Goal: Task Accomplishment & Management: Manage account settings

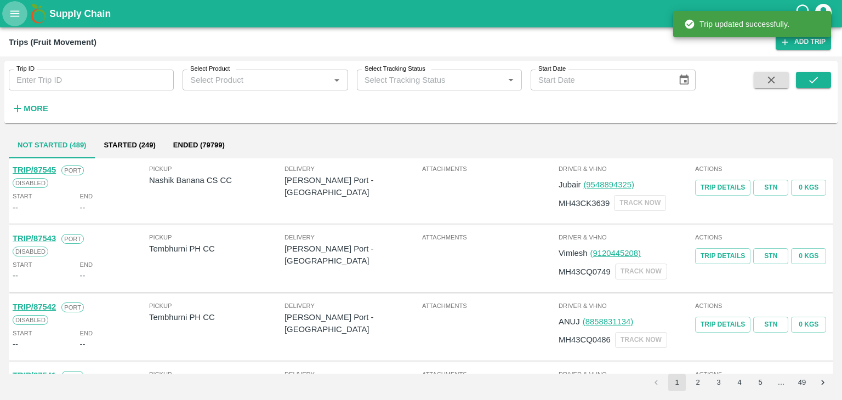
click at [9, 9] on icon "open drawer" at bounding box center [15, 14] width 12 height 12
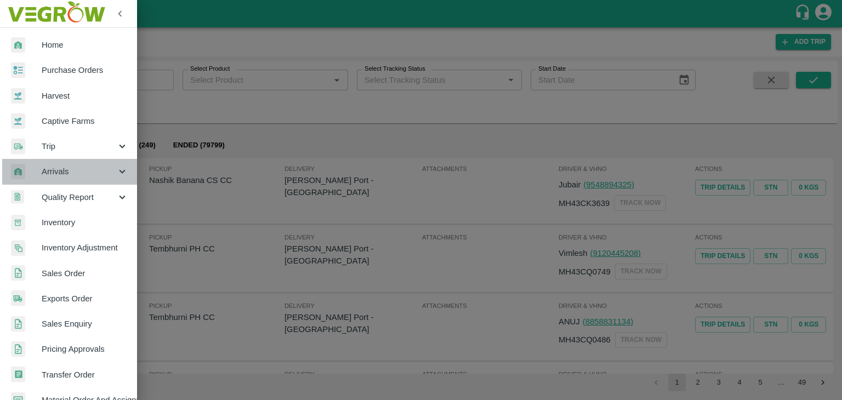
click at [70, 170] on span "Arrivals" at bounding box center [79, 172] width 75 height 12
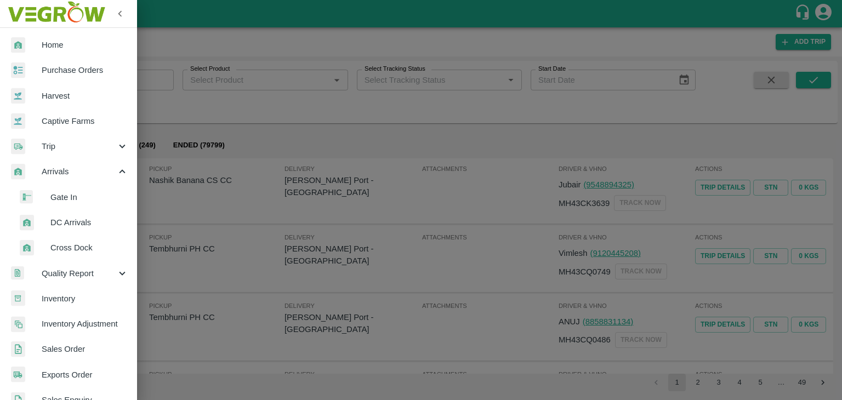
click at [98, 220] on span "DC Arrivals" at bounding box center [89, 223] width 78 height 12
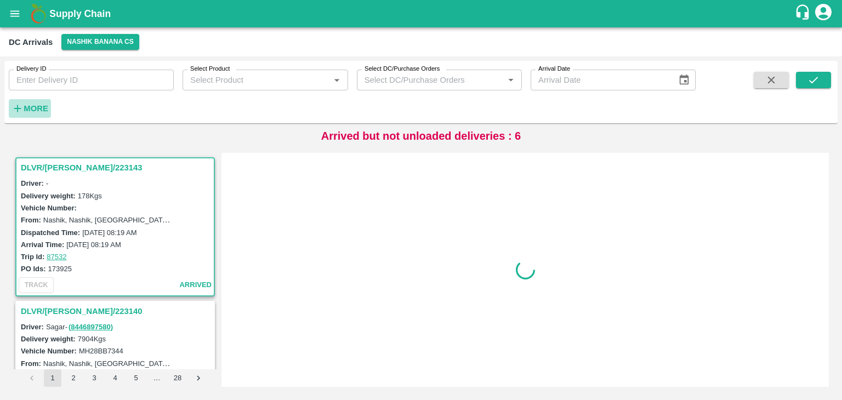
click at [44, 110] on strong "More" at bounding box center [36, 108] width 25 height 9
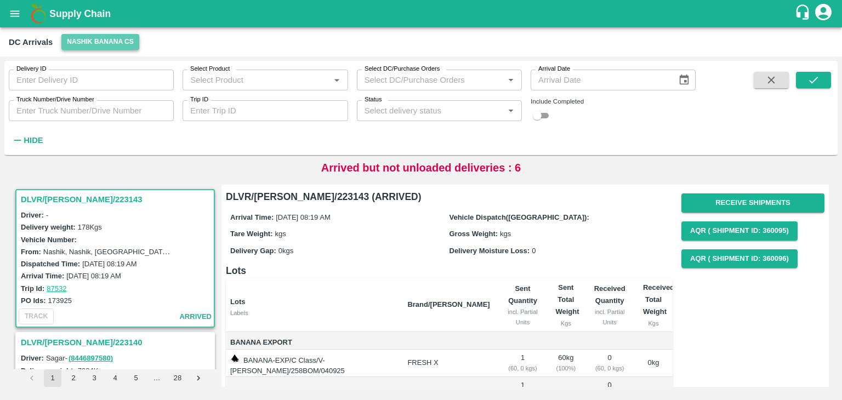
click at [88, 43] on button "Nashik Banana CS" at bounding box center [100, 42] width 78 height 16
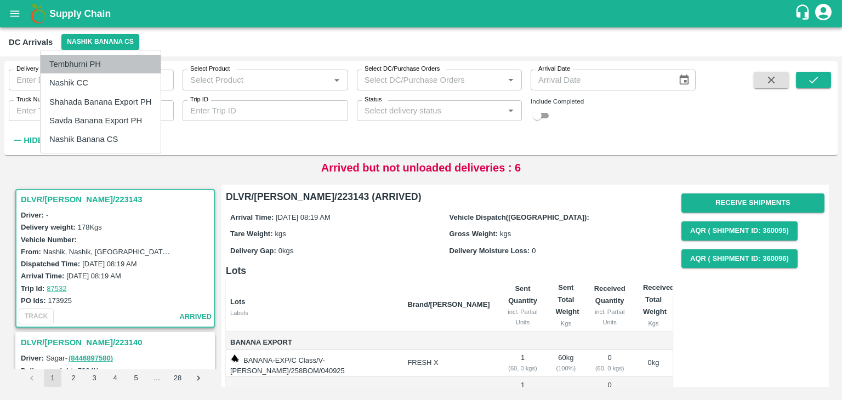
click at [100, 60] on li "Tembhurni PH" at bounding box center [101, 64] width 120 height 19
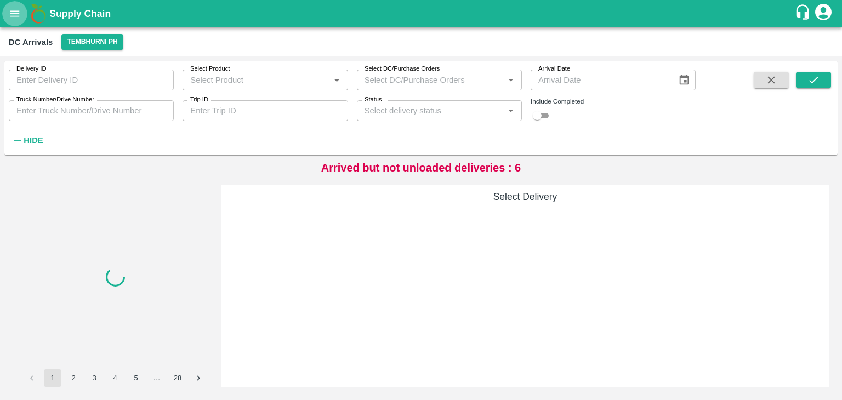
click at [10, 16] on icon "open drawer" at bounding box center [14, 13] width 9 height 6
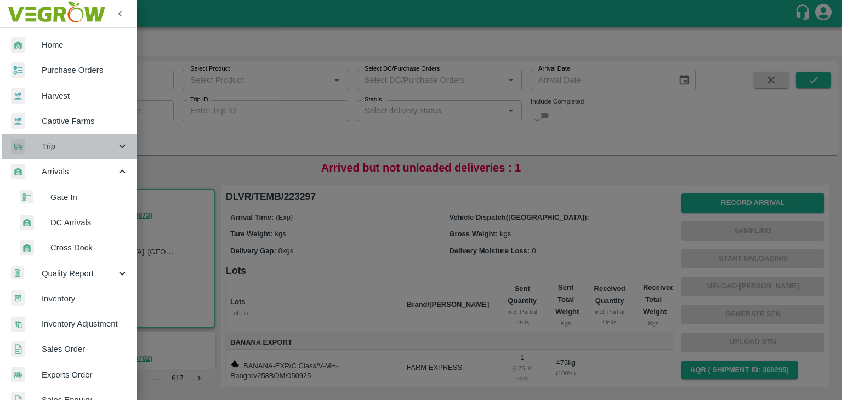
click at [71, 156] on div "Trip" at bounding box center [68, 146] width 137 height 25
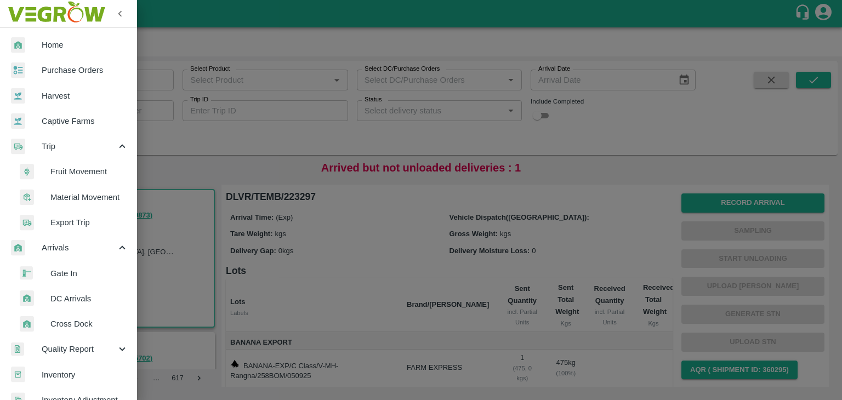
click at [88, 168] on span "Fruit Movement" at bounding box center [89, 172] width 78 height 12
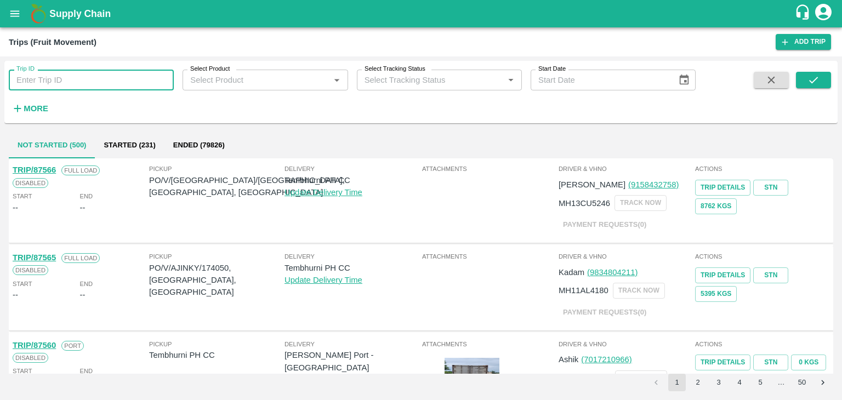
click at [89, 83] on input "Trip ID" at bounding box center [91, 80] width 165 height 21
type input "87438"
click at [819, 81] on button "submit" at bounding box center [813, 80] width 35 height 16
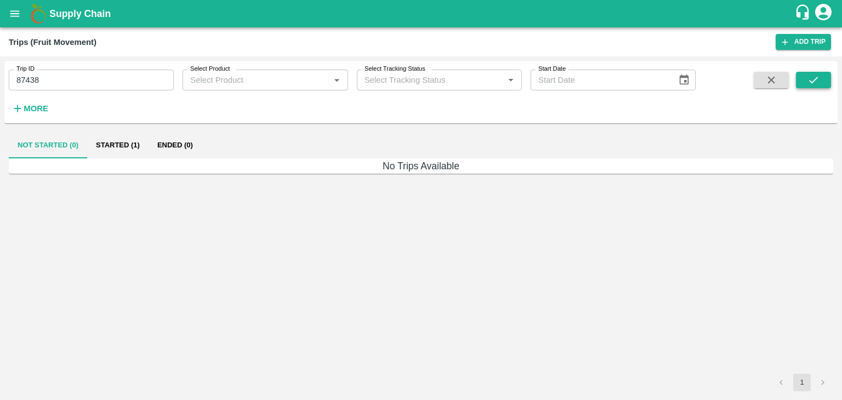
click at [819, 81] on button "submit" at bounding box center [813, 80] width 35 height 16
click at [115, 145] on button "Started (1)" at bounding box center [117, 145] width 61 height 26
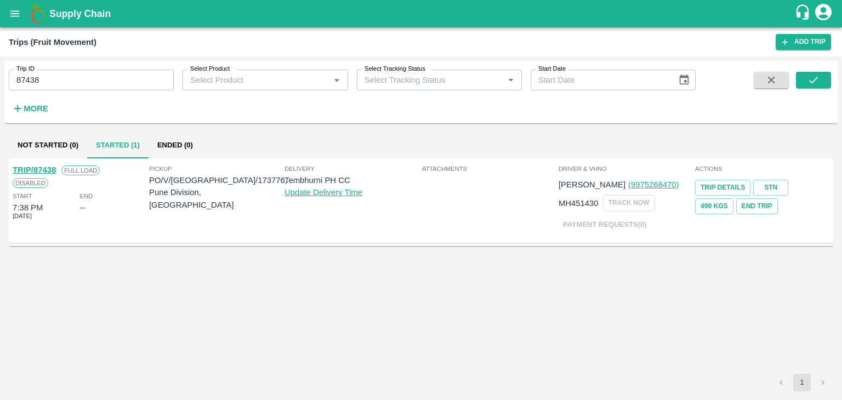
click at [45, 166] on link "TRIP/87438" at bounding box center [34, 170] width 43 height 9
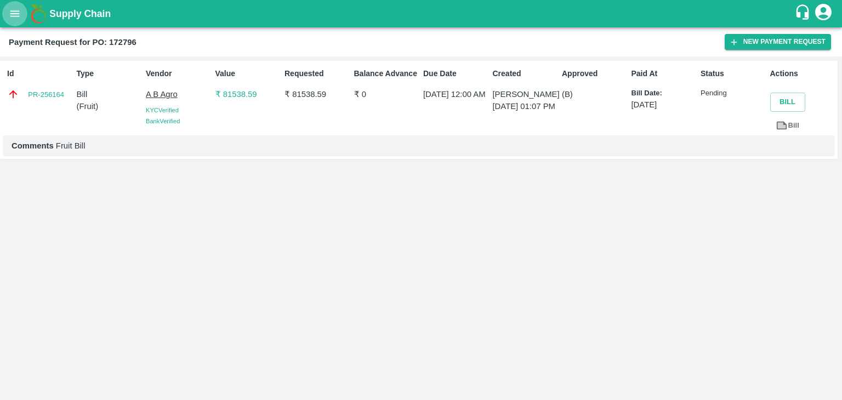
click at [12, 14] on icon "open drawer" at bounding box center [14, 13] width 9 height 6
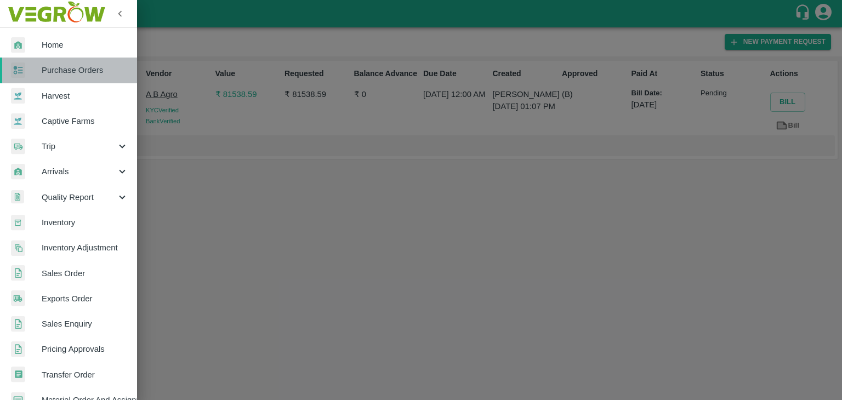
click at [75, 70] on span "Purchase Orders" at bounding box center [85, 70] width 87 height 12
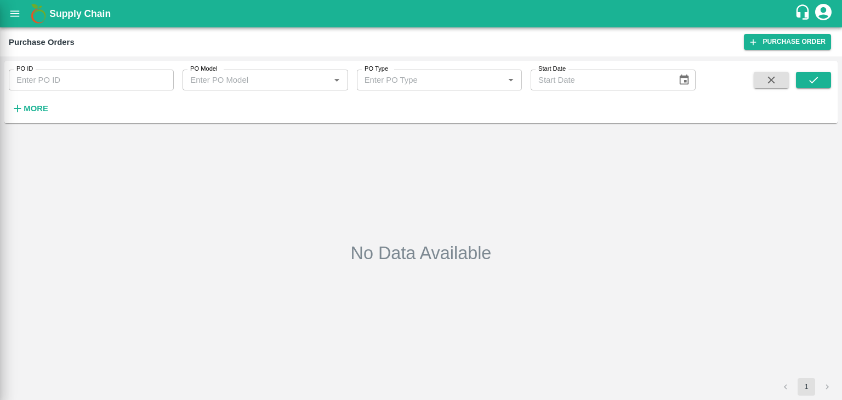
click at [162, 77] on div at bounding box center [421, 200] width 842 height 400
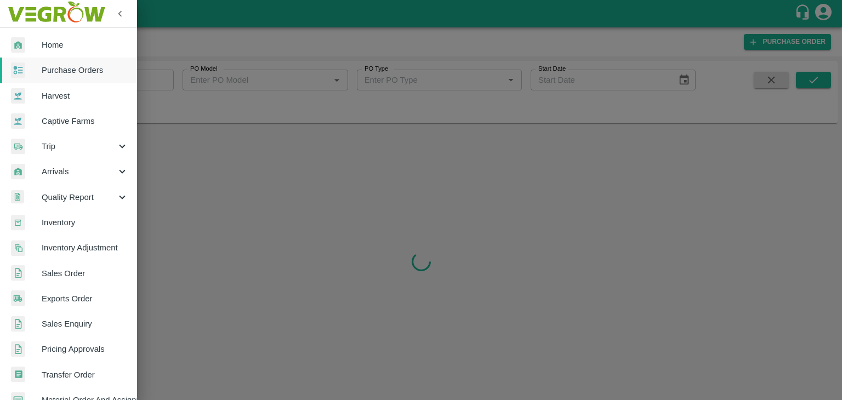
click at [160, 79] on div at bounding box center [421, 200] width 842 height 400
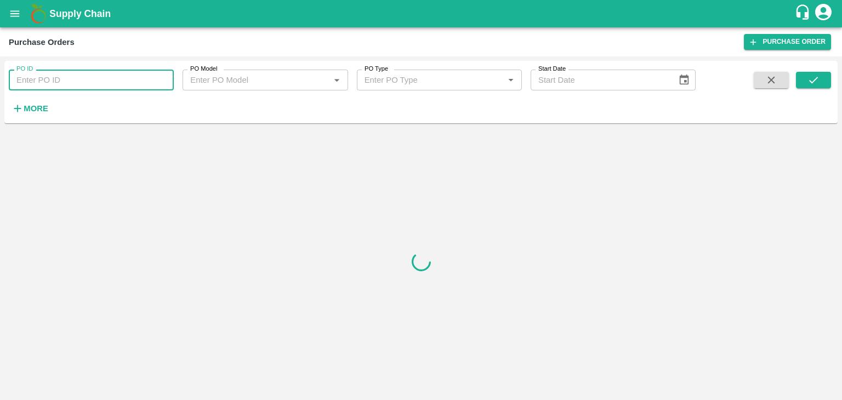
click at [160, 79] on input "PO ID" at bounding box center [91, 80] width 165 height 21
paste input "173776"
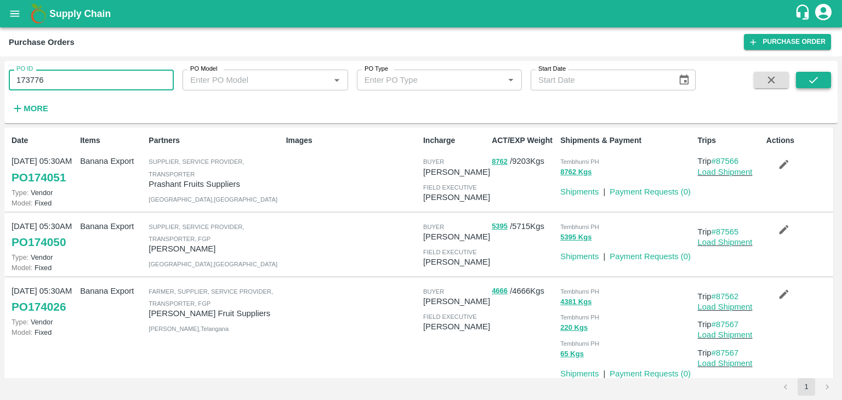
type input "173776"
click at [829, 79] on button "submit" at bounding box center [813, 80] width 35 height 16
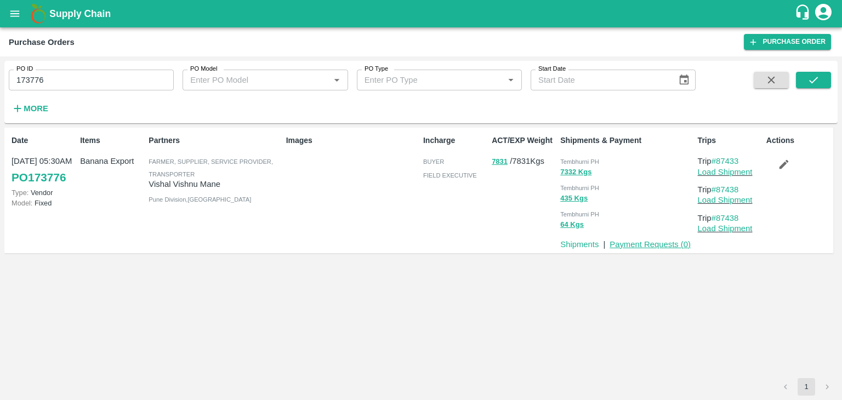
click at [642, 244] on link "Payment Requests ( 0 )" at bounding box center [650, 244] width 81 height 9
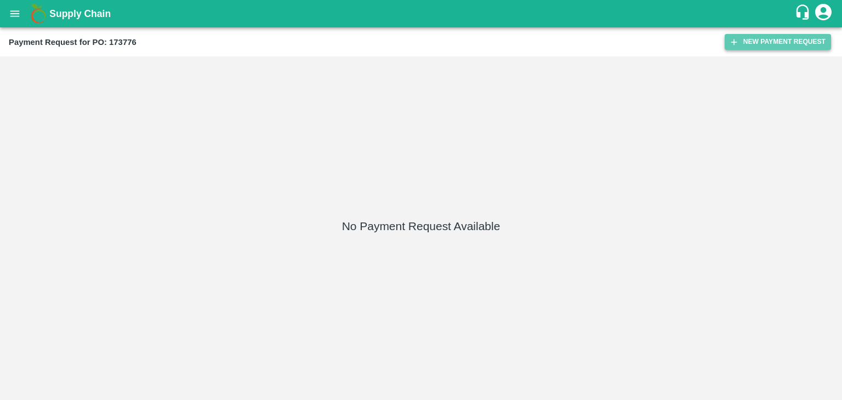
click at [758, 42] on button "New Payment Request" at bounding box center [778, 42] width 106 height 16
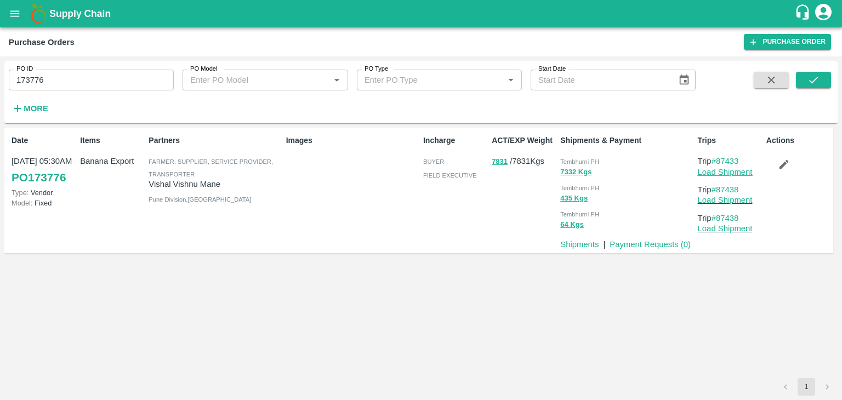
click at [726, 168] on link "Load Shipment" at bounding box center [725, 172] width 55 height 9
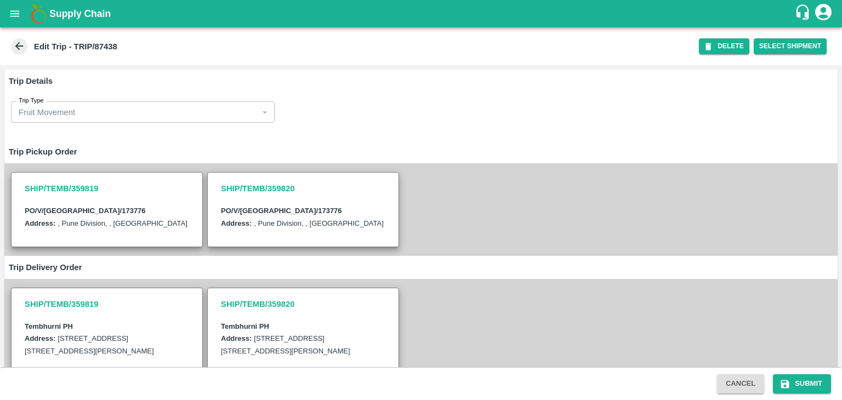
scroll to position [293, 0]
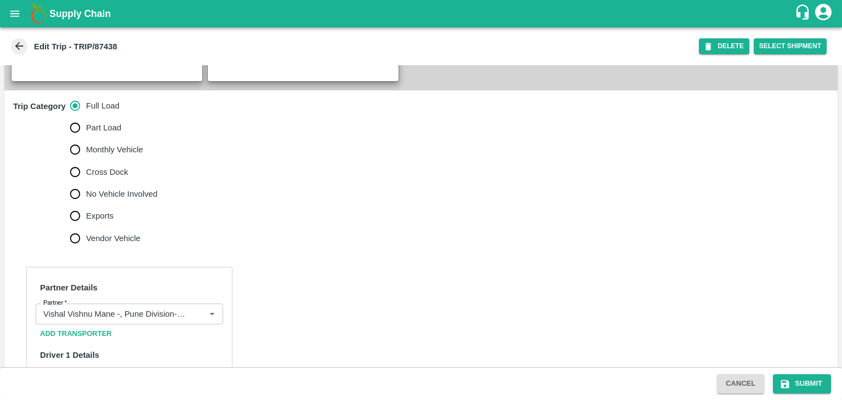
click at [120, 200] on span "No Vehicle Involved" at bounding box center [121, 194] width 71 height 12
click at [86, 205] on input "No Vehicle Involved" at bounding box center [75, 194] width 22 height 22
radio input "true"
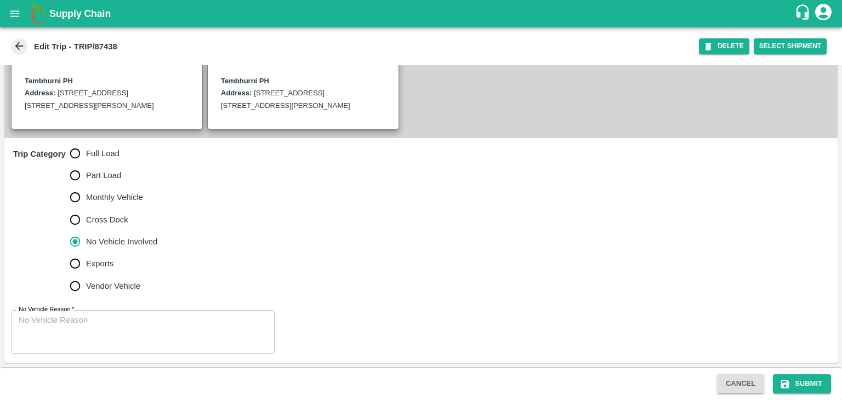
scroll to position [269, 0]
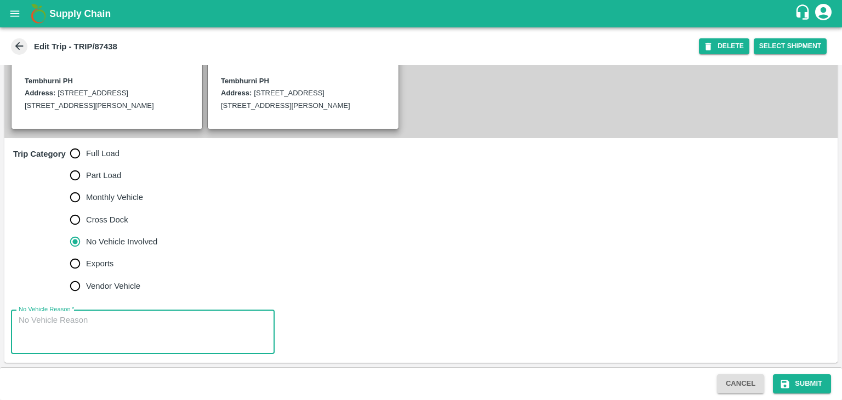
click at [154, 320] on textarea "No Vehicle Reason   *" at bounding box center [143, 332] width 248 height 35
type textarea "Field Dump"
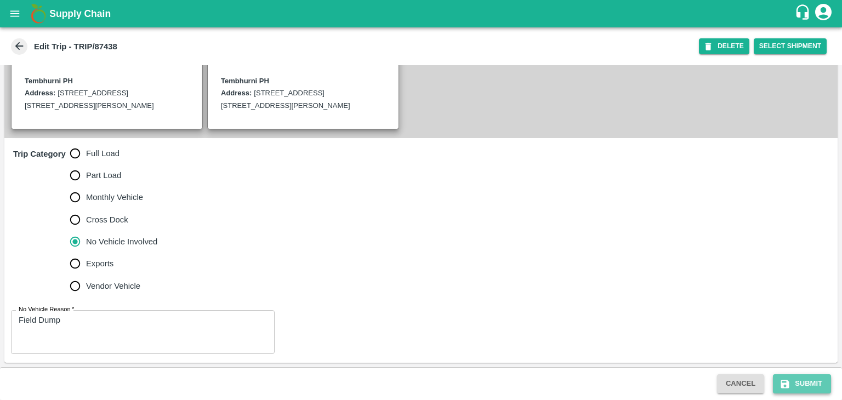
click at [811, 380] on button "Submit" at bounding box center [802, 383] width 58 height 19
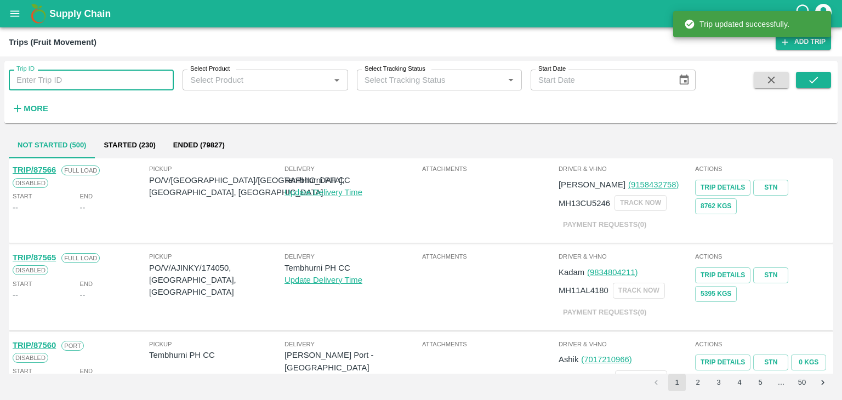
click at [89, 84] on input "Trip ID" at bounding box center [91, 80] width 165 height 21
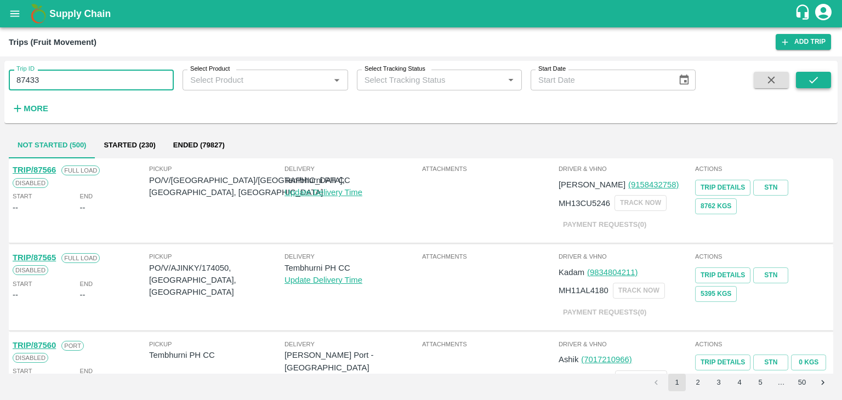
type input "87433"
click at [819, 82] on icon "submit" at bounding box center [813, 80] width 12 height 12
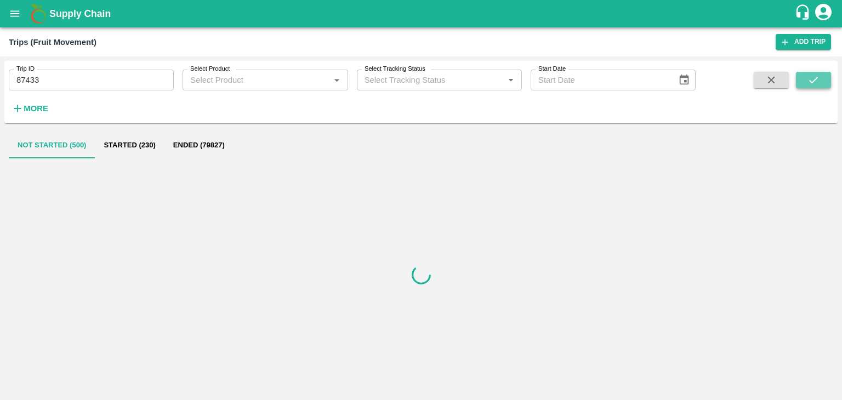
click at [819, 82] on icon "submit" at bounding box center [813, 80] width 12 height 12
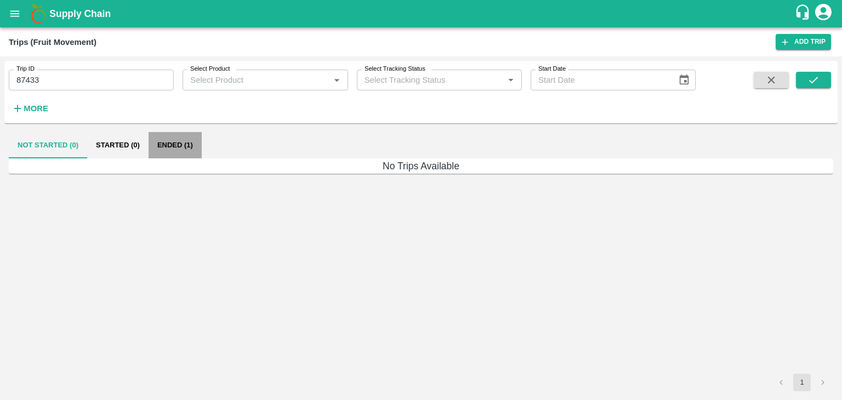
click at [176, 152] on button "Ended (1)" at bounding box center [175, 145] width 53 height 26
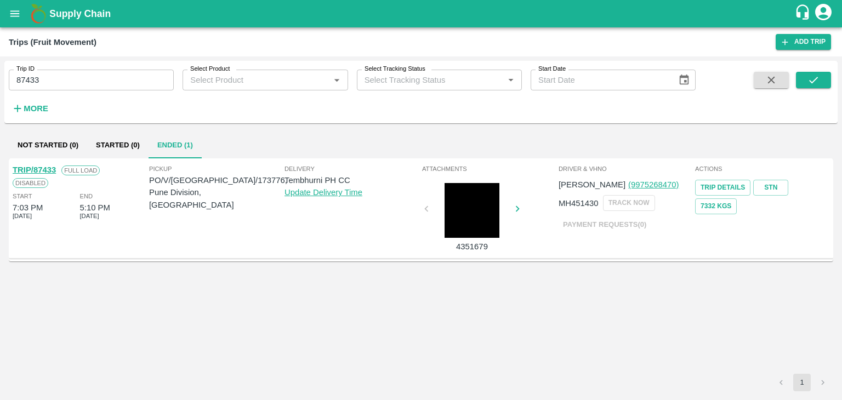
click at [38, 169] on link "TRIP/87433" at bounding box center [34, 170] width 43 height 9
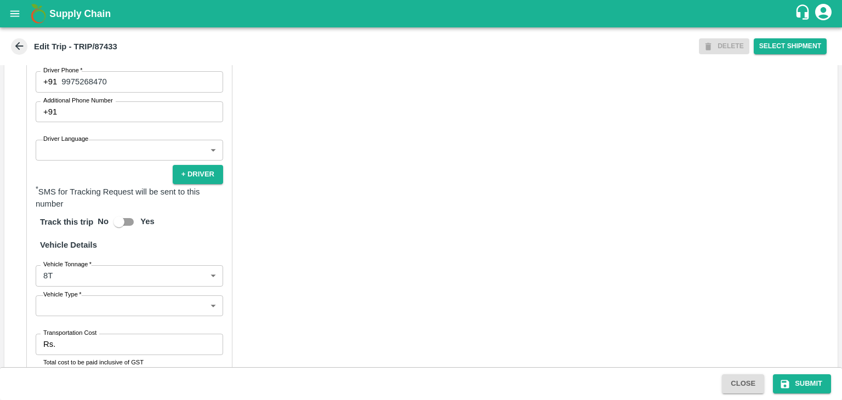
scroll to position [646, 0]
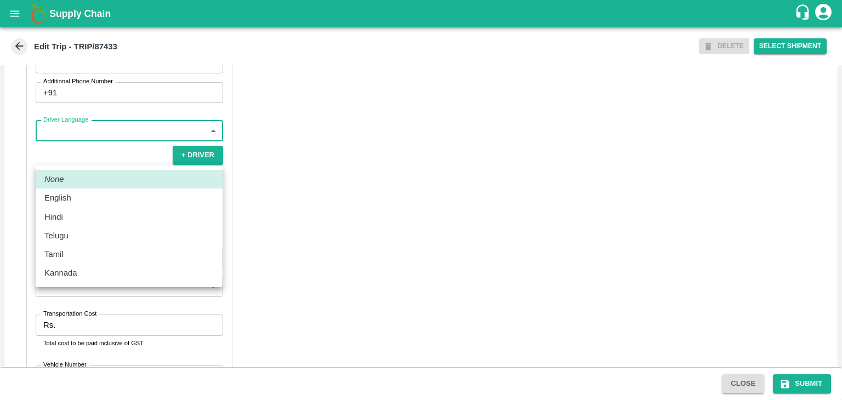
click at [78, 161] on body "Supply Chain Edit Trip - TRIP/87433 DELETE Select Shipment Trip Details Trip Ty…" at bounding box center [421, 200] width 842 height 400
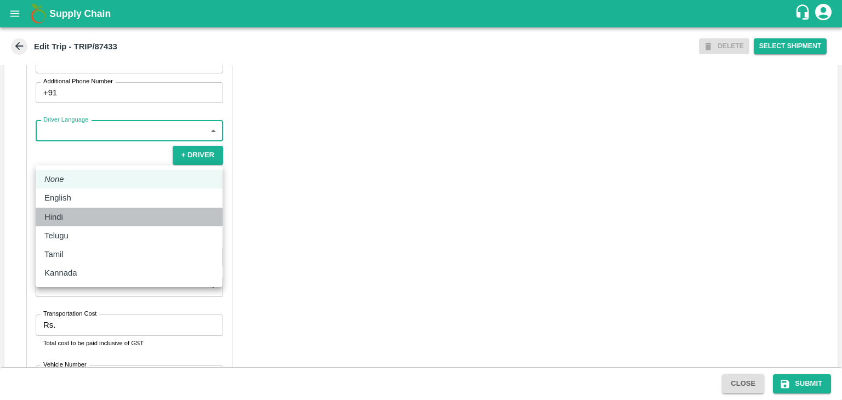
click at [76, 213] on div "Hindi" at bounding box center [128, 217] width 169 height 12
type input "hi"
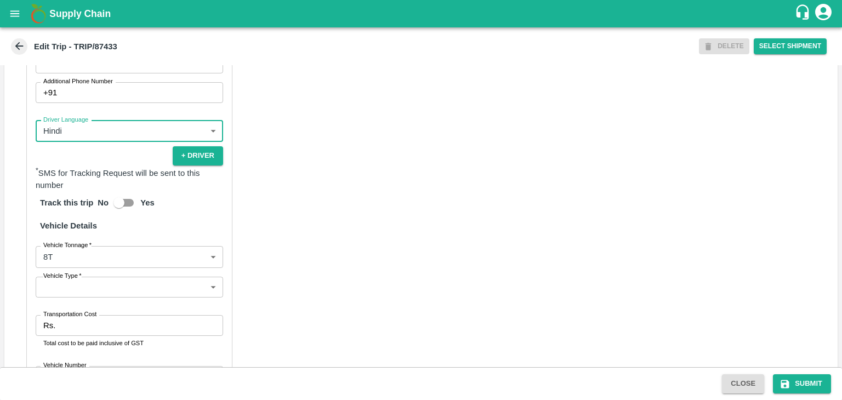
scroll to position [755, 0]
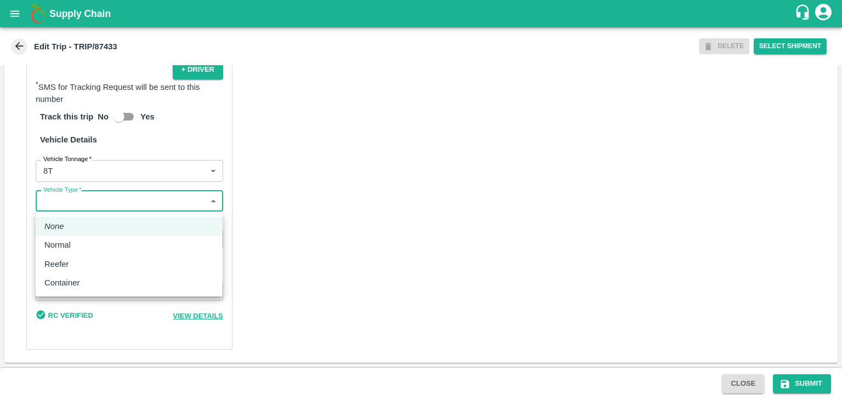
drag, startPoint x: 59, startPoint y: 207, endPoint x: 85, endPoint y: 244, distance: 45.3
click at [85, 244] on body "Supply Chain Edit Trip - TRIP/87433 DELETE Select Shipment Trip Details Trip Ty…" at bounding box center [421, 200] width 842 height 400
click at [85, 244] on div "Normal" at bounding box center [128, 245] width 169 height 12
type input "Normal"
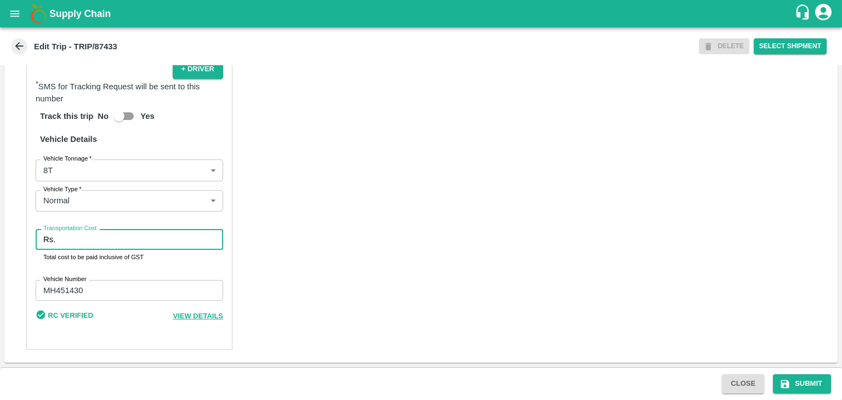
click at [104, 242] on input "Transportation Cost" at bounding box center [141, 239] width 163 height 21
click at [113, 242] on input "Transportation Cost" at bounding box center [141, 239] width 163 height 21
type input "4000"
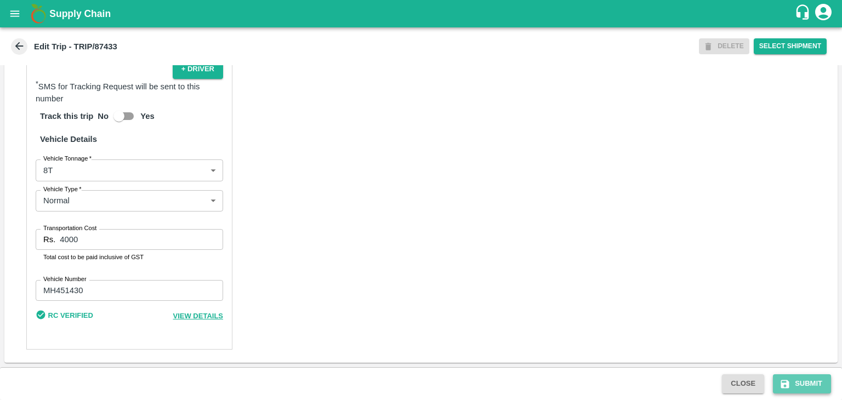
click at [826, 384] on button "Submit" at bounding box center [802, 383] width 58 height 19
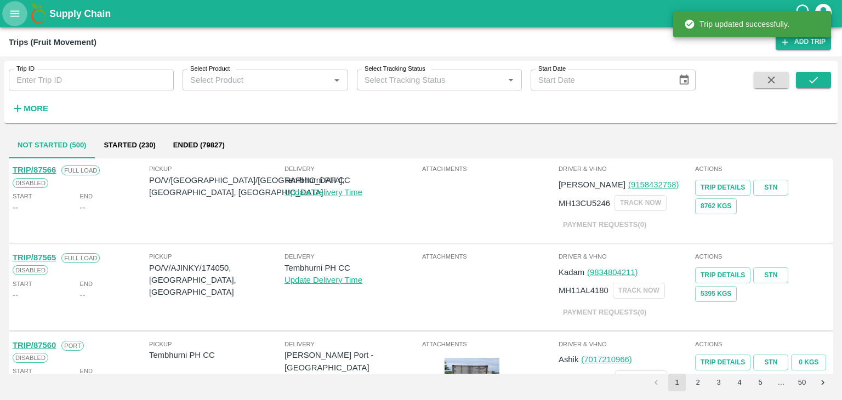
click at [2, 16] on button "open drawer" at bounding box center [14, 13] width 25 height 25
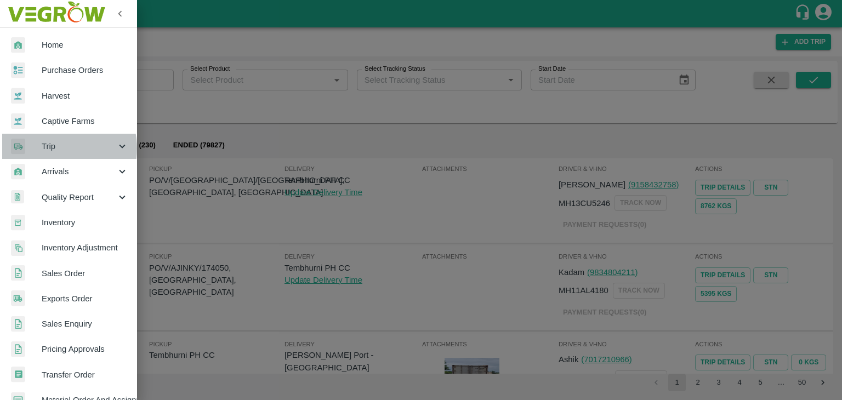
click at [55, 149] on span "Trip" at bounding box center [79, 146] width 75 height 12
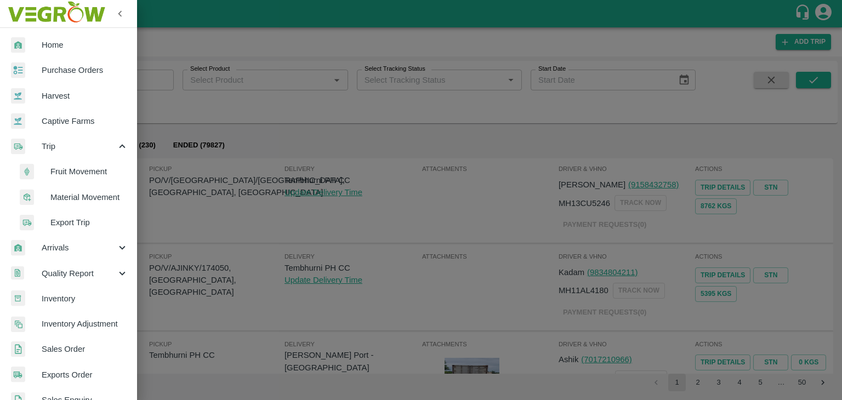
click at [72, 178] on span "Fruit Movement" at bounding box center [89, 172] width 78 height 12
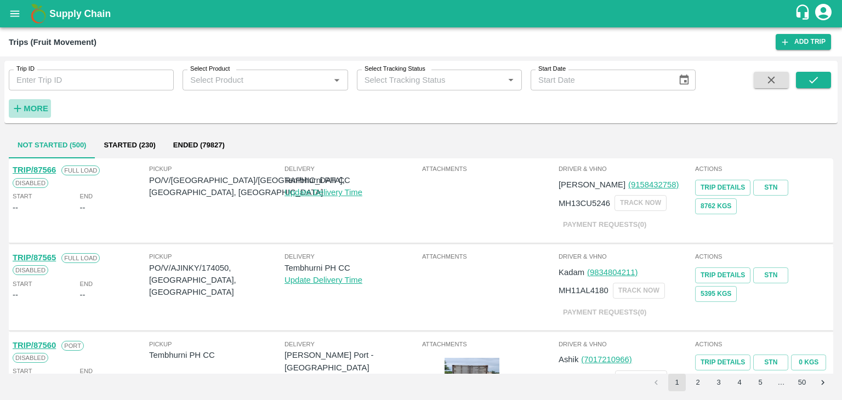
click at [33, 105] on strong "More" at bounding box center [36, 108] width 25 height 9
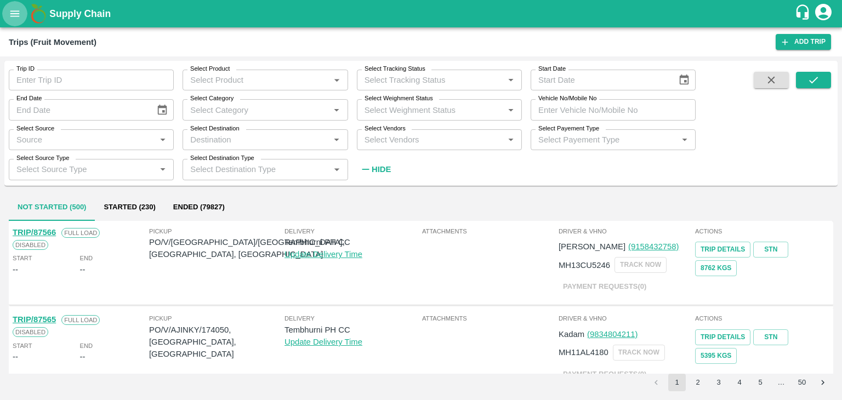
click at [7, 19] on button "open drawer" at bounding box center [14, 13] width 25 height 25
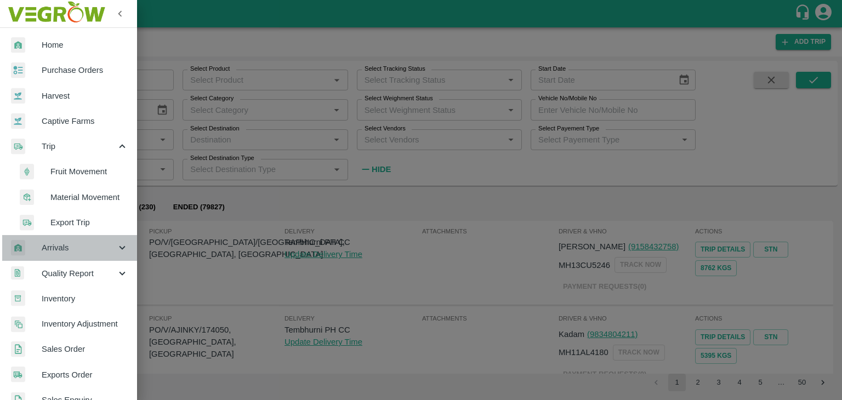
click at [77, 242] on span "Arrivals" at bounding box center [79, 248] width 75 height 12
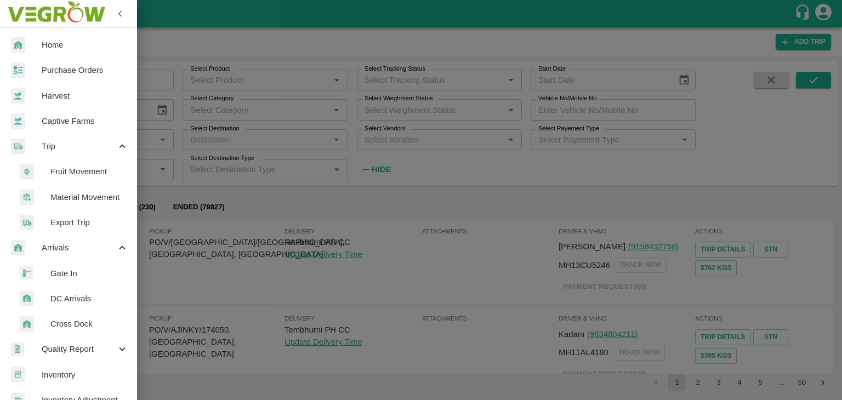
click at [90, 297] on span "DC Arrivals" at bounding box center [89, 299] width 78 height 12
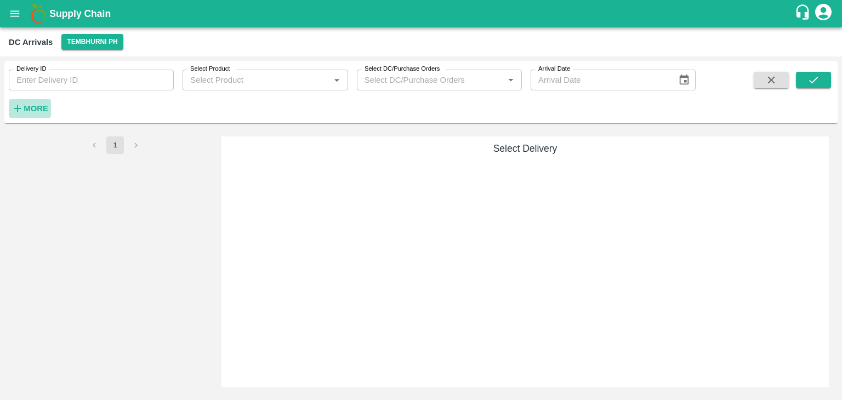
click at [24, 107] on strong "More" at bounding box center [36, 108] width 25 height 9
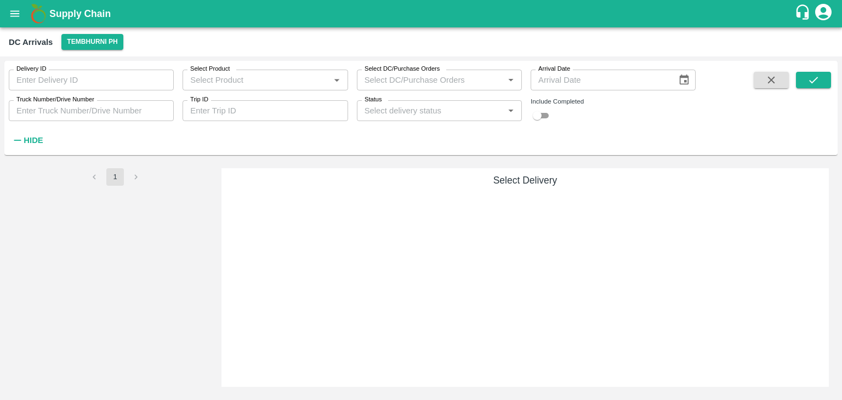
click at [237, 116] on input "Trip ID" at bounding box center [265, 110] width 165 height 21
type input "87408"
click at [808, 76] on icon "submit" at bounding box center [813, 80] width 12 height 12
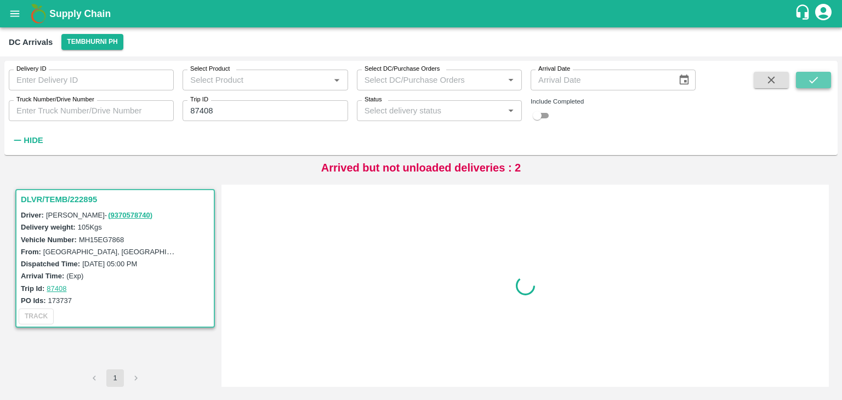
click at [808, 76] on icon "submit" at bounding box center [813, 80] width 12 height 12
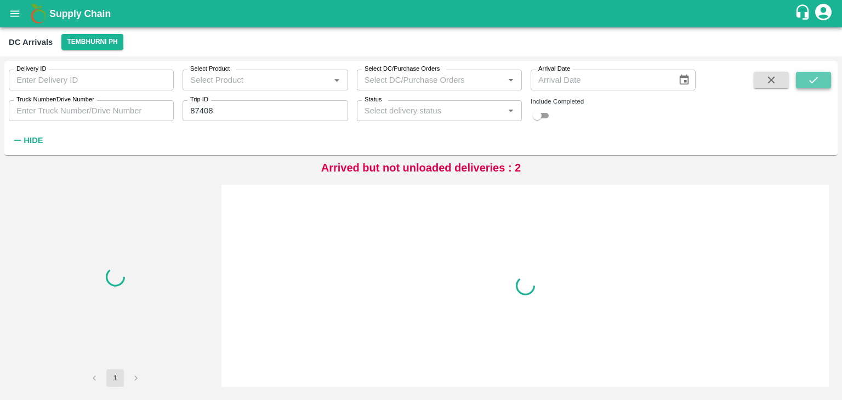
click at [808, 76] on icon "submit" at bounding box center [813, 80] width 12 height 12
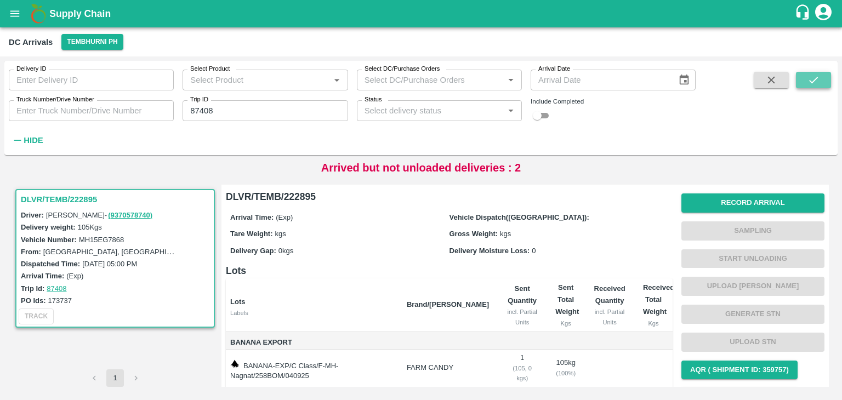
click at [808, 76] on icon "submit" at bounding box center [813, 80] width 12 height 12
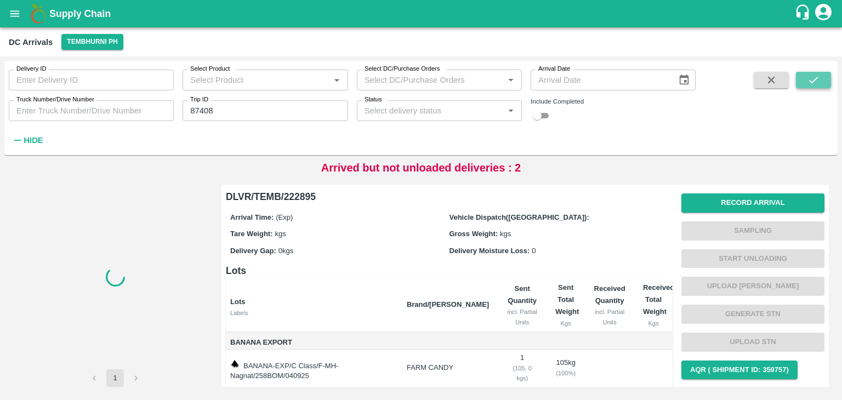
click at [808, 76] on icon "submit" at bounding box center [813, 80] width 12 height 12
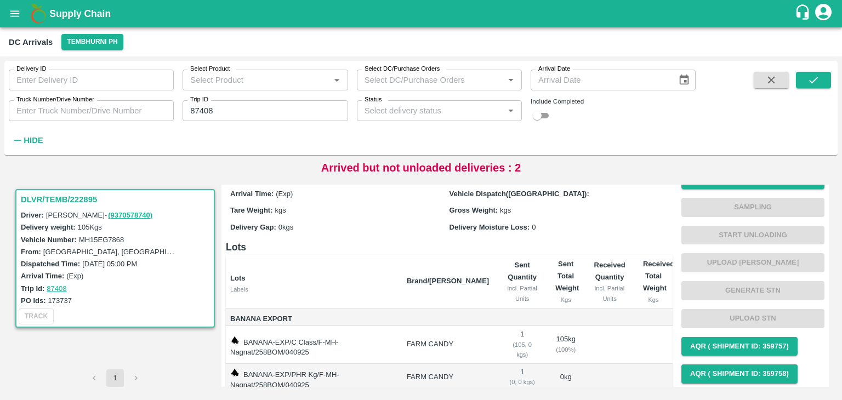
scroll to position [19, 0]
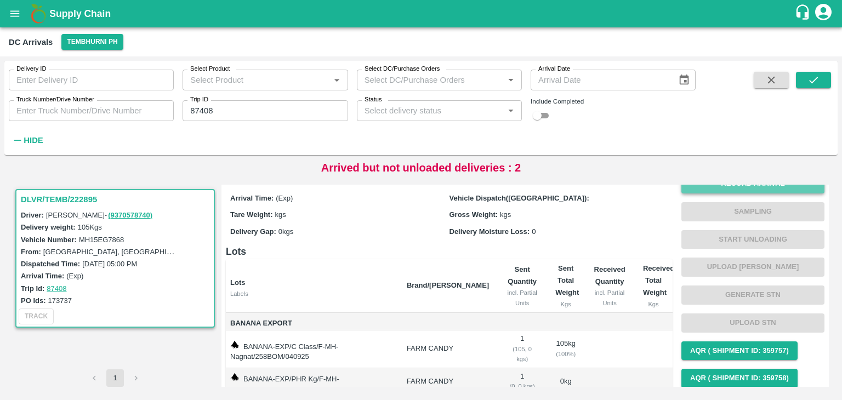
click at [710, 192] on button "Record Arrival" at bounding box center [752, 183] width 143 height 19
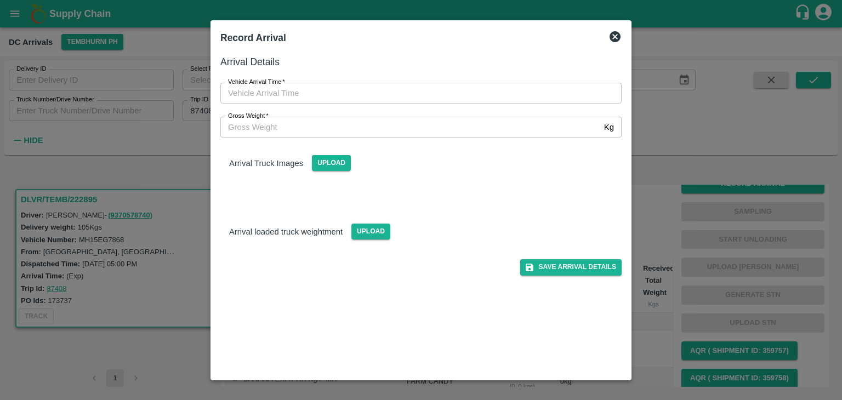
type input "DD/MM/YYYY hh:mm aa"
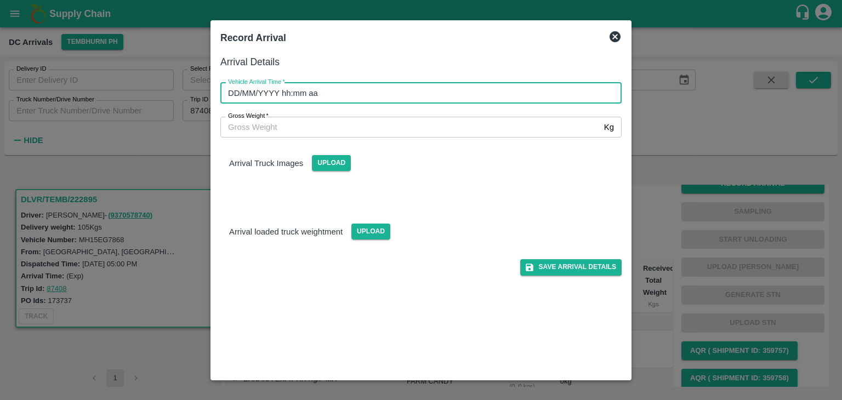
click at [318, 98] on input "DD/MM/YYYY hh:mm aa" at bounding box center [417, 93] width 394 height 21
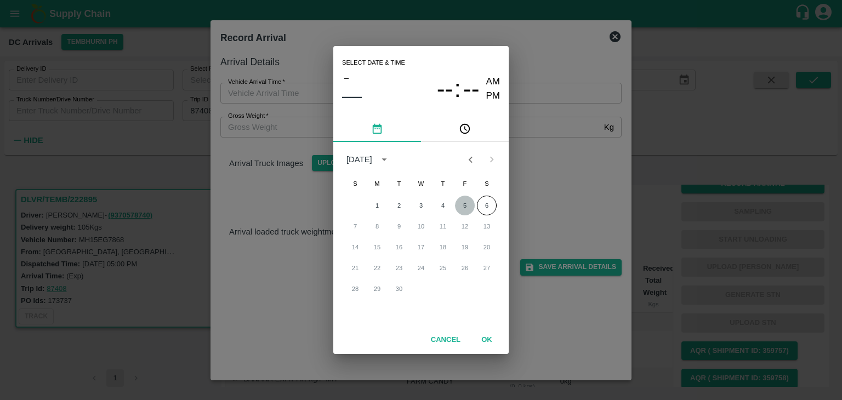
click at [462, 204] on button "5" at bounding box center [465, 206] width 20 height 20
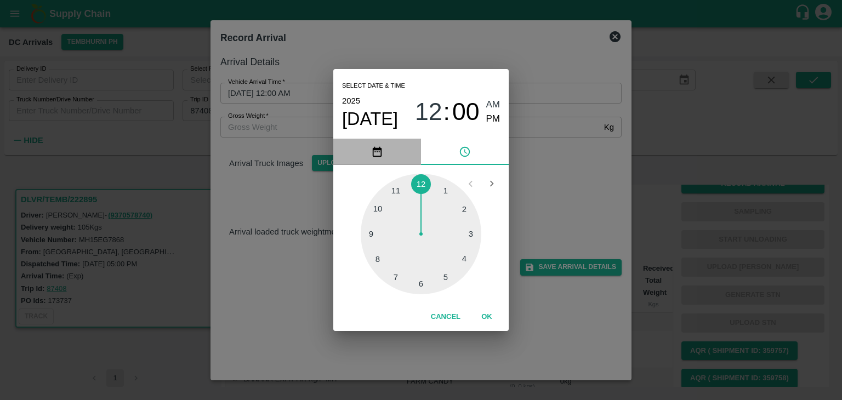
click at [366, 158] on button "pick date" at bounding box center [377, 152] width 88 height 26
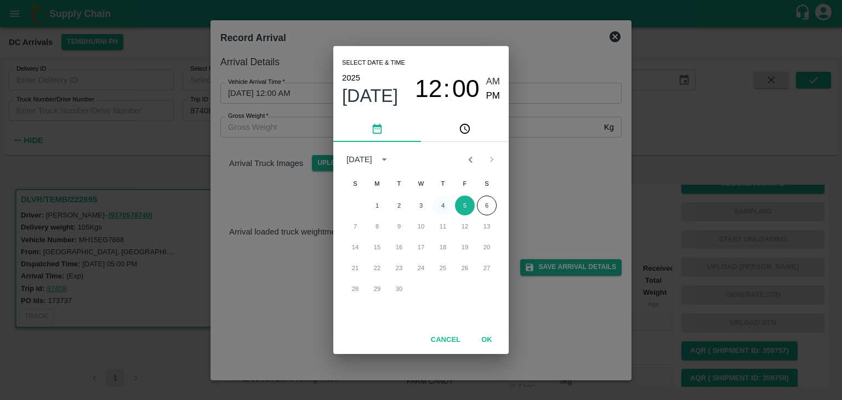
click at [436, 201] on button "4" at bounding box center [443, 206] width 20 height 20
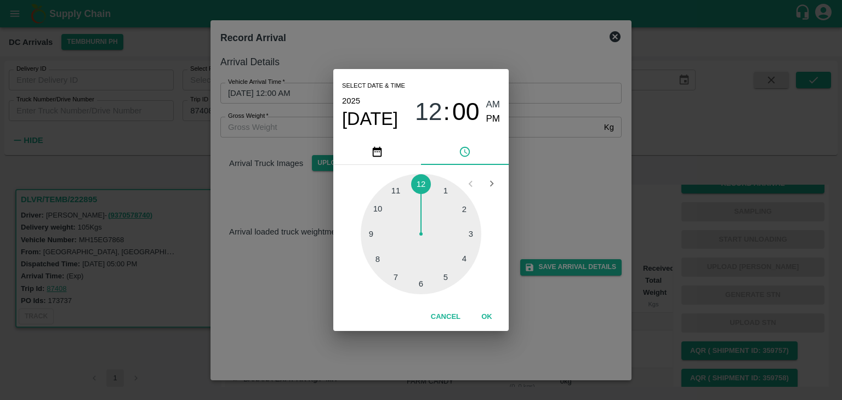
click at [380, 213] on div at bounding box center [421, 234] width 121 height 121
click at [485, 117] on div "10 : 50 AM PM" at bounding box center [457, 112] width 85 height 29
click at [491, 118] on span "PM" at bounding box center [493, 119] width 14 height 15
type input "04/09/2025 10:50 PM"
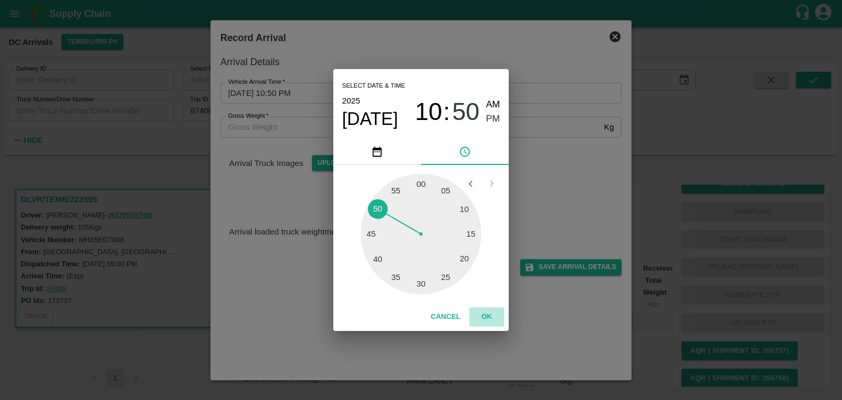
click at [485, 312] on button "OK" at bounding box center [486, 316] width 35 height 19
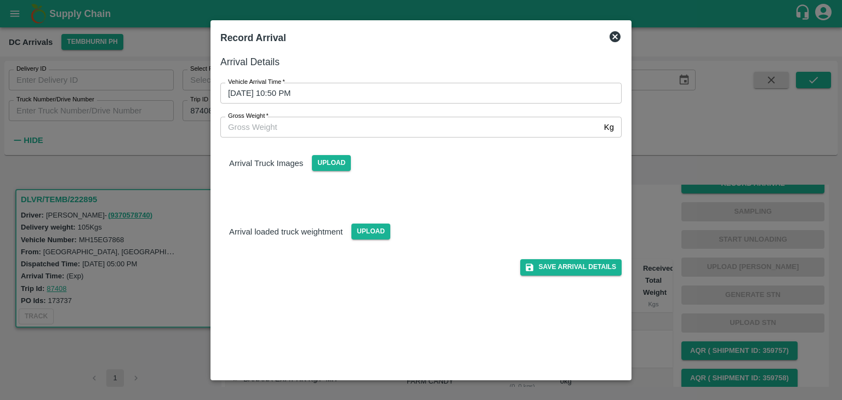
click at [572, 277] on div "Arrival Details Vehicle Arrival Time   * 04/09/2025 10:50 PM Vehicle Arrival Ti…" at bounding box center [421, 212] width 410 height 325
click at [583, 268] on button "Save Arrival Details" at bounding box center [570, 267] width 101 height 16
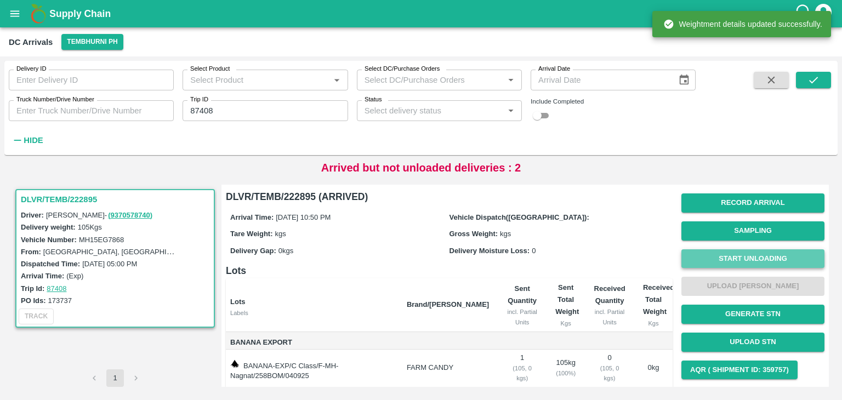
click at [713, 259] on button "Start Unloading" at bounding box center [752, 258] width 143 height 19
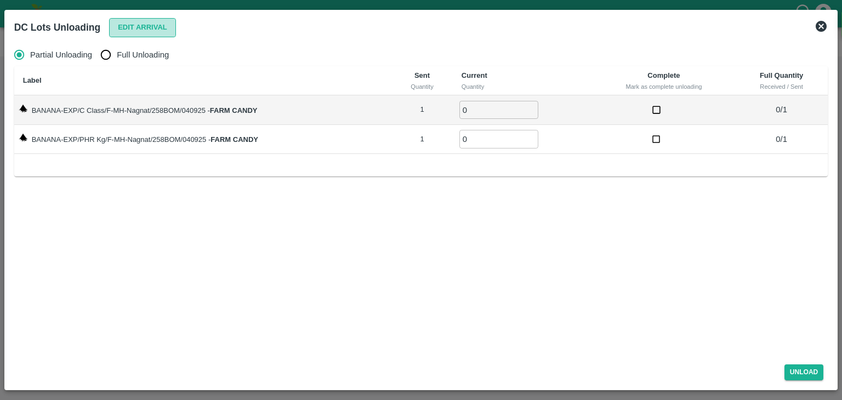
click at [127, 22] on button "Edit Arrival" at bounding box center [142, 27] width 67 height 19
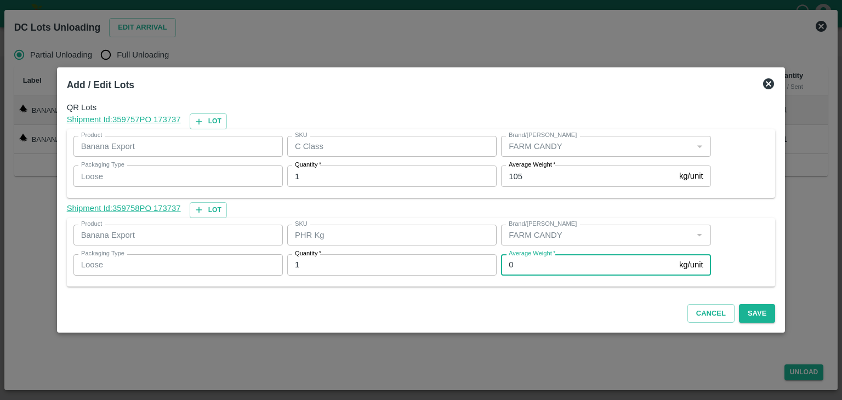
click at [525, 264] on input "0" at bounding box center [588, 264] width 174 height 21
type input "1"
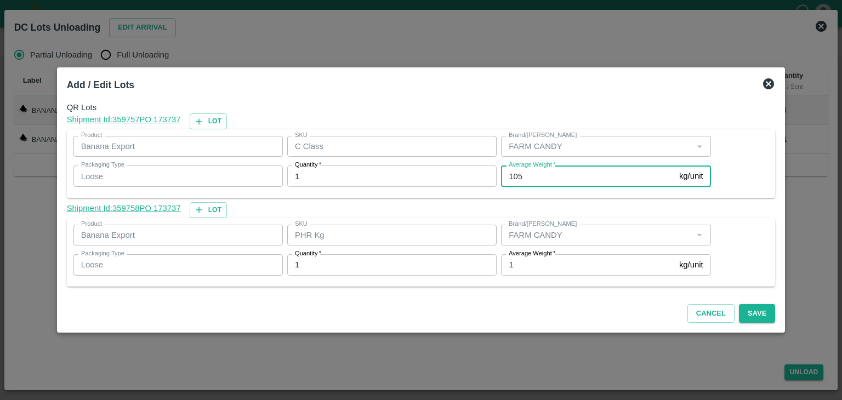
click at [537, 175] on input "105" at bounding box center [588, 176] width 174 height 21
type input "1"
type input "80"
click at [739, 315] on button "Save" at bounding box center [757, 313] width 36 height 19
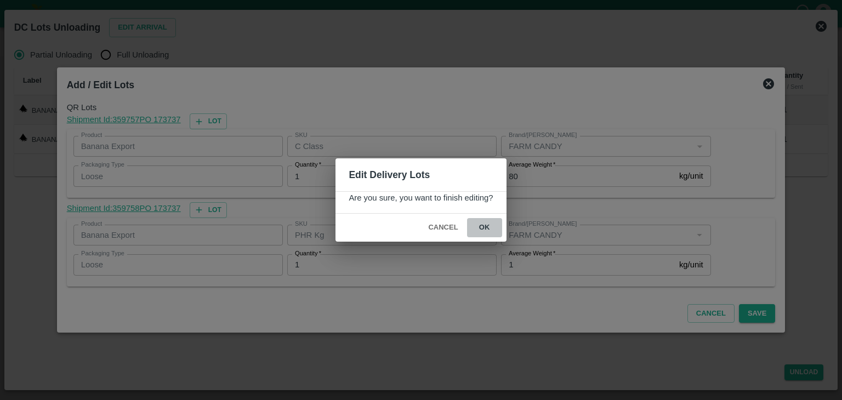
click at [490, 226] on button "ok" at bounding box center [484, 227] width 35 height 19
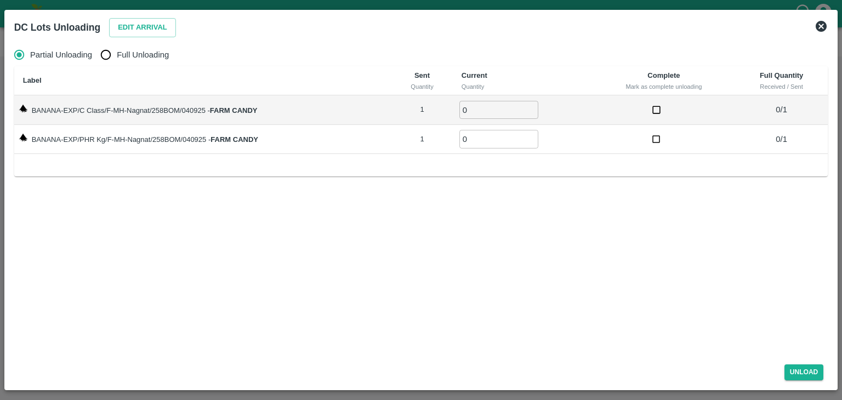
click at [161, 59] on span "Full Unloading" at bounding box center [143, 55] width 52 height 12
click at [117, 59] on input "Full Unloading" at bounding box center [106, 55] width 22 height 22
radio input "true"
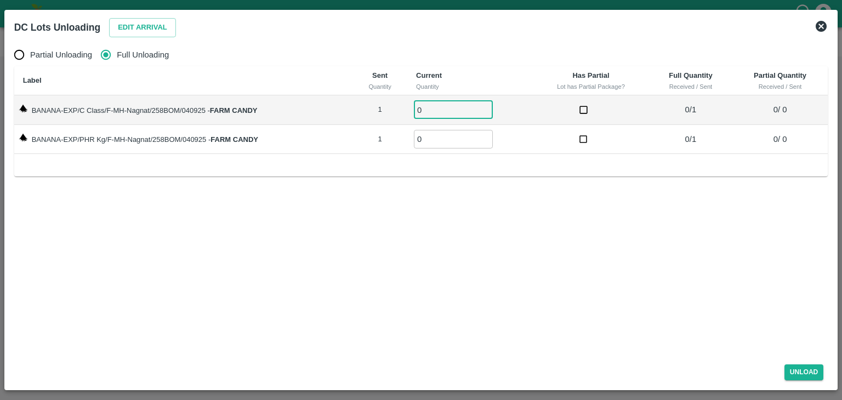
click at [430, 115] on input "0" at bounding box center [453, 110] width 79 height 18
type input "01"
click at [439, 143] on input "0" at bounding box center [453, 139] width 79 height 18
type input "01"
click at [817, 367] on button "Unload" at bounding box center [803, 372] width 39 height 16
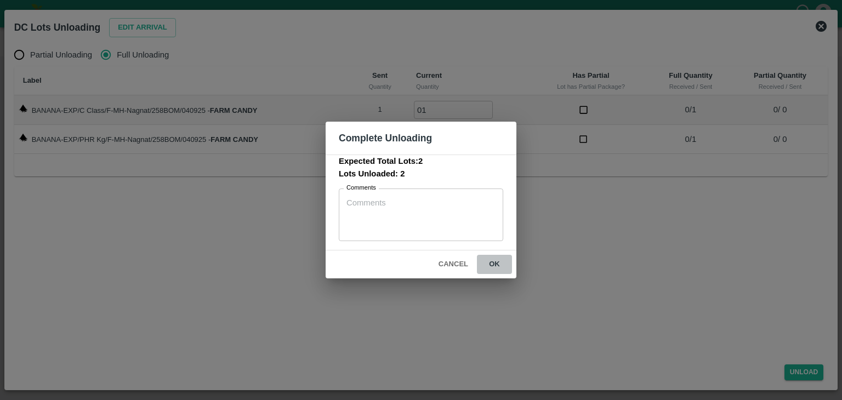
click at [493, 265] on button "ok" at bounding box center [494, 264] width 35 height 19
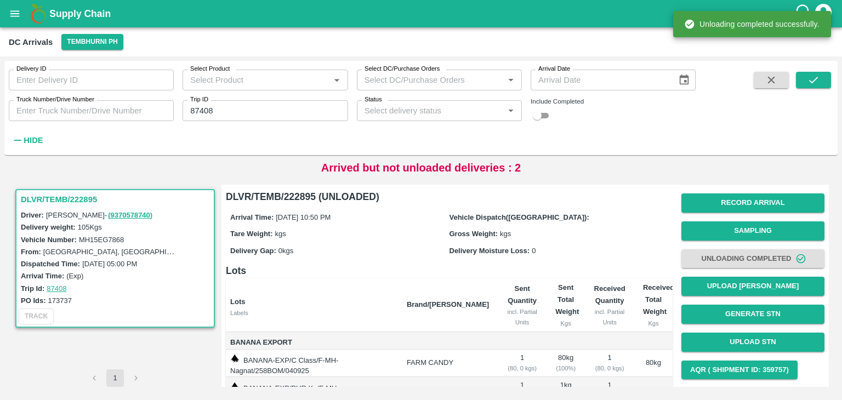
scroll to position [58, 0]
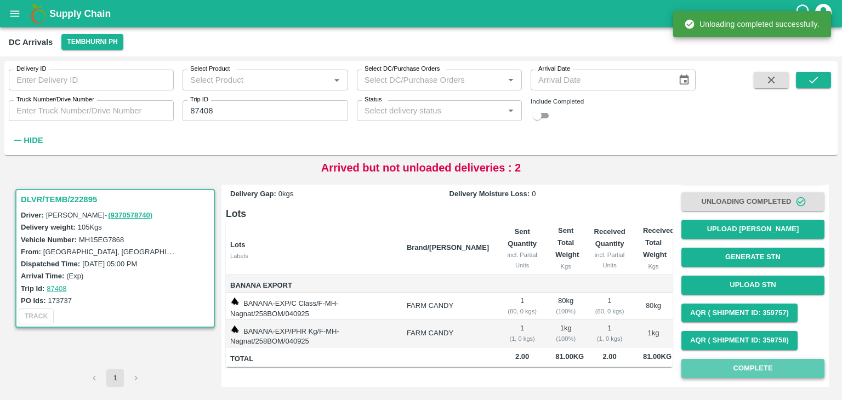
click at [770, 359] on button "Complete" at bounding box center [752, 368] width 143 height 19
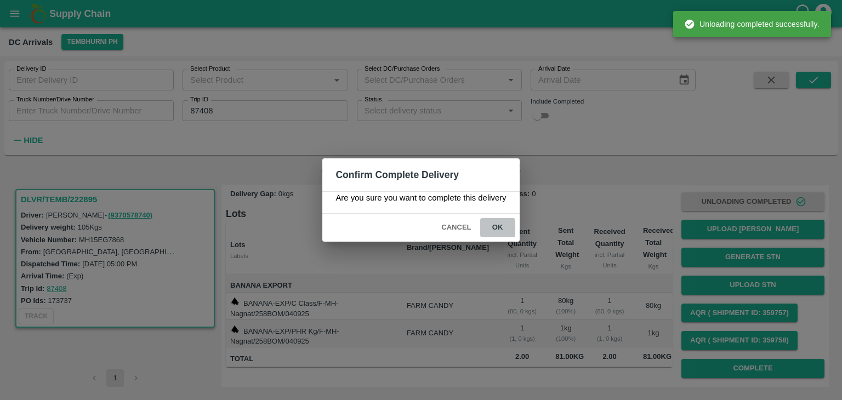
click at [492, 226] on button "ok" at bounding box center [497, 227] width 35 height 19
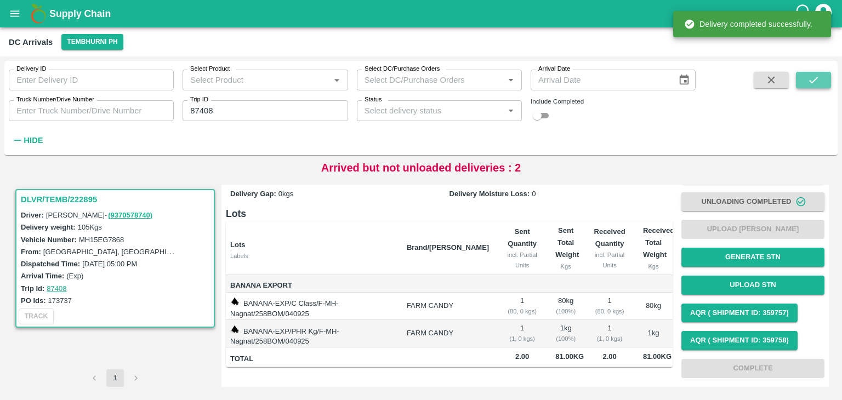
click at [813, 81] on icon "submit" at bounding box center [813, 80] width 9 height 7
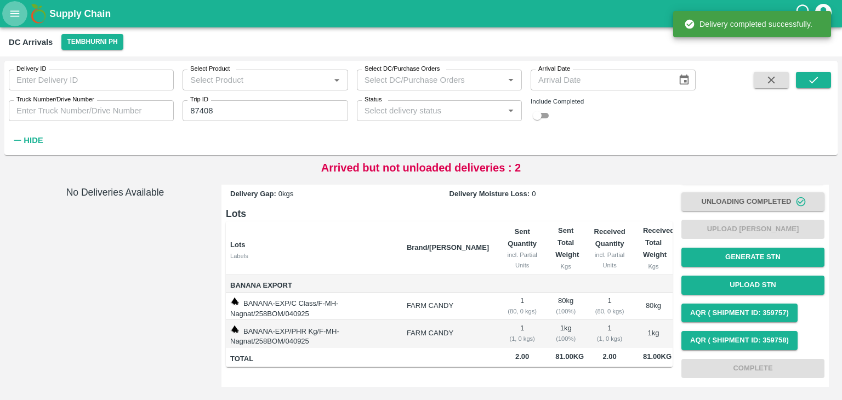
click at [9, 19] on icon "open drawer" at bounding box center [15, 14] width 12 height 12
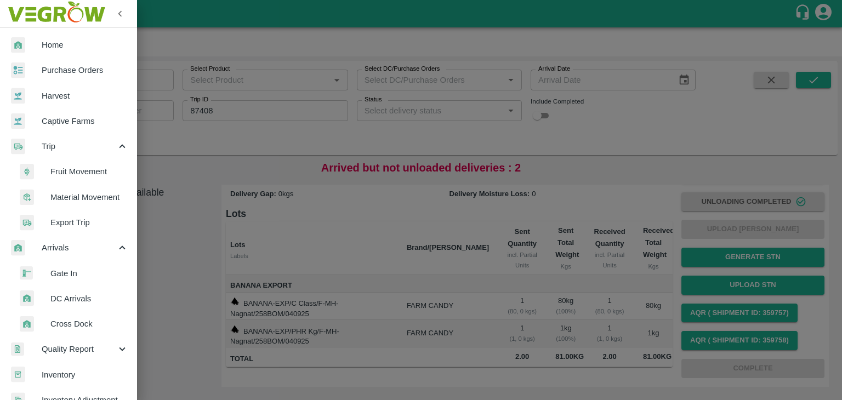
click at [75, 168] on span "Fruit Movement" at bounding box center [89, 172] width 78 height 12
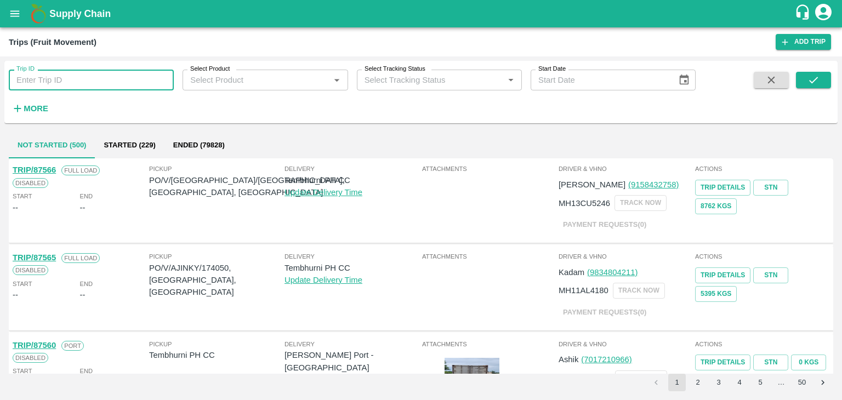
click at [78, 78] on input "Trip ID" at bounding box center [91, 80] width 165 height 21
type input "87408"
click at [815, 80] on icon "submit" at bounding box center [813, 80] width 9 height 7
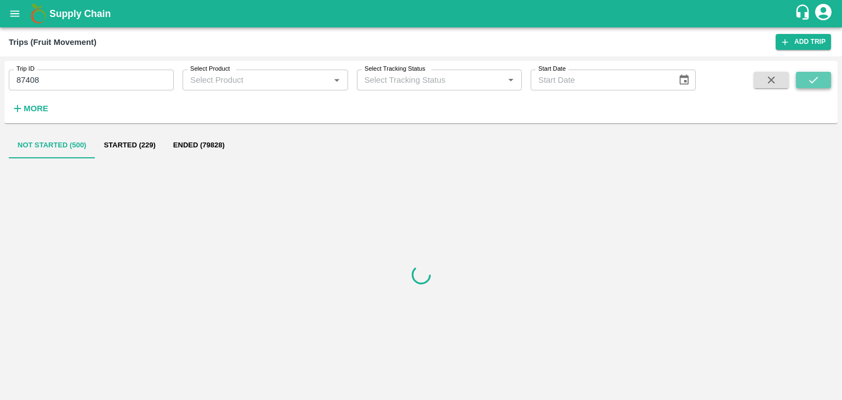
click at [815, 80] on icon "submit" at bounding box center [813, 80] width 9 height 7
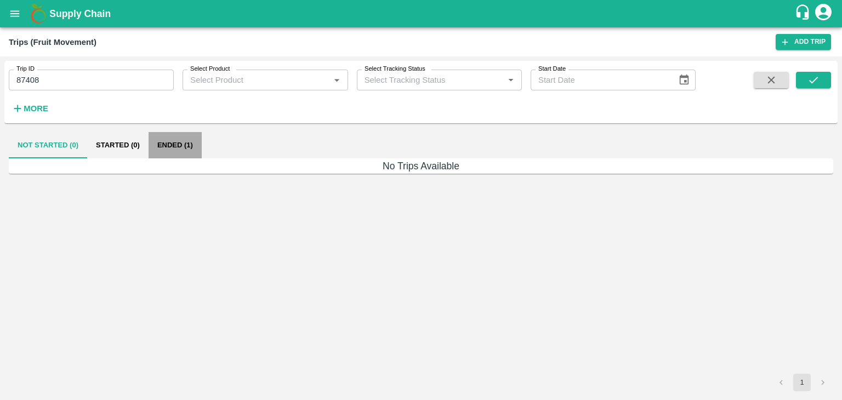
click at [168, 147] on button "Ended (1)" at bounding box center [175, 145] width 53 height 26
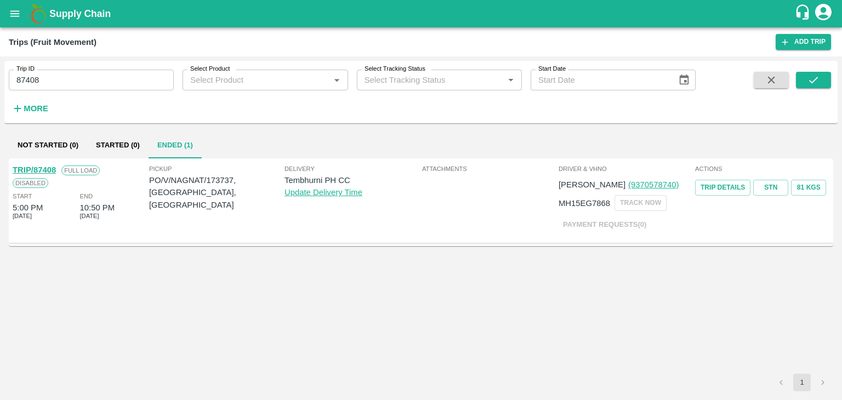
click at [43, 166] on link "TRIP/87408" at bounding box center [34, 170] width 43 height 9
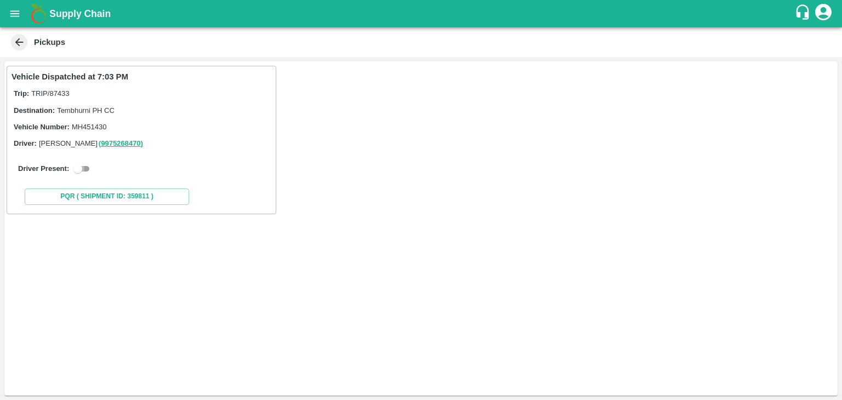
click at [84, 163] on input "checkbox" at bounding box center [77, 168] width 39 height 13
checkbox input "true"
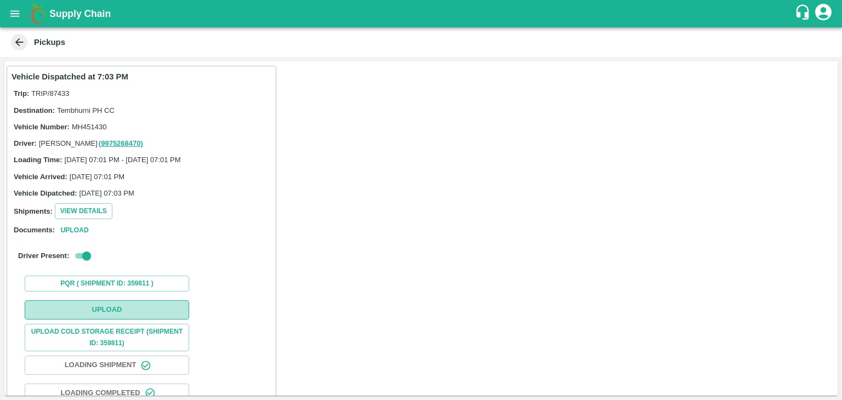
click at [114, 307] on button "Upload" at bounding box center [107, 309] width 164 height 19
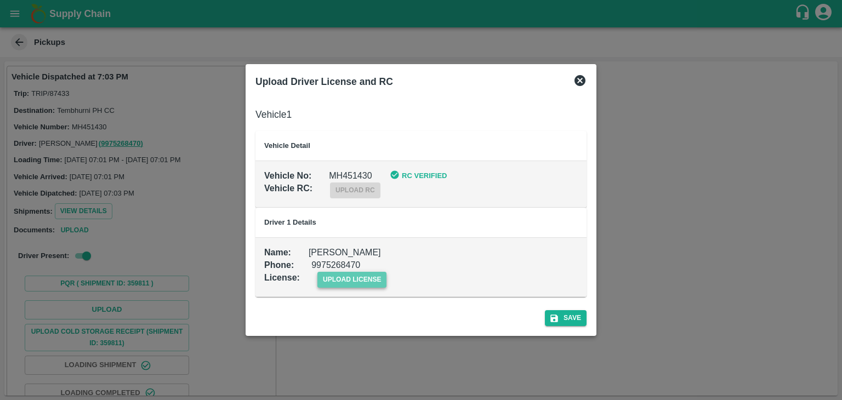
click at [346, 275] on span "upload license" at bounding box center [352, 280] width 70 height 16
click at [0, 0] on input "upload license" at bounding box center [0, 0] width 0 height 0
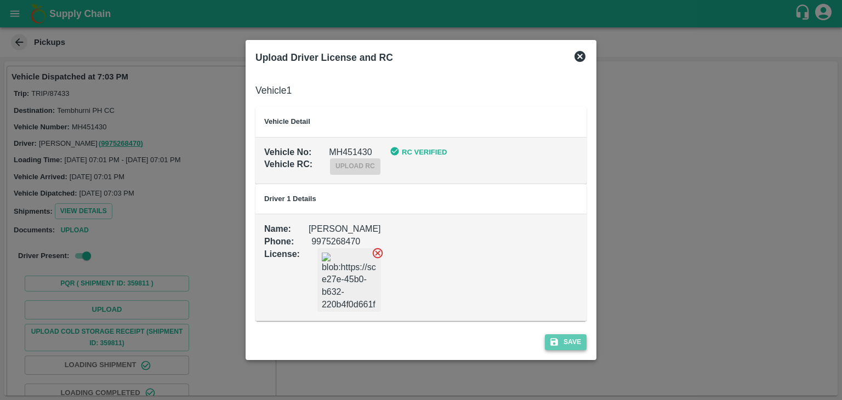
click at [572, 341] on button "Save" at bounding box center [566, 342] width 42 height 16
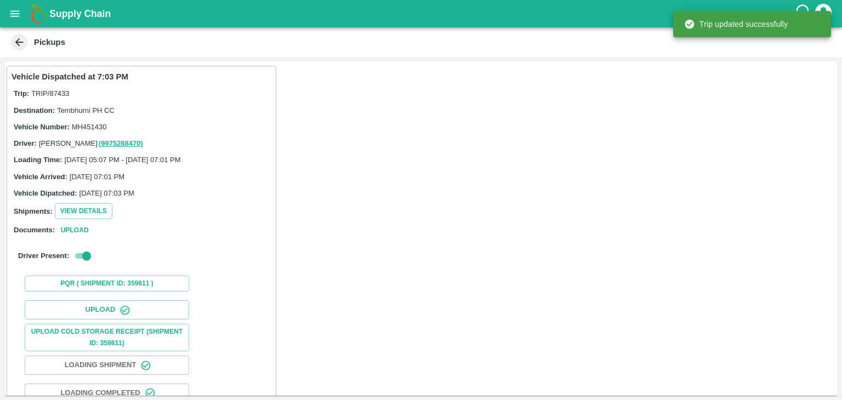
scroll to position [115, 0]
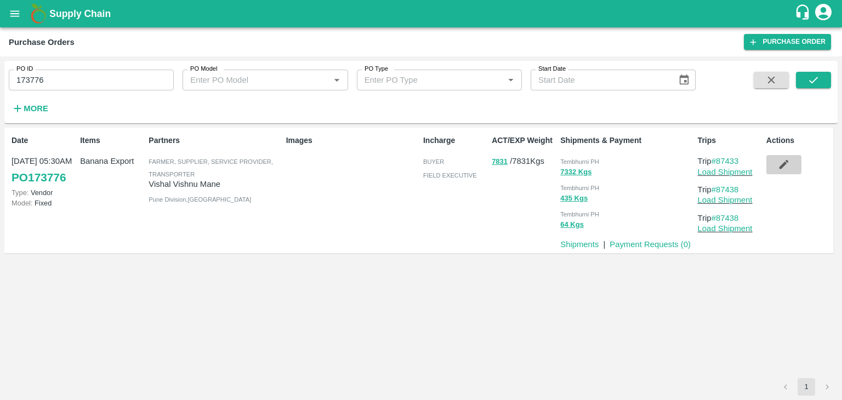
click at [781, 164] on icon "button" at bounding box center [784, 164] width 12 height 12
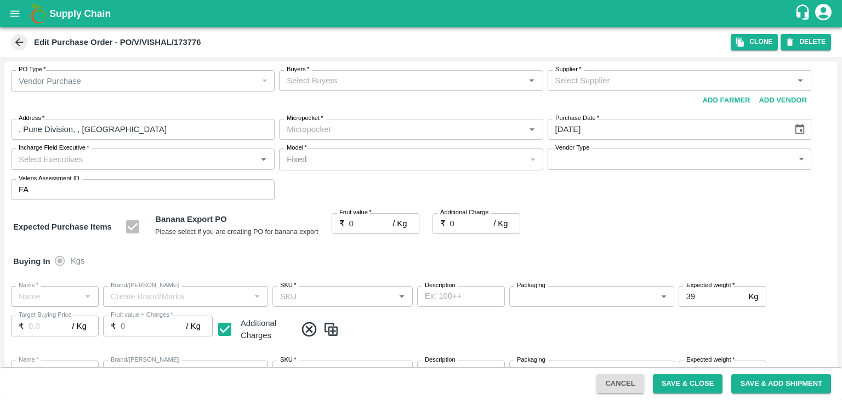
click at [412, 77] on input "Buyers   *" at bounding box center [401, 80] width 239 height 14
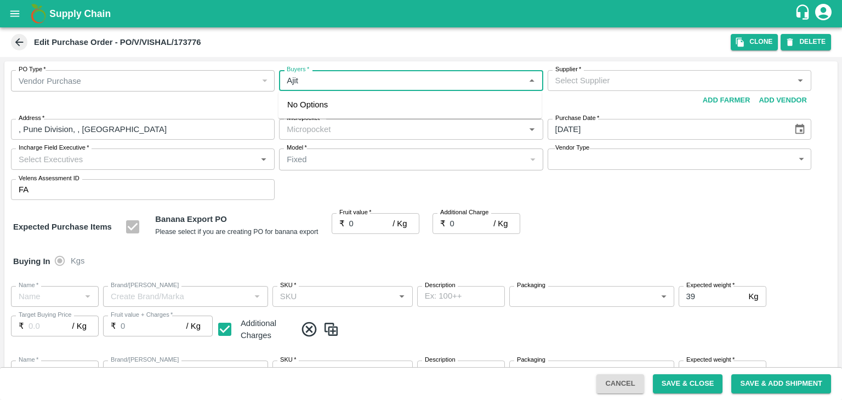
type input "Ajit"
type input "Vishal Vishnu Mane -undefined"
type input "109-Tembhurni"
type input "Banana Export"
type input "FARM CANDY"
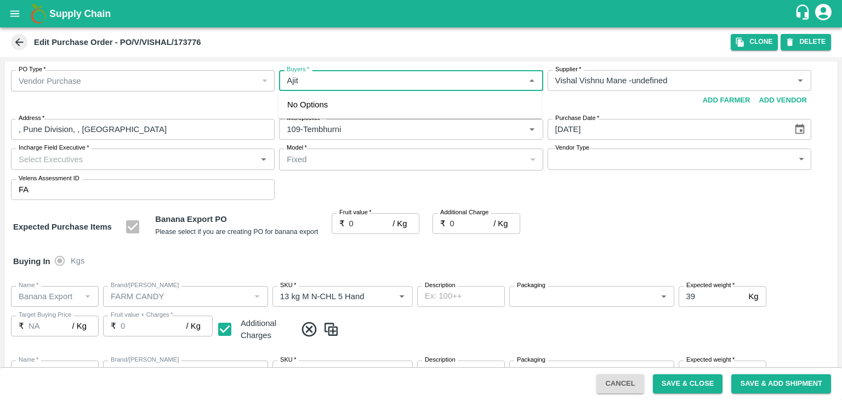
type input "13 kg M N-CHL 5 Hand"
type input "NA"
type input "Banana Export"
type input "FARM CANDY"
type input "13 kg M N-CHL 6 Hand"
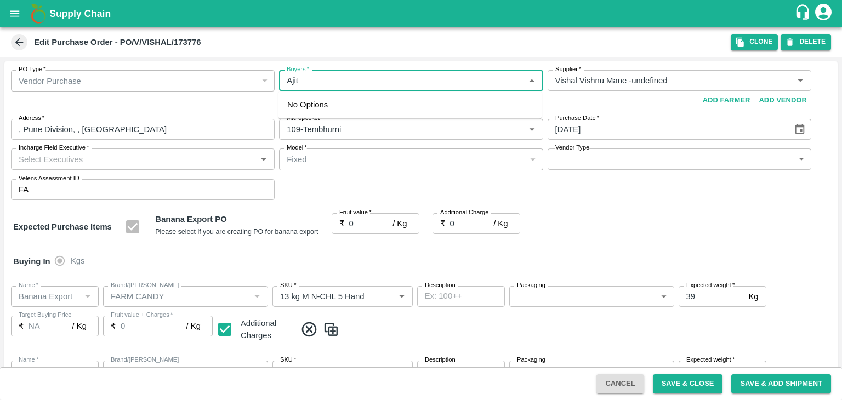
type input "NA"
type input "Banana Export"
type input "FARM CANDY"
type input "13 kg M N-CHL 8 Hand"
type input "NA"
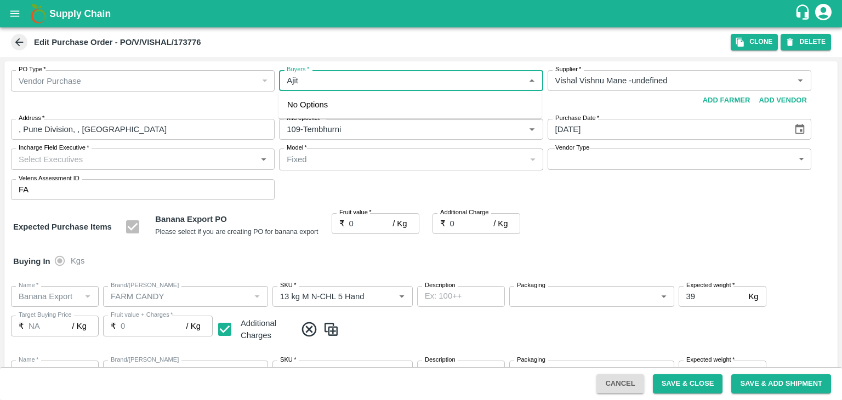
type input "Banana Export"
type input "FARM CANDY"
type input "13 kg M N-CHL CL"
type input "NA"
type input "Banana Export"
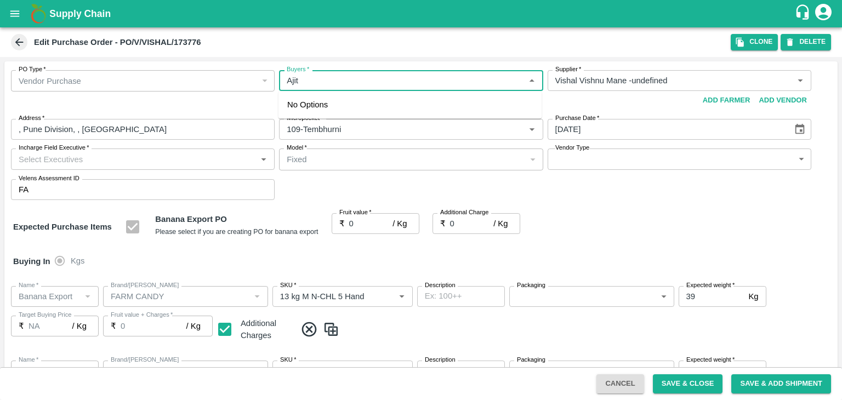
type input "FARM CANDY"
type input "C Class"
type input "NA"
type input "Banana Export"
type input "FARM CANDY"
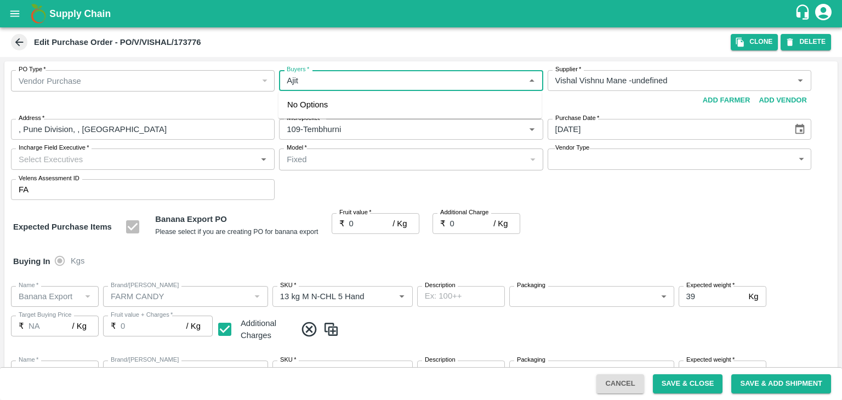
type input "PHR Kg"
type input "NA"
click at [372, 108] on div "Ajit Otari" at bounding box center [409, 109] width 263 height 29
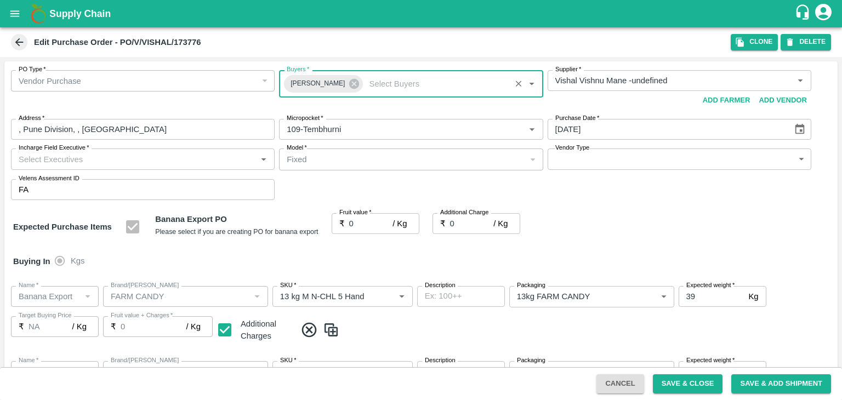
click at [623, 160] on body "Supply Chain Edit Purchase Order - PO/V/VISHAL/173776 Clone DELETE PO Type   * …" at bounding box center [421, 200] width 842 height 400
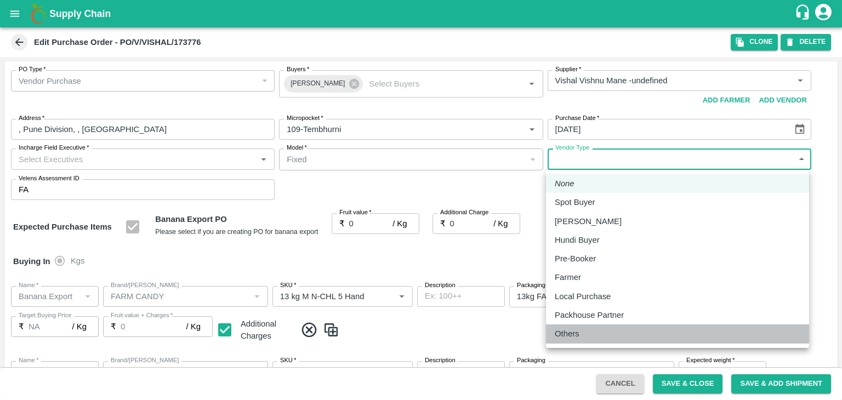
click at [594, 331] on div "Others" at bounding box center [678, 334] width 246 height 12
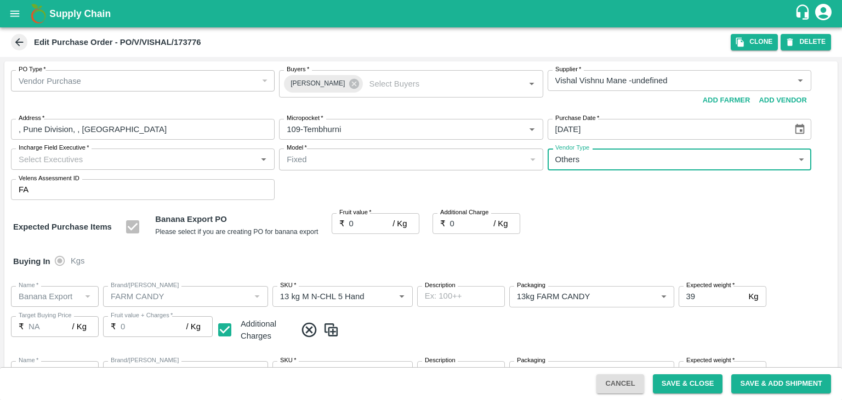
type input "OTHER"
click at [143, 154] on input "Incharge Field Executive   *" at bounding box center [133, 159] width 239 height 14
type input "Jay"
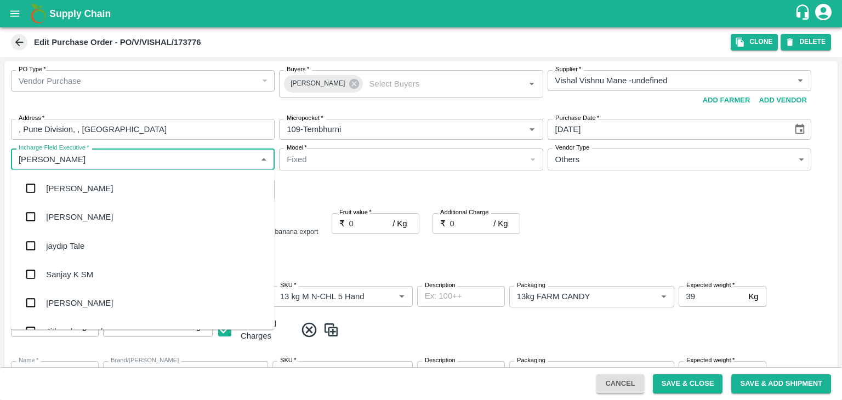
click at [81, 240] on div "jaydip Tale" at bounding box center [65, 246] width 38 height 12
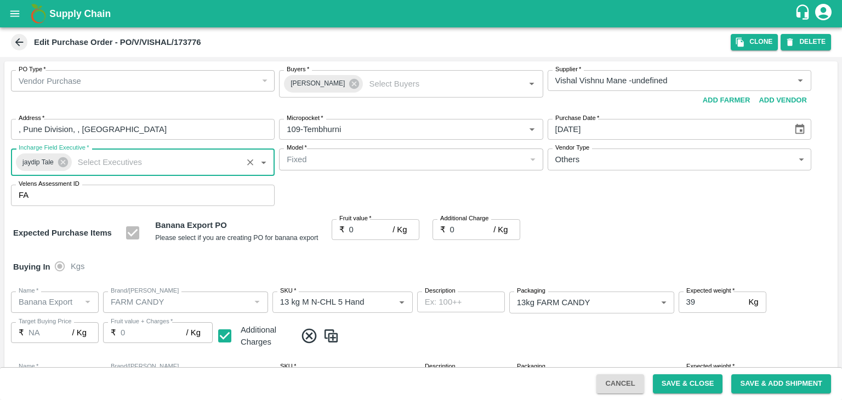
click at [363, 224] on input "0" at bounding box center [371, 229] width 44 height 21
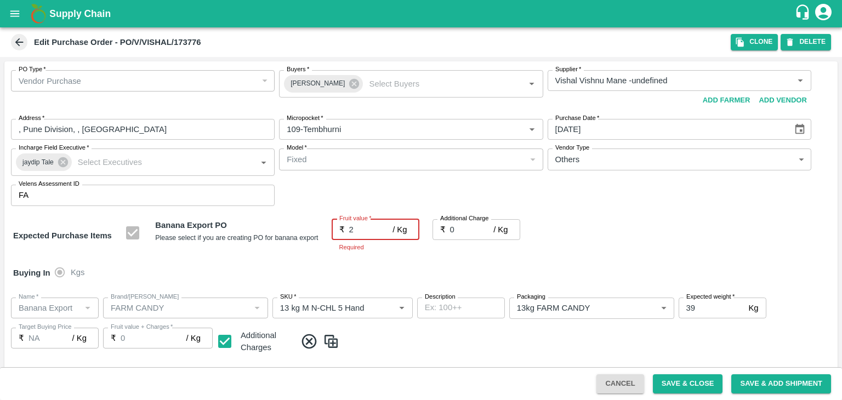
type input "25"
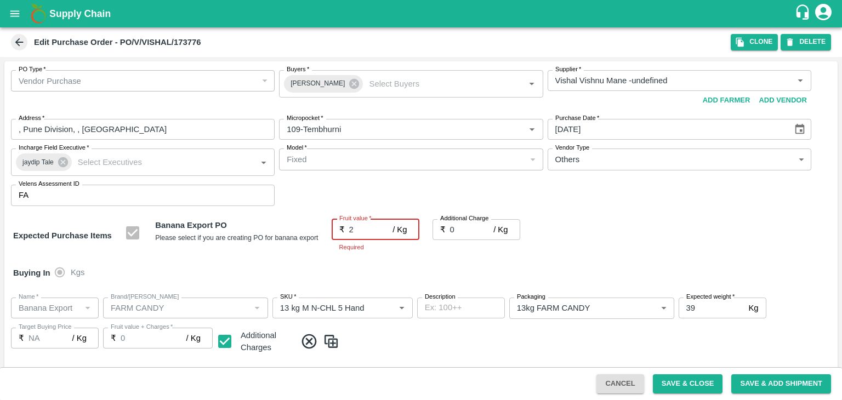
type input "25"
type input "2"
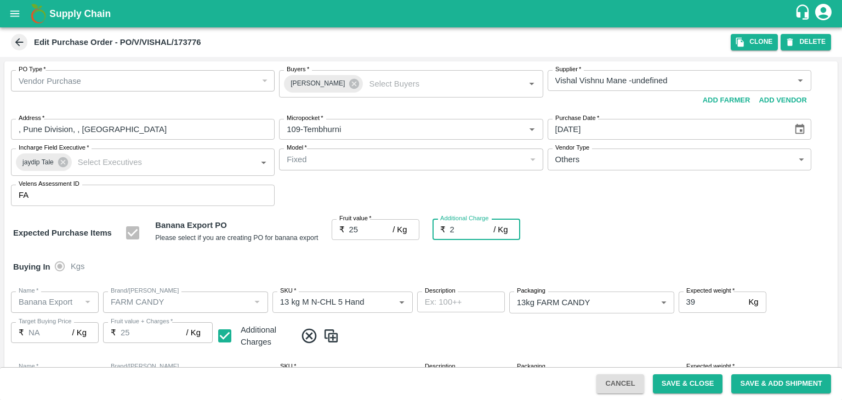
type input "27"
type input "2.75"
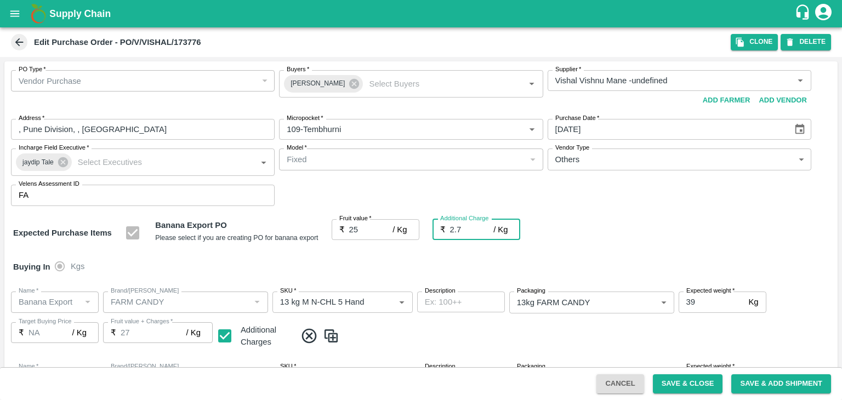
type input "27.75"
type input "2.75"
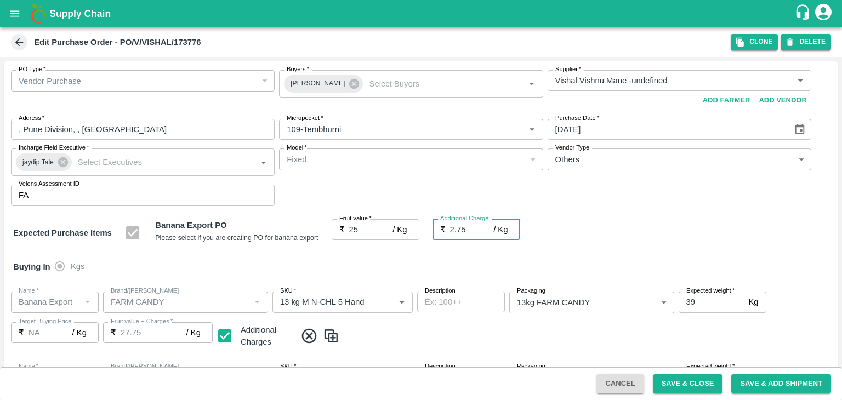
click at [423, 260] on div "Buying In Kgs" at bounding box center [420, 267] width 833 height 32
click at [694, 384] on button "Save & Close" at bounding box center [688, 383] width 70 height 19
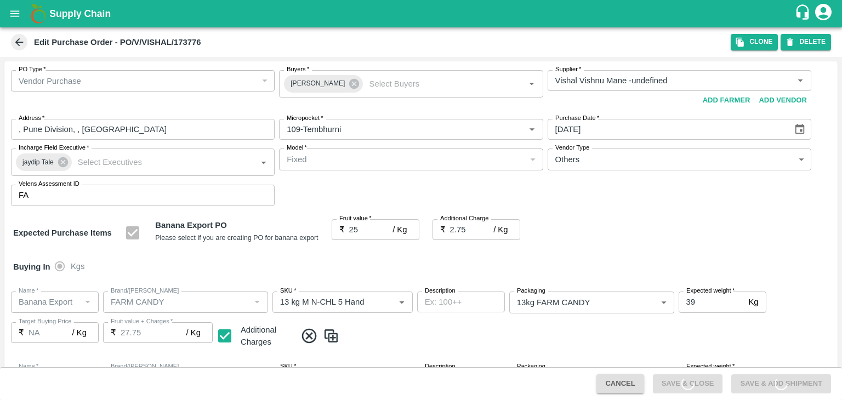
scroll to position [506, 0]
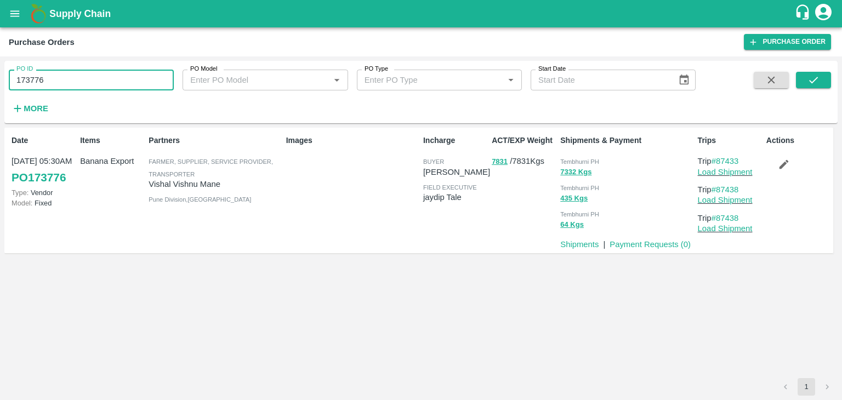
click at [75, 86] on input "173776" at bounding box center [91, 80] width 165 height 21
paste input "text"
type input "173737"
click at [827, 82] on button "submit" at bounding box center [813, 80] width 35 height 16
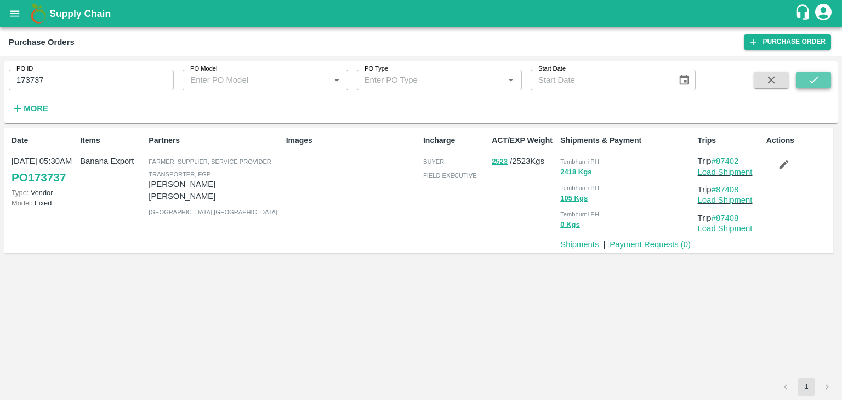
click at [822, 79] on button "submit" at bounding box center [813, 80] width 35 height 16
click at [747, 174] on link "Load Shipment" at bounding box center [725, 172] width 55 height 9
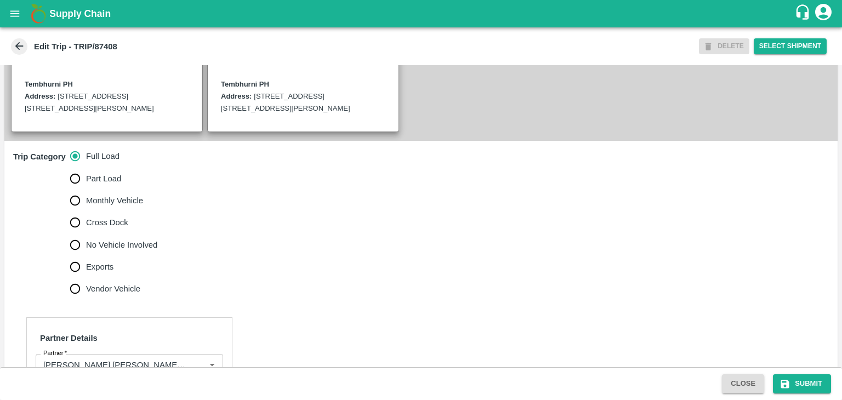
scroll to position [272, 0]
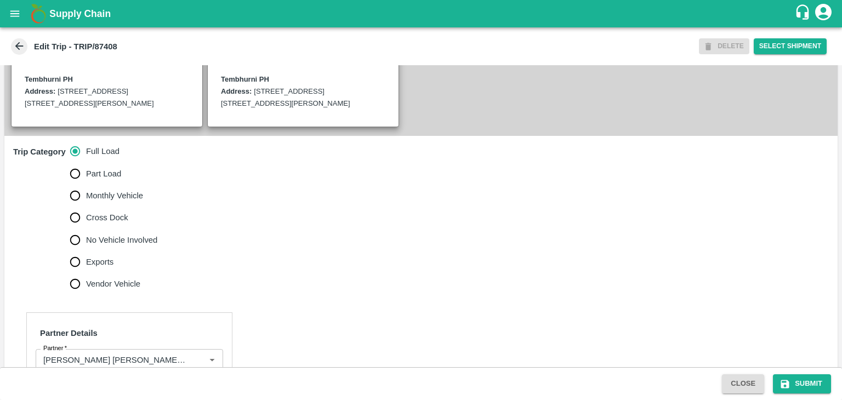
click at [136, 246] on span "No Vehicle Involved" at bounding box center [121, 240] width 71 height 12
click at [86, 251] on input "No Vehicle Involved" at bounding box center [75, 240] width 22 height 22
radio input "true"
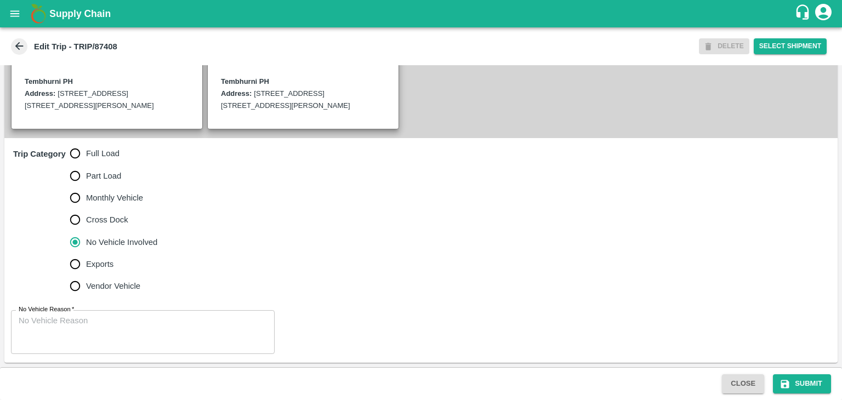
scroll to position [281, 0]
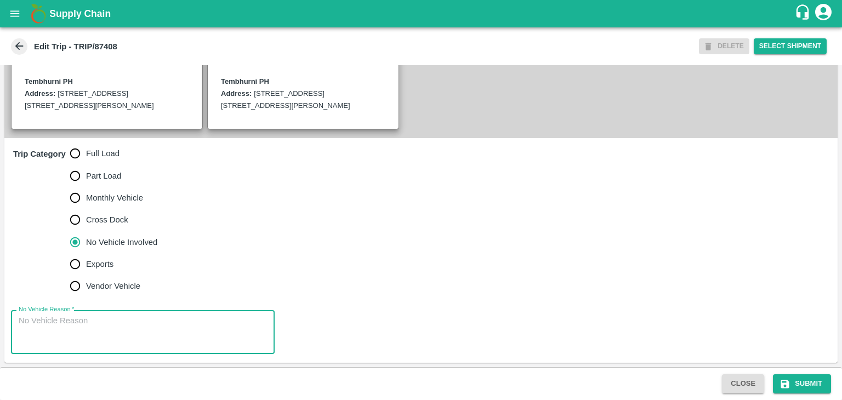
click at [138, 316] on textarea "No Vehicle Reason   *" at bounding box center [143, 332] width 248 height 35
type textarea "Field Dump"
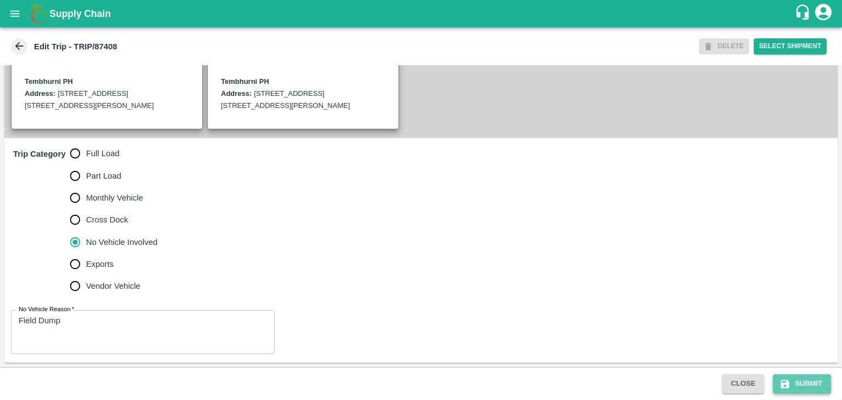
click at [799, 375] on button "Submit" at bounding box center [802, 383] width 58 height 19
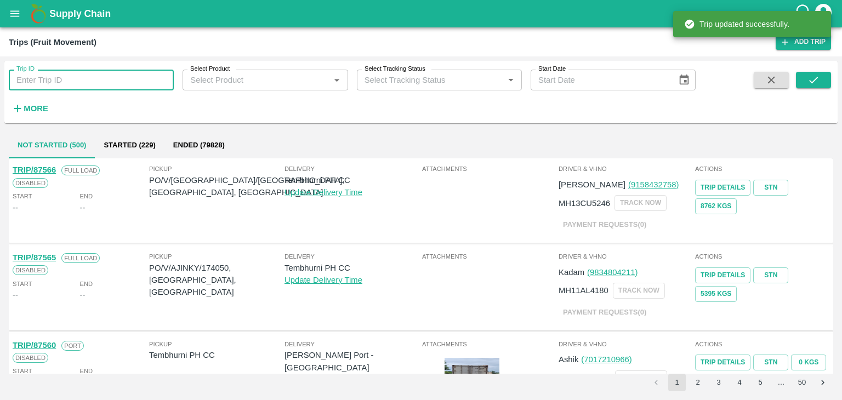
click at [121, 79] on input "Trip ID" at bounding box center [91, 80] width 165 height 21
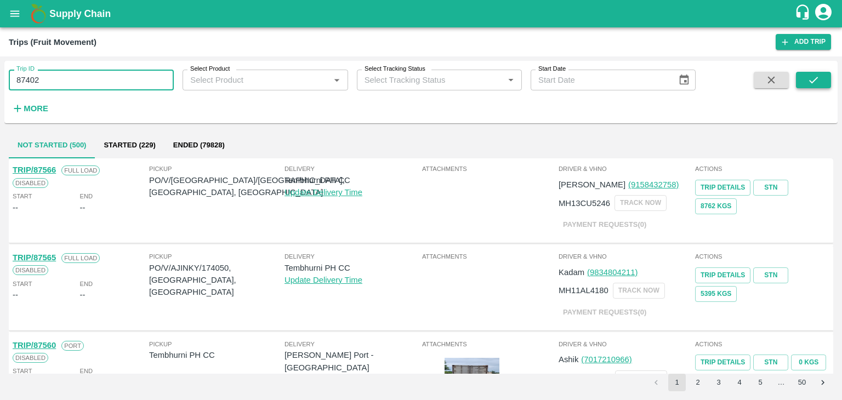
type input "87402"
click at [823, 83] on button "submit" at bounding box center [813, 80] width 35 height 16
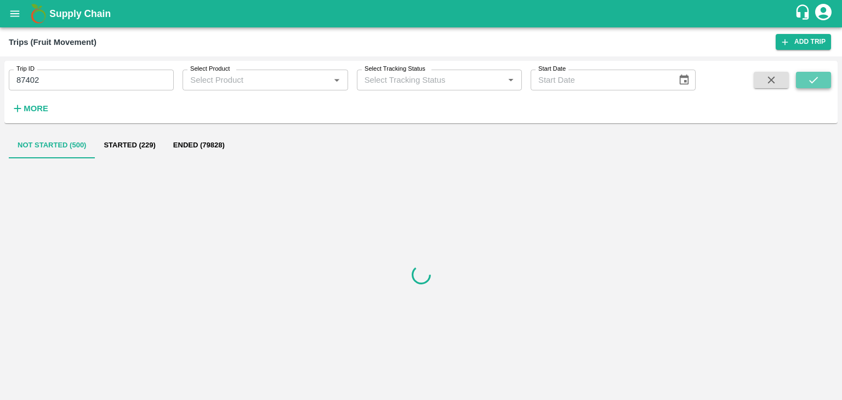
click at [823, 83] on button "submit" at bounding box center [813, 80] width 35 height 16
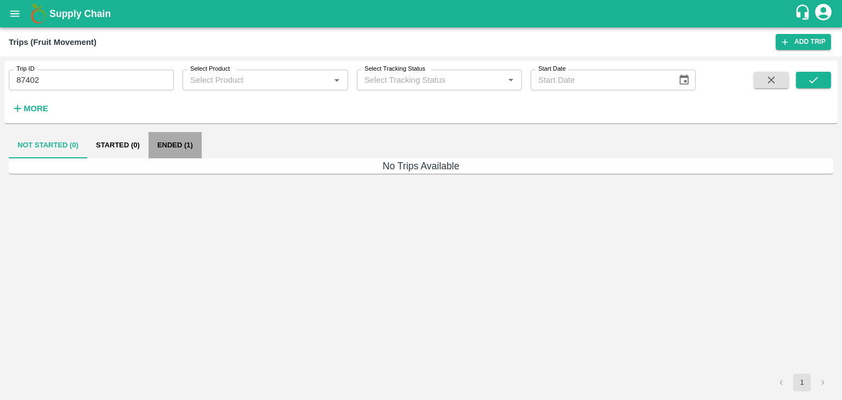
click at [187, 142] on button "Ended (1)" at bounding box center [175, 145] width 53 height 26
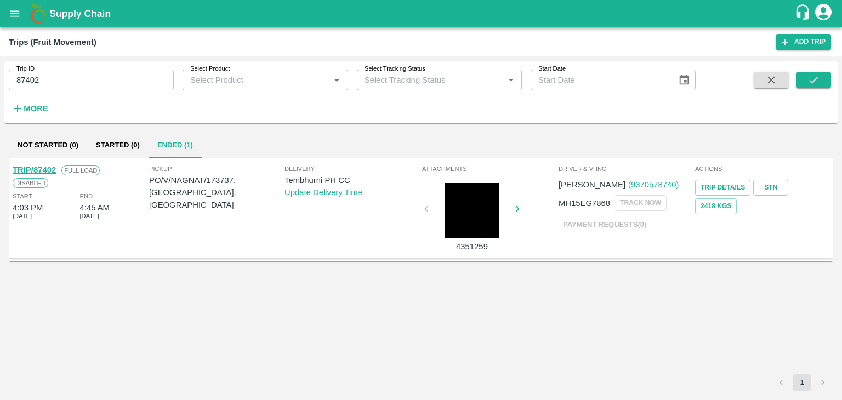
click at [42, 166] on link "TRIP/87402" at bounding box center [34, 170] width 43 height 9
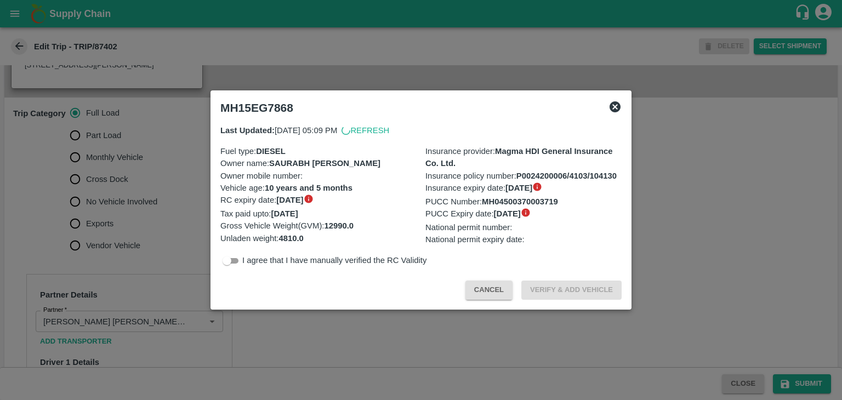
scroll to position [555, 0]
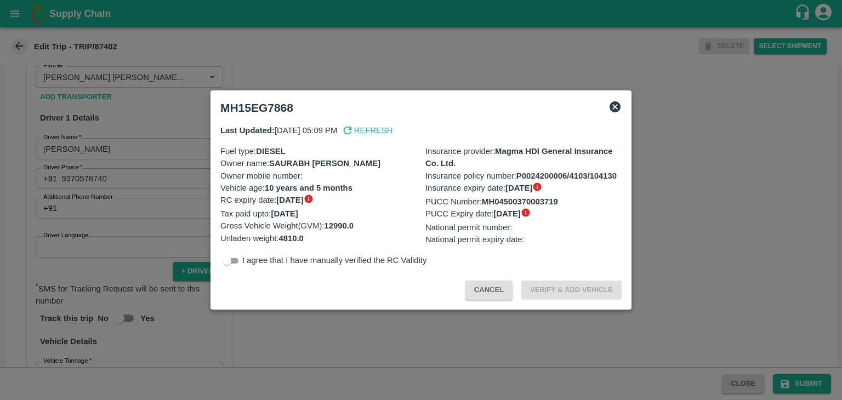
drag, startPoint x: 119, startPoint y: 266, endPoint x: 103, endPoint y: 260, distance: 16.8
click at [103, 260] on div at bounding box center [421, 200] width 842 height 400
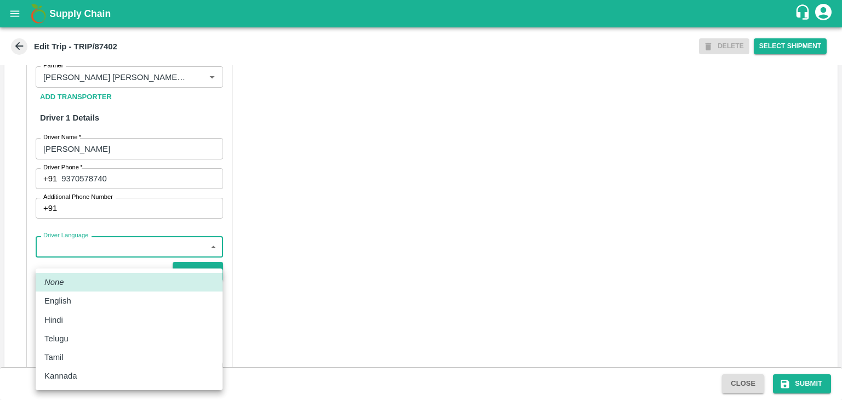
click at [103, 260] on body "Supply Chain Edit Trip - TRIP/87402 DELETE Select Shipment Trip Details Trip Ty…" at bounding box center [421, 200] width 842 height 400
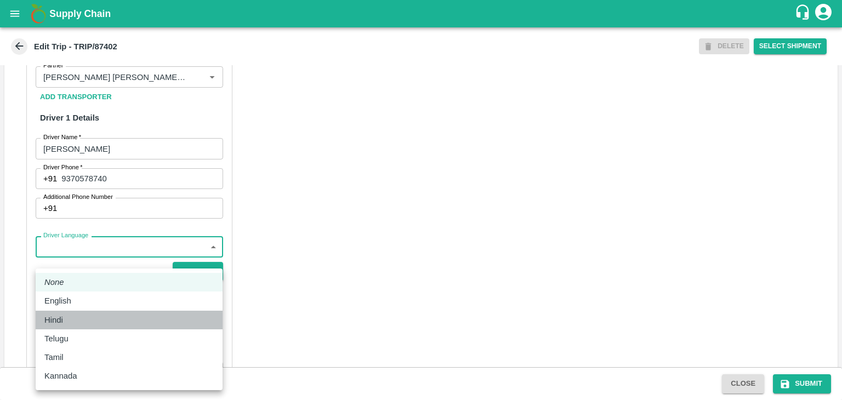
click at [86, 317] on div "Hindi" at bounding box center [128, 320] width 169 height 12
type input "hi"
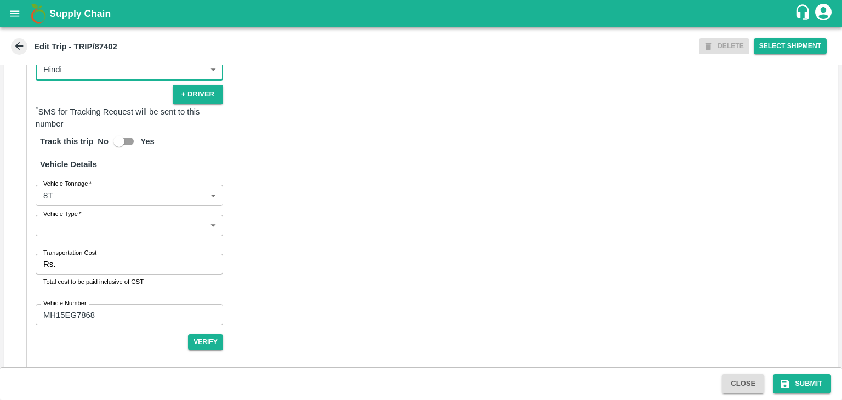
scroll to position [743, 0]
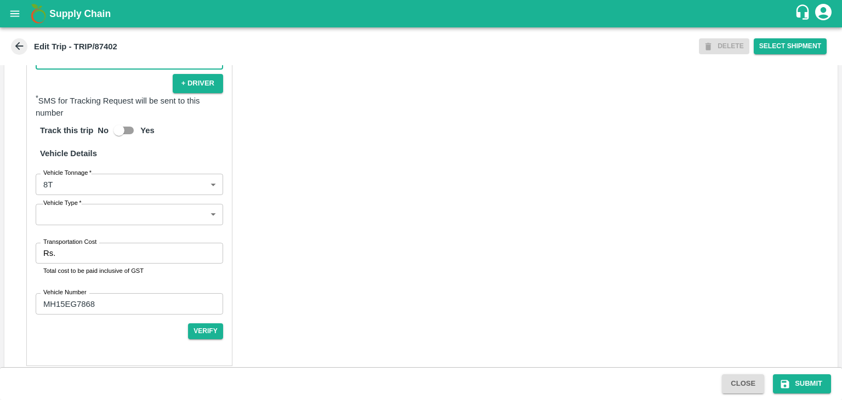
click at [81, 232] on body "Supply Chain Edit Trip - TRIP/87402 DELETE Select Shipment Trip Details Trip Ty…" at bounding box center [421, 200] width 842 height 400
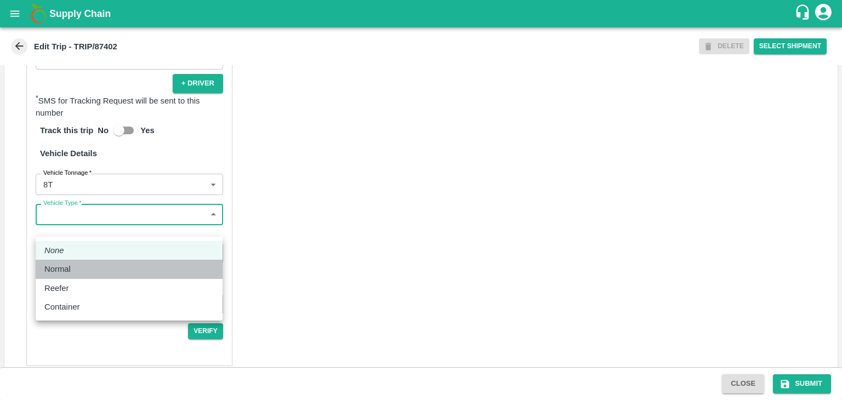
click at [80, 268] on div "Normal" at bounding box center [128, 269] width 169 height 12
type input "Normal"
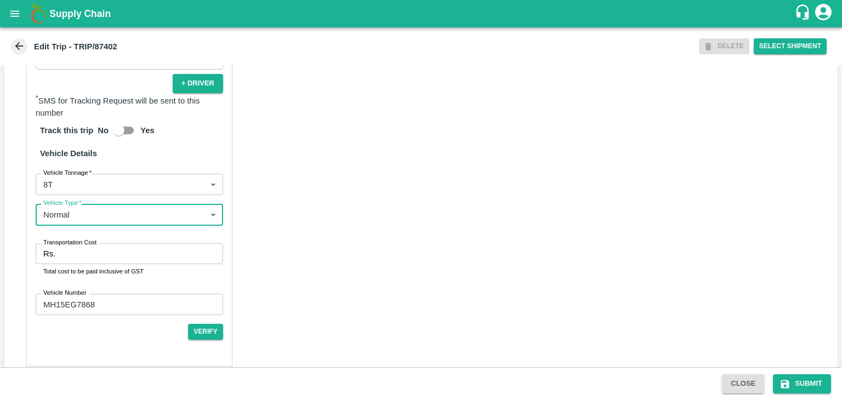
click at [100, 264] on input "Transportation Cost" at bounding box center [141, 253] width 163 height 21
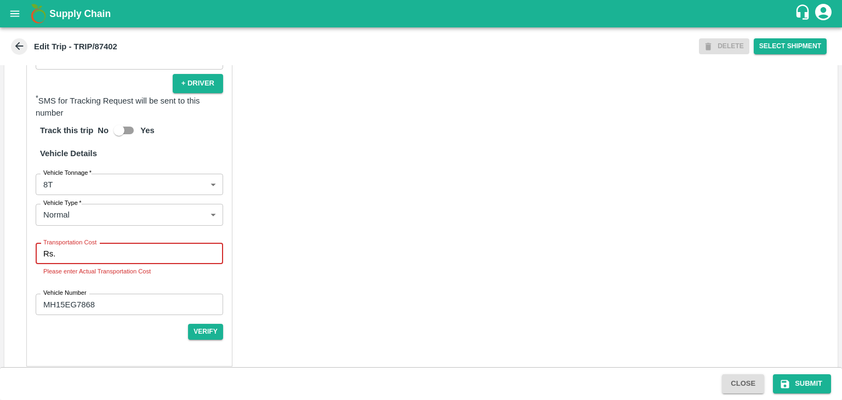
click at [112, 262] on input "Transportation Cost" at bounding box center [141, 253] width 163 height 21
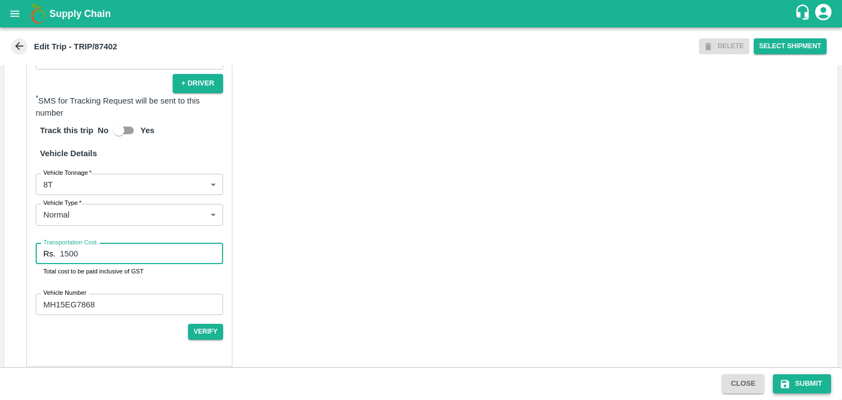
type input "1500"
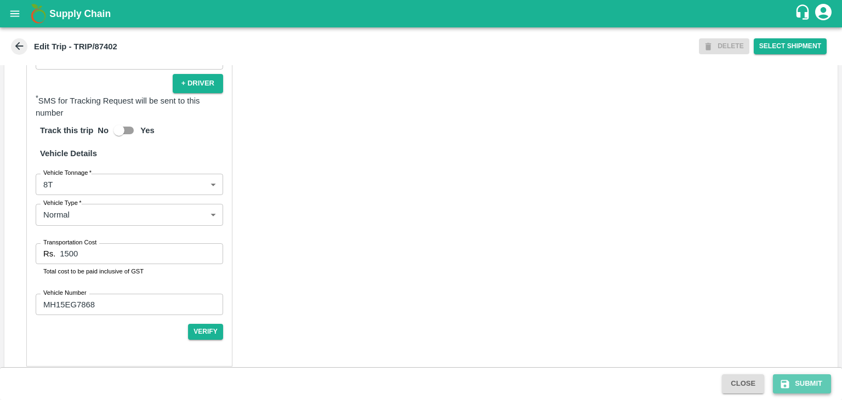
click at [815, 381] on button "Submit" at bounding box center [802, 383] width 58 height 19
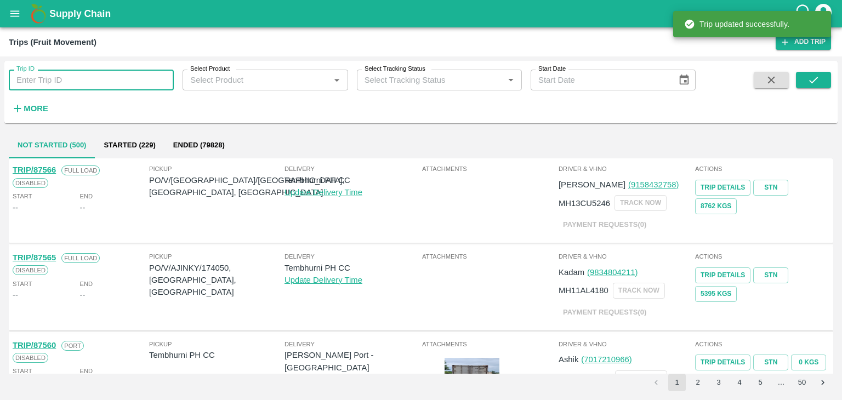
click at [102, 74] on input "Trip ID" at bounding box center [91, 80] width 165 height 21
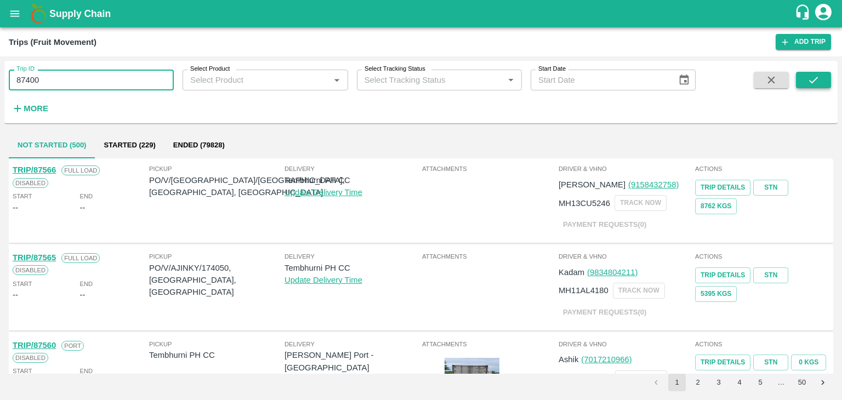
type input "87400"
click at [818, 74] on icon "submit" at bounding box center [813, 80] width 12 height 12
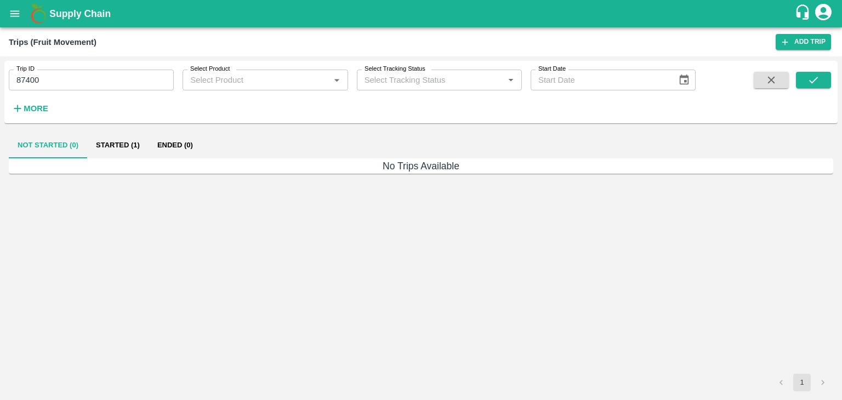
click at [115, 138] on button "Started (1)" at bounding box center [117, 145] width 61 height 26
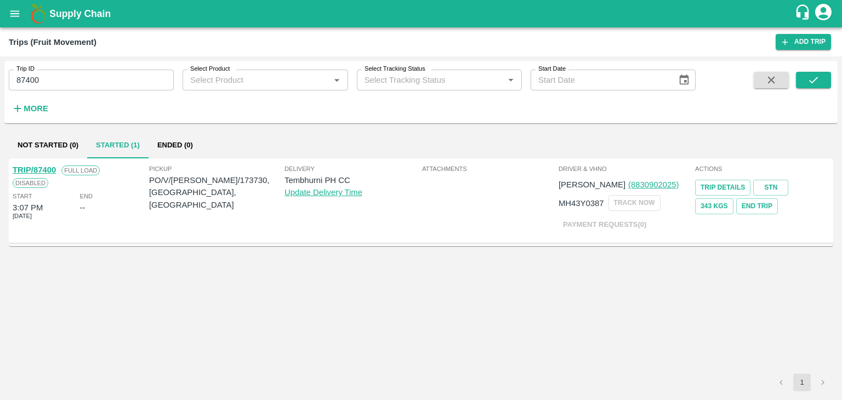
click at [31, 166] on link "TRIP/87400" at bounding box center [34, 170] width 43 height 9
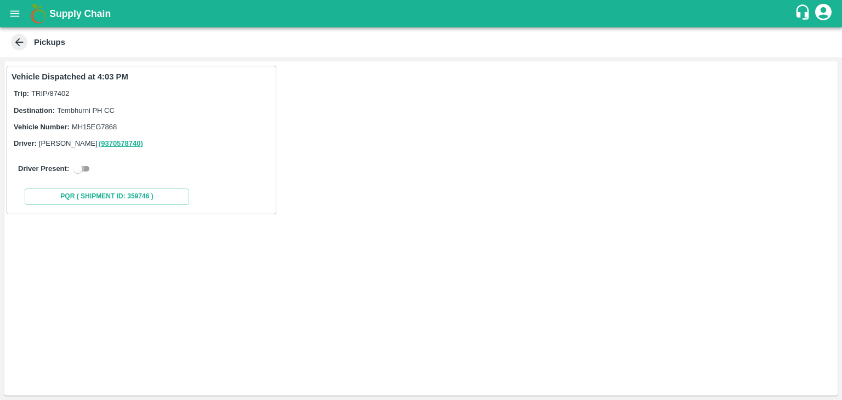
click at [86, 168] on input "checkbox" at bounding box center [77, 168] width 39 height 13
checkbox input "true"
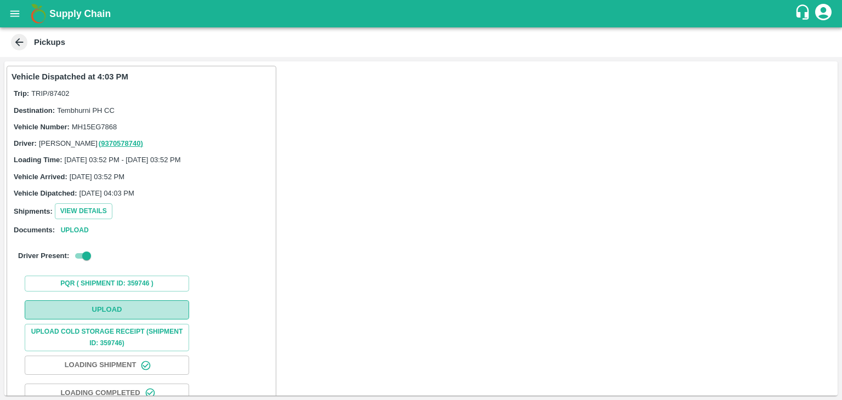
click at [136, 312] on button "Upload" at bounding box center [107, 309] width 164 height 19
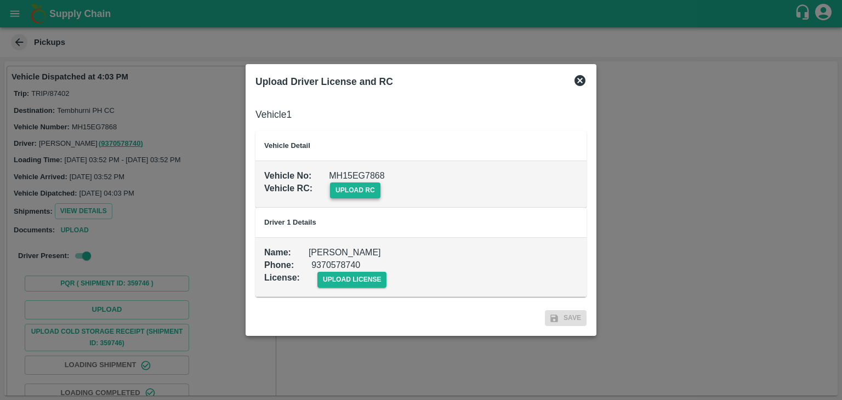
click at [346, 187] on span "upload rc" at bounding box center [355, 191] width 50 height 16
click at [0, 0] on input "upload rc" at bounding box center [0, 0] width 0 height 0
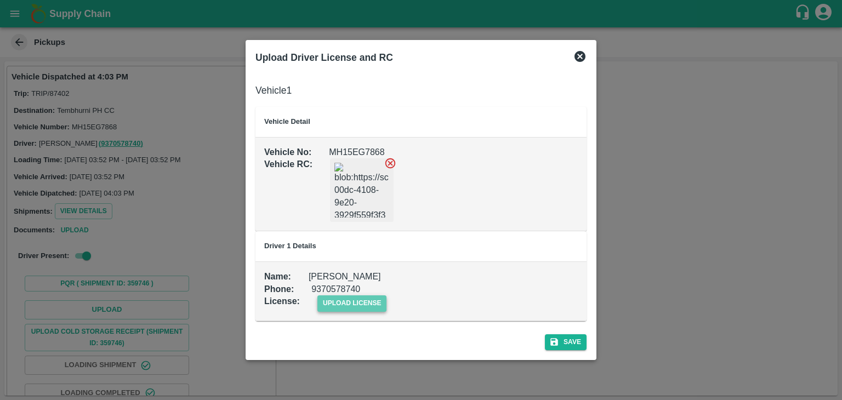
click at [338, 303] on span "upload license" at bounding box center [352, 303] width 70 height 16
click at [0, 0] on input "upload license" at bounding box center [0, 0] width 0 height 0
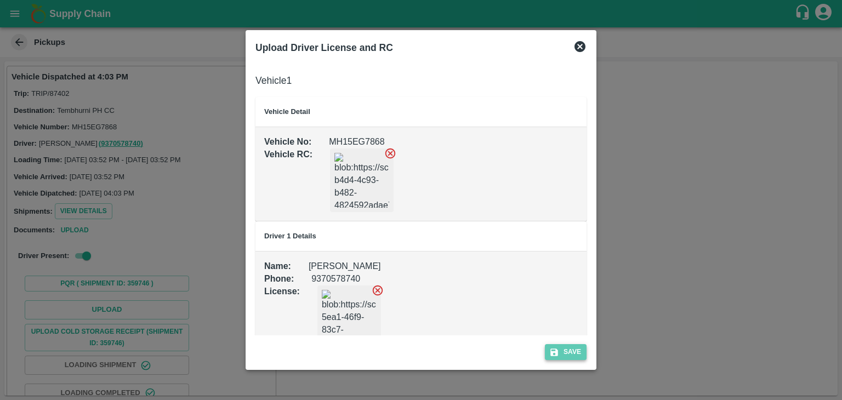
click at [577, 348] on button "Save" at bounding box center [566, 352] width 42 height 16
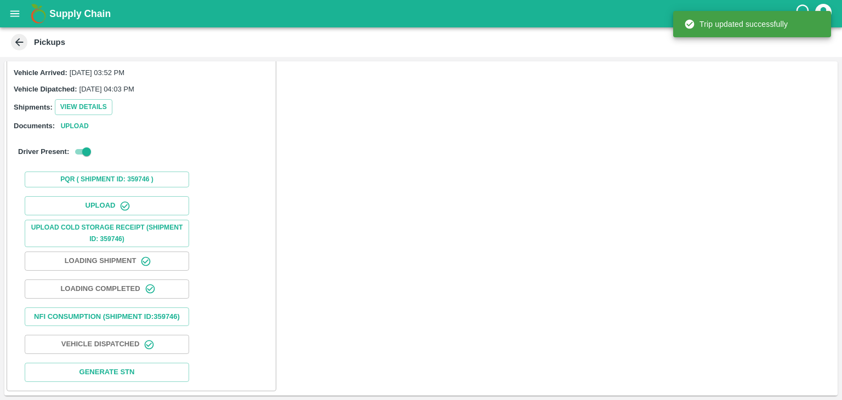
scroll to position [114, 0]
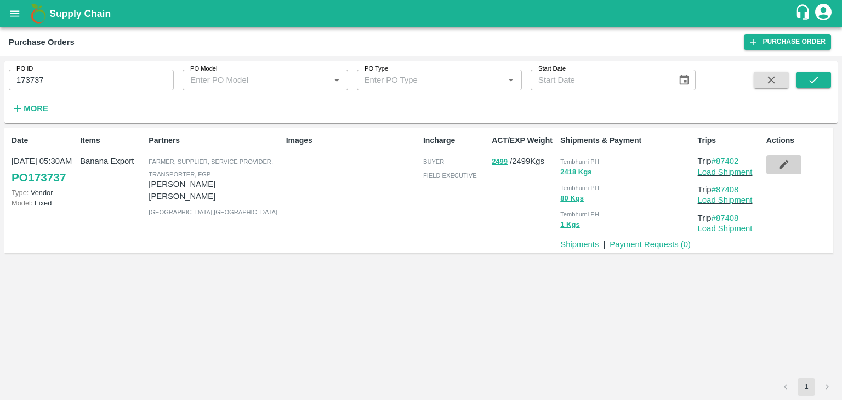
click at [794, 165] on button "button" at bounding box center [783, 164] width 35 height 19
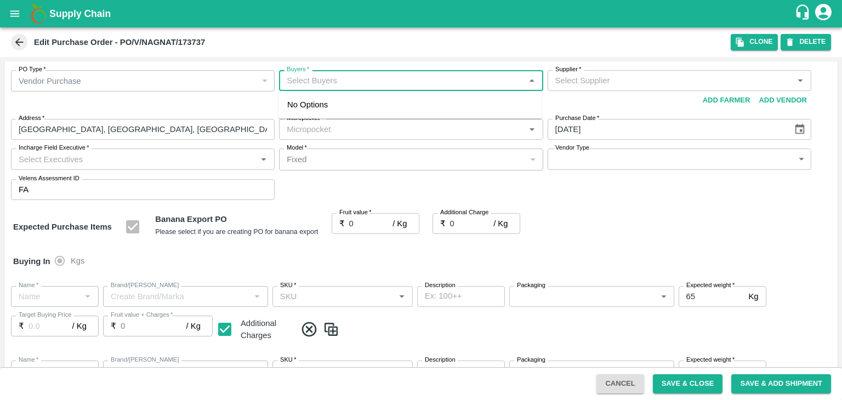
click at [355, 83] on input "Buyers   *" at bounding box center [401, 80] width 239 height 14
type input "Ajit"
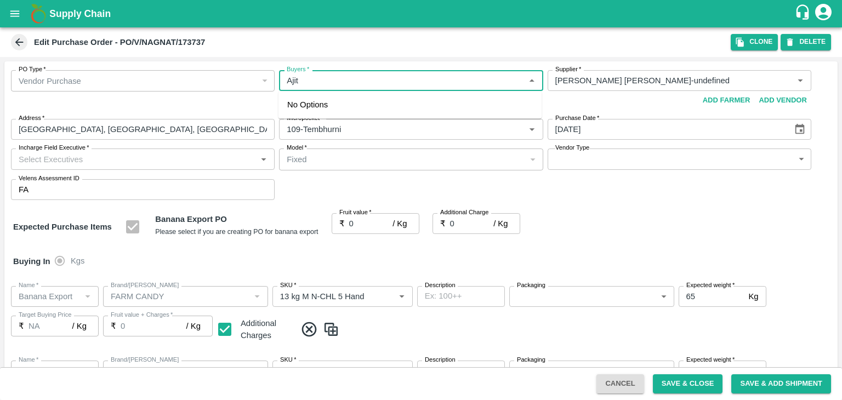
type input "[PERSON_NAME] [PERSON_NAME]-undefined"
type input "109-Tembhurni"
type input "Banana Export"
type input "FARM CANDY"
type input "13 kg M N-CHL 5 Hand"
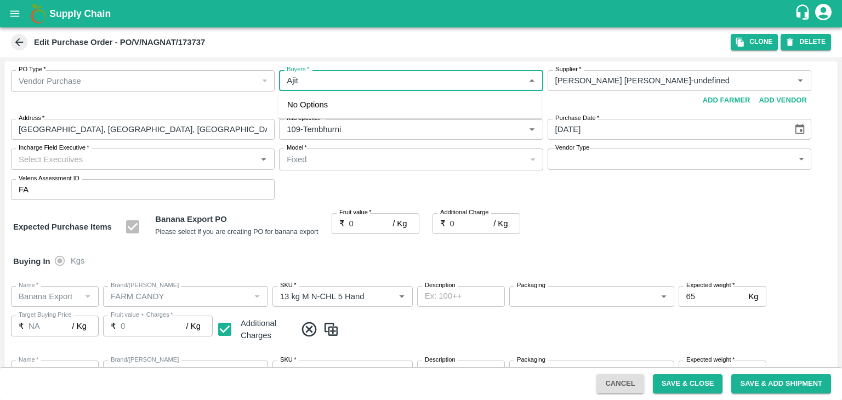
type input "NA"
type input "Banana Export"
type input "FARM CANDY"
type input "13 kg M N-CHL 6 Hand"
type input "NA"
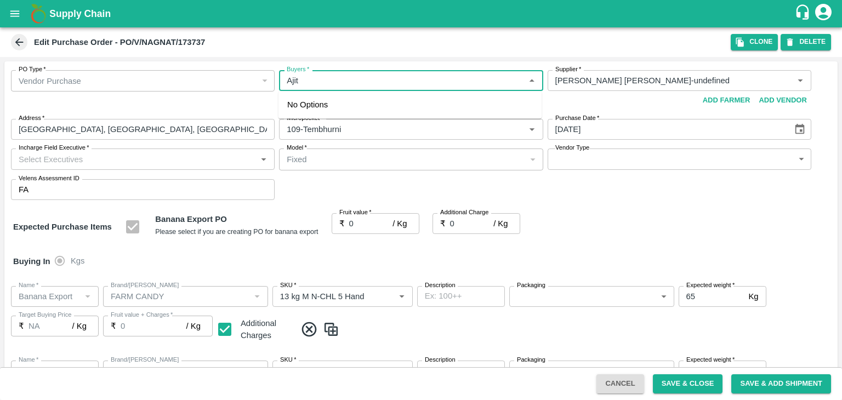
type input "Banana Export"
type input "FARM CANDY"
type input "13 kg M N-CHL 8 Hand"
type input "NA"
type input "Banana Export"
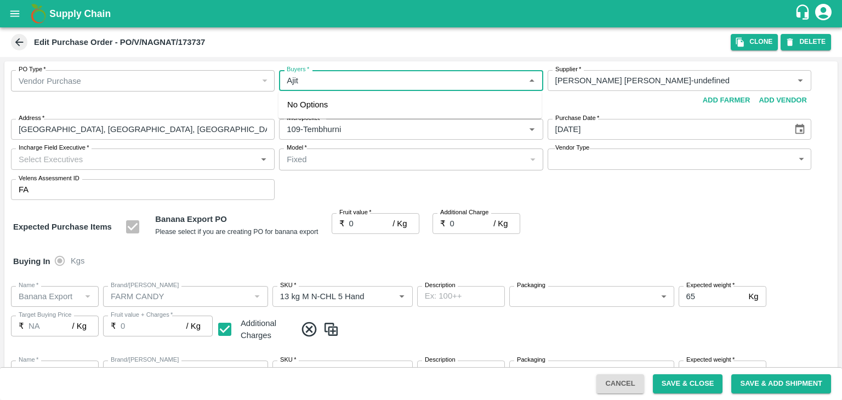
type input "FARM CANDY"
type input "13 kg M N-CHL CL"
type input "NA"
type input "Banana Export"
type input "FARM CANDY"
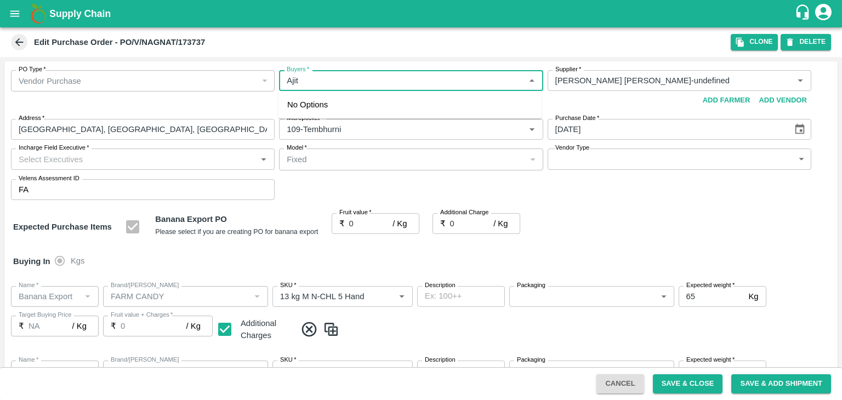
type input "C Class"
type input "NA"
type input "Banana Export"
type input "FARM CANDY"
type input "PHR Kg"
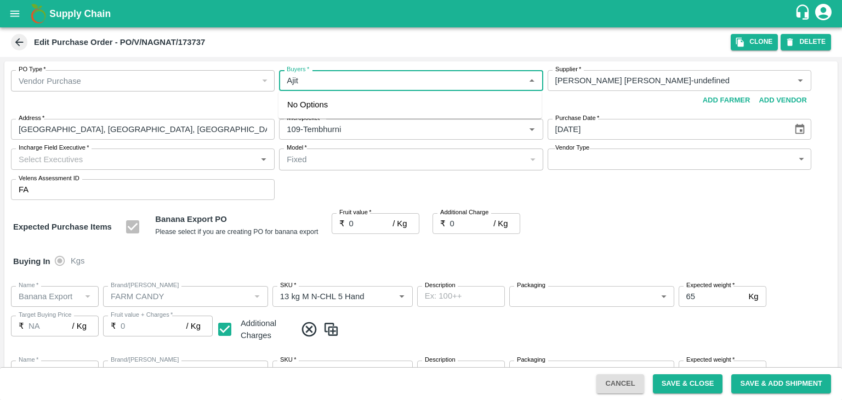
type input "NA"
click at [344, 110] on div "Ajit Otari" at bounding box center [347, 110] width 67 height 12
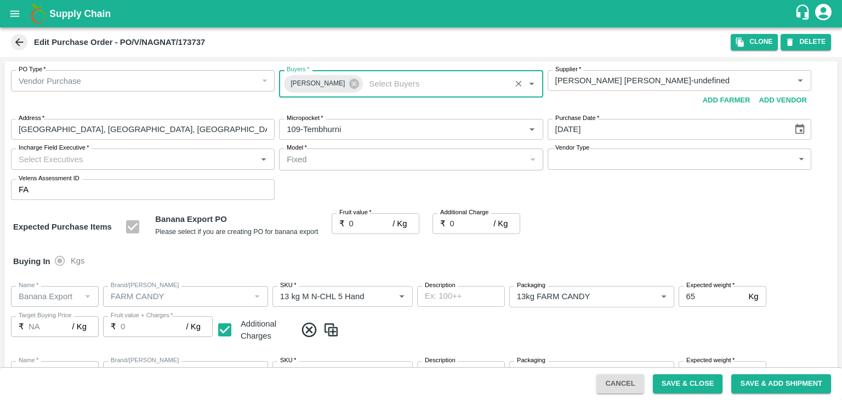
click at [182, 164] on input "Incharge Field Executive   *" at bounding box center [133, 159] width 239 height 14
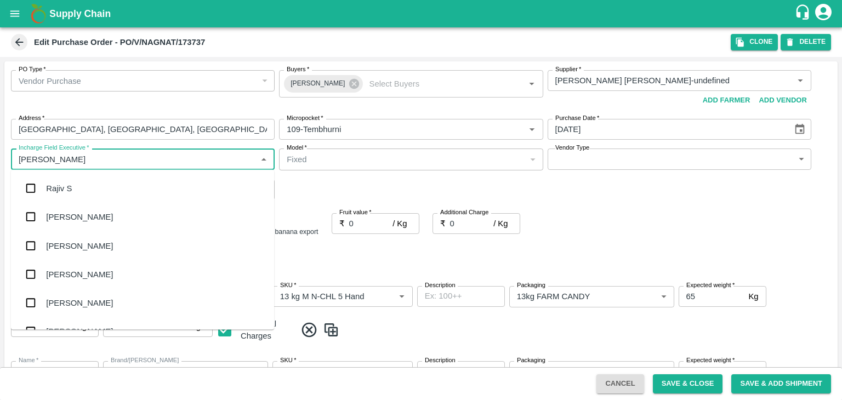
type input "Jay"
click at [103, 238] on div "jaydip Tale" at bounding box center [142, 245] width 263 height 29
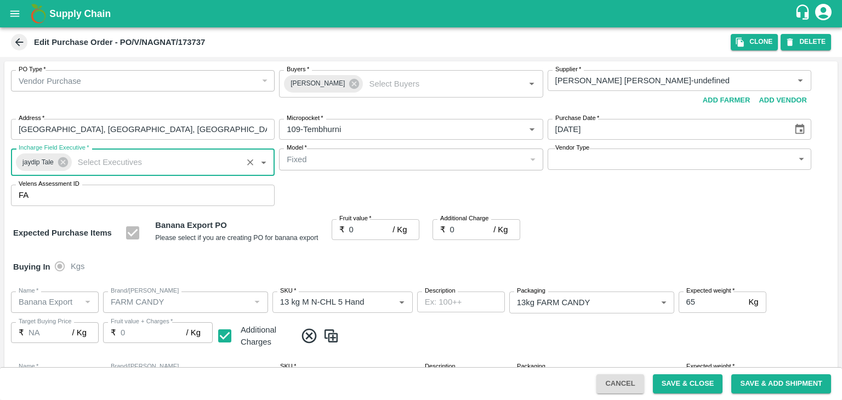
click at [580, 155] on body "Supply Chain Edit Purchase Order - PO/V/NAGNAT/173737 Clone DELETE PO Type   * …" at bounding box center [421, 200] width 842 height 400
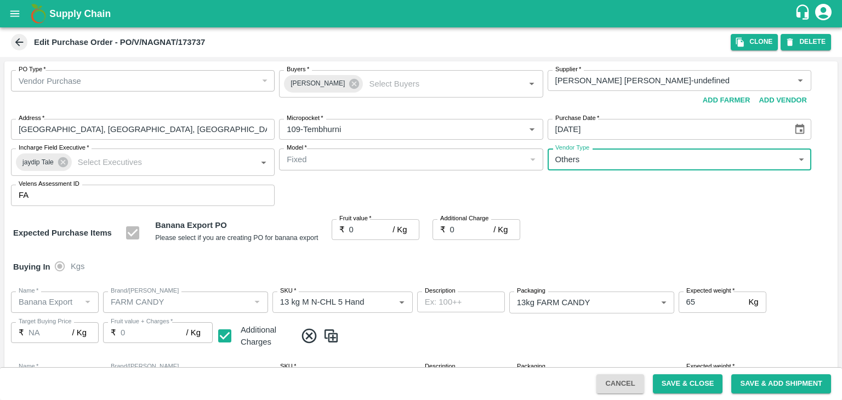
type input "OTHER"
click at [364, 231] on div at bounding box center [421, 200] width 842 height 400
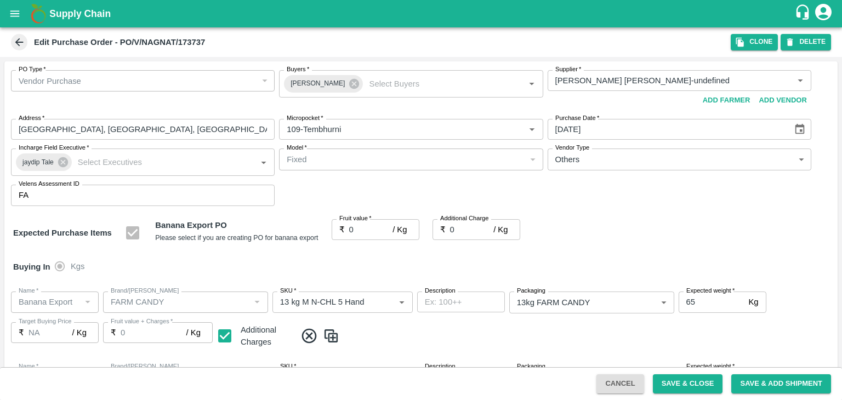
click at [371, 229] on div at bounding box center [421, 200] width 842 height 400
click at [379, 226] on div at bounding box center [421, 200] width 842 height 400
click at [335, 163] on div at bounding box center [421, 200] width 842 height 400
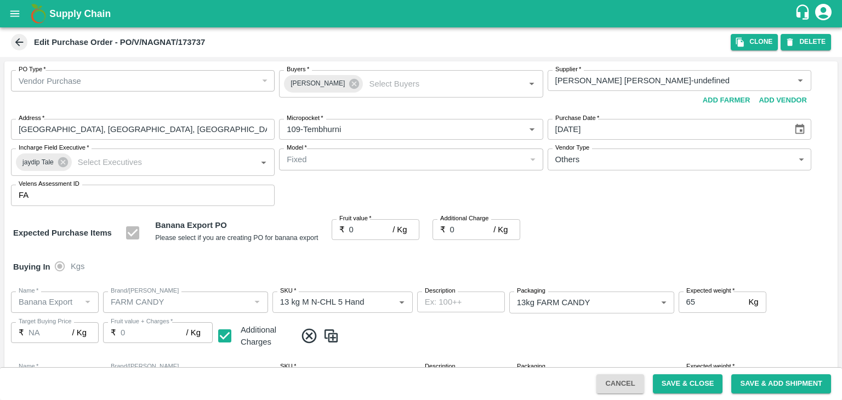
click at [180, 161] on div at bounding box center [421, 200] width 842 height 400
click at [619, 165] on body "Supply Chain Edit Purchase Order - PO/V/NAGNAT/173737 Clone DELETE PO Type   * …" at bounding box center [421, 200] width 842 height 400
type input "25"
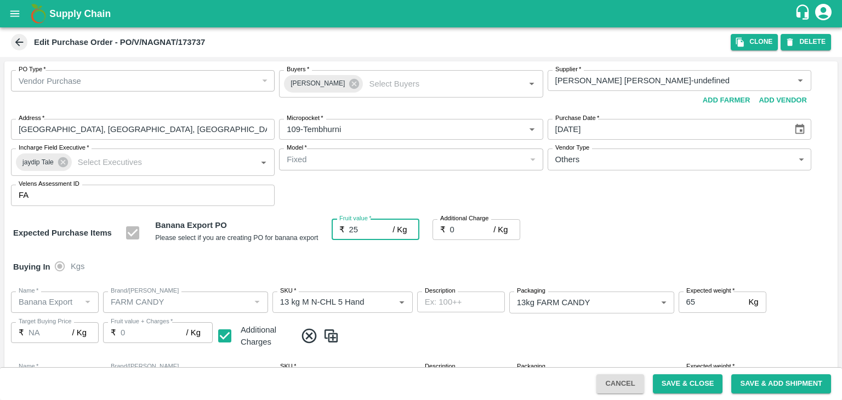
type input "25"
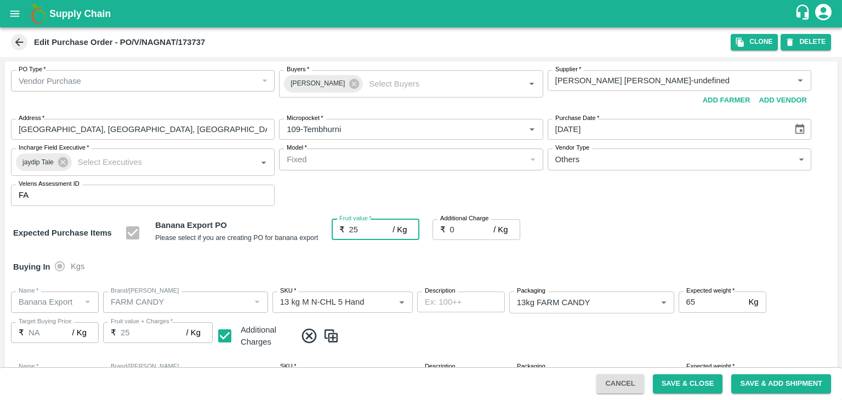
type input "25"
type input "2"
type input "27"
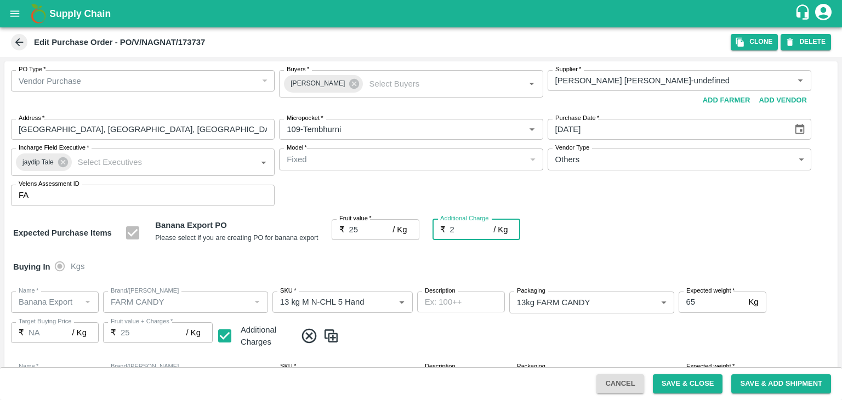
type input "27"
type input "2.7"
type input "27.7"
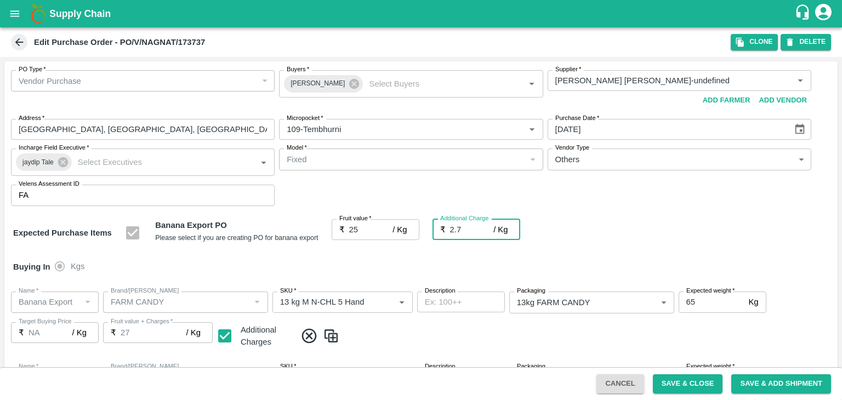
type input "27.7"
type input "2.75"
type input "27.75"
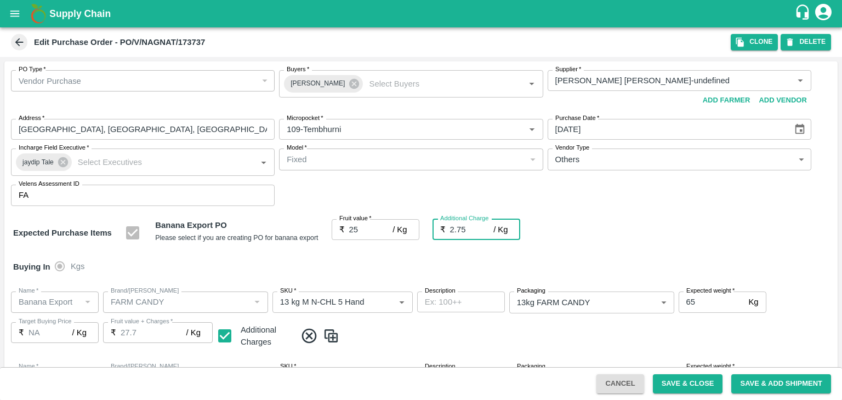
type input "27.75"
type input "2.75"
click at [425, 267] on div "Buying In Kgs" at bounding box center [420, 267] width 833 height 32
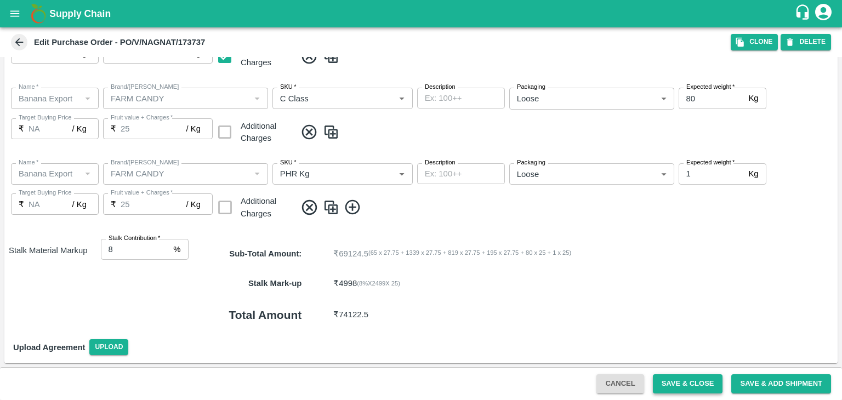
click at [698, 374] on button "Save & Close" at bounding box center [688, 383] width 70 height 19
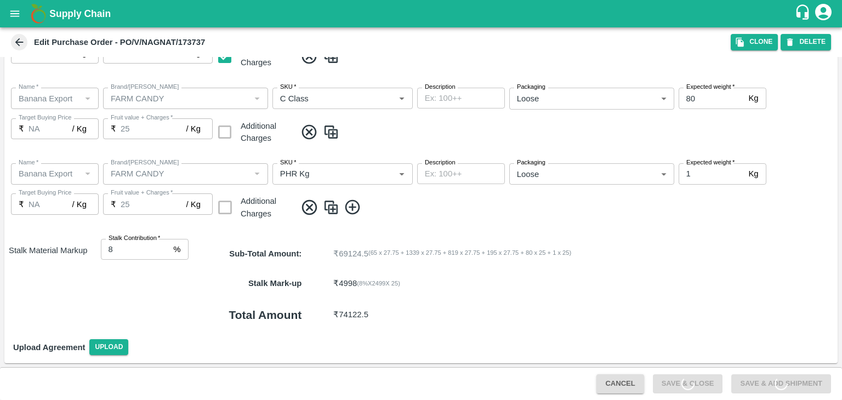
scroll to position [0, 0]
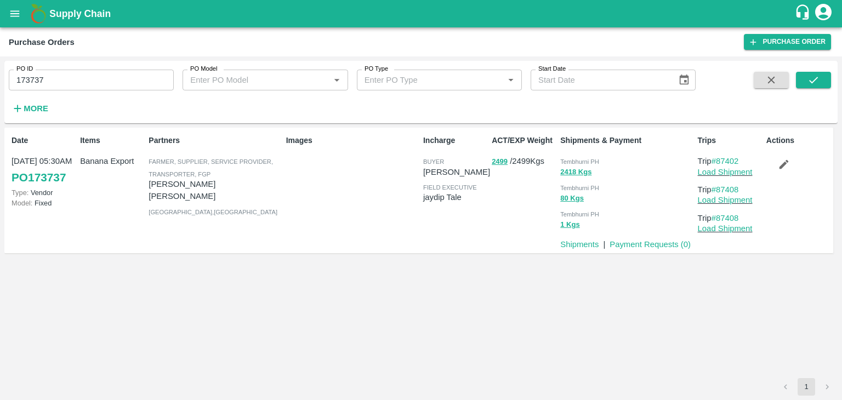
click at [64, 73] on input "173737" at bounding box center [91, 80] width 165 height 21
paste input "text"
type input "173730"
click at [808, 76] on icon "submit" at bounding box center [813, 80] width 12 height 12
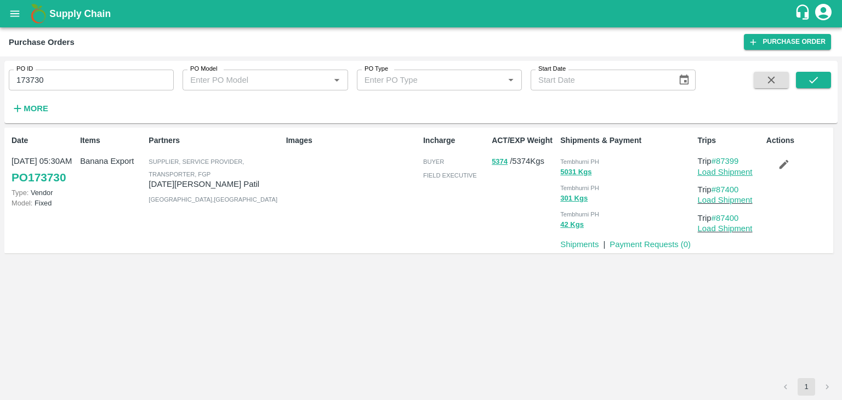
click at [743, 172] on link "Load Shipment" at bounding box center [725, 172] width 55 height 9
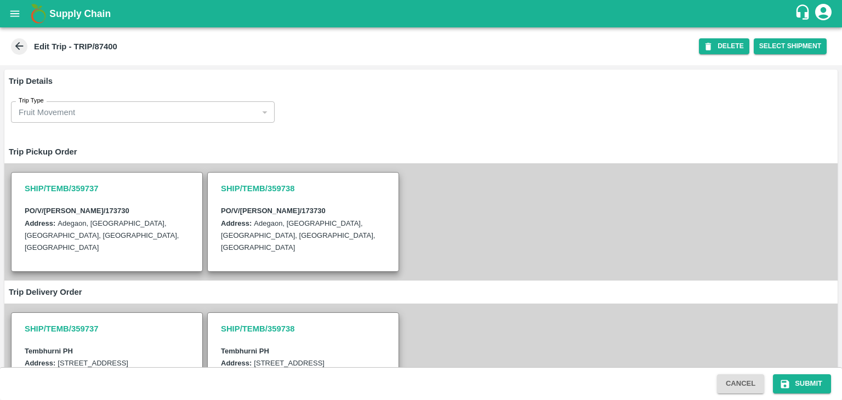
scroll to position [285, 0]
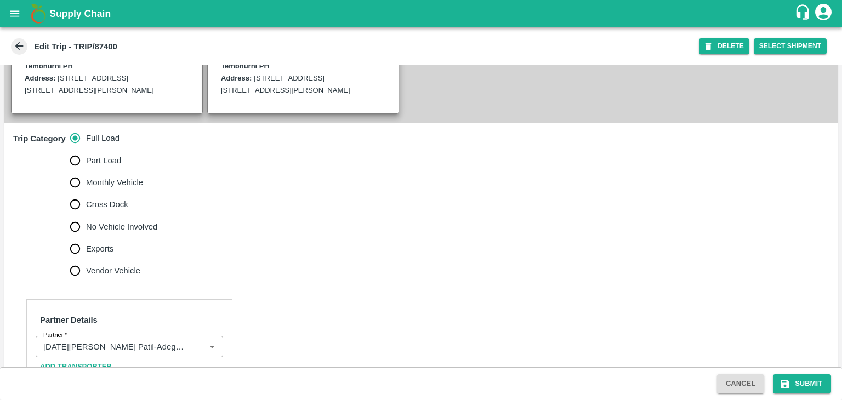
click at [143, 233] on span "No Vehicle Involved" at bounding box center [121, 227] width 71 height 12
click at [86, 235] on input "No Vehicle Involved" at bounding box center [75, 227] width 22 height 22
radio input "true"
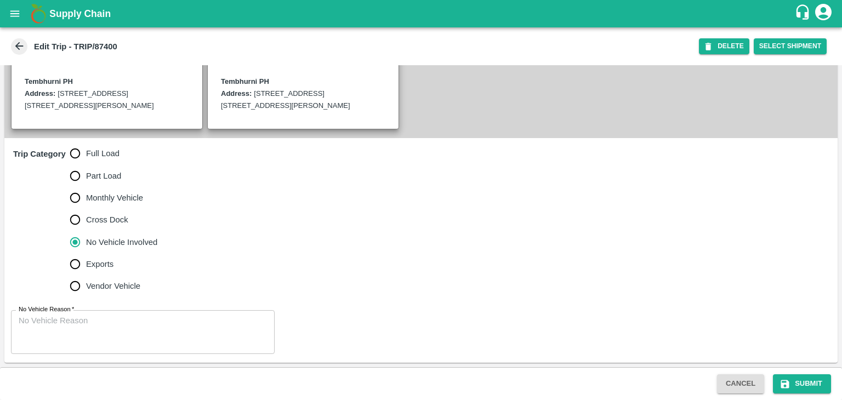
scroll to position [281, 0]
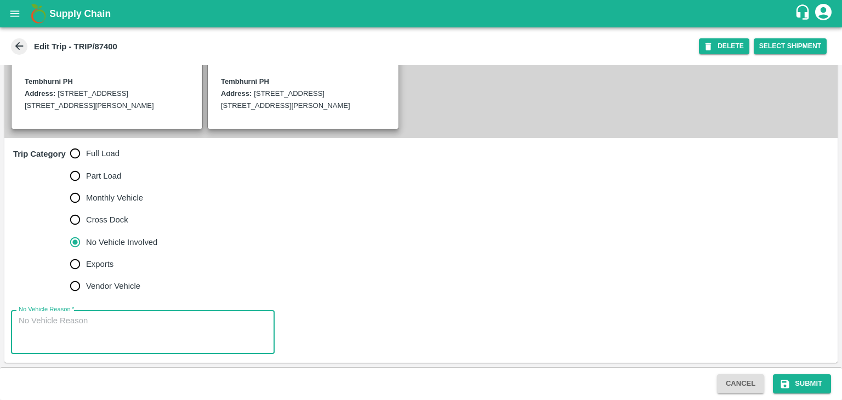
click at [143, 338] on textarea "No Vehicle Reason   *" at bounding box center [143, 332] width 248 height 35
type textarea "Field Dump"
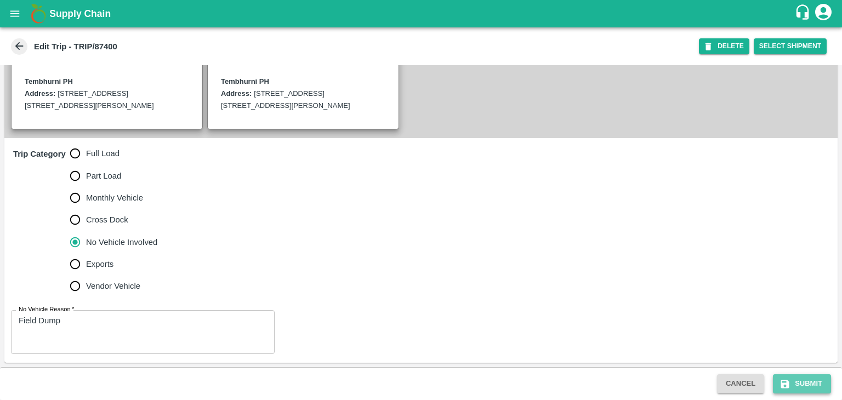
click at [828, 380] on button "Submit" at bounding box center [802, 383] width 58 height 19
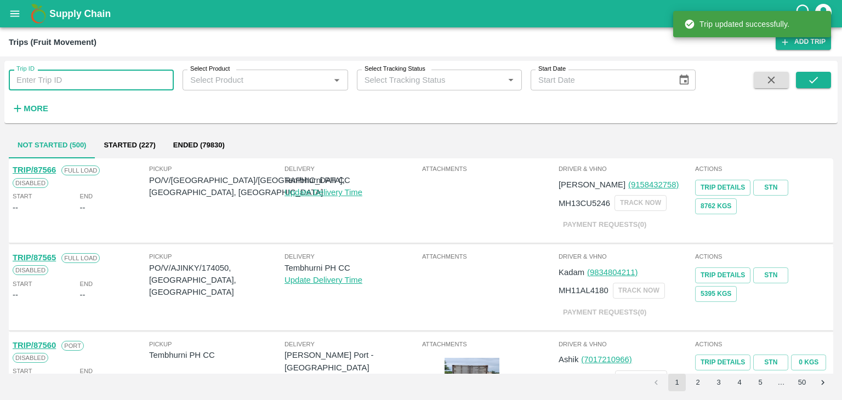
click at [105, 77] on input "Trip ID" at bounding box center [91, 80] width 165 height 21
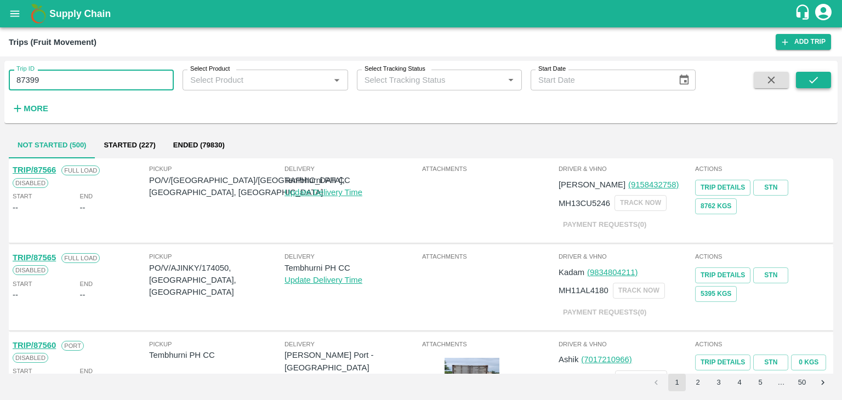
type input "87399"
click at [813, 78] on icon "submit" at bounding box center [813, 80] width 12 height 12
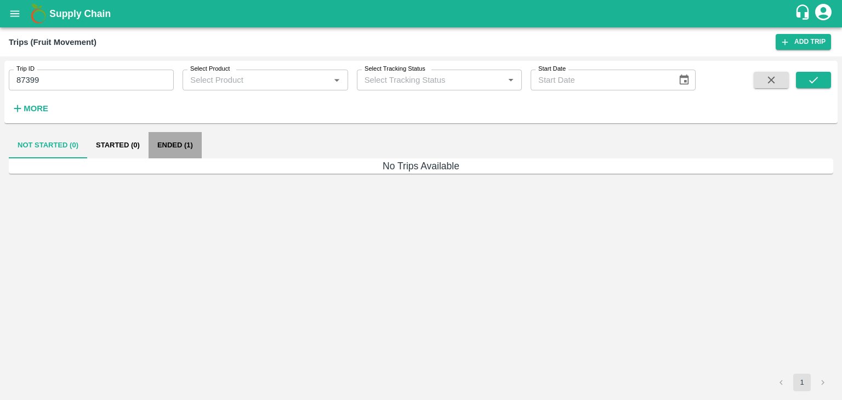
click at [173, 150] on button "Ended (1)" at bounding box center [175, 145] width 53 height 26
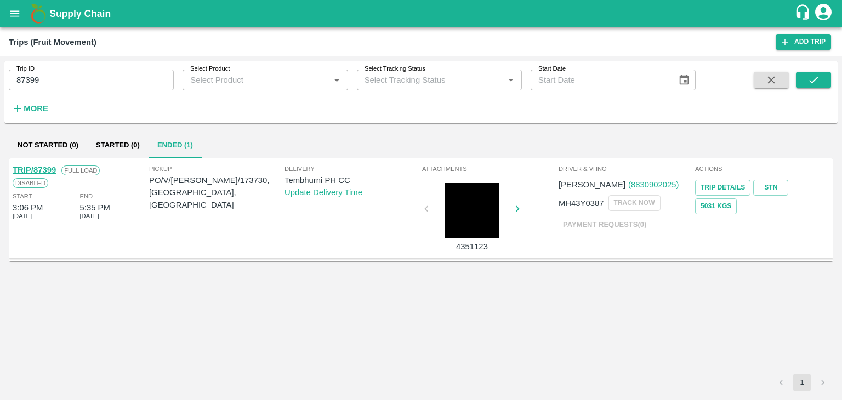
click at [26, 167] on link "TRIP/87399" at bounding box center [34, 170] width 43 height 9
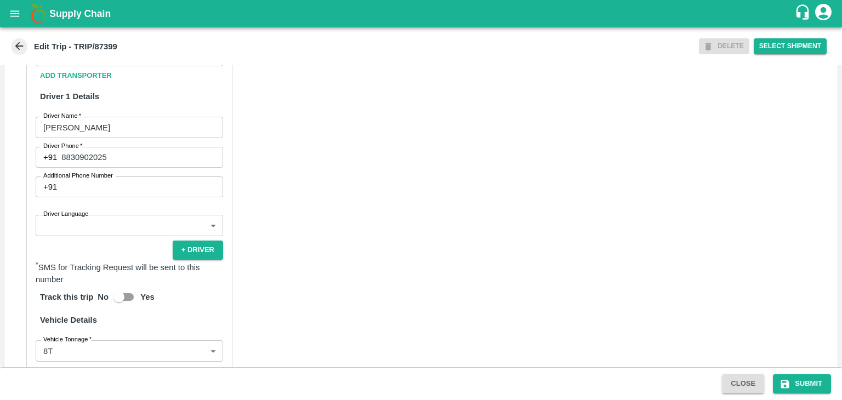
scroll to position [574, 0]
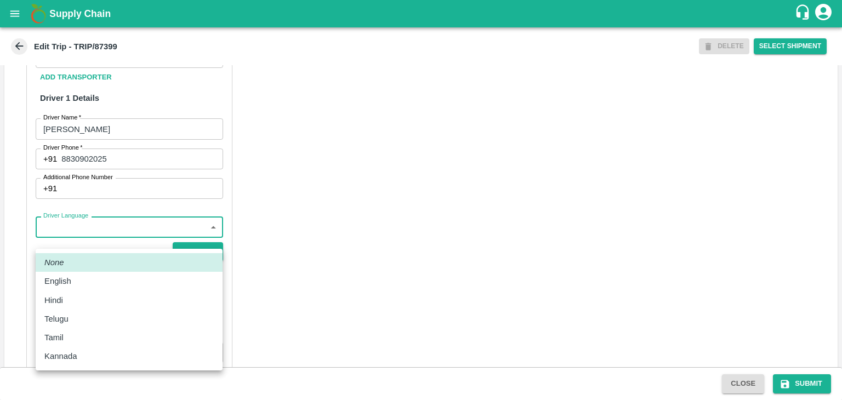
click at [88, 236] on body "Supply Chain Edit Trip - TRIP/87399 DELETE Select Shipment Trip Details Trip Ty…" at bounding box center [421, 200] width 842 height 400
click at [75, 296] on div "Hindi" at bounding box center [128, 300] width 169 height 12
type input "hi"
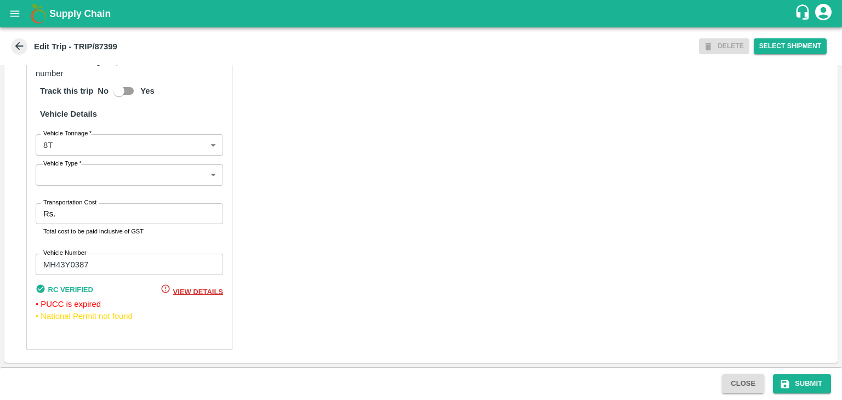
scroll to position [793, 0]
click at [88, 179] on body "Supply Chain Edit Trip - TRIP/87399 DELETE Select Shipment Trip Details Trip Ty…" at bounding box center [421, 200] width 842 height 400
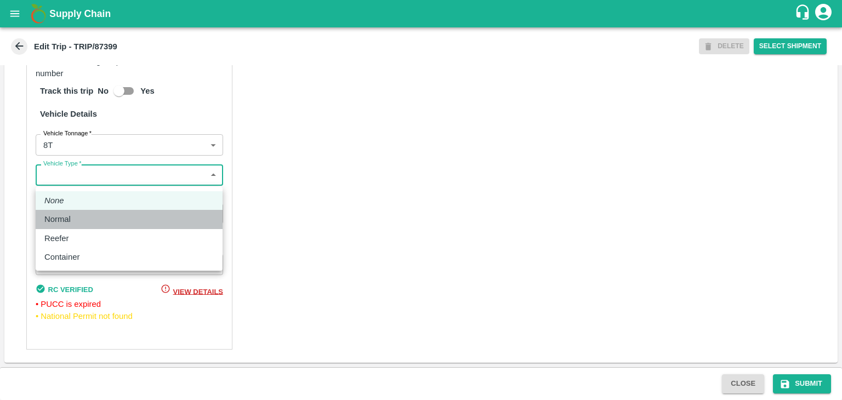
click at [81, 218] on div "Normal" at bounding box center [128, 219] width 169 height 12
type input "Normal"
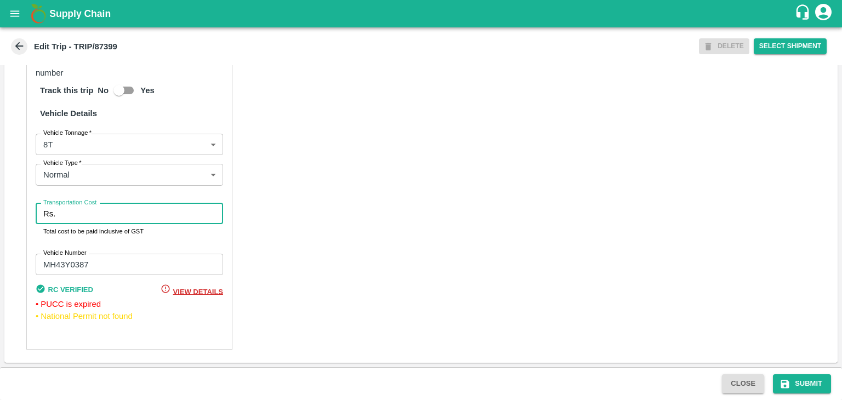
click at [103, 218] on input "Transportation Cost" at bounding box center [141, 213] width 163 height 21
click at [129, 211] on input "Transportation Cost" at bounding box center [141, 213] width 163 height 21
type input "4000"
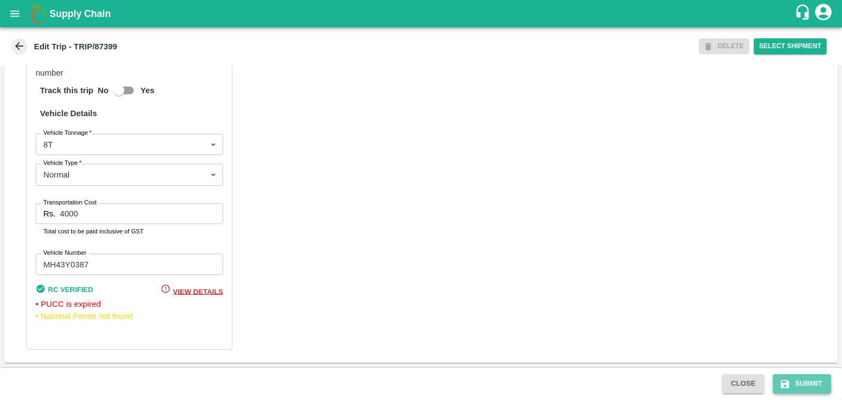
click at [802, 380] on button "Submit" at bounding box center [802, 383] width 58 height 19
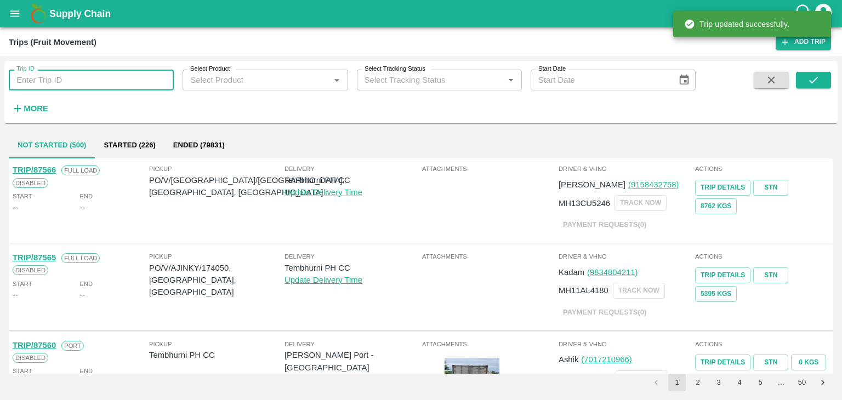
click at [118, 79] on input "Trip ID" at bounding box center [91, 80] width 165 height 21
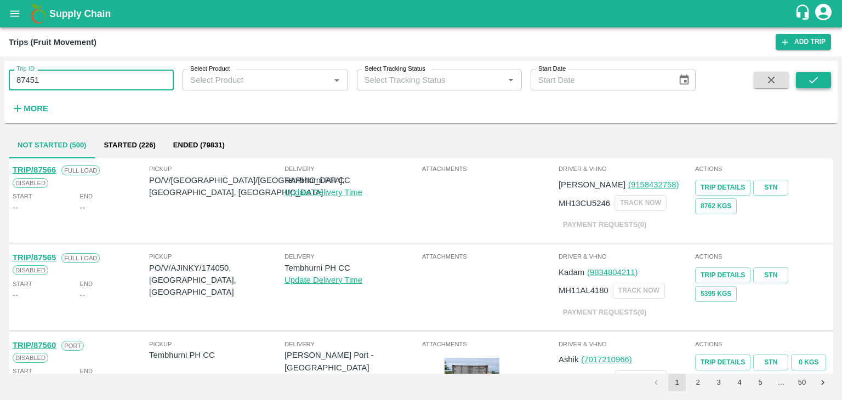
type input "87451"
click at [806, 85] on button "submit" at bounding box center [813, 80] width 35 height 16
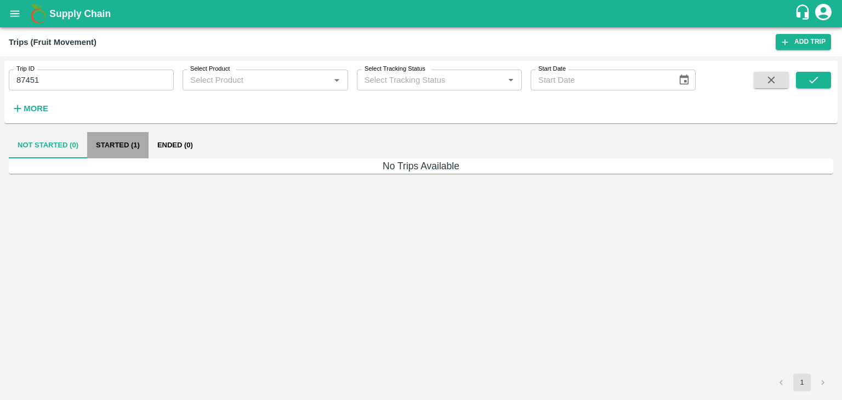
click at [123, 143] on button "Started (1)" at bounding box center [117, 145] width 61 height 26
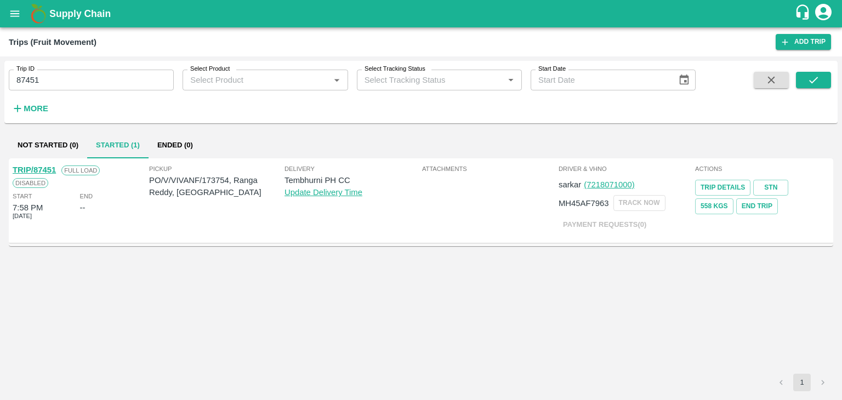
click at [38, 166] on link "TRIP/87451" at bounding box center [34, 170] width 43 height 9
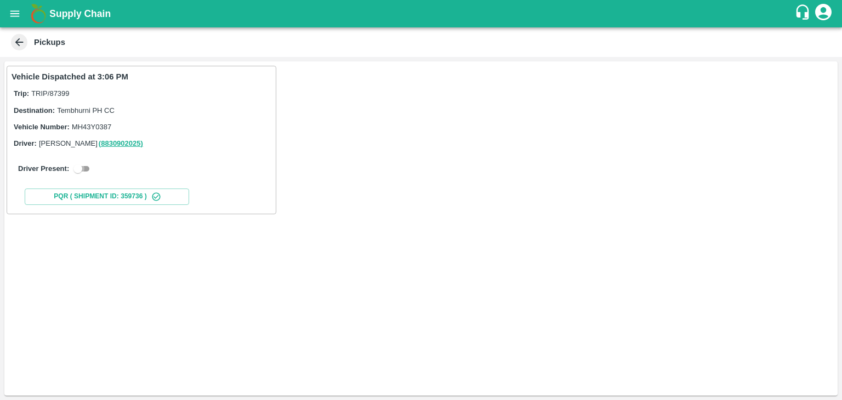
click at [82, 166] on input "checkbox" at bounding box center [77, 168] width 39 height 13
checkbox input "true"
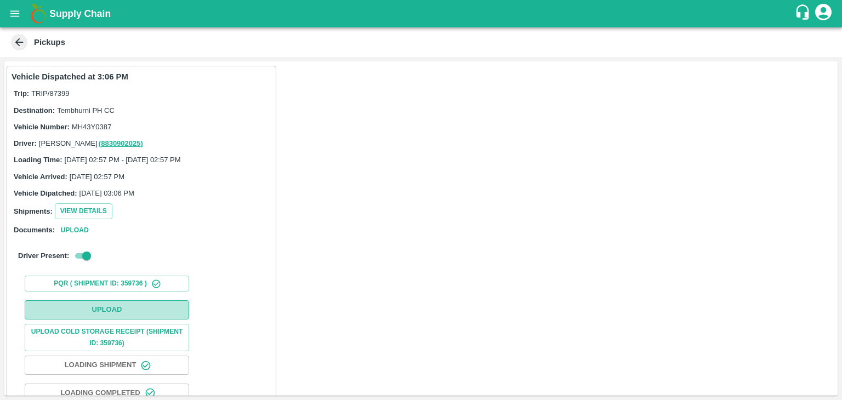
click at [117, 305] on button "Upload" at bounding box center [107, 309] width 164 height 19
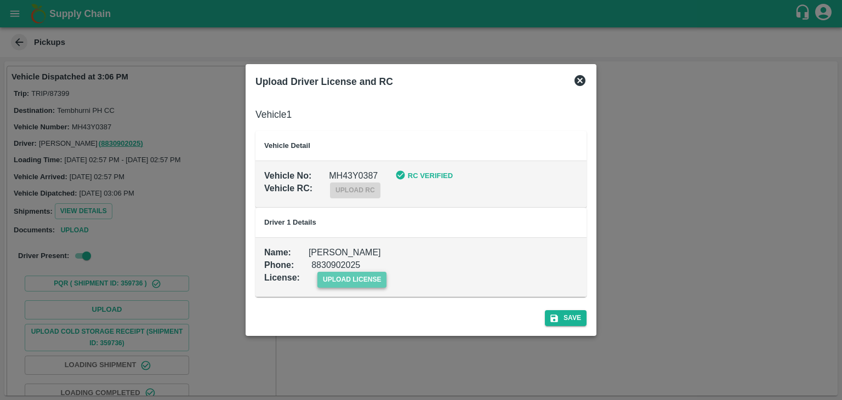
click at [351, 274] on span "upload license" at bounding box center [352, 280] width 70 height 16
click at [0, 0] on input "upload license" at bounding box center [0, 0] width 0 height 0
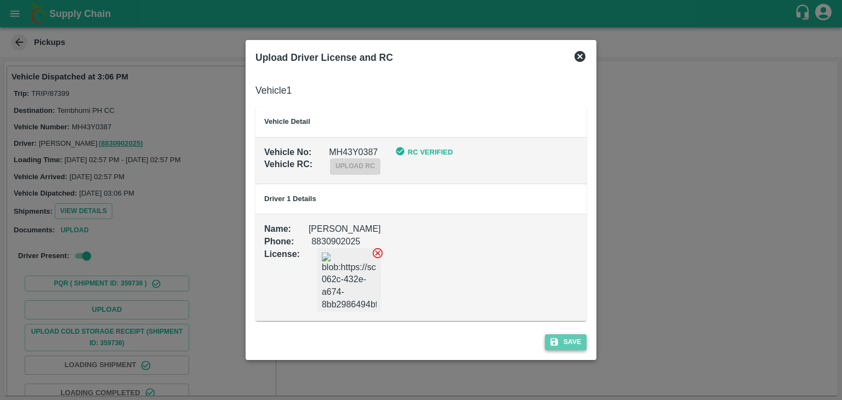
click at [569, 340] on button "Save" at bounding box center [566, 342] width 42 height 16
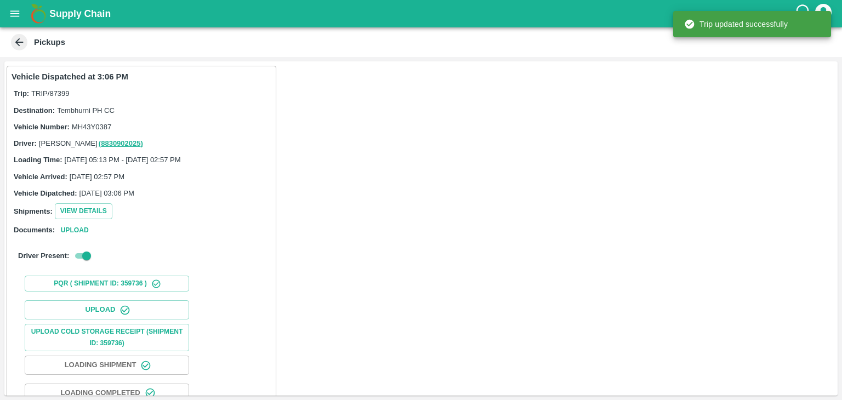
scroll to position [115, 0]
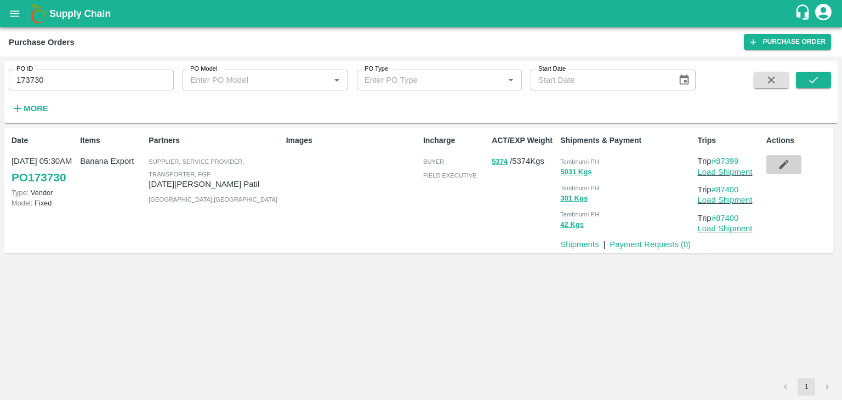
click at [784, 163] on icon "button" at bounding box center [783, 164] width 9 height 9
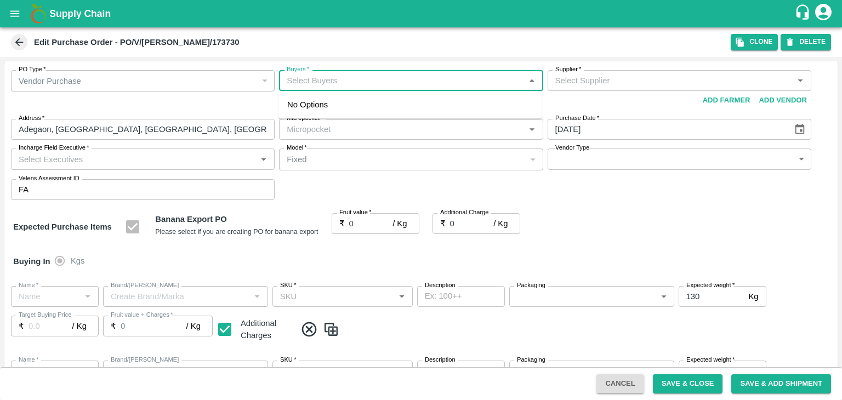
click at [378, 83] on input "Buyers   *" at bounding box center [401, 80] width 239 height 14
type input "Ajit"
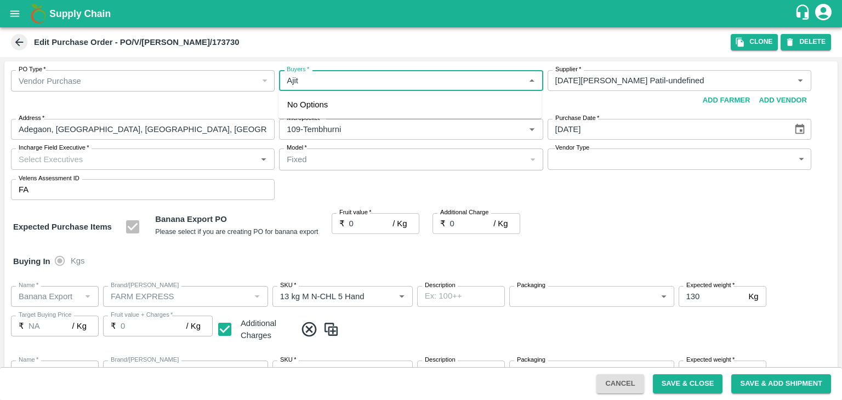
type input "[DATE][PERSON_NAME] Patil-undefined"
type input "109-Tembhurni"
type input "Banana Export"
type input "FARM EXPRESS"
type input "13 kg M N-CHL 5 Hand"
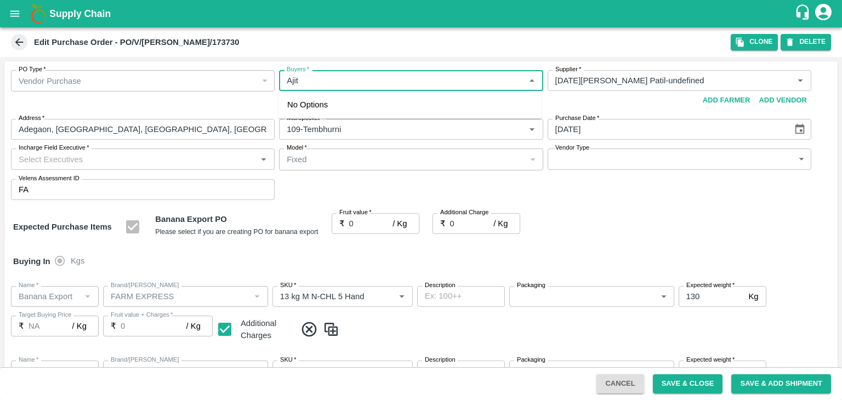
type input "NA"
type input "Banana Export"
type input "FARM EXPRESS"
type input "13 kg M N-CHL 6 Hand"
type input "NA"
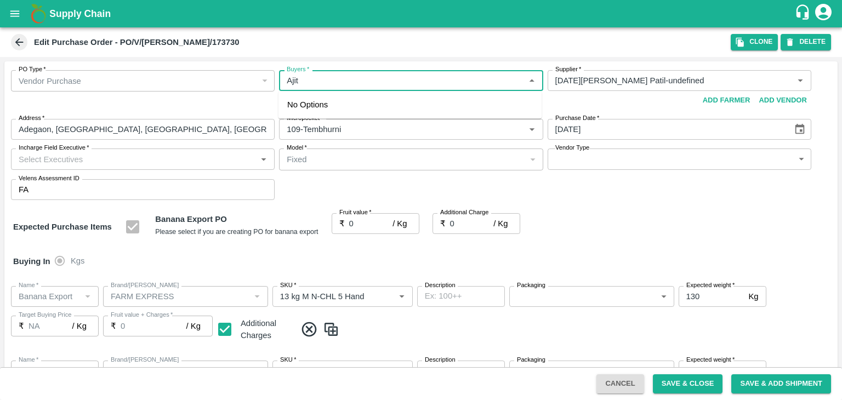
type input "Banana Export"
type input "FARM EXPRESS"
type input "13 kg M N-CHL 8 Hand"
type input "NA"
type input "Banana Export"
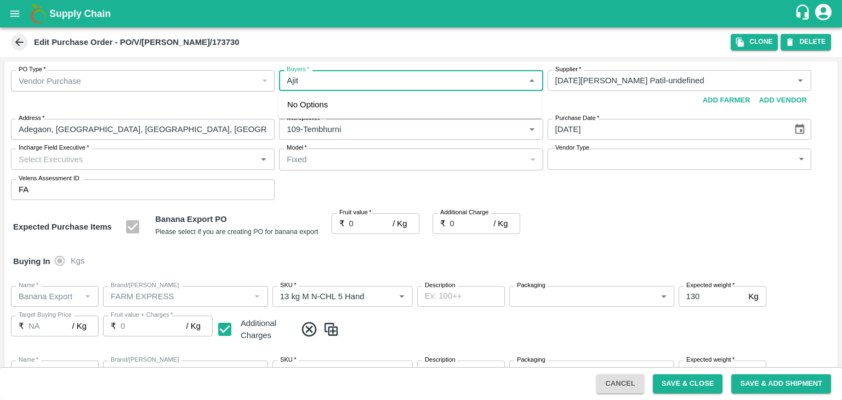
type input "FARM EXPRESS"
type input "13 kg M N-CHL CL"
type input "NA"
type input "Banana Export"
type input "FARM EXPRESS"
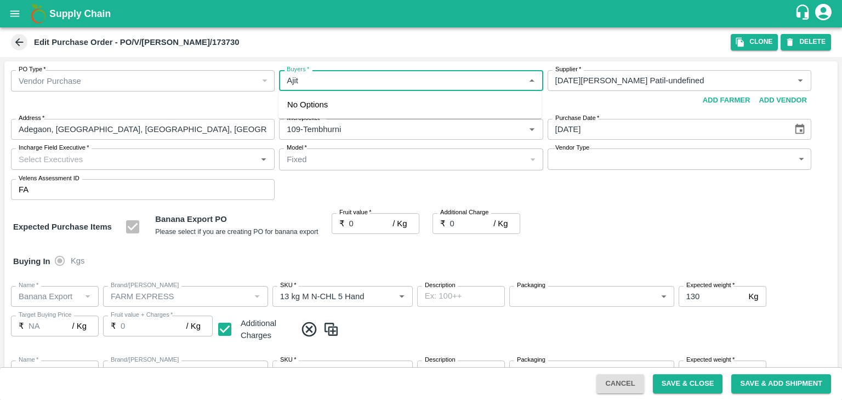
type input "C Class"
type input "NA"
type input "Banana Export"
type input "FARM EXPRESS"
type input "PHR Kg"
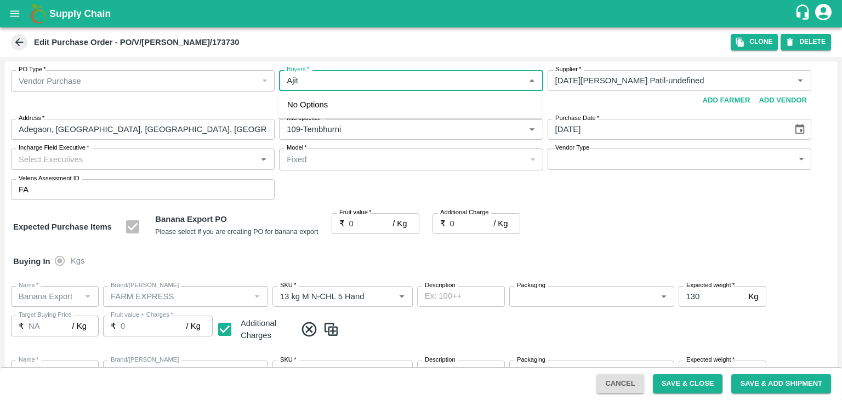
type input "NA"
click at [355, 104] on div "Ajit Otari" at bounding box center [409, 109] width 263 height 29
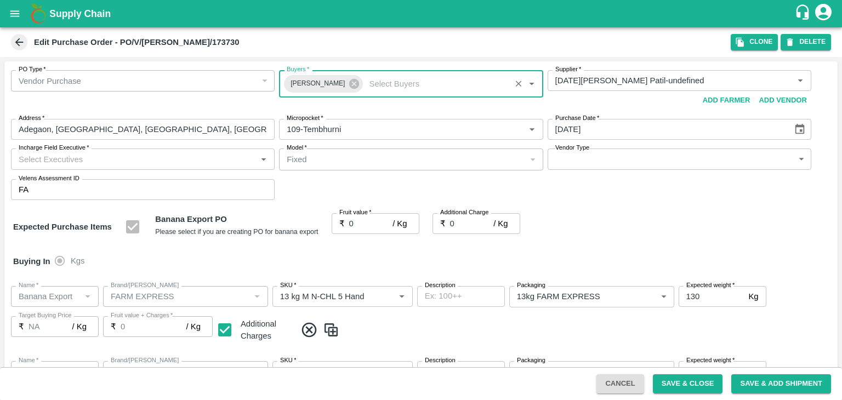
click at [197, 156] on input "Incharge Field Executive   *" at bounding box center [133, 159] width 239 height 14
type input "Jay"
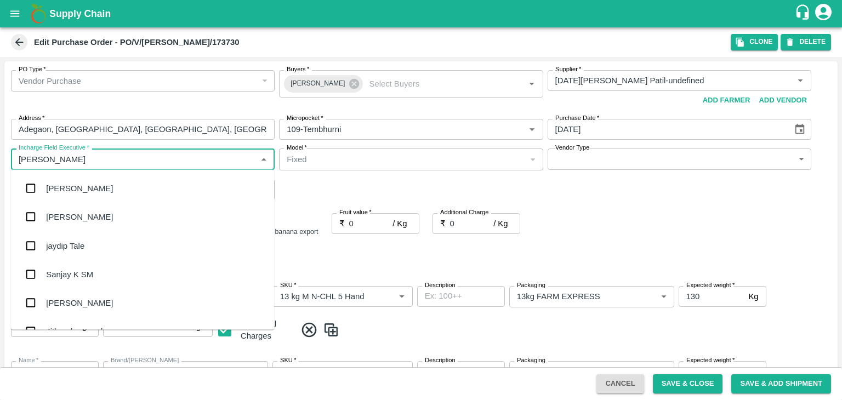
click at [103, 242] on div "jaydip Tale" at bounding box center [142, 245] width 263 height 29
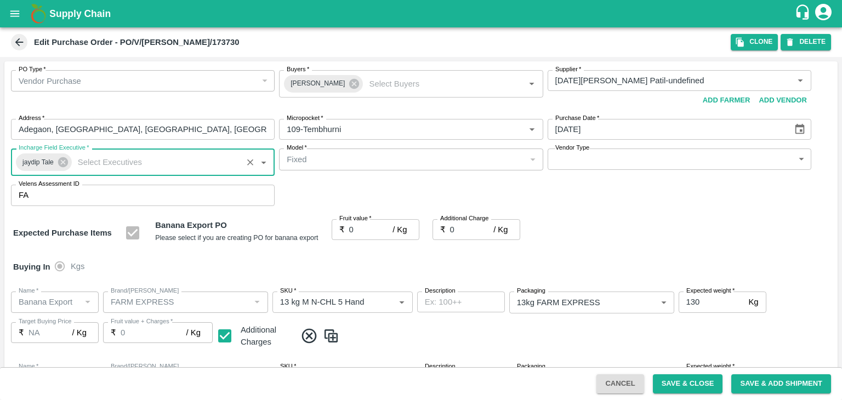
click at [577, 163] on body "Supply Chain Edit Purchase Order - PO/V/ASHVIN/173730 Clone DELETE PO Type   * …" at bounding box center [421, 200] width 842 height 400
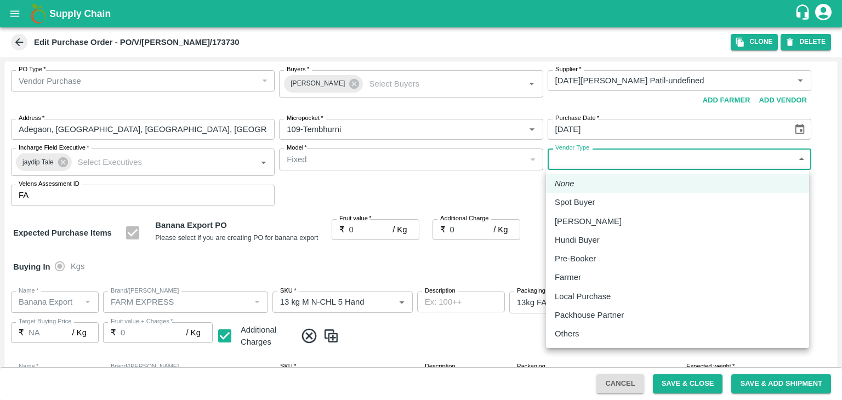
click at [573, 339] on p "Others" at bounding box center [567, 334] width 25 height 12
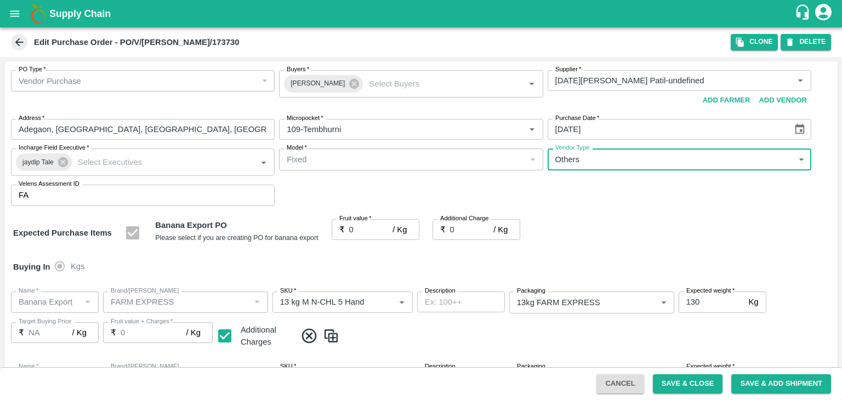
type input "OTHER"
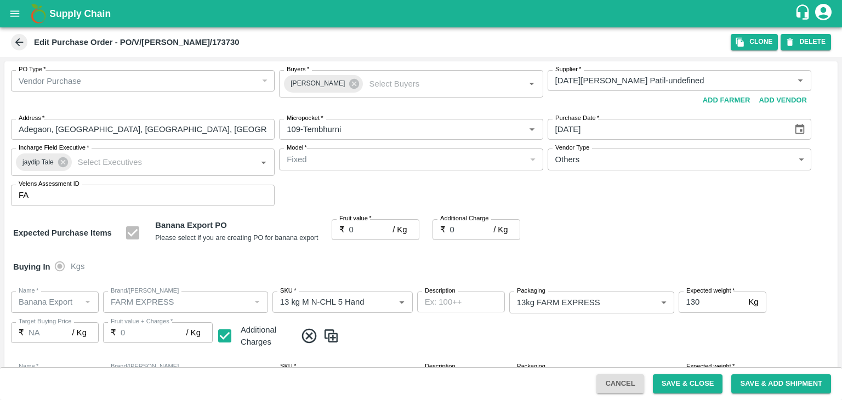
click at [358, 230] on div at bounding box center [421, 200] width 842 height 400
click at [366, 225] on div at bounding box center [421, 200] width 842 height 400
click at [483, 148] on div at bounding box center [421, 200] width 842 height 400
click at [585, 158] on body "Supply Chain Edit Purchase Order - PO/V/ASHVIN/173730 Clone DELETE PO Type   * …" at bounding box center [421, 200] width 842 height 400
type input "2"
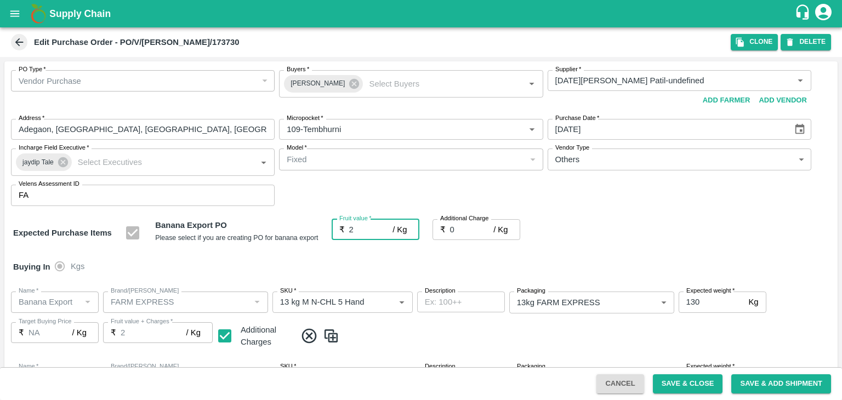
type input "2"
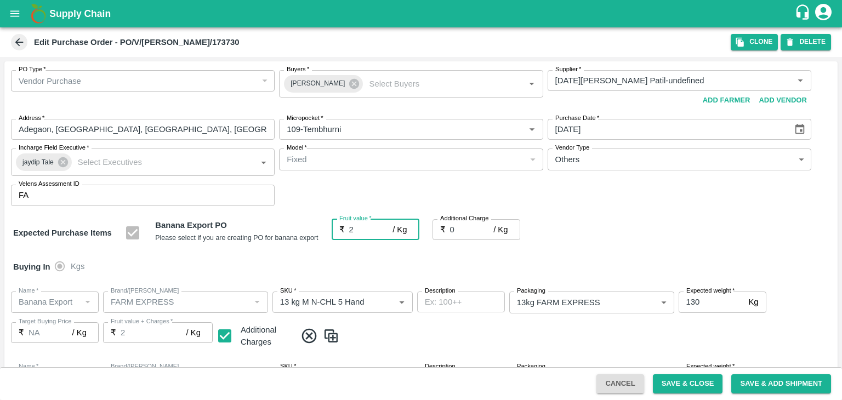
type input "2"
type input "25"
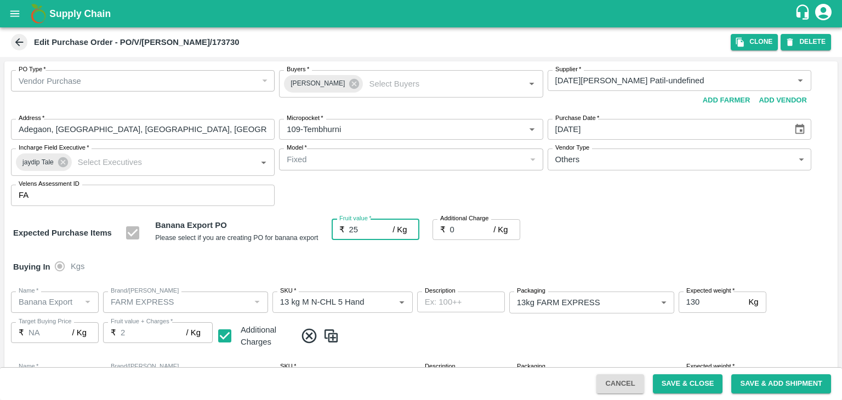
type input "25"
type input "2"
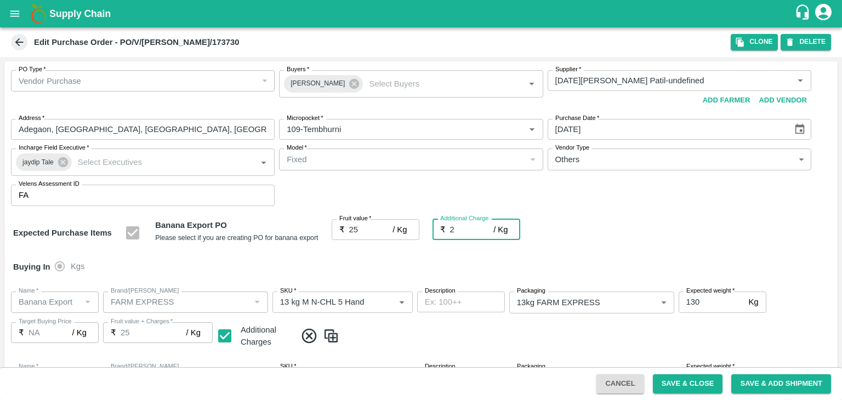
type input "27"
type input "2.7"
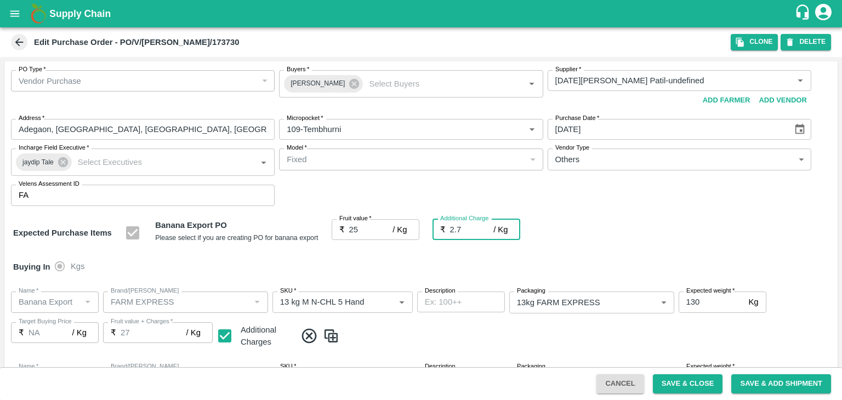
type input "27.7"
type input "2.75"
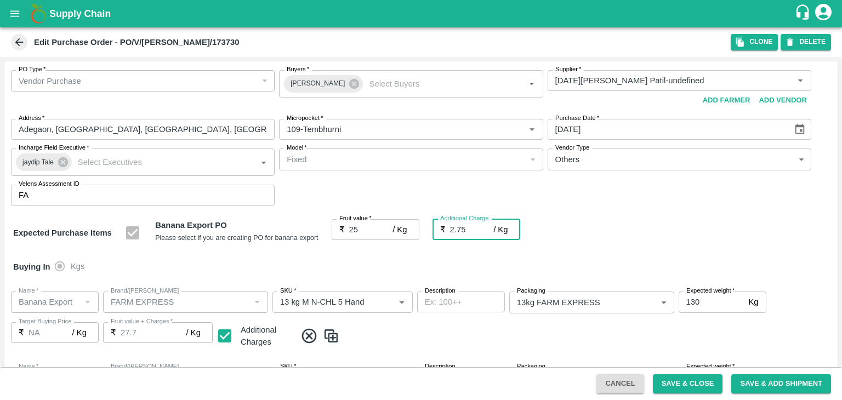
type input "27.75"
type input "2.75"
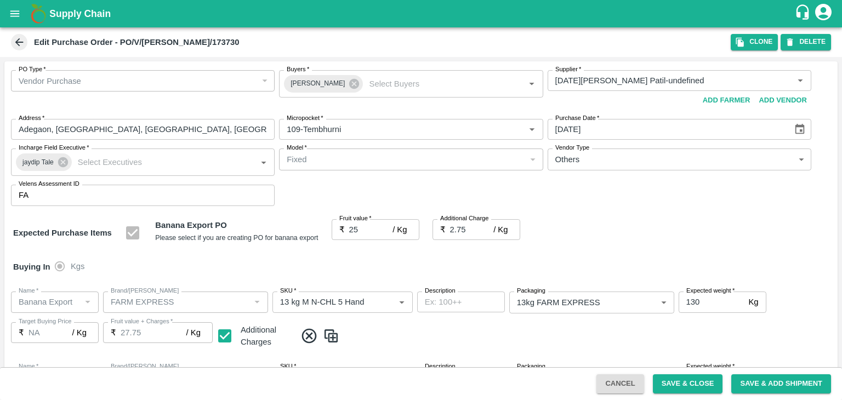
click at [328, 253] on div "Buying In Kgs" at bounding box center [420, 267] width 833 height 32
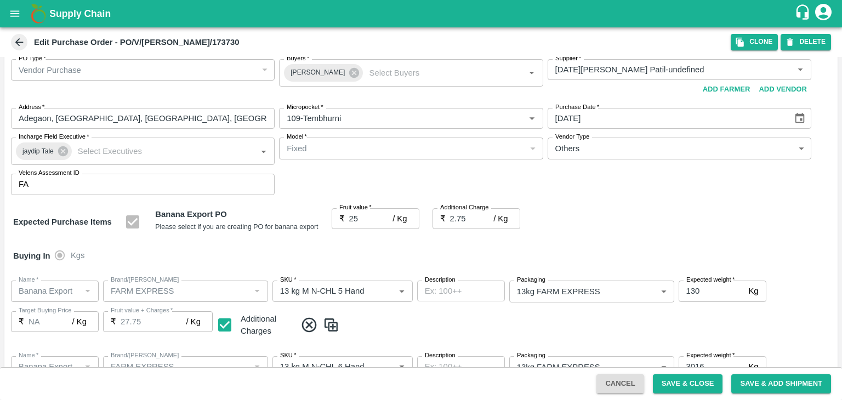
scroll to position [506, 0]
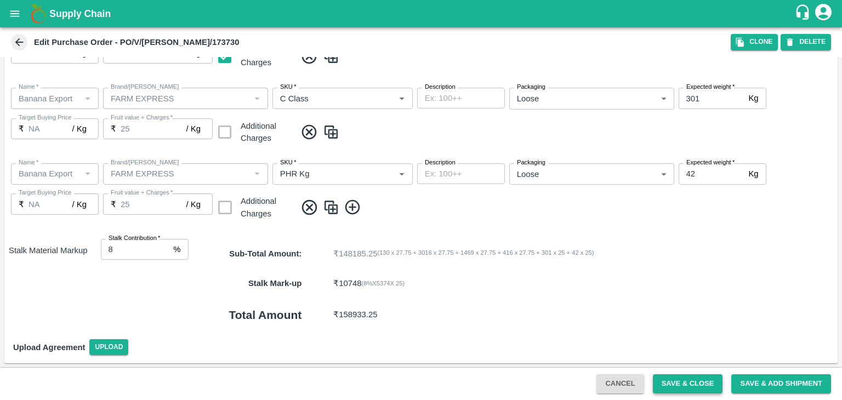
click at [673, 385] on button "Save & Close" at bounding box center [688, 383] width 70 height 19
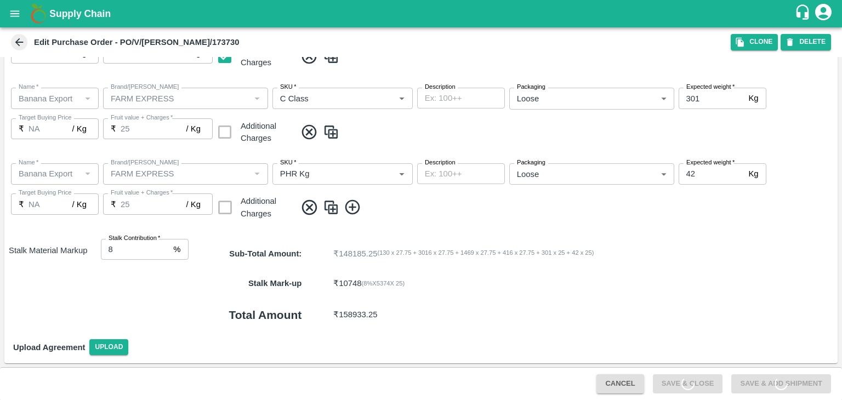
scroll to position [0, 0]
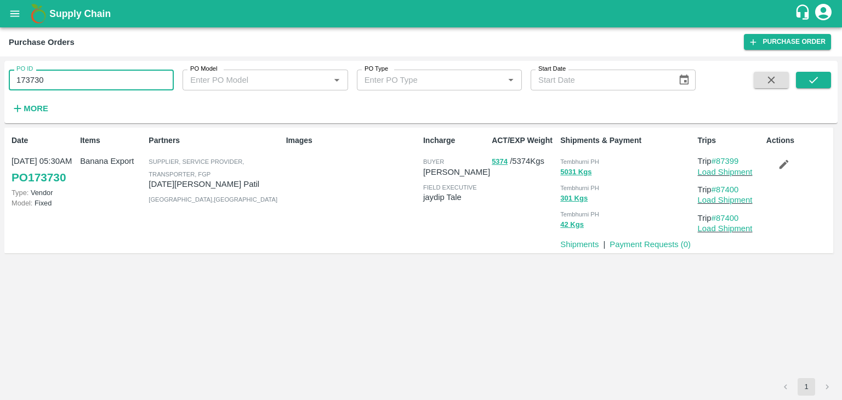
click at [48, 80] on input "173730" at bounding box center [91, 80] width 165 height 21
paste input "text"
type input "173754"
click at [806, 84] on button "submit" at bounding box center [813, 80] width 35 height 16
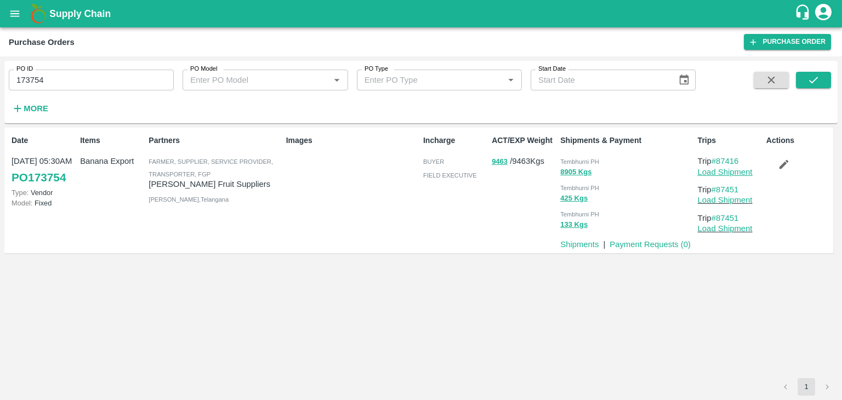
click at [729, 168] on link "Load Shipment" at bounding box center [725, 172] width 55 height 9
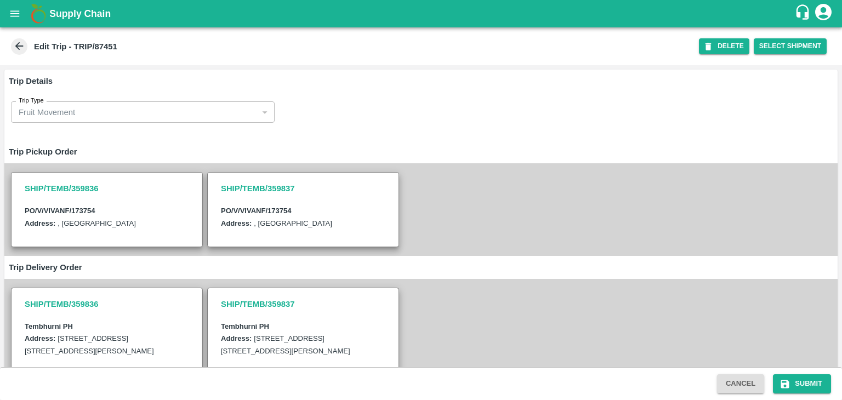
scroll to position [303, 0]
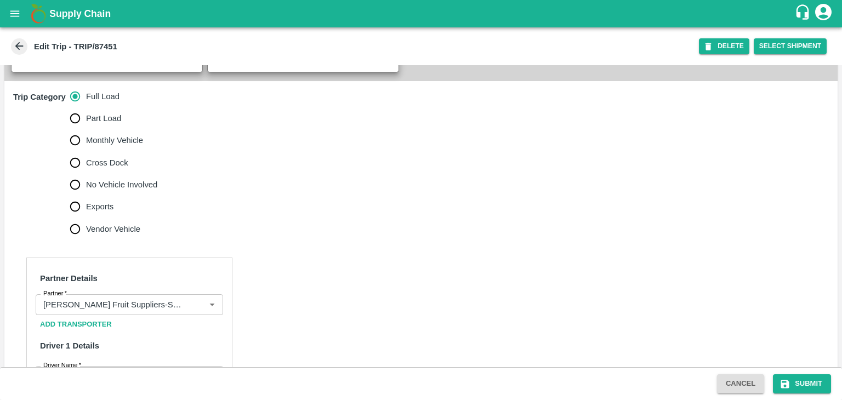
click at [127, 191] on span "No Vehicle Involved" at bounding box center [121, 185] width 71 height 12
click at [86, 196] on input "No Vehicle Involved" at bounding box center [75, 185] width 22 height 22
radio input "true"
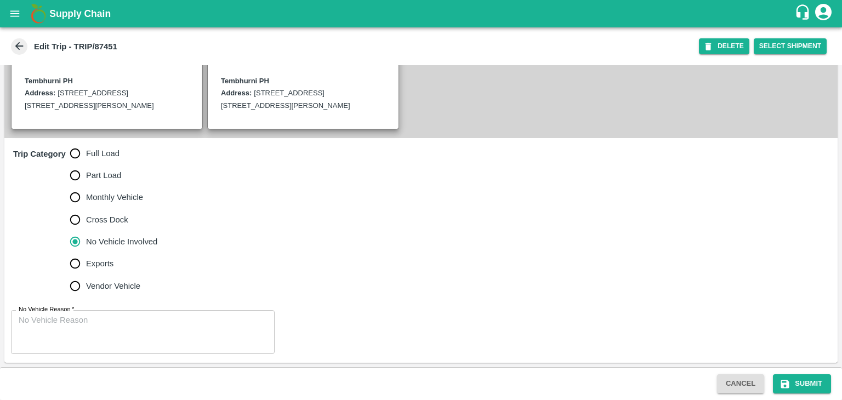
scroll to position [269, 0]
click at [129, 305] on div "No Vehicle Reason   * x No Vehicle Reason" at bounding box center [420, 331] width 833 height 61
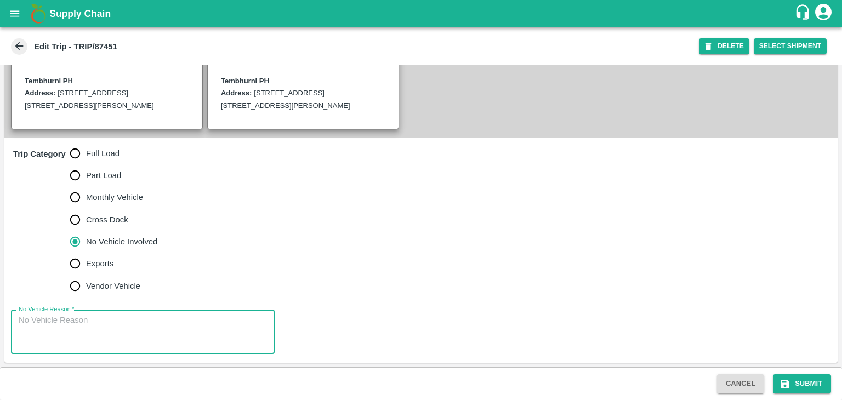
click at [138, 328] on textarea "No Vehicle Reason   *" at bounding box center [143, 332] width 248 height 35
type textarea "Field Dump"
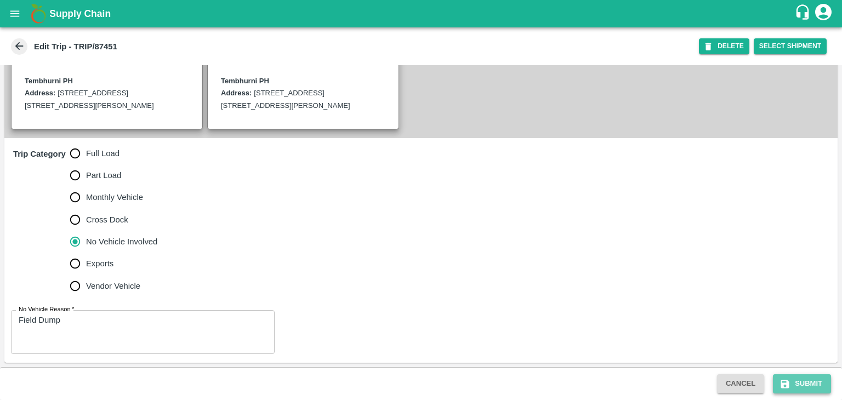
click at [817, 386] on button "Submit" at bounding box center [802, 383] width 58 height 19
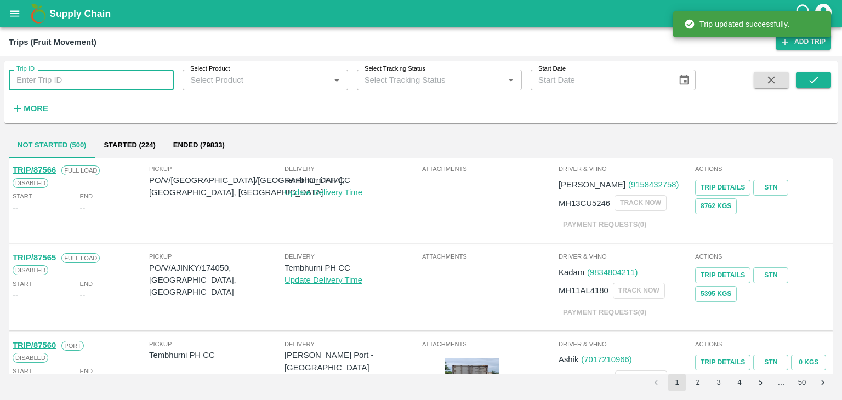
click at [95, 82] on input "Trip ID" at bounding box center [91, 80] width 165 height 21
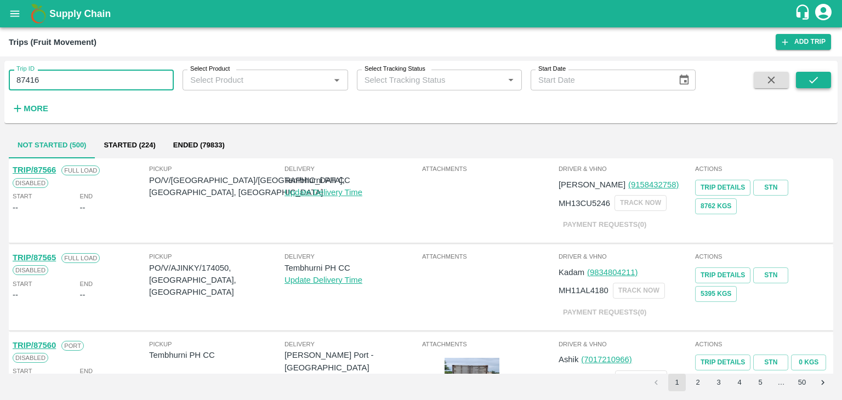
type input "87416"
click at [812, 79] on icon "submit" at bounding box center [813, 80] width 12 height 12
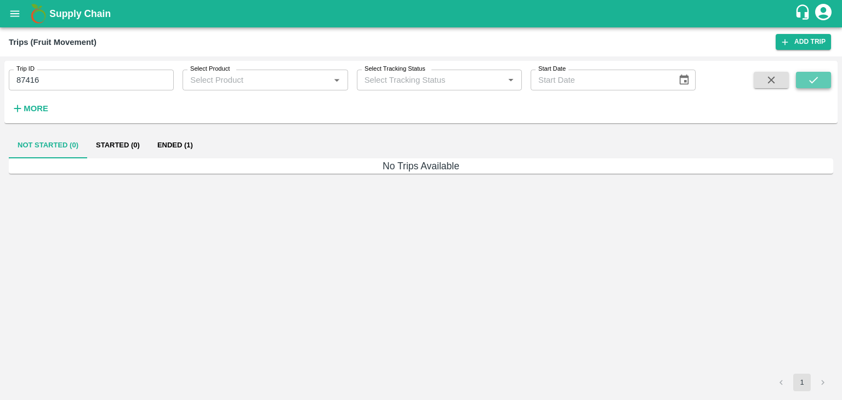
click at [812, 79] on icon "submit" at bounding box center [813, 80] width 12 height 12
click at [179, 143] on button "Ended (1)" at bounding box center [175, 145] width 53 height 26
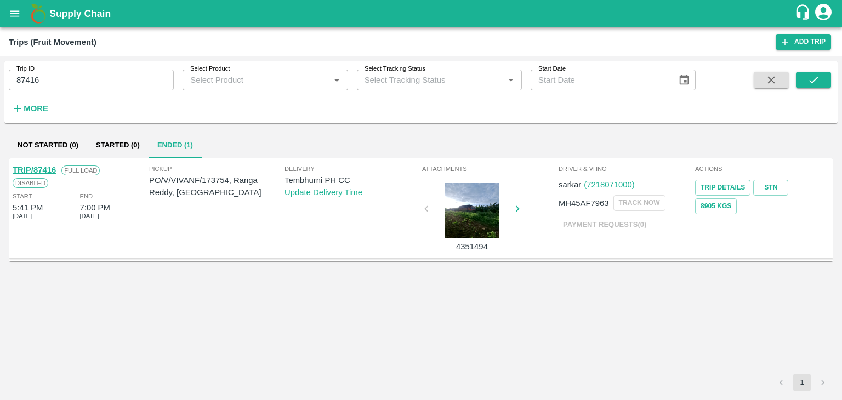
click at [41, 169] on link "TRIP/87416" at bounding box center [34, 170] width 43 height 9
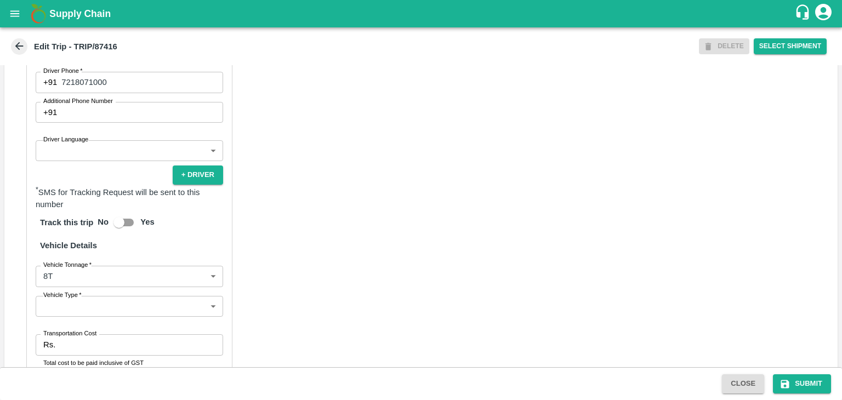
scroll to position [630, 0]
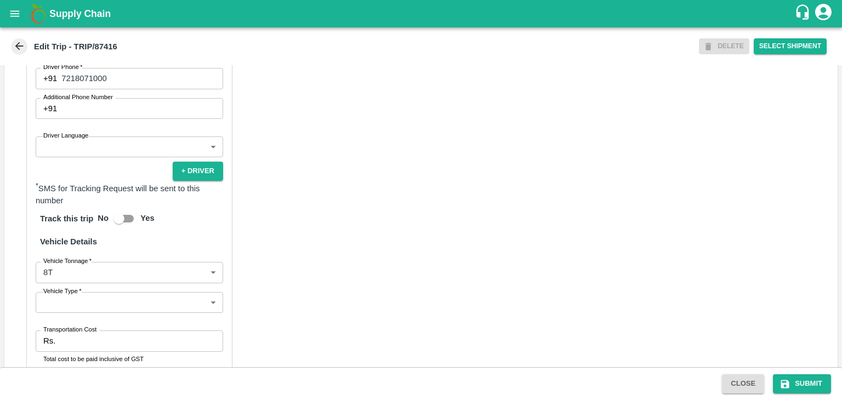
click at [56, 174] on body "Supply Chain Edit Trip - TRIP/87416 DELETE Select Shipment Trip Details Trip Ty…" at bounding box center [421, 200] width 842 height 400
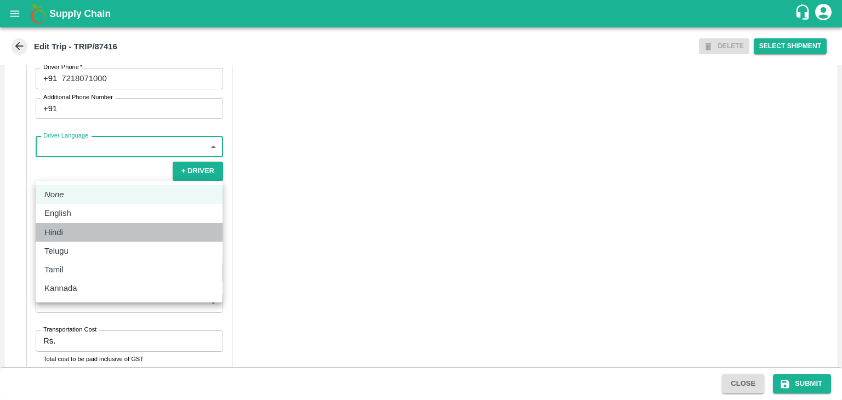
click at [78, 227] on div "Hindi" at bounding box center [128, 232] width 169 height 12
type input "hi"
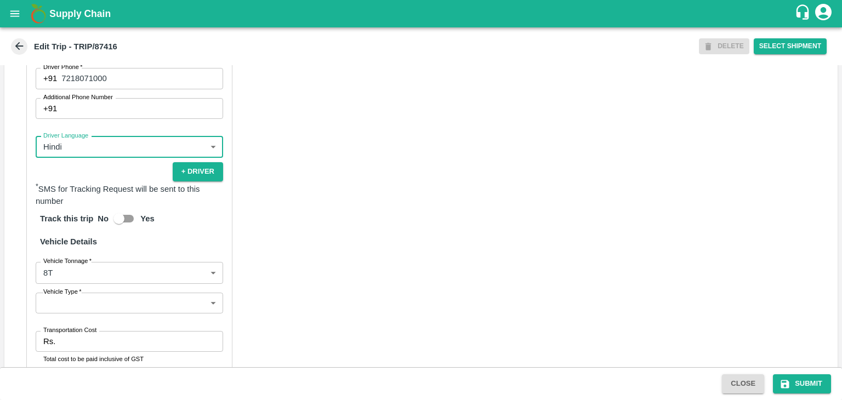
scroll to position [755, 0]
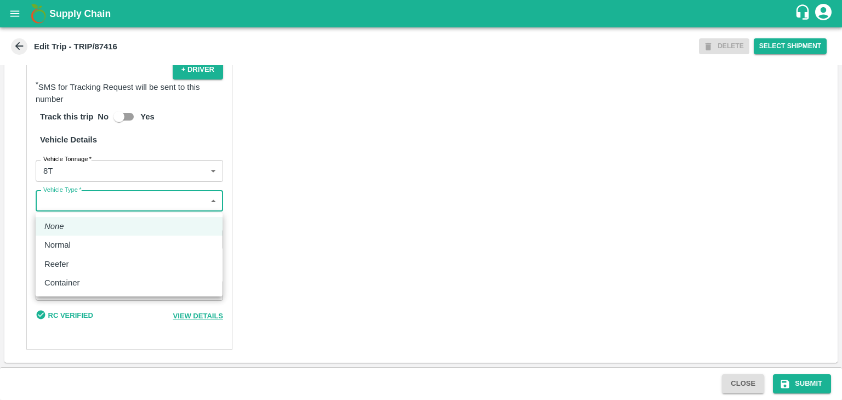
drag, startPoint x: 46, startPoint y: 201, endPoint x: 81, endPoint y: 241, distance: 52.4
click at [81, 241] on body "Supply Chain Edit Trip - TRIP/87416 DELETE Select Shipment Trip Details Trip Ty…" at bounding box center [421, 200] width 842 height 400
click at [81, 241] on div "Normal" at bounding box center [128, 245] width 169 height 12
type input "Normal"
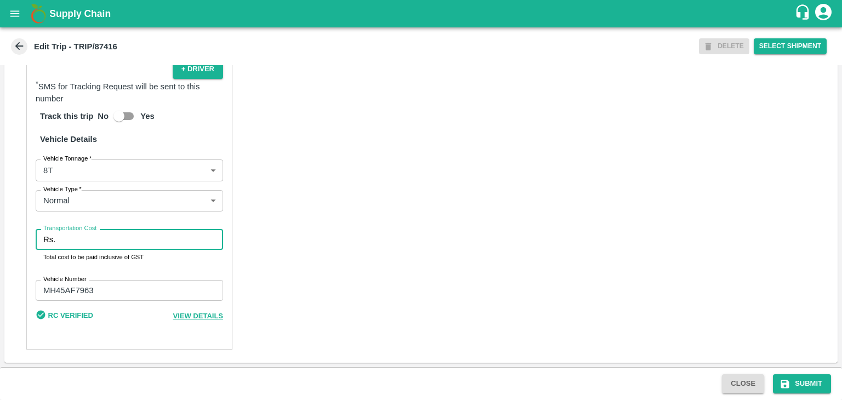
click at [94, 244] on input "Transportation Cost" at bounding box center [141, 239] width 163 height 21
type input "5000"
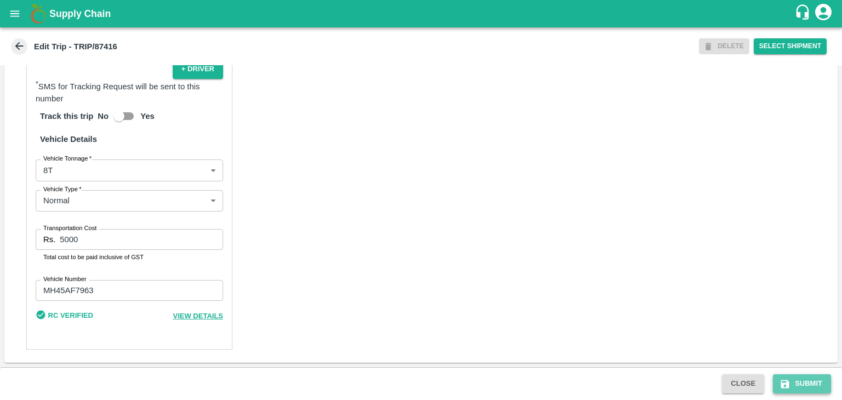
click at [806, 384] on button "Submit" at bounding box center [802, 383] width 58 height 19
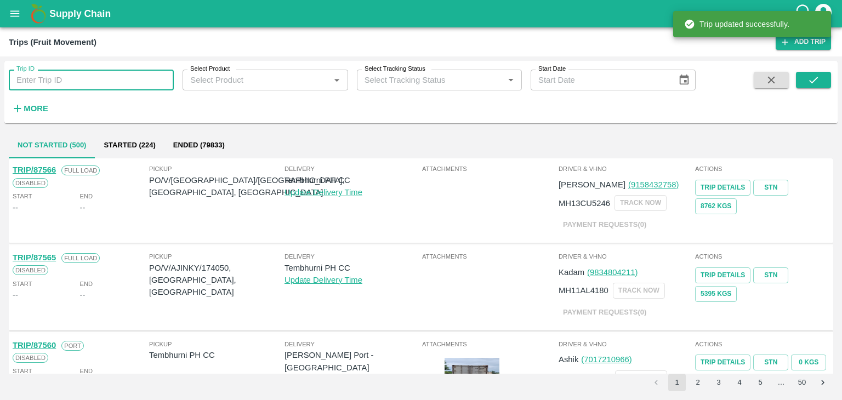
click at [132, 73] on input "Trip ID" at bounding box center [91, 80] width 165 height 21
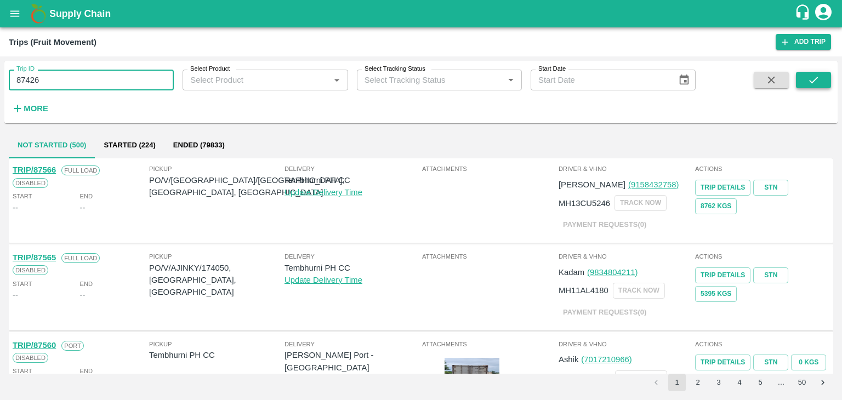
type input "87426"
click at [823, 82] on button "submit" at bounding box center [813, 80] width 35 height 16
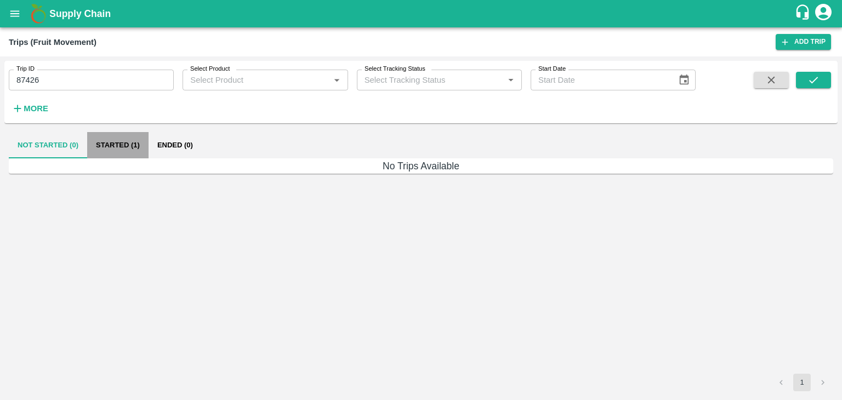
click at [126, 143] on button "Started (1)" at bounding box center [117, 145] width 61 height 26
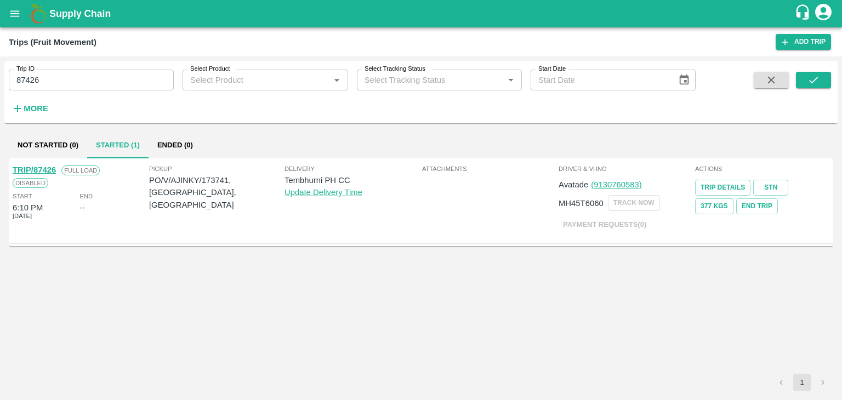
click at [50, 166] on link "TRIP/87426" at bounding box center [34, 170] width 43 height 9
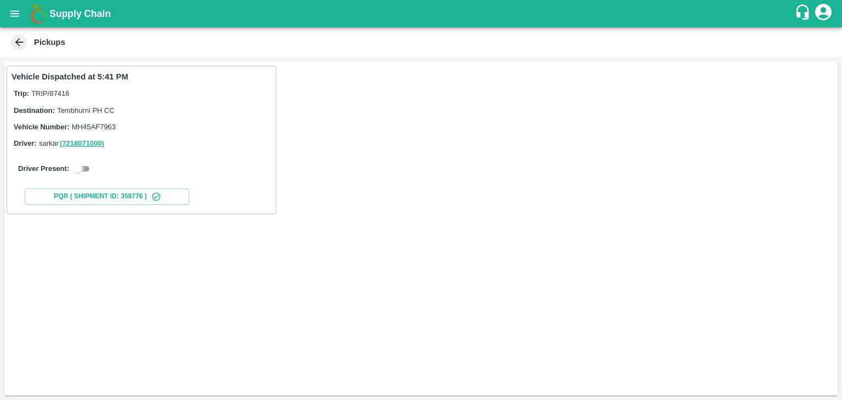
click at [82, 163] on input "checkbox" at bounding box center [77, 168] width 39 height 13
checkbox input "true"
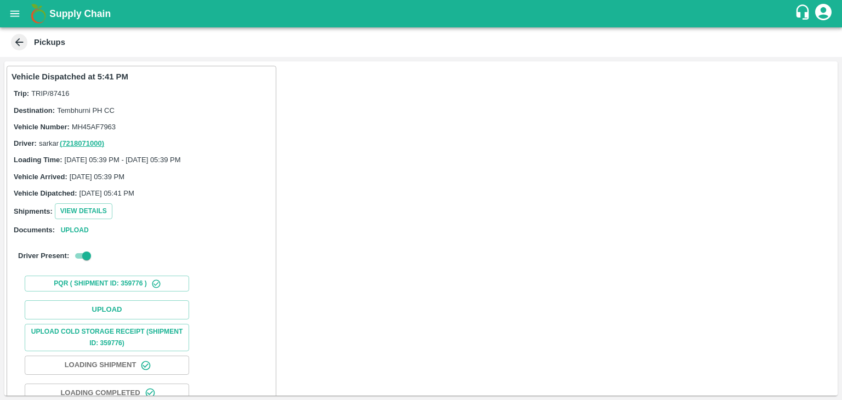
click at [107, 299] on div "Upload Upload Cold Storage Receipt (SHIPMENT ID: 359776) Loading Shipment Loadi…" at bounding box center [142, 379] width 260 height 167
click at [123, 309] on button "Upload" at bounding box center [107, 309] width 164 height 19
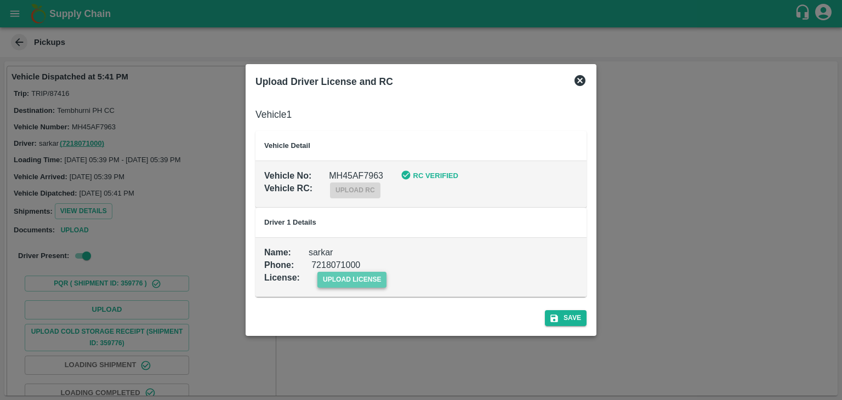
click at [368, 285] on span "upload license" at bounding box center [352, 280] width 70 height 16
click at [0, 0] on input "upload license" at bounding box center [0, 0] width 0 height 0
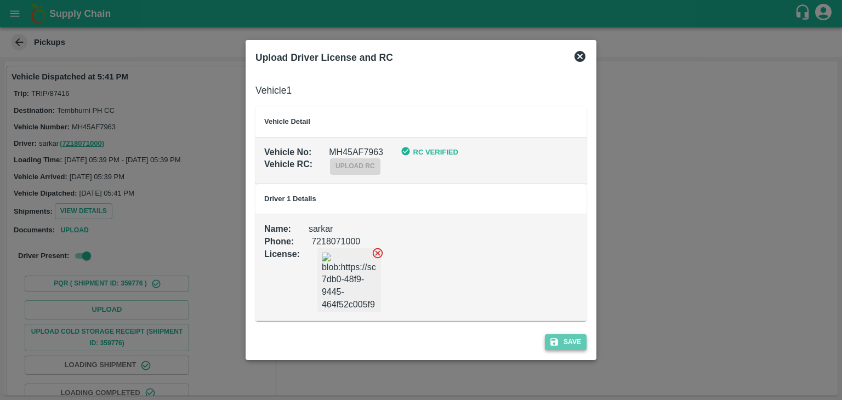
click at [579, 345] on button "Save" at bounding box center [566, 342] width 42 height 16
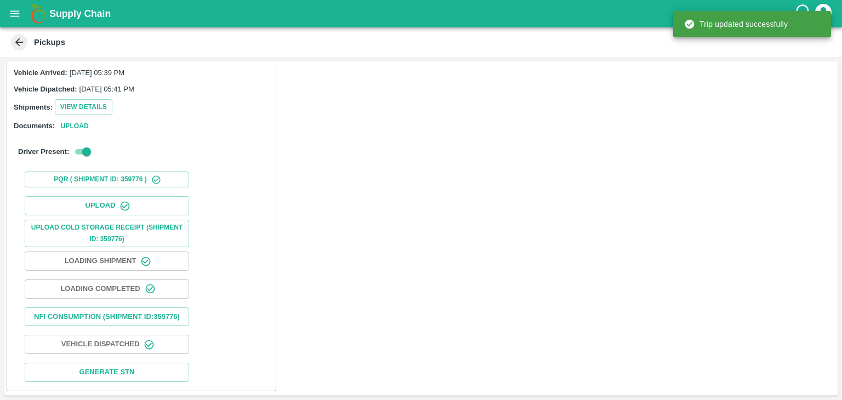
scroll to position [115, 0]
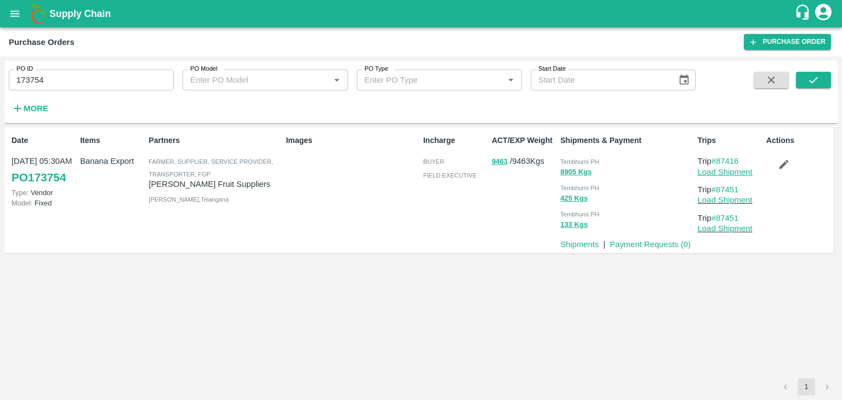
click at [742, 173] on link "Load Shipment" at bounding box center [725, 172] width 55 height 9
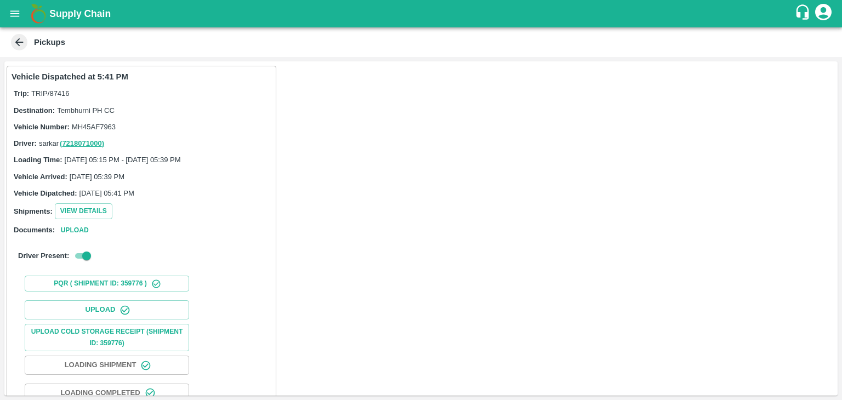
scroll to position [115, 0]
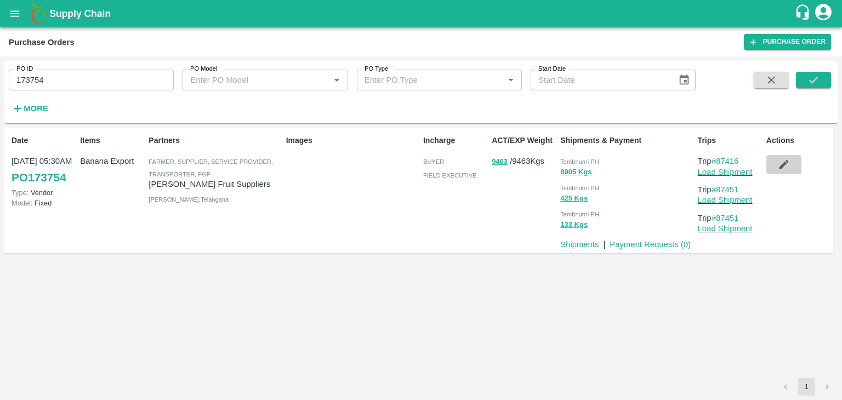
click at [787, 165] on icon "button" at bounding box center [784, 164] width 12 height 12
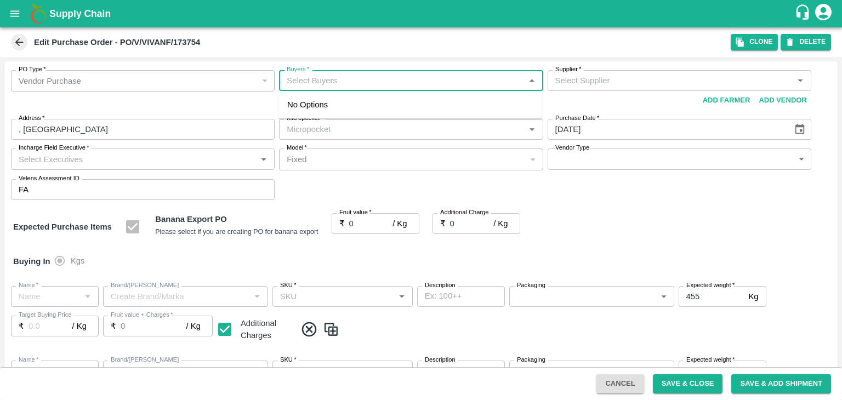
click at [369, 82] on input "Buyers   *" at bounding box center [401, 80] width 239 height 14
type input "Ajit"
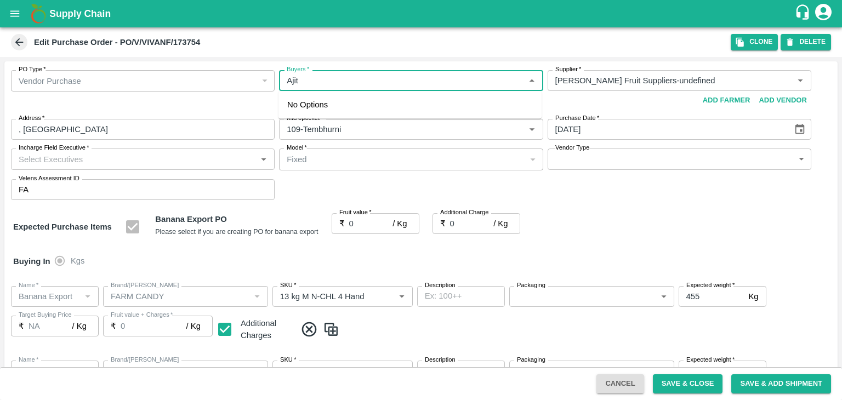
type input "[PERSON_NAME] Fruit Suppliers-undefined"
type input "109-Tembhurni"
type input "Banana Export"
type input "FARM CANDY"
type input "13 kg M N-CHL 4 Hand"
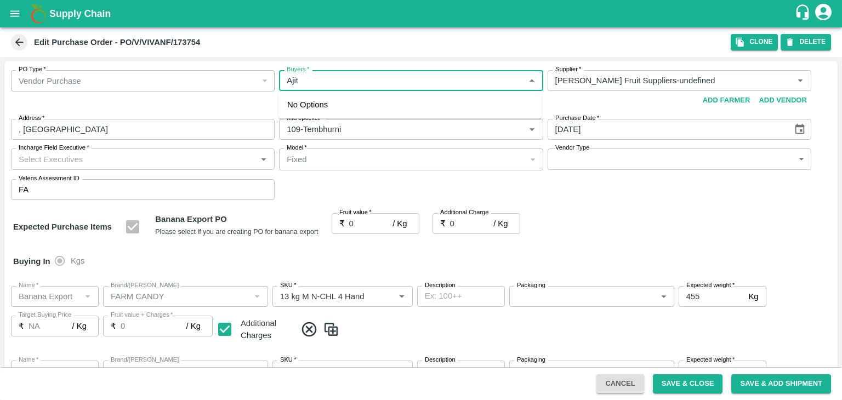
type input "NA"
type input "Banana Export"
type input "FARM CANDY"
type input "13 kg M N-CHL 5 Hand"
type input "NA"
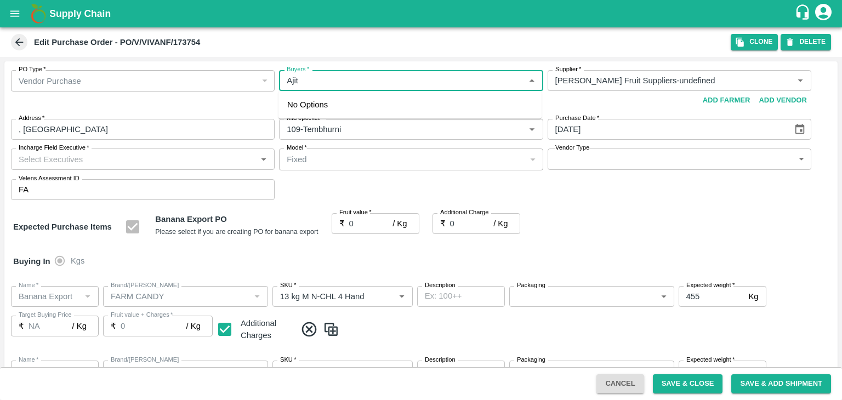
type input "Banana Export"
type input "FARM CANDY"
type input "13 kg M N-CHL 6 Hand"
type input "NA"
type input "Banana Export"
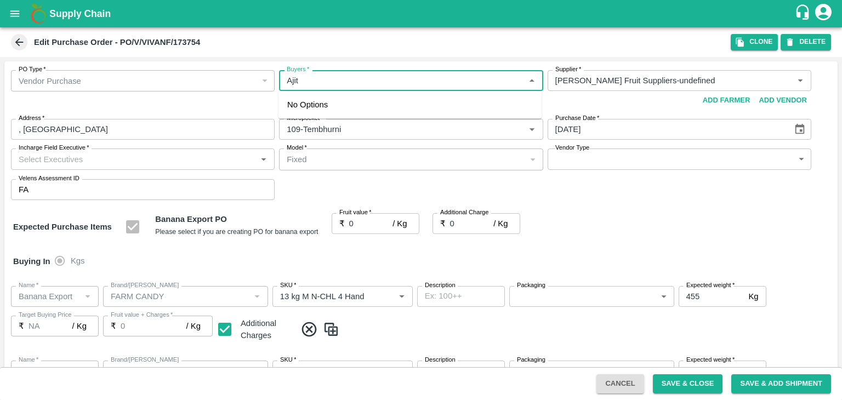
type input "FARM CANDY"
type input "13 kg M N-CHL 8 Hand"
type input "NA"
type input "Banana Export"
type input "FARM CANDY"
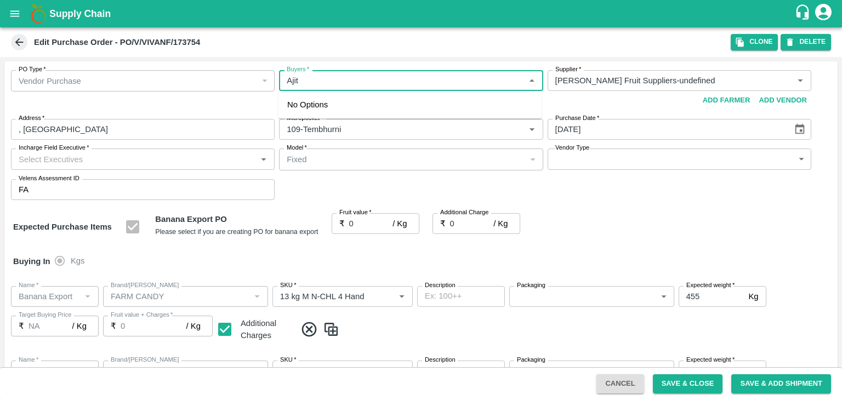
type input "13 kg M N-CHL CL"
type input "NA"
type input "Banana Export"
type input "FARM CANDY"
type input "C Class"
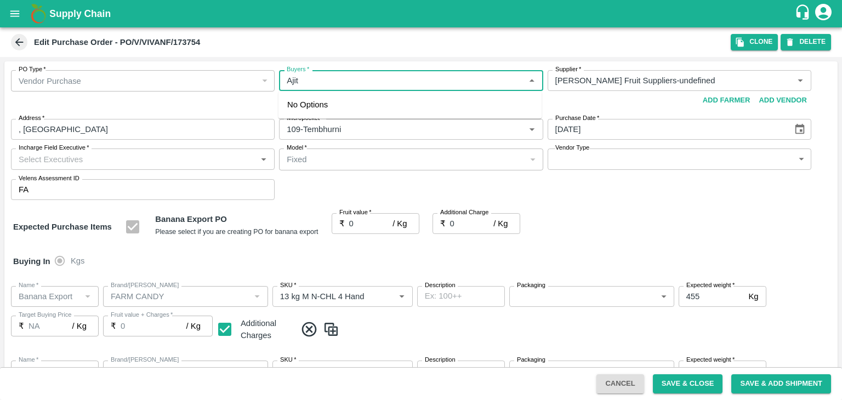
type input "NA"
type input "Banana Export"
type input "FARM CANDY"
type input "PHR Kg"
type input "NA"
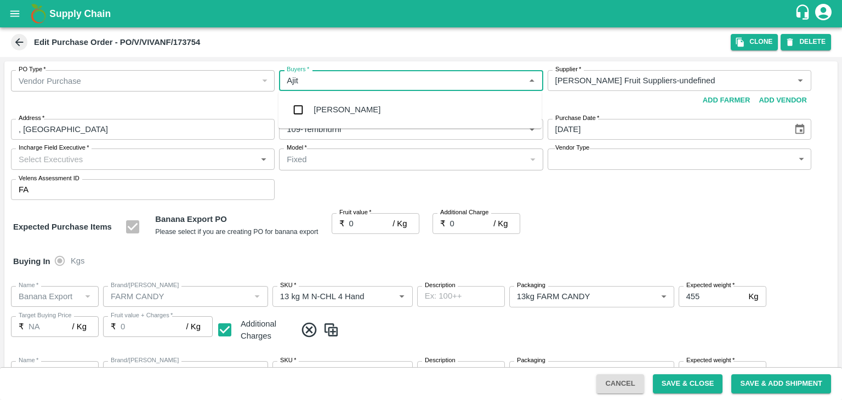
click at [360, 104] on div "Ajit Otari" at bounding box center [409, 109] width 263 height 29
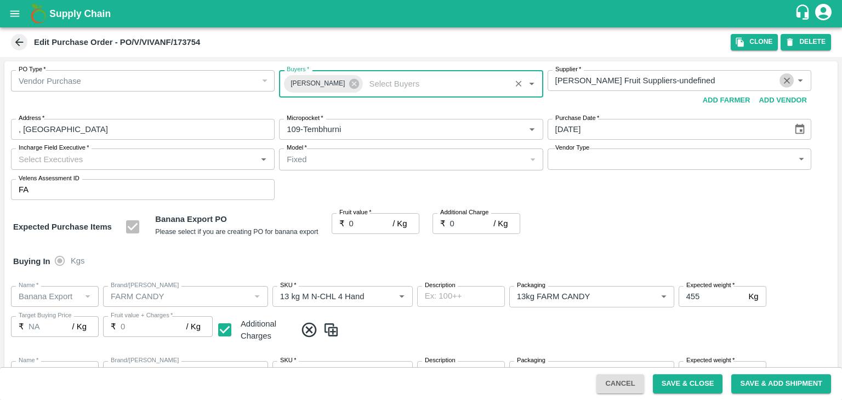
click at [782, 82] on icon "Clear" at bounding box center [787, 81] width 10 height 10
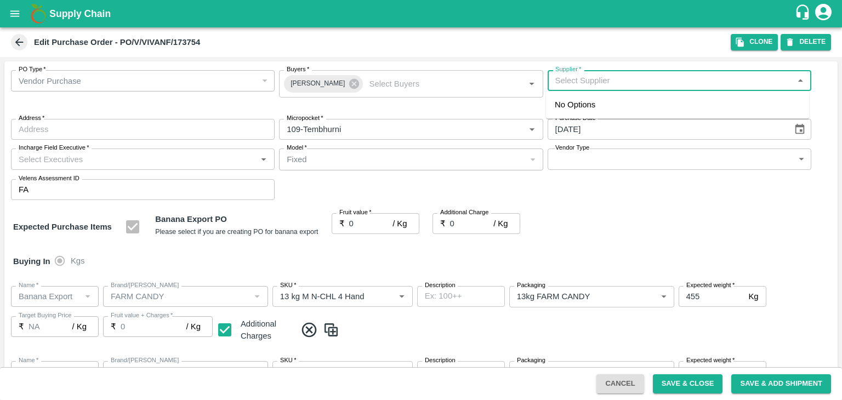
click at [708, 79] on input "Supplier   *" at bounding box center [670, 80] width 239 height 14
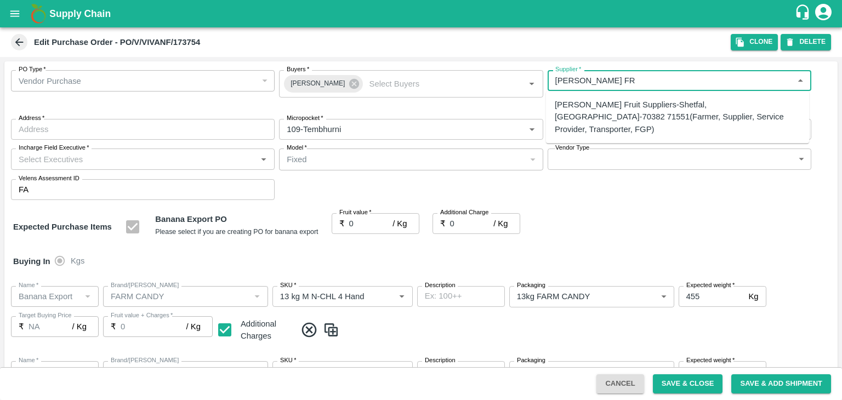
click at [684, 101] on div "Vivan Fruit Suppliers-Shetfal, Solapur-70382 71551(Farmer, Supplier, Service Pr…" at bounding box center [678, 117] width 246 height 37
type input "Vivan Fruit Suppliers-Shetfal, Solapur-70382 71551(Farmer, Supplier, Service Pr…"
type input "Shetfal, Solapur, Madha, Maharashtra"
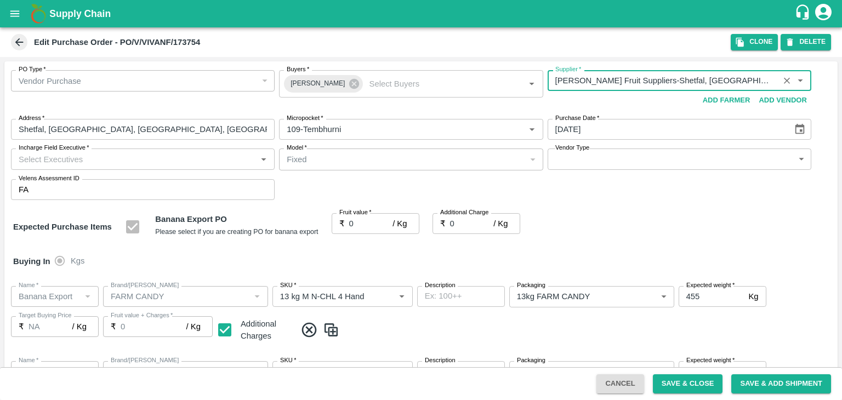
type input "Vivan Fruit Suppliers-Shetfal, Solapur-70382 71551(Farmer, Supplier, Service Pr…"
click at [178, 162] on input "Incharge Field Executive   *" at bounding box center [133, 159] width 239 height 14
type input "Jay"
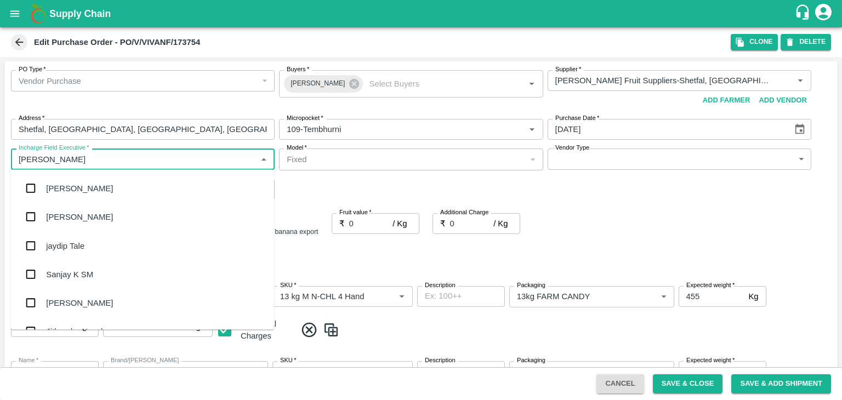
click at [93, 236] on div "jaydip Tale" at bounding box center [142, 245] width 263 height 29
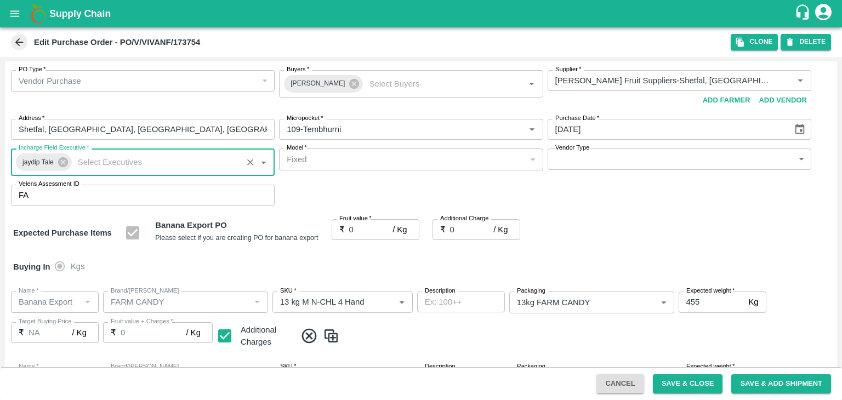
click at [576, 156] on body "Supply Chain Edit Purchase Order - PO/V/VIVANF/173754 Clone DELETE PO Type   * …" at bounding box center [421, 200] width 842 height 400
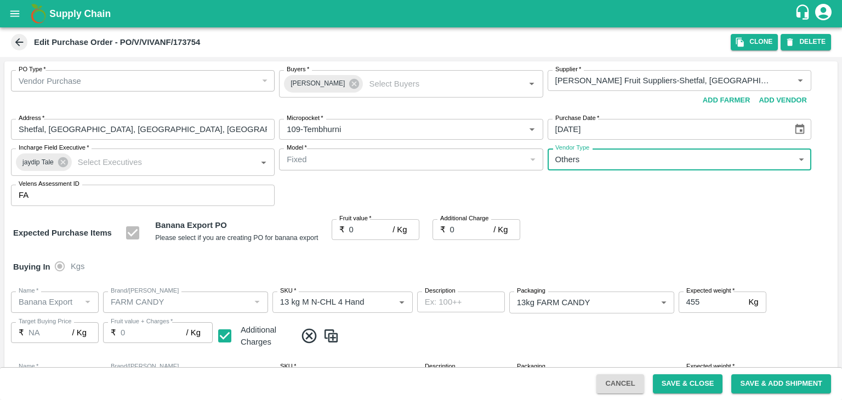
type input "OTHER"
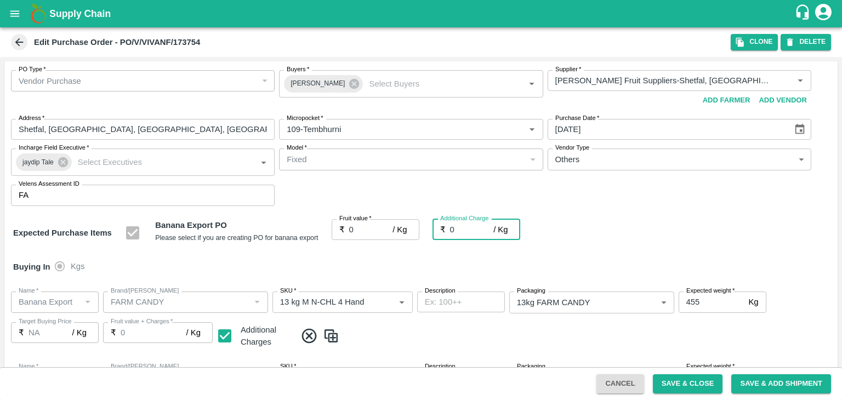
click at [369, 231] on div at bounding box center [421, 200] width 842 height 400
click at [366, 227] on div at bounding box center [421, 200] width 842 height 400
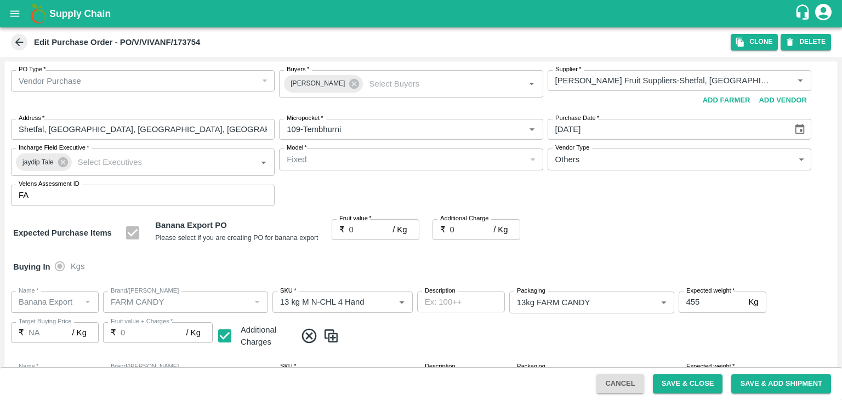
click at [366, 227] on div at bounding box center [421, 200] width 842 height 400
click at [583, 163] on div at bounding box center [421, 200] width 842 height 400
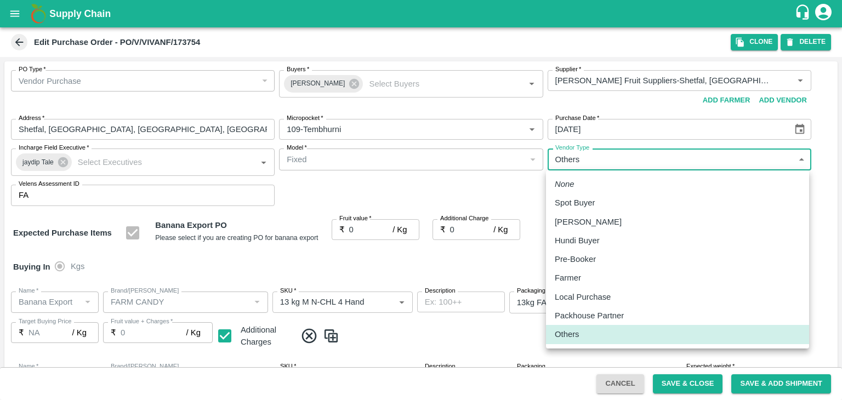
click at [693, 160] on body "Supply Chain Edit Purchase Order - PO/V/VIVANF/173754 Clone DELETE PO Type   * …" at bounding box center [421, 200] width 842 height 400
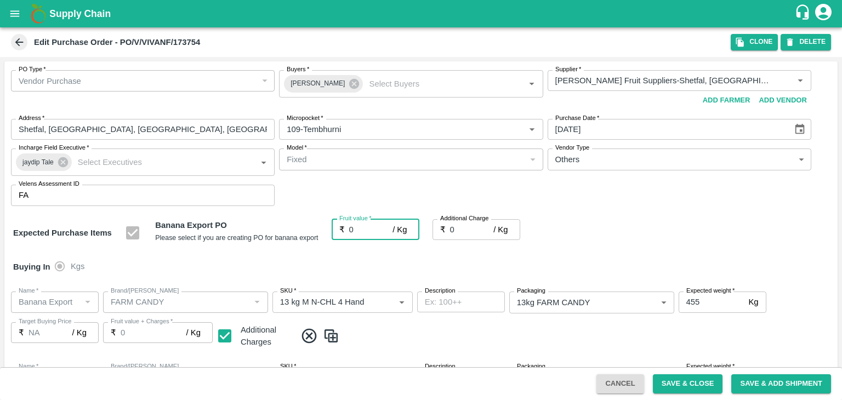
type input "2"
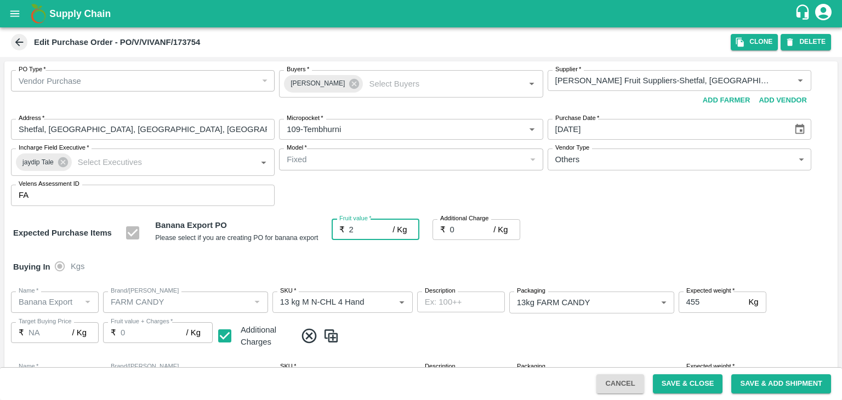
type input "2"
type input "23"
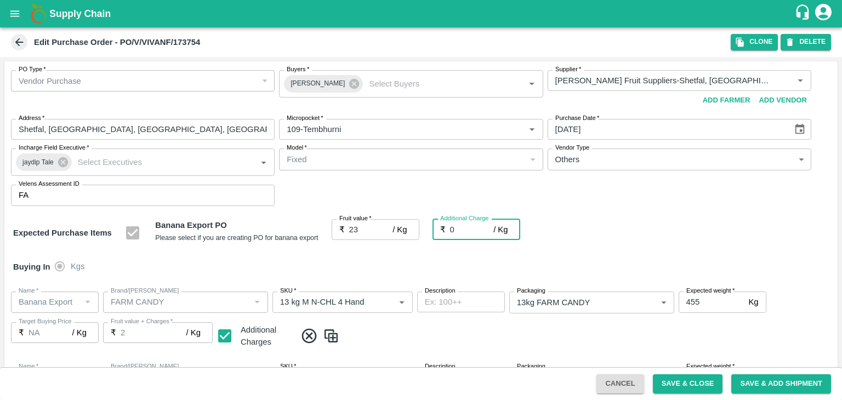
type input "23"
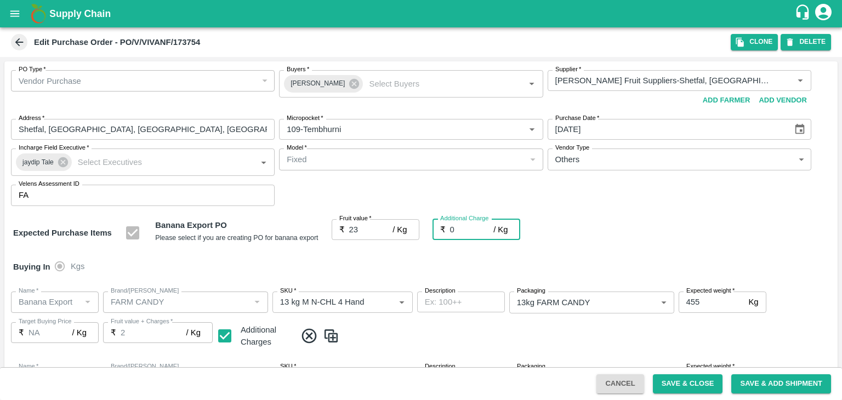
type input "23"
type input "2"
type input "25"
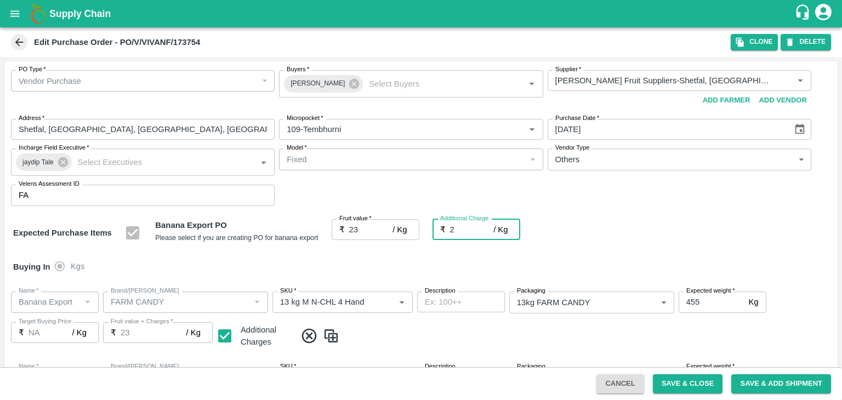
type input "25"
type input "2.7"
type input "25.7"
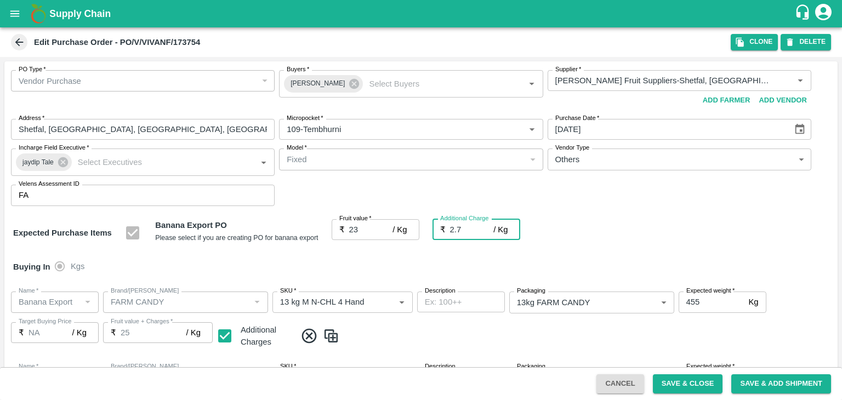
type input "25.7"
type input "2.75"
type input "25.75"
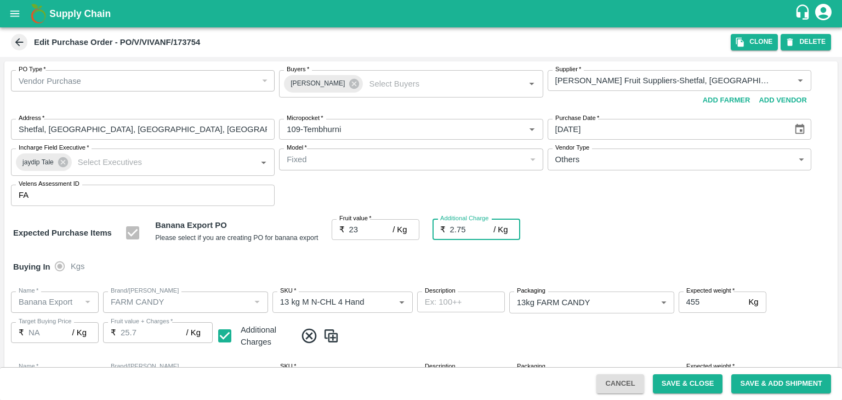
type input "25.75"
type input "2.75"
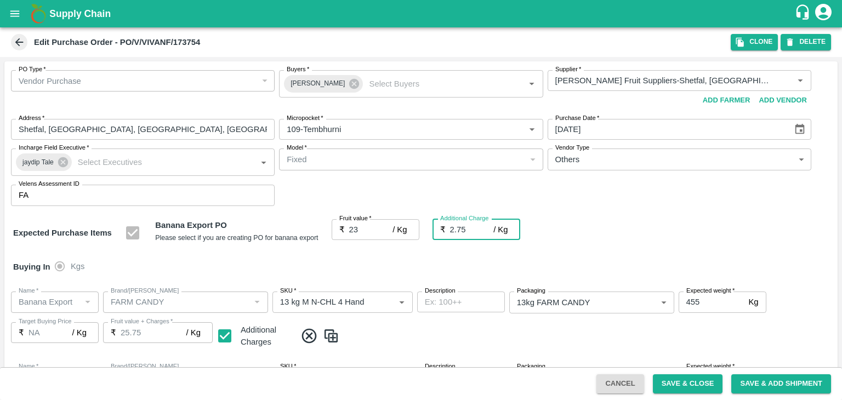
click at [376, 270] on div "Buying In Kgs" at bounding box center [420, 267] width 833 height 32
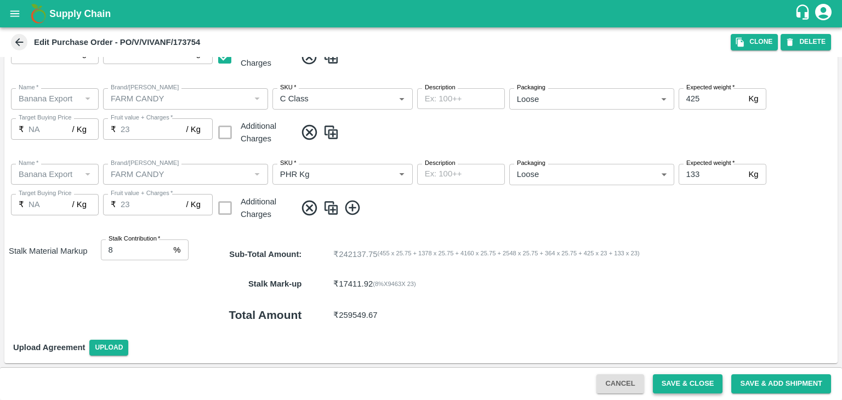
click at [680, 375] on button "Save & Close" at bounding box center [688, 383] width 70 height 19
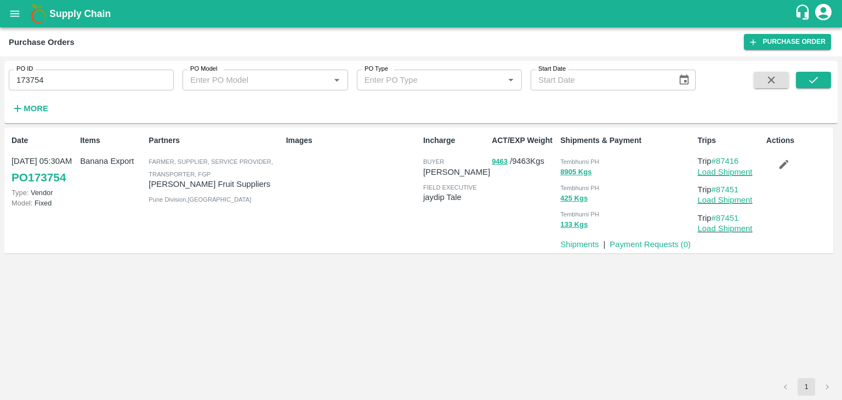
click at [95, 83] on input "173754" at bounding box center [91, 80] width 165 height 21
paste input "text"
type input "173741"
click at [815, 84] on icon "submit" at bounding box center [813, 80] width 12 height 12
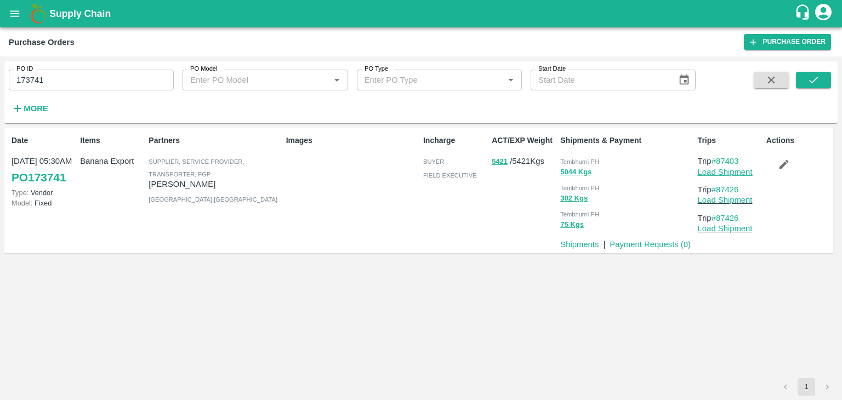
click at [722, 169] on link "Load Shipment" at bounding box center [725, 172] width 55 height 9
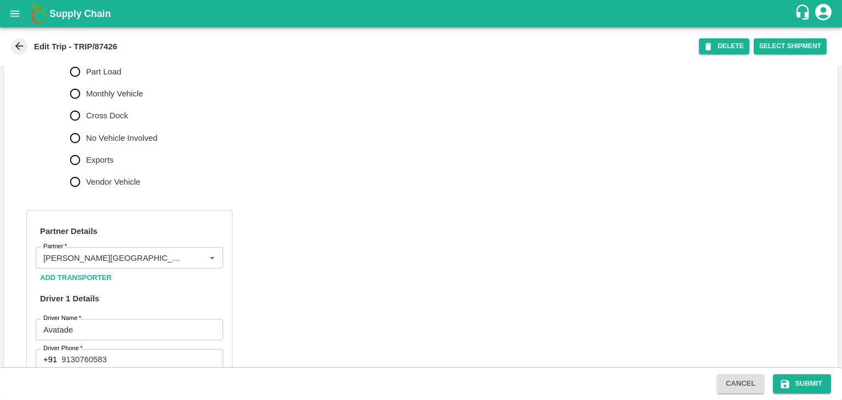
scroll to position [375, 0]
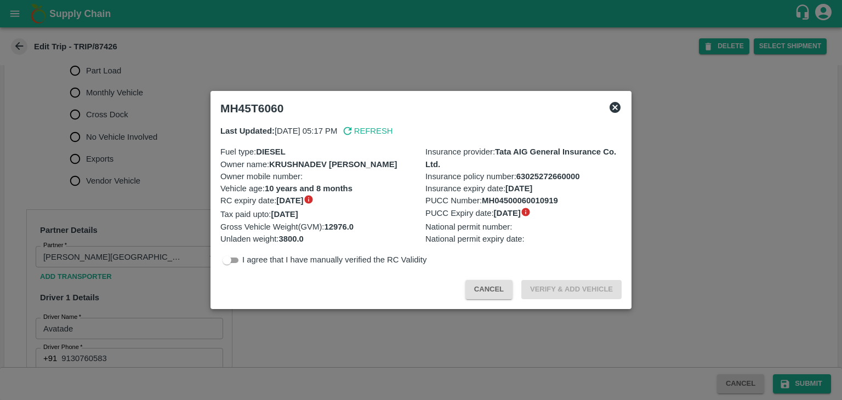
click at [109, 151] on div at bounding box center [421, 200] width 842 height 400
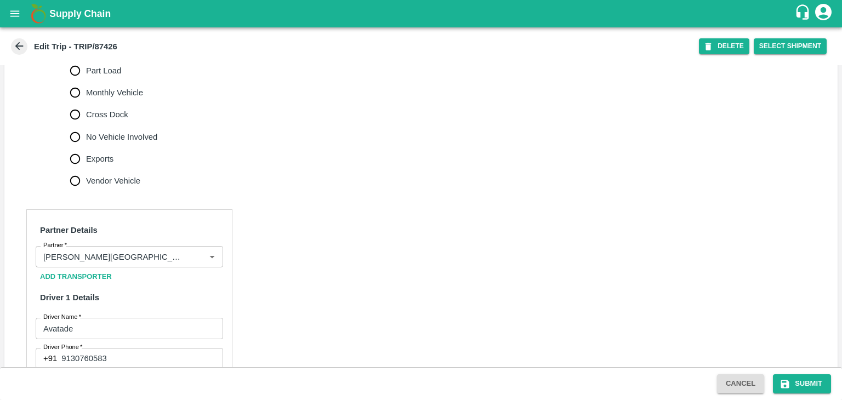
click at [122, 143] on span "No Vehicle Involved" at bounding box center [121, 137] width 71 height 12
click at [86, 148] on input "No Vehicle Involved" at bounding box center [75, 137] width 22 height 22
radio input "true"
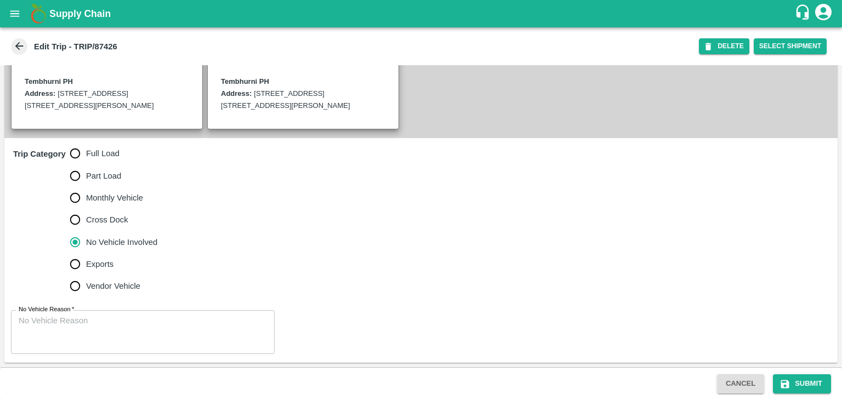
scroll to position [281, 0]
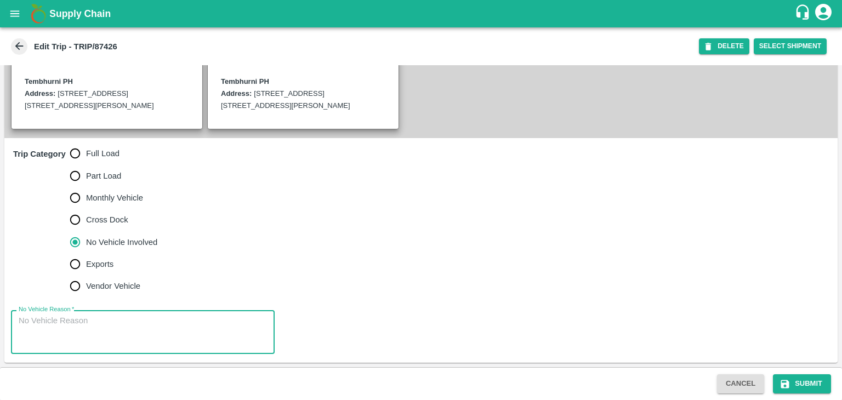
click at [157, 328] on textarea "No Vehicle Reason   *" at bounding box center [143, 332] width 248 height 35
type textarea "Field Dump"
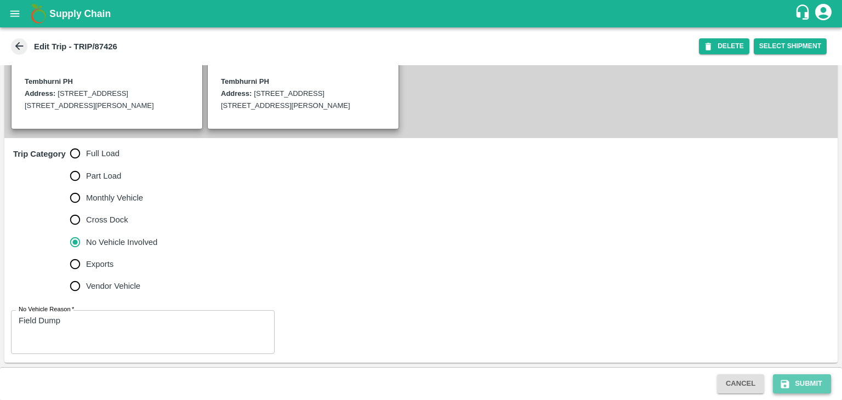
click at [809, 383] on button "Submit" at bounding box center [802, 383] width 58 height 19
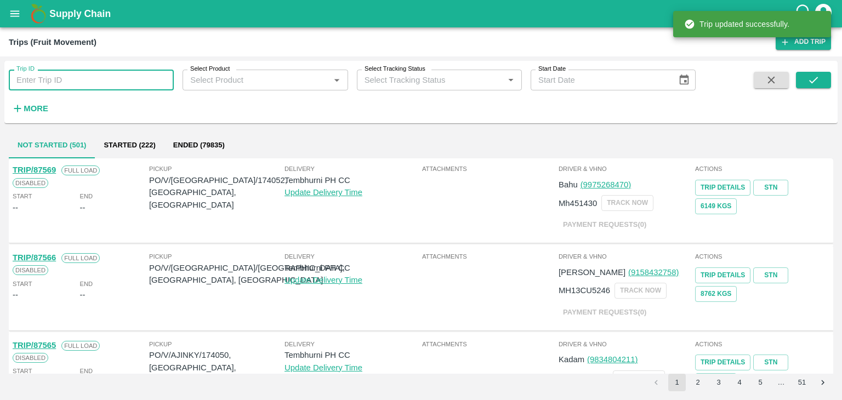
click at [110, 75] on input "Trip ID" at bounding box center [91, 80] width 165 height 21
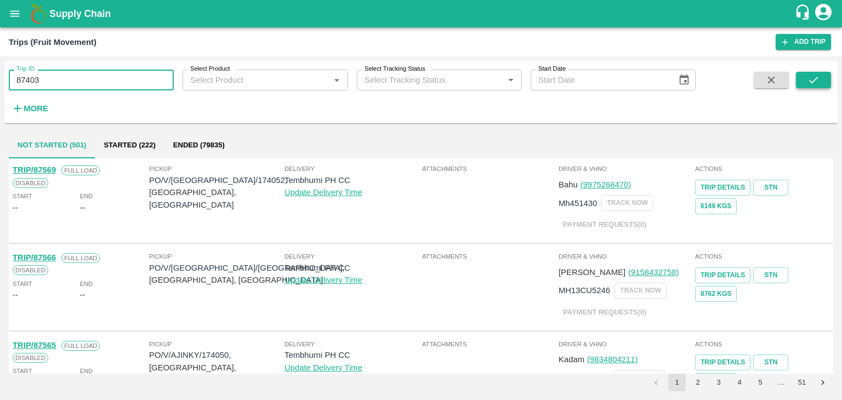
type input "87403"
click at [809, 79] on icon "submit" at bounding box center [813, 80] width 12 height 12
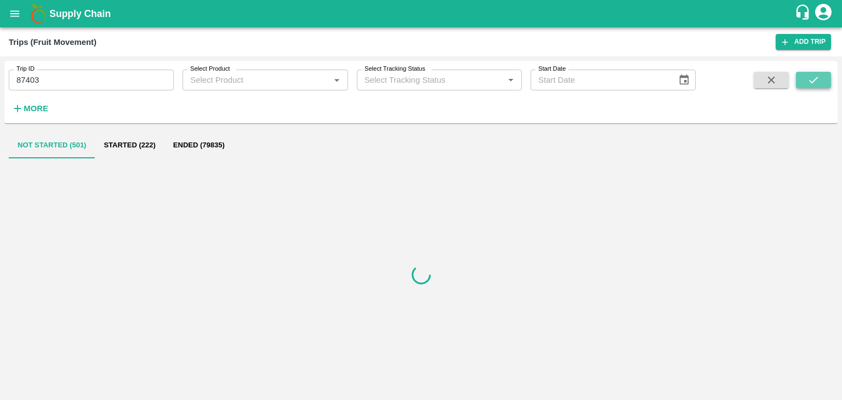
click at [809, 79] on icon "submit" at bounding box center [813, 80] width 12 height 12
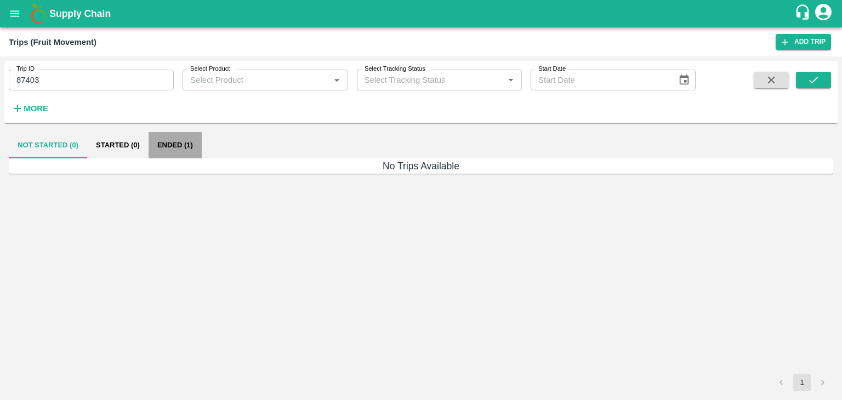
click at [167, 141] on button "Ended (1)" at bounding box center [175, 145] width 53 height 26
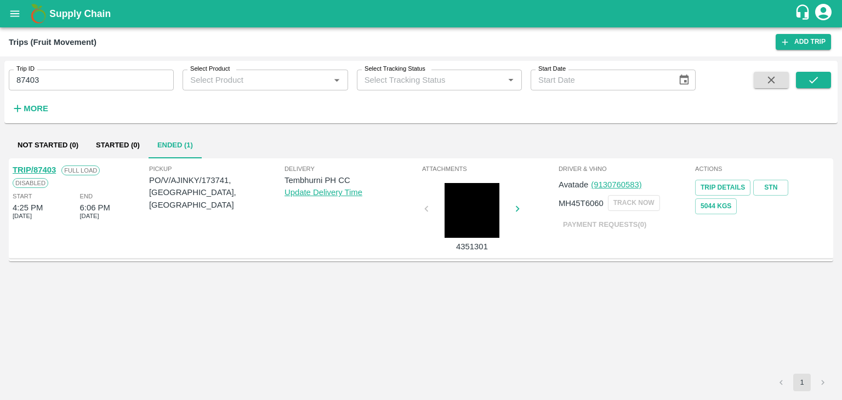
click at [38, 169] on link "TRIP/87403" at bounding box center [34, 170] width 43 height 9
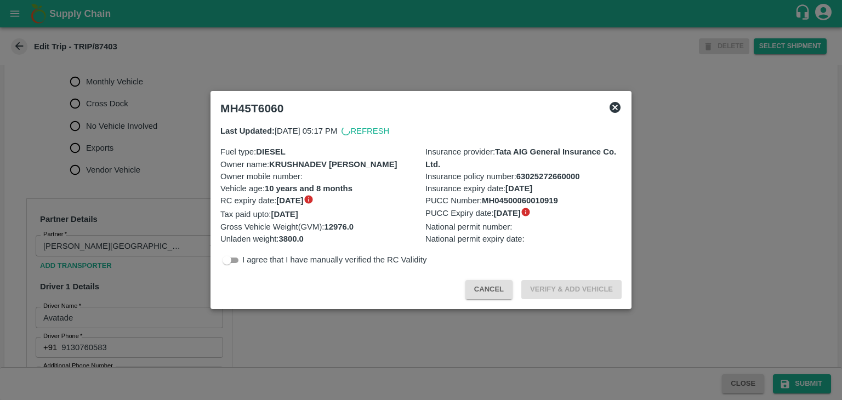
scroll to position [387, 0]
click at [152, 294] on div at bounding box center [421, 200] width 842 height 400
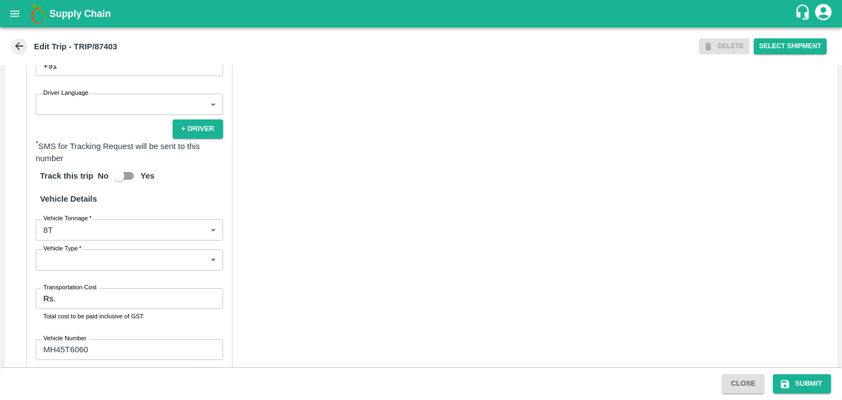
scroll to position [698, 0]
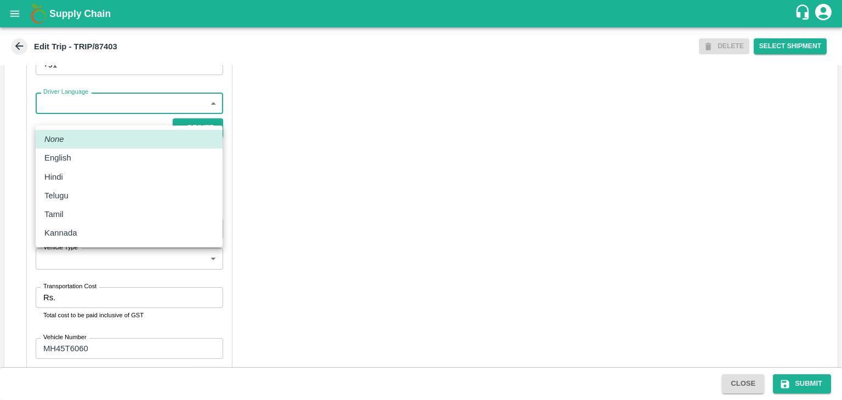
click at [108, 121] on body "Supply Chain Edit Trip - TRIP/87403 DELETE Select Shipment Trip Details Trip Ty…" at bounding box center [421, 200] width 842 height 400
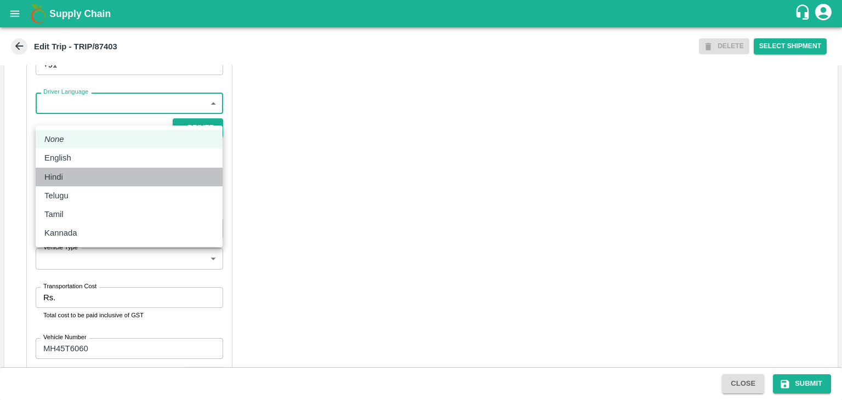
click at [83, 176] on div "Hindi" at bounding box center [128, 177] width 169 height 12
type input "hi"
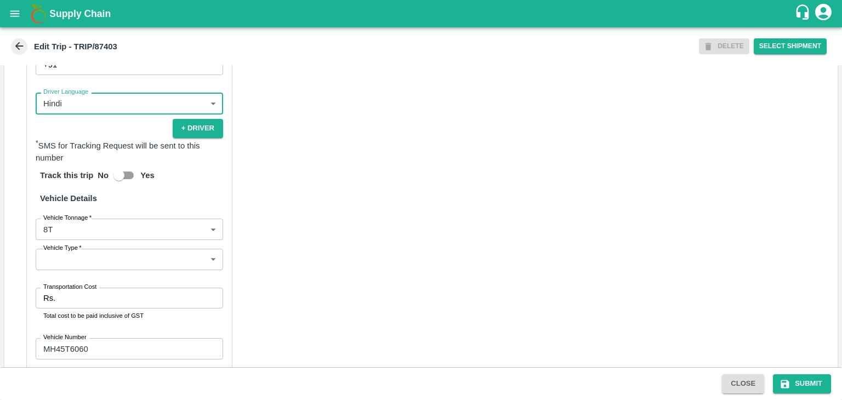
scroll to position [771, 0]
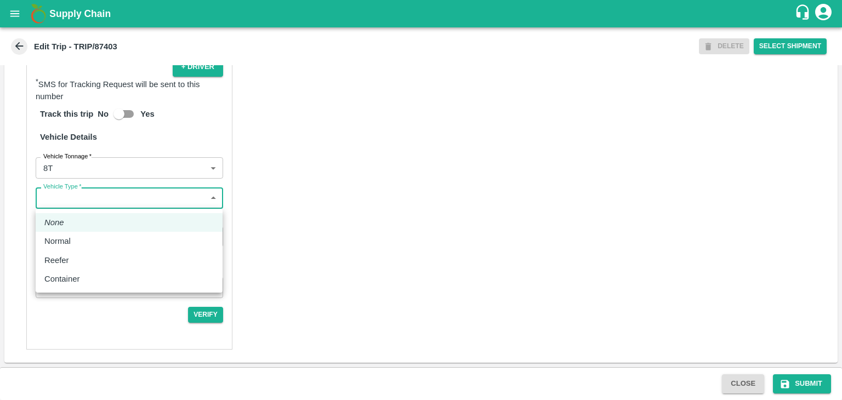
click at [94, 198] on body "Supply Chain Edit Trip - TRIP/87403 DELETE Select Shipment Trip Details Trip Ty…" at bounding box center [421, 200] width 842 height 400
click at [77, 242] on div "Normal" at bounding box center [128, 241] width 169 height 12
type input "Normal"
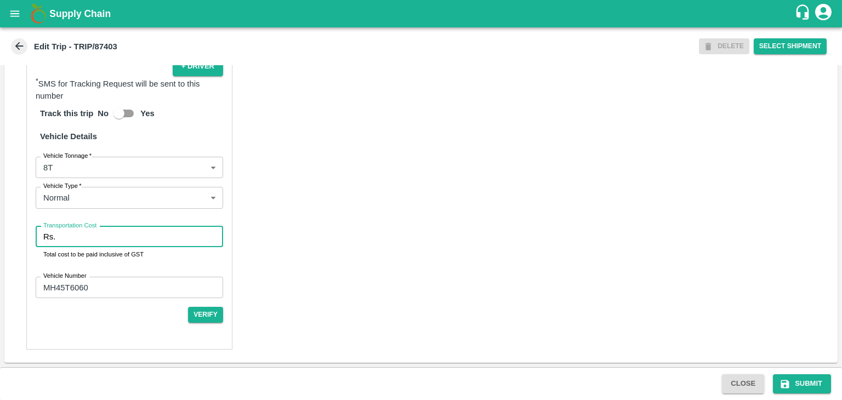
click at [94, 240] on input "Transportation Cost" at bounding box center [141, 236] width 163 height 21
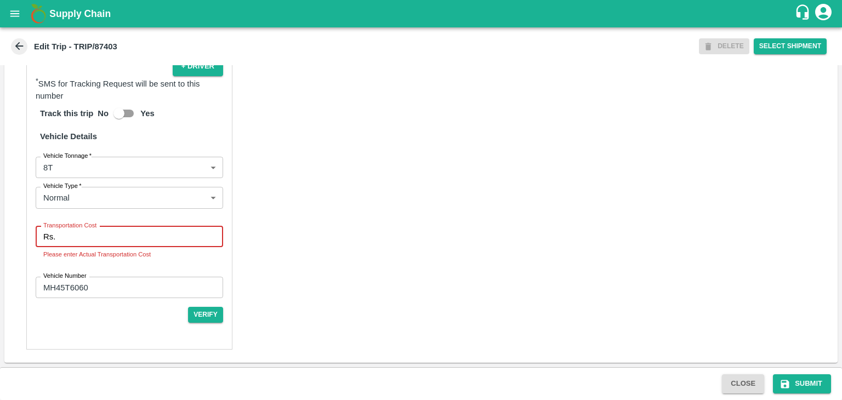
click at [165, 236] on input "Transportation Cost" at bounding box center [141, 236] width 163 height 21
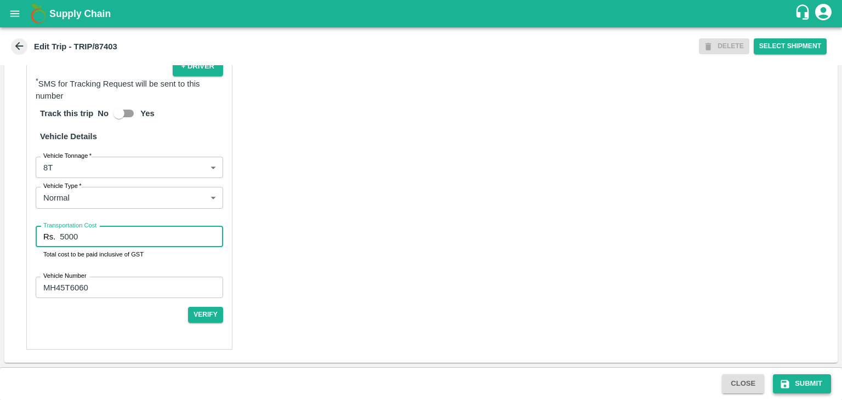
type input "5000"
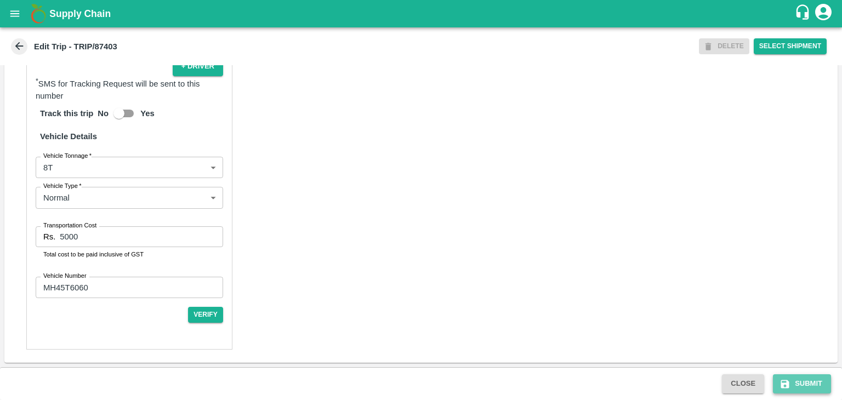
click at [798, 384] on button "Submit" at bounding box center [802, 383] width 58 height 19
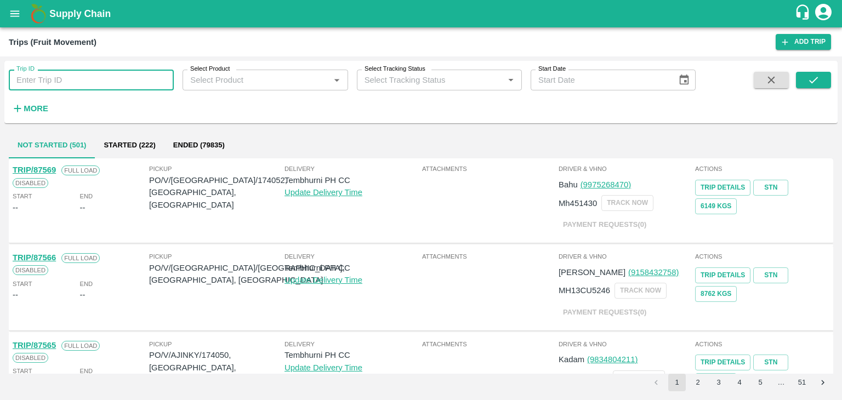
click at [133, 75] on input "Trip ID" at bounding box center [91, 80] width 165 height 21
type input "87452"
click at [822, 82] on button "submit" at bounding box center [813, 80] width 35 height 16
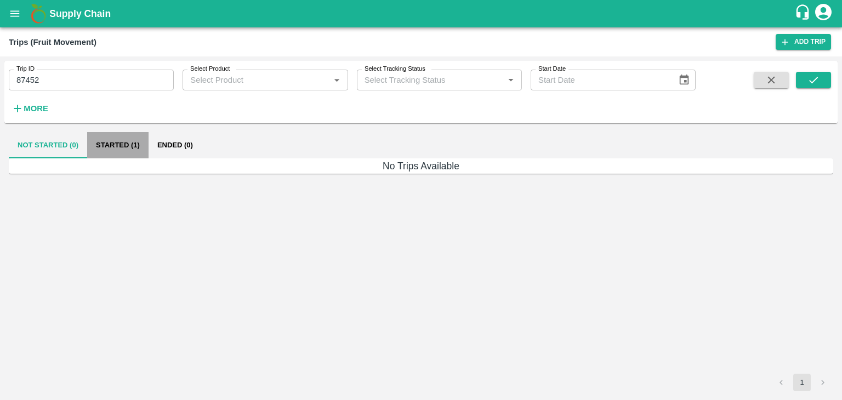
click at [128, 143] on button "Started (1)" at bounding box center [117, 145] width 61 height 26
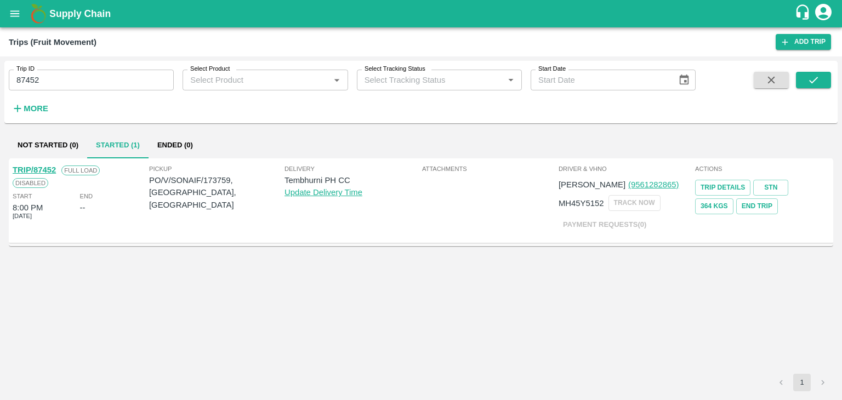
click at [31, 169] on link "TRIP/87452" at bounding box center [34, 170] width 43 height 9
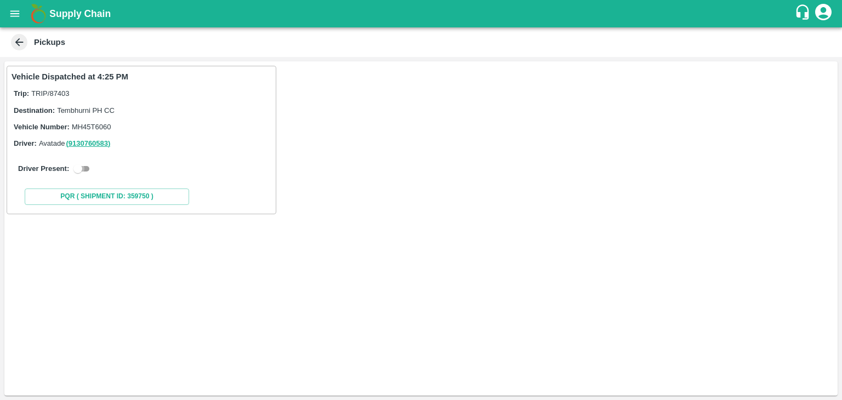
click at [80, 165] on input "checkbox" at bounding box center [77, 168] width 39 height 13
checkbox input "true"
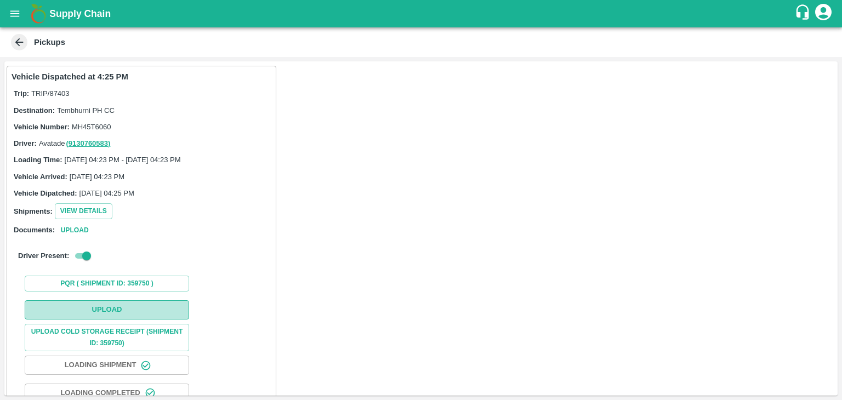
click at [108, 314] on button "Upload" at bounding box center [107, 309] width 164 height 19
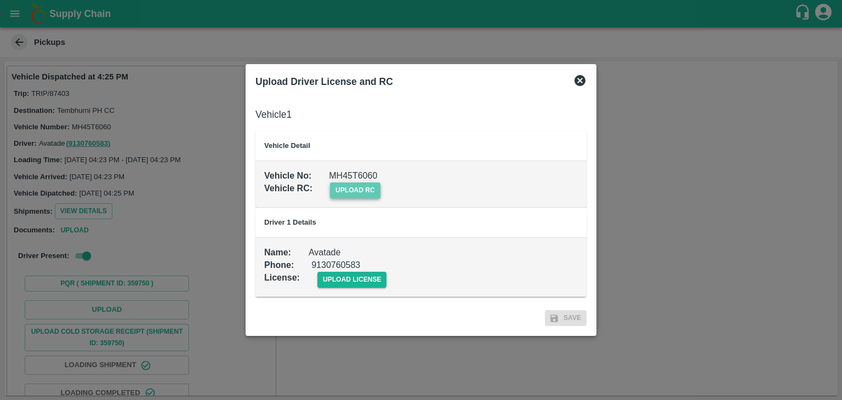
click at [361, 189] on span "upload rc" at bounding box center [355, 191] width 50 height 16
click at [0, 0] on input "upload rc" at bounding box center [0, 0] width 0 height 0
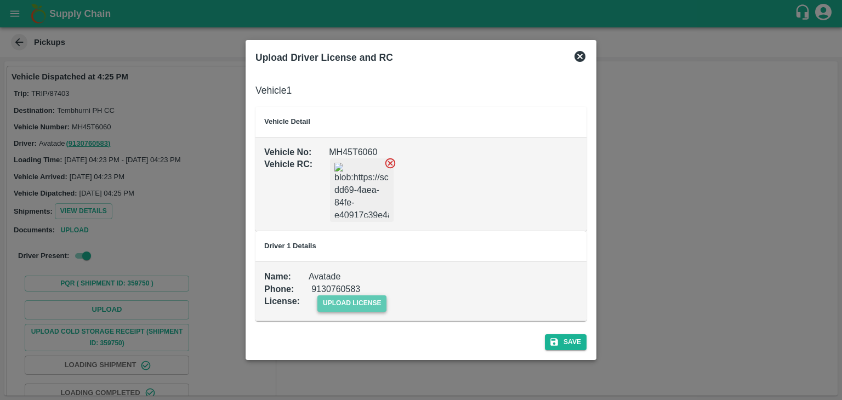
click at [363, 306] on span "upload license" at bounding box center [352, 303] width 70 height 16
click at [0, 0] on input "upload license" at bounding box center [0, 0] width 0 height 0
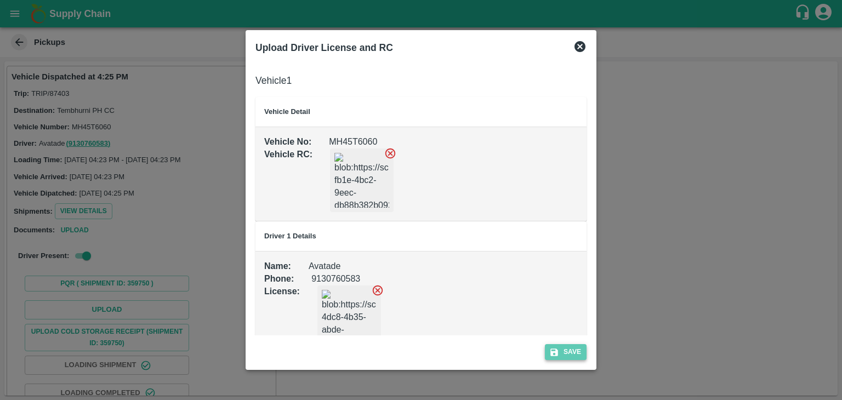
click at [568, 357] on button "Save" at bounding box center [566, 352] width 42 height 16
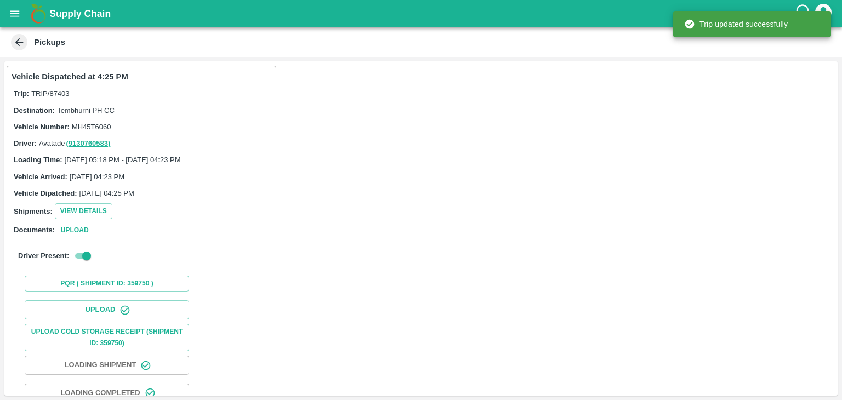
scroll to position [115, 0]
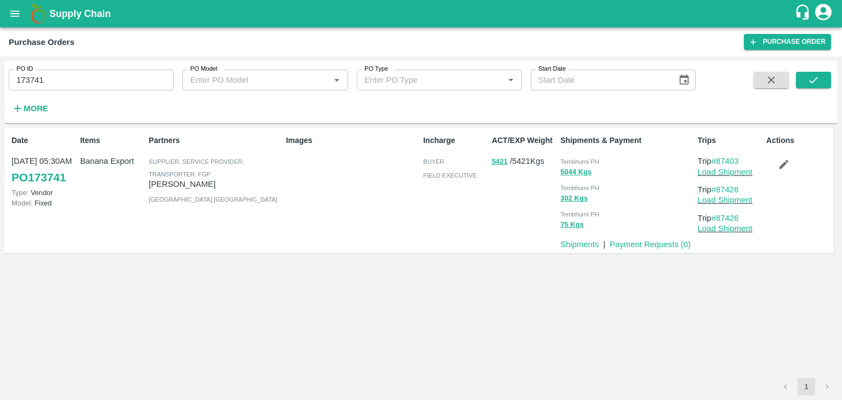
drag, startPoint x: 783, startPoint y: 153, endPoint x: 789, endPoint y: 172, distance: 19.8
click at [789, 172] on div "Actions" at bounding box center [796, 189] width 69 height 119
click at [789, 172] on button "button" at bounding box center [783, 164] width 35 height 19
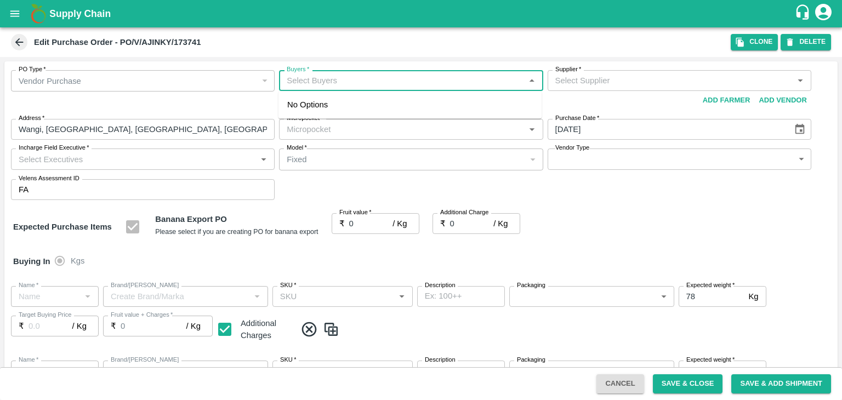
click at [360, 84] on input "Buyers   *" at bounding box center [401, 80] width 239 height 14
type input "Ajit"
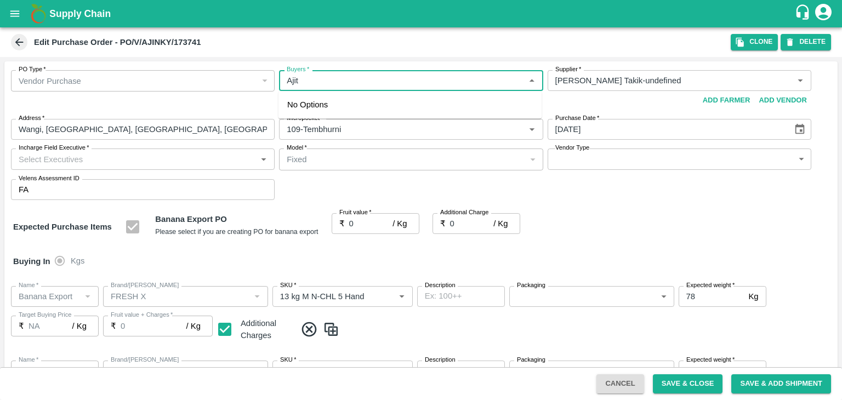
type input "[PERSON_NAME] Takik-undefined"
type input "109-Tembhurni"
type input "Banana Export"
type input "FRESH X"
type input "13 kg M N-CHL 5 Hand"
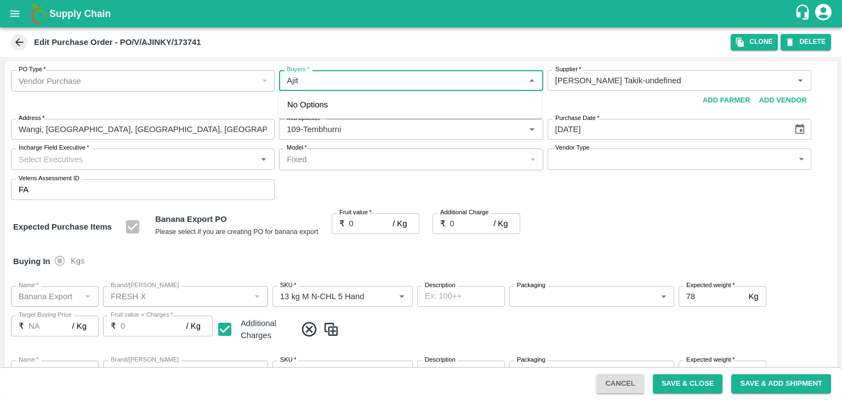
type input "NA"
type input "Banana Export"
type input "FRESH X"
type input "13 kg M N-CHL 6 Hand"
type input "NA"
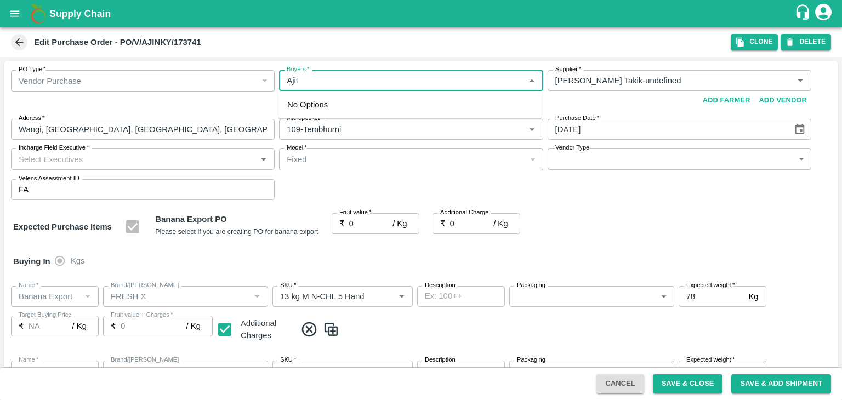
type input "Banana Export"
type input "FRESH X"
type input "13 kg M N-CHL 8 Hand"
type input "NA"
type input "Banana Export"
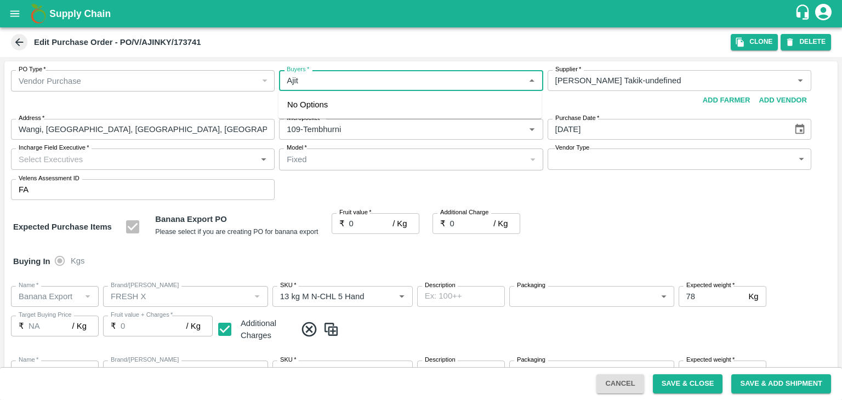
type input "FRESH X"
type input "13 kg M N-CHL CL"
type input "NA"
type input "Banana Export"
type input "FRESH X"
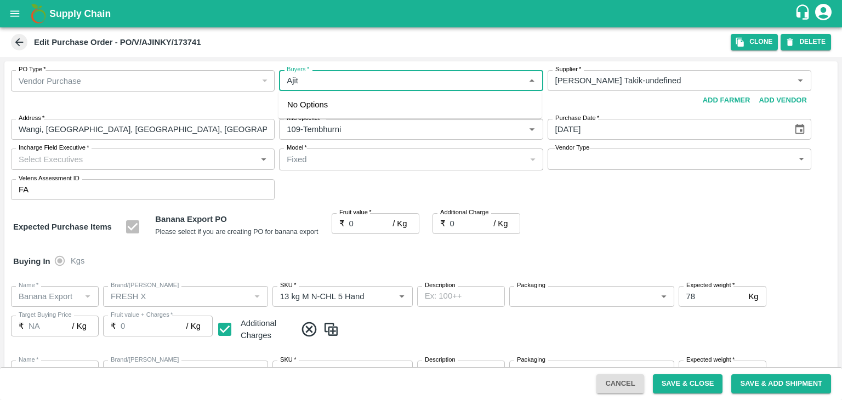
type input "C Class"
type input "NA"
type input "Banana Export"
type input "FRESH X"
type input "PHR Kg"
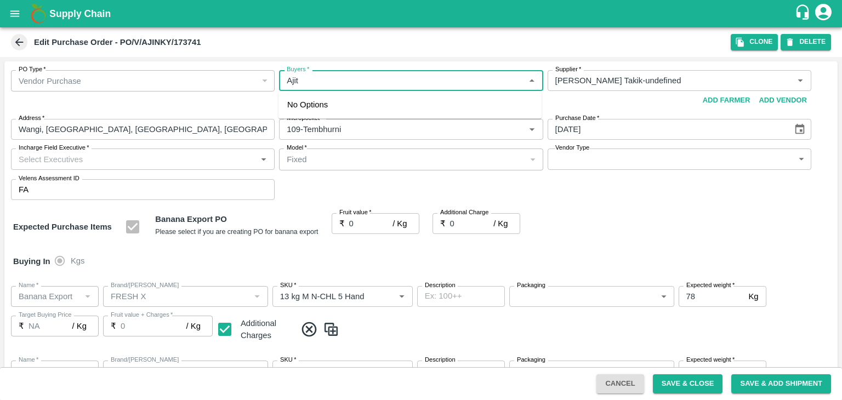
type input "NA"
click at [360, 111] on div "Ajit Otari" at bounding box center [409, 109] width 263 height 29
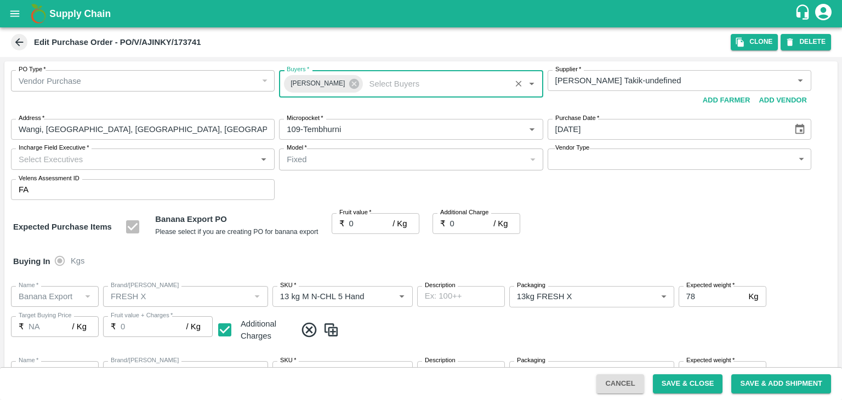
click at [203, 155] on input "Incharge Field Executive   *" at bounding box center [133, 159] width 239 height 14
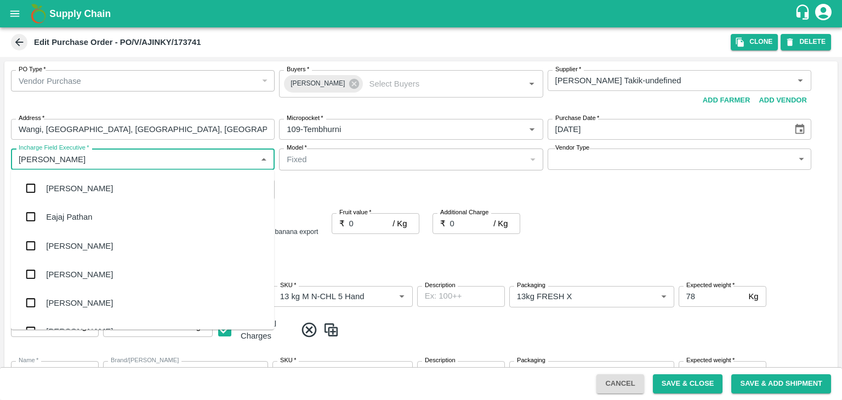
type input "Jay"
click at [101, 259] on div "jaydip Tale" at bounding box center [142, 245] width 263 height 29
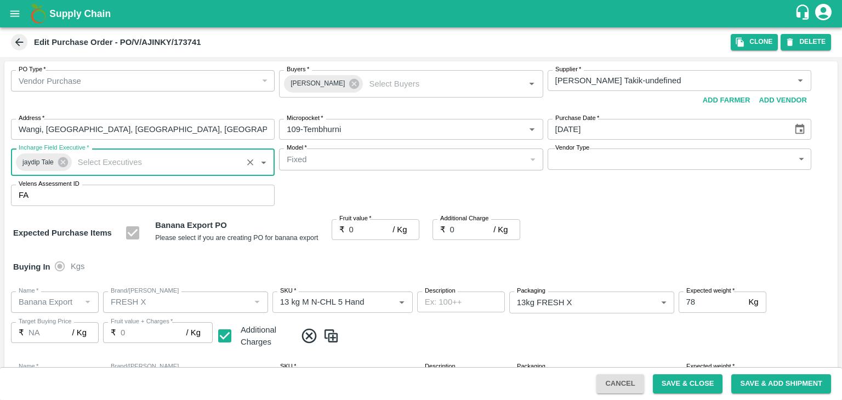
click at [586, 162] on body "Supply Chain Edit Purchase Order - PO/V/AJINKY/173741 Clone DELETE PO Type   * …" at bounding box center [421, 200] width 842 height 400
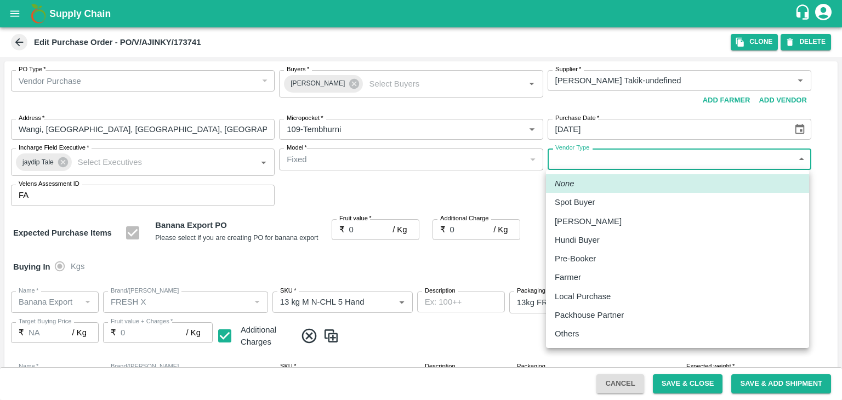
click at [575, 329] on p "Others" at bounding box center [567, 334] width 25 height 12
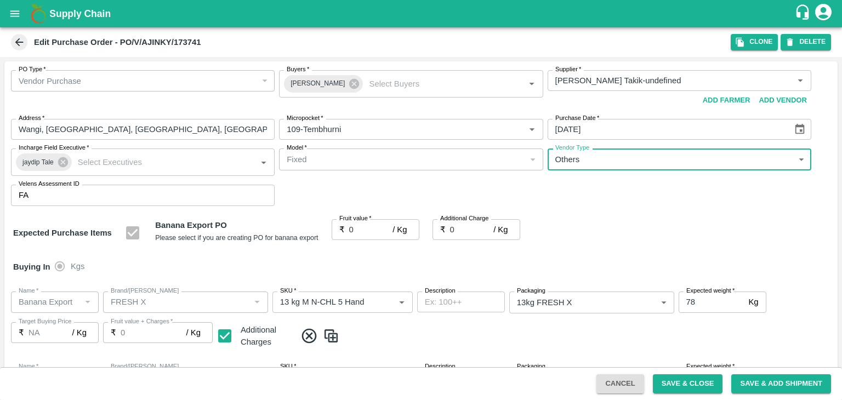
type input "OTHER"
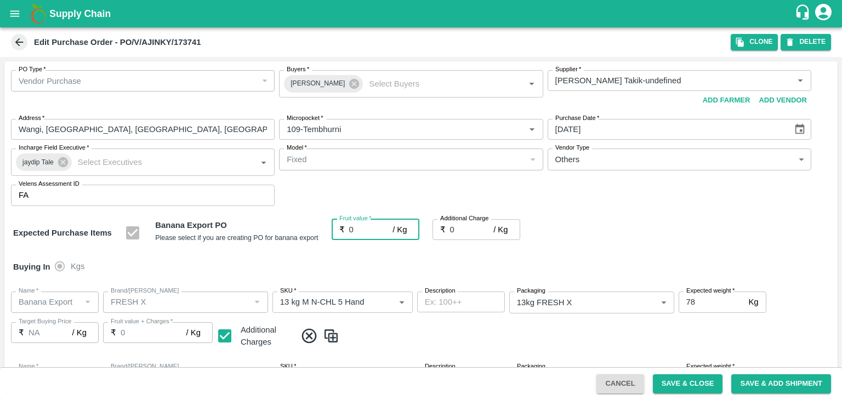
type input "2"
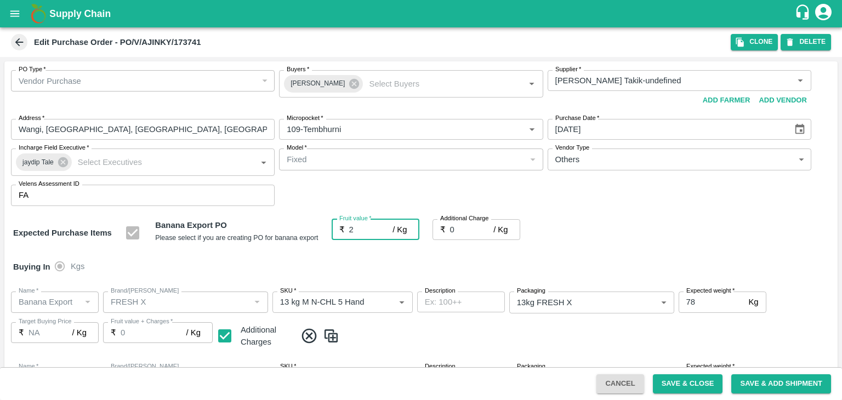
type input "2"
type input "22"
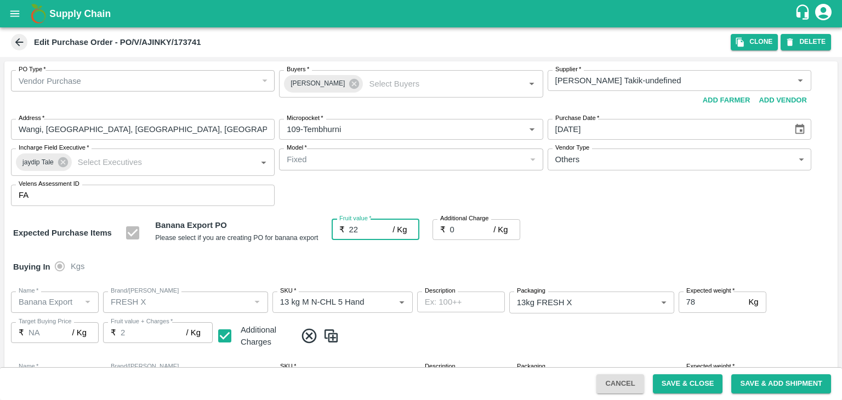
type input "22"
type input "22.5"
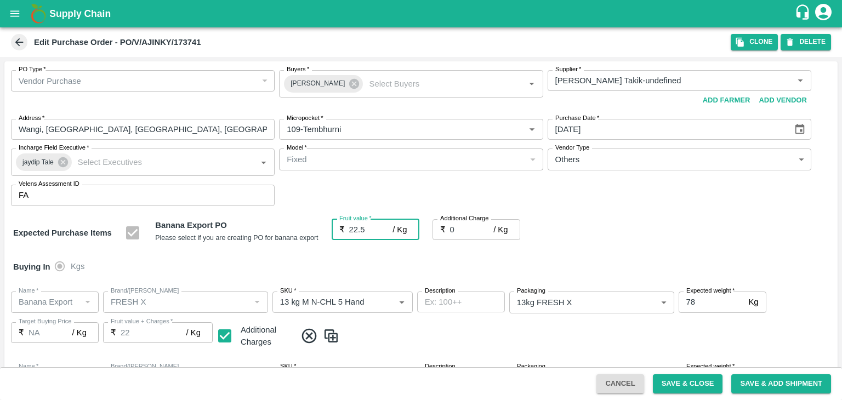
type input "22.5"
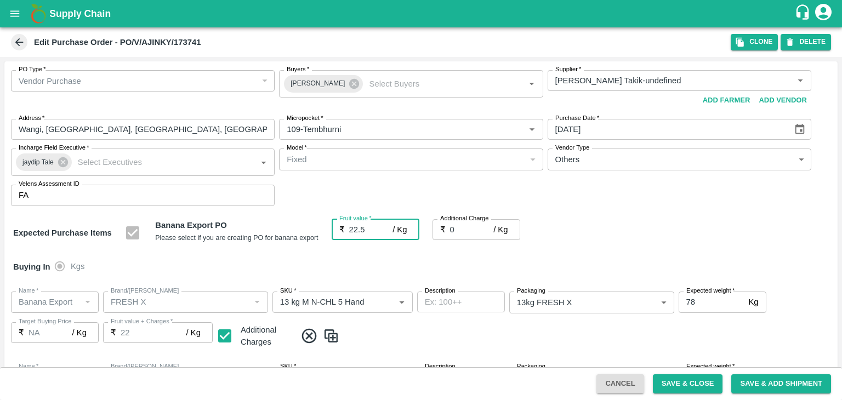
type input "22.5"
type input "2"
type input "24.5"
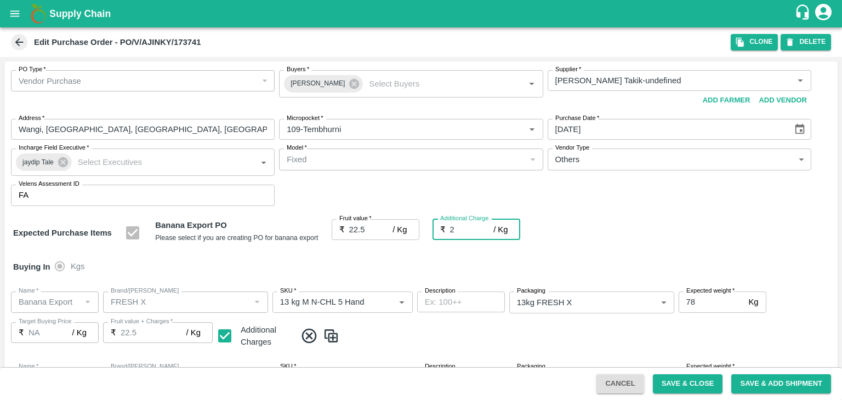
type input "24.5"
type input "2.7"
type input "25.2"
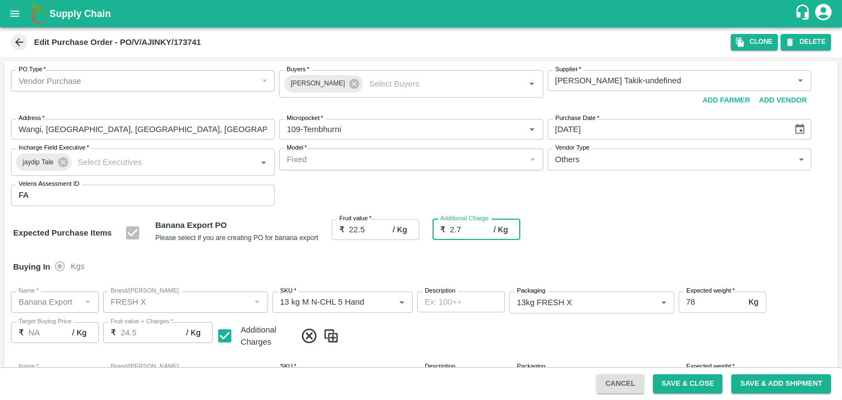
type input "25.2"
type input "2.75"
type input "25.25"
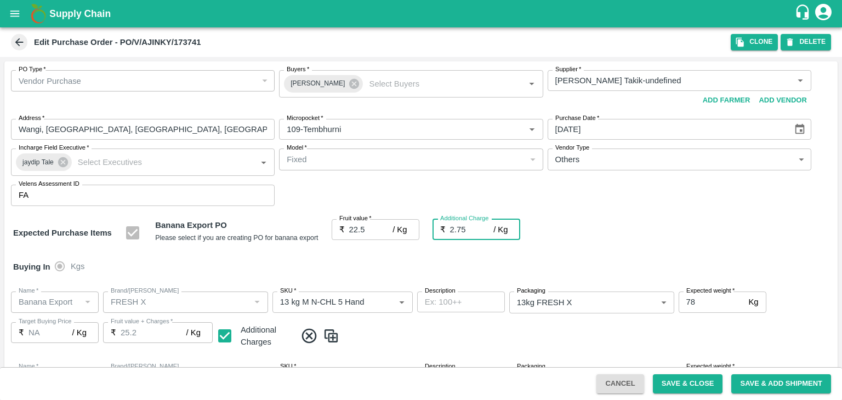
type input "25.25"
type input "2.75"
click at [422, 270] on div "Buying In Kgs" at bounding box center [420, 267] width 833 height 32
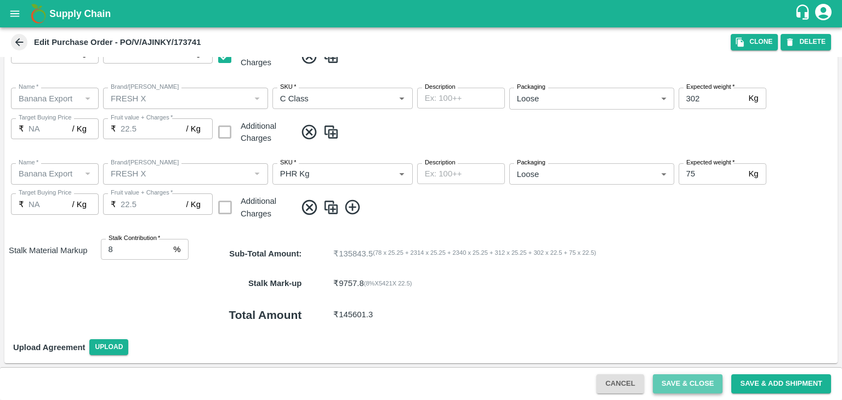
click at [680, 381] on button "Save & Close" at bounding box center [688, 383] width 70 height 19
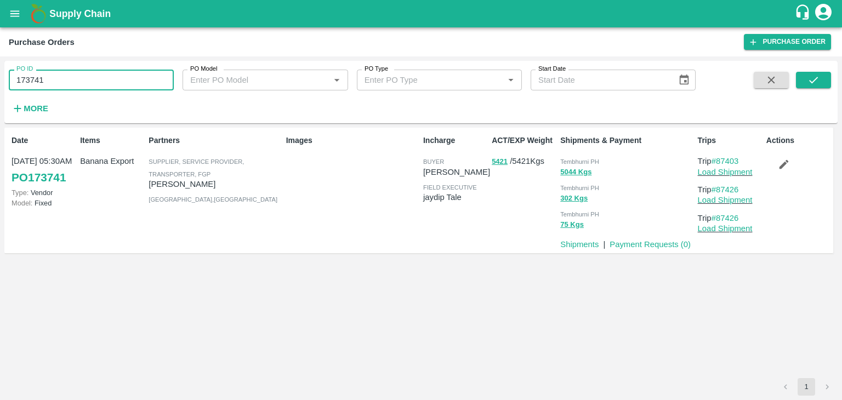
click at [90, 82] on input "173741" at bounding box center [91, 80] width 165 height 21
paste input "text"
type input "173759"
click at [821, 78] on button "submit" at bounding box center [813, 80] width 35 height 16
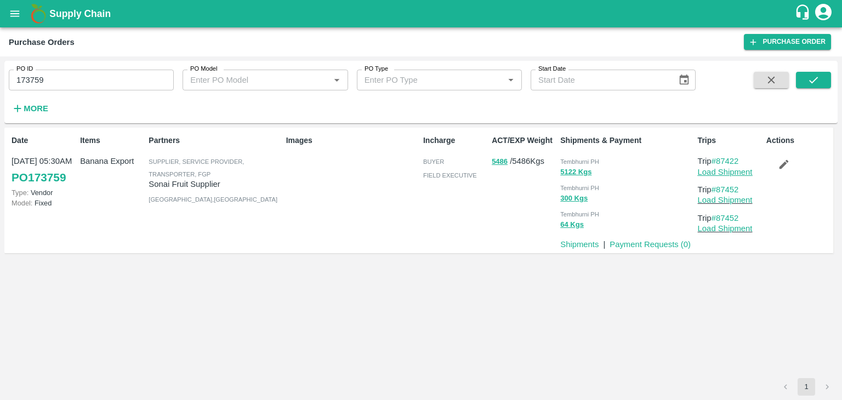
click at [739, 172] on link "Load Shipment" at bounding box center [725, 172] width 55 height 9
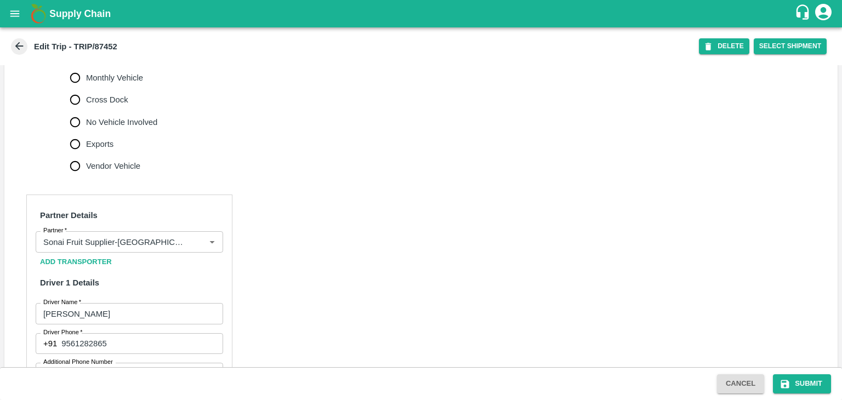
scroll to position [390, 0]
drag, startPoint x: 113, startPoint y: 121, endPoint x: 124, endPoint y: 132, distance: 14.7
click at [124, 132] on div "Full Load Part Load Monthly Vehicle Cross Dock No Vehicle Involved Exports Vend…" at bounding box center [118, 99] width 96 height 155
click at [124, 128] on span "No Vehicle Involved" at bounding box center [121, 122] width 71 height 12
click at [86, 132] on input "No Vehicle Involved" at bounding box center [75, 122] width 22 height 22
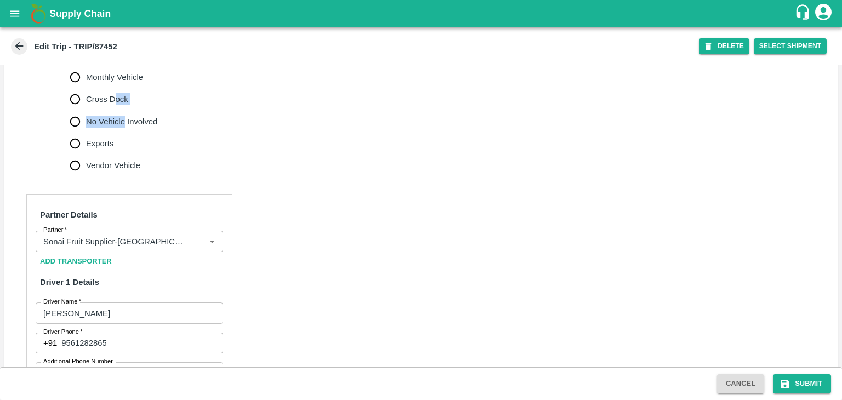
radio input "true"
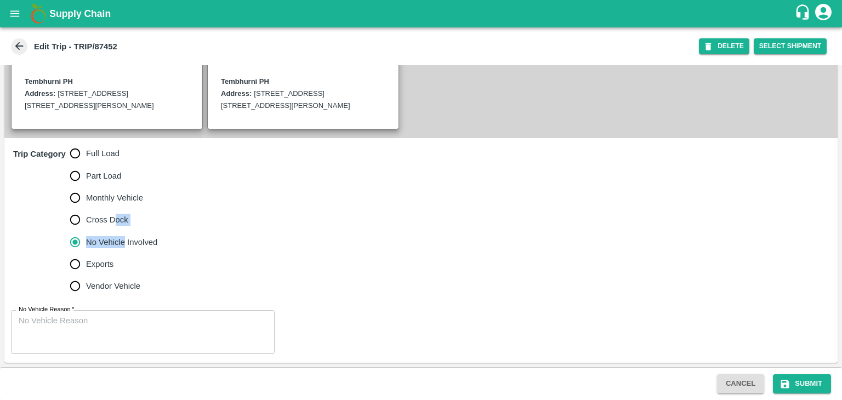
scroll to position [281, 0]
drag, startPoint x: 167, startPoint y: 357, endPoint x: 179, endPoint y: 314, distance: 45.1
click at [179, 314] on div "No Vehicle Reason   * x No Vehicle Reason" at bounding box center [420, 331] width 833 height 61
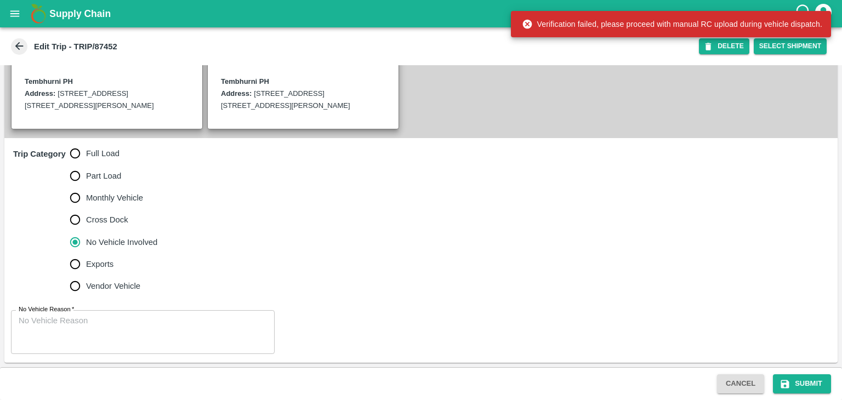
click at [179, 314] on div "x No Vehicle Reason" at bounding box center [143, 332] width 264 height 44
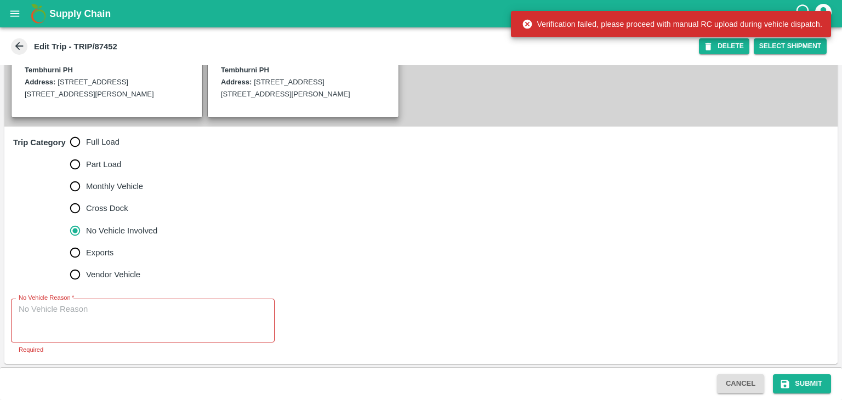
click at [179, 314] on div "x No Vehicle Reason" at bounding box center [143, 321] width 264 height 44
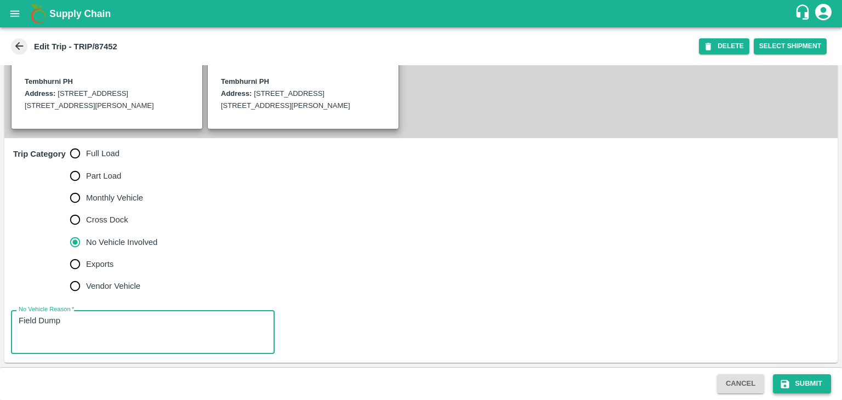
type textarea "Field Dump"
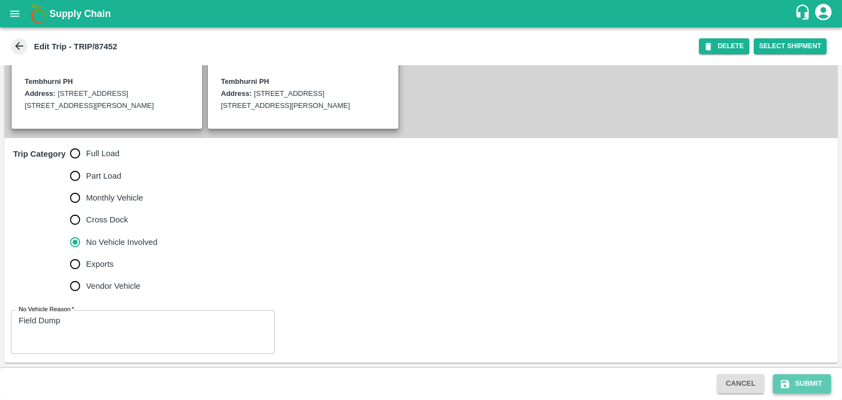
click at [800, 380] on button "Submit" at bounding box center [802, 383] width 58 height 19
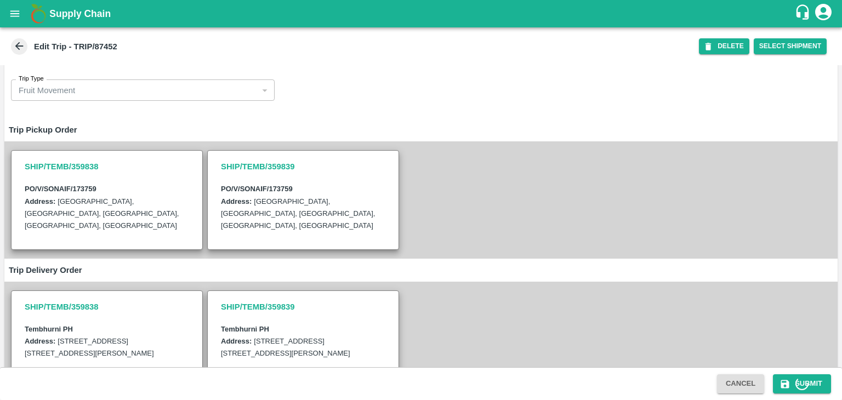
scroll to position [18, 0]
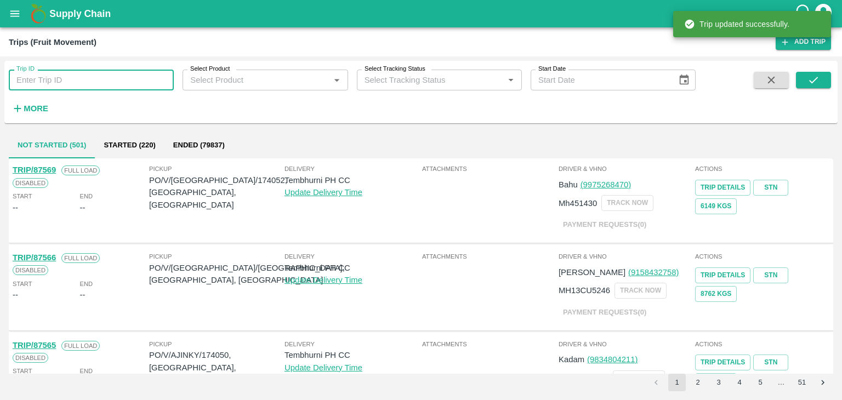
click at [124, 76] on input "Trip ID" at bounding box center [91, 80] width 165 height 21
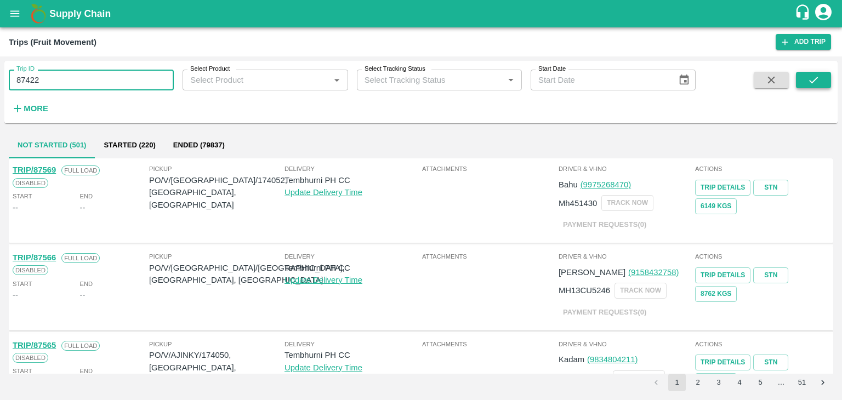
type input "87422"
click at [816, 81] on icon "submit" at bounding box center [813, 80] width 12 height 12
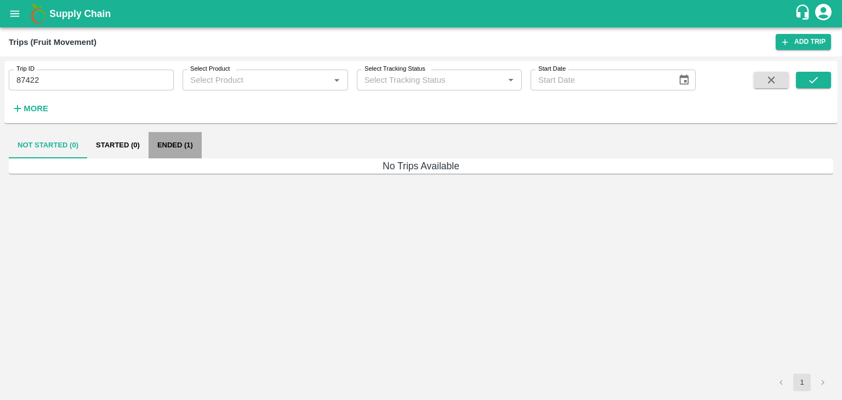
click at [185, 138] on button "Ended (1)" at bounding box center [175, 145] width 53 height 26
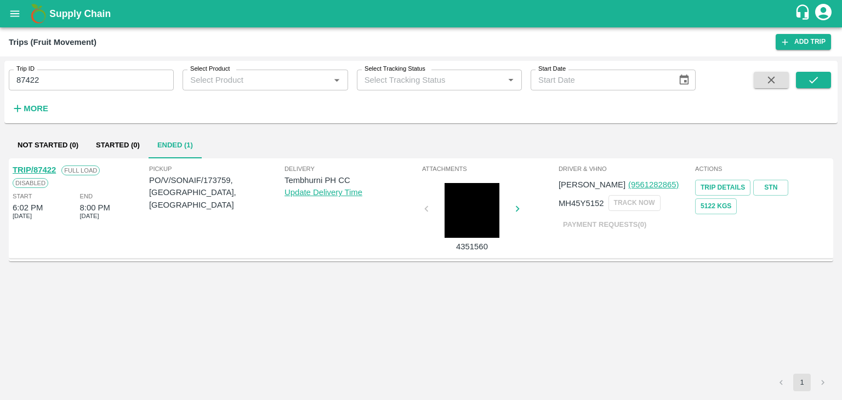
click at [39, 168] on link "TRIP/87422" at bounding box center [34, 170] width 43 height 9
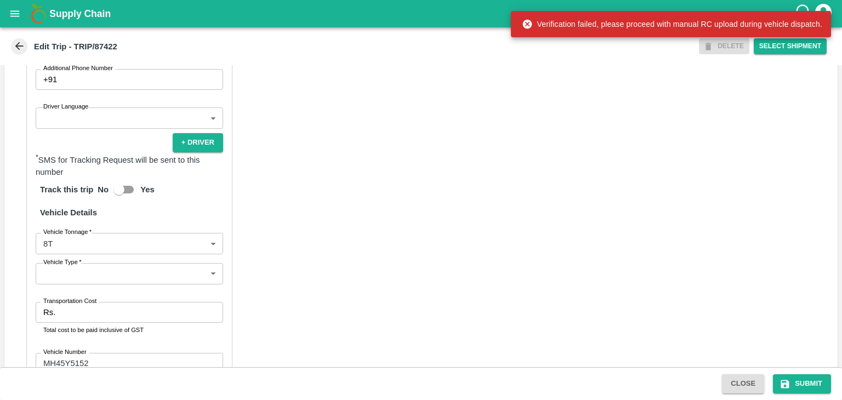
scroll to position [697, 0]
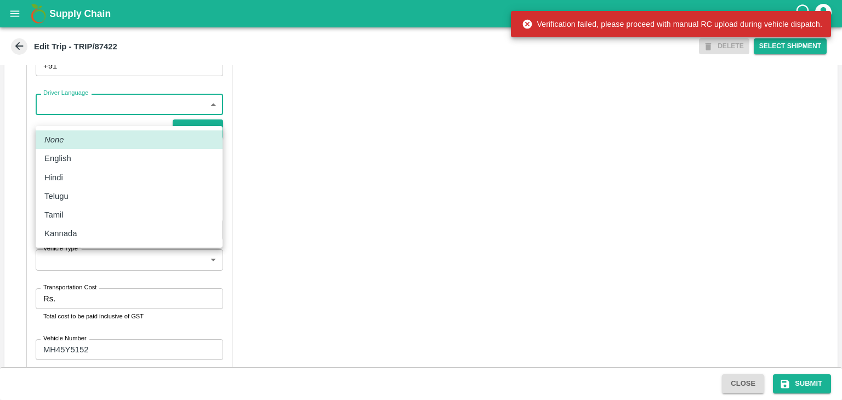
click at [90, 121] on body "Supply Chain Edit Trip - TRIP/87422 DELETE Select Shipment Trip Details Trip Ty…" at bounding box center [421, 200] width 842 height 400
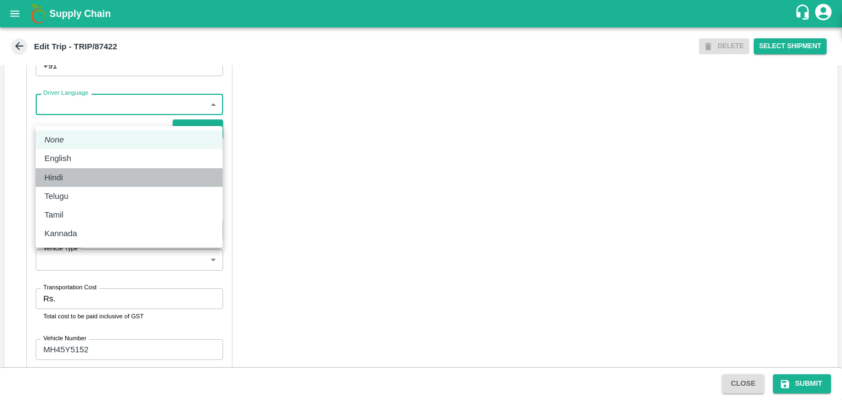
click at [83, 170] on li "Hindi" at bounding box center [129, 177] width 187 height 19
type input "hi"
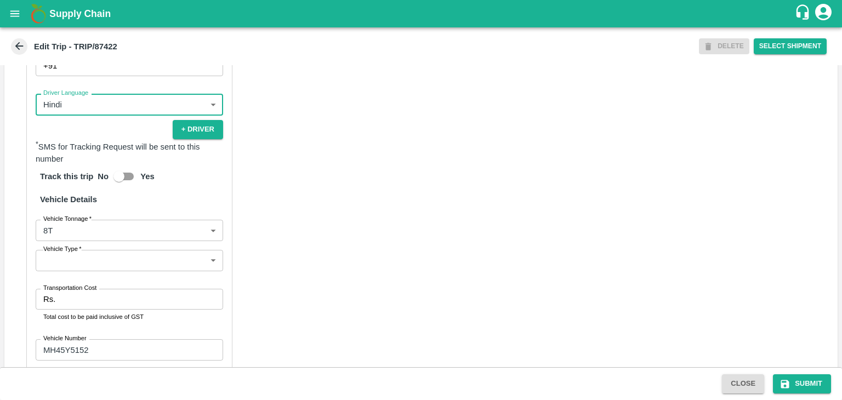
scroll to position [776, 0]
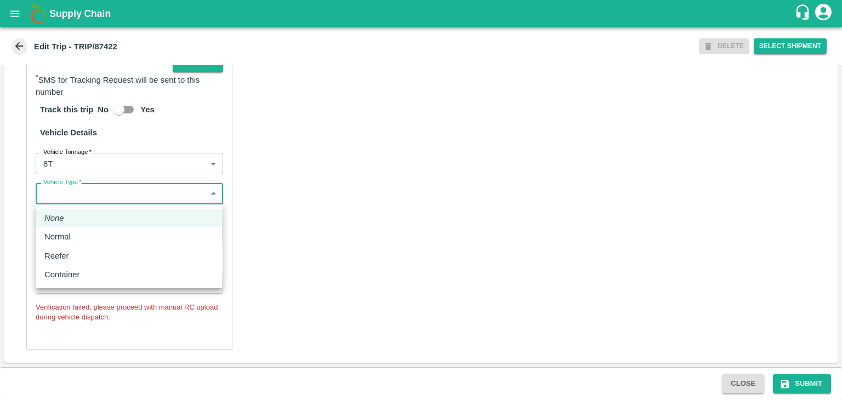
click at [101, 193] on body "Supply Chain Edit Trip - TRIP/87422 DELETE Select Shipment Trip Details Trip Ty…" at bounding box center [421, 200] width 842 height 400
click at [88, 233] on div "Normal" at bounding box center [128, 237] width 169 height 12
type input "Normal"
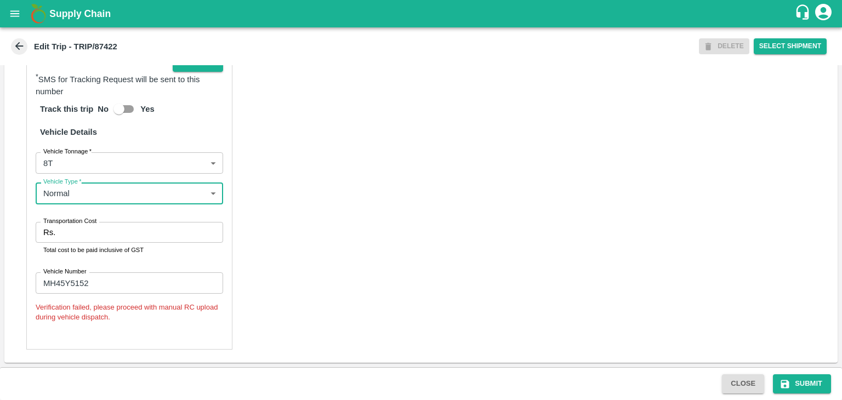
click at [99, 233] on input "Transportation Cost" at bounding box center [141, 232] width 163 height 21
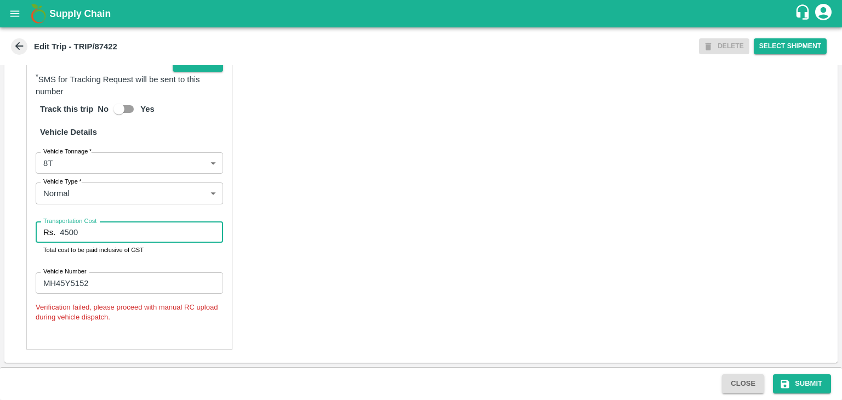
type input "4500"
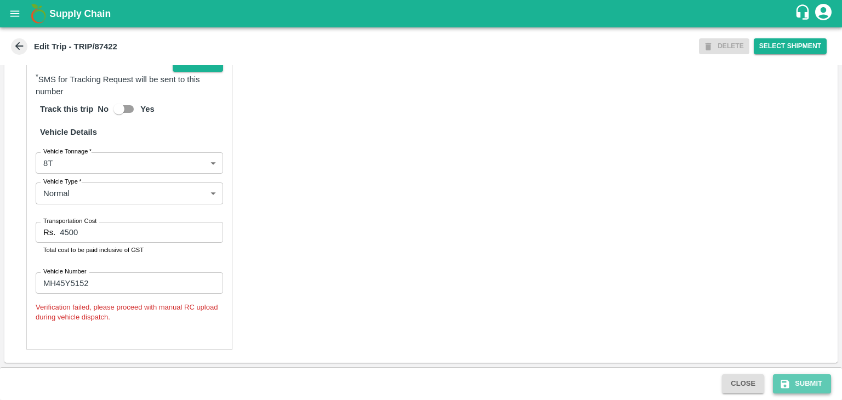
click at [809, 388] on button "Submit" at bounding box center [802, 383] width 58 height 19
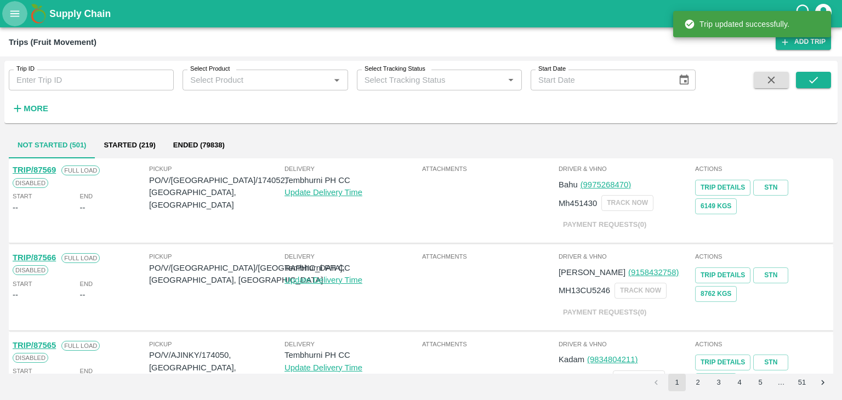
click at [23, 22] on button "open drawer" at bounding box center [14, 13] width 25 height 25
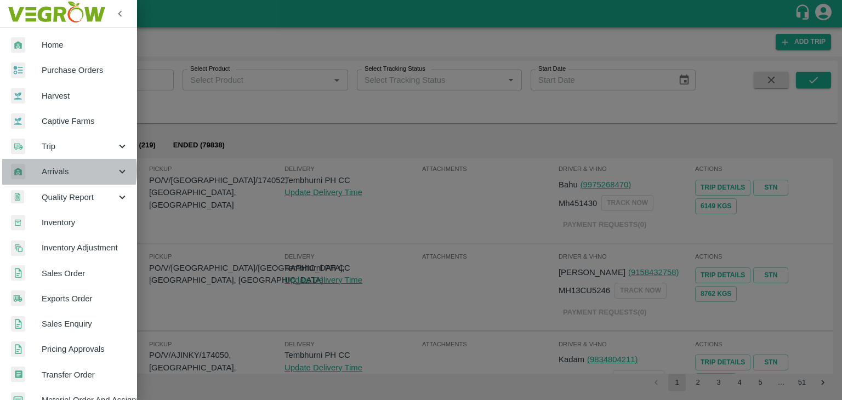
click at [56, 170] on span "Arrivals" at bounding box center [79, 172] width 75 height 12
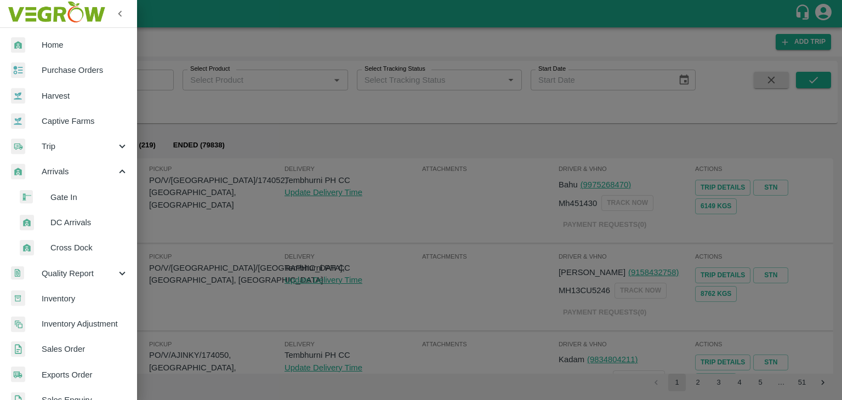
click at [67, 218] on span "DC Arrivals" at bounding box center [89, 223] width 78 height 12
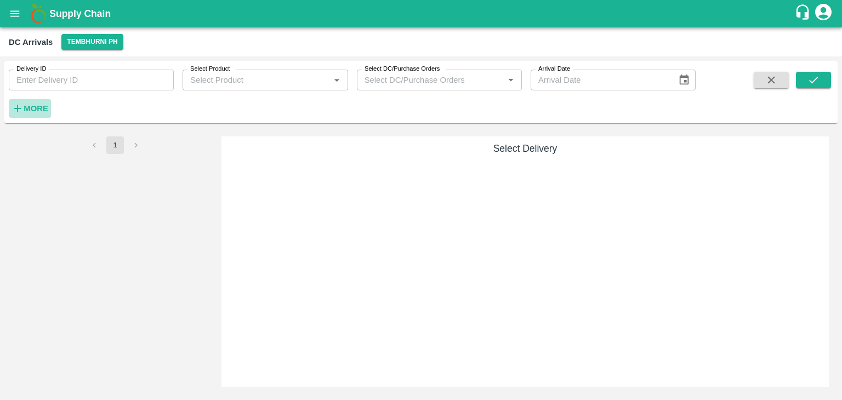
click at [39, 106] on strong "More" at bounding box center [36, 108] width 25 height 9
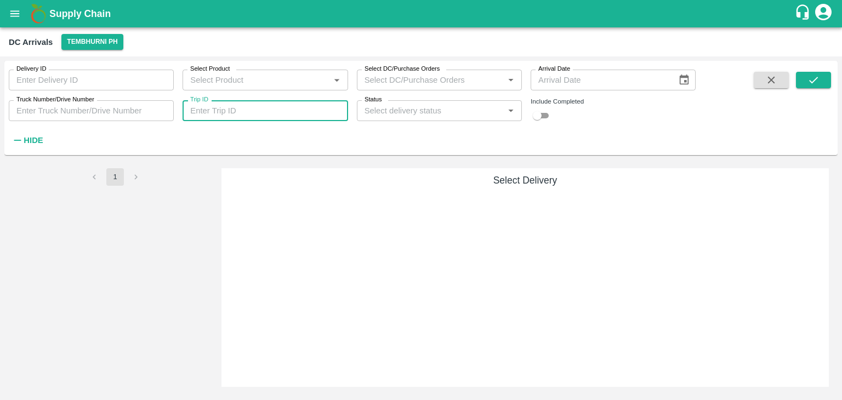
click at [247, 112] on input "Trip ID" at bounding box center [265, 110] width 165 height 21
type input "87417"
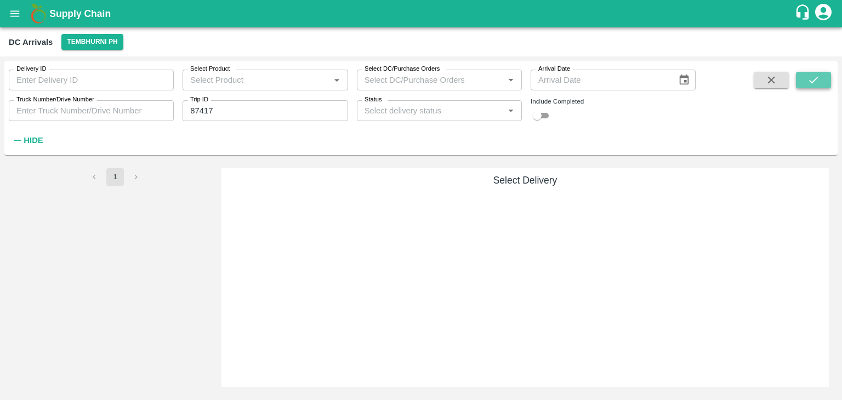
click at [821, 76] on button "submit" at bounding box center [813, 80] width 35 height 16
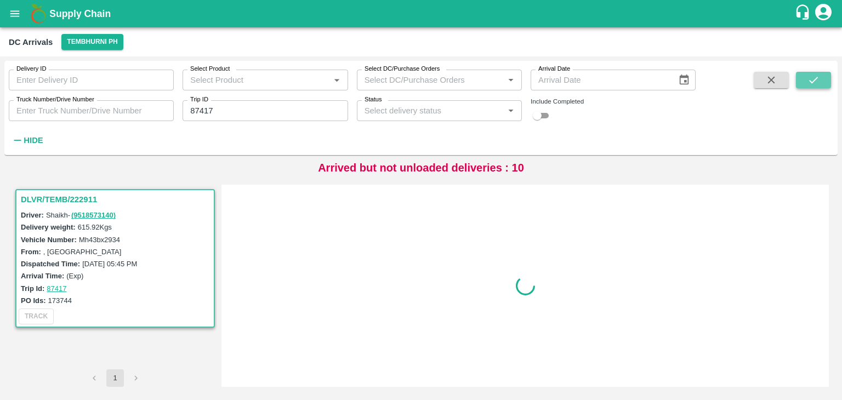
click at [821, 76] on button "submit" at bounding box center [813, 80] width 35 height 16
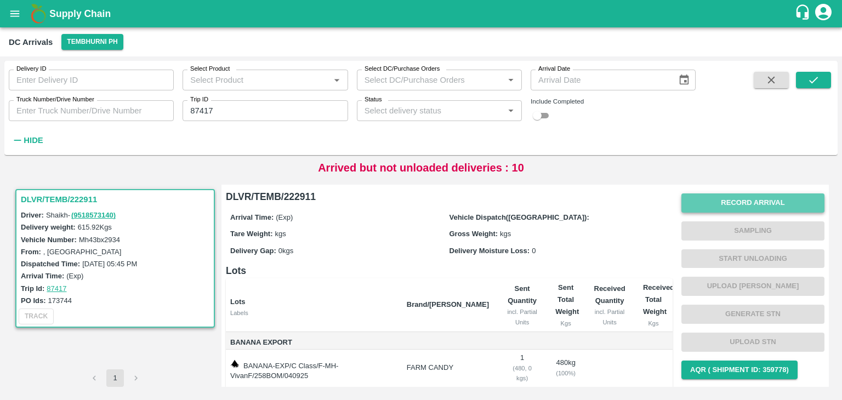
click at [734, 200] on button "Record Arrival" at bounding box center [752, 202] width 143 height 19
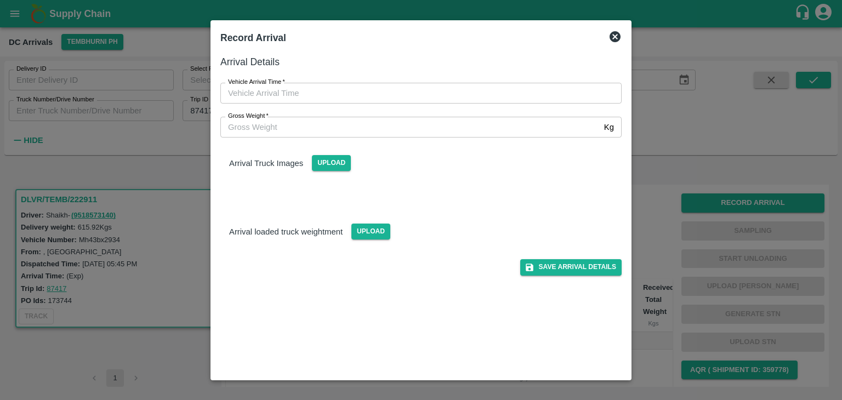
type input "DD/MM/YYYY hh:mm aa"
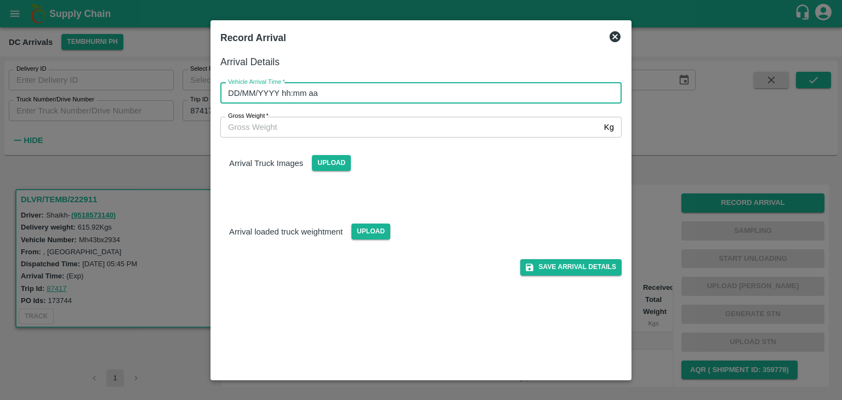
click at [439, 87] on input "DD/MM/YYYY hh:mm aa" at bounding box center [417, 93] width 394 height 21
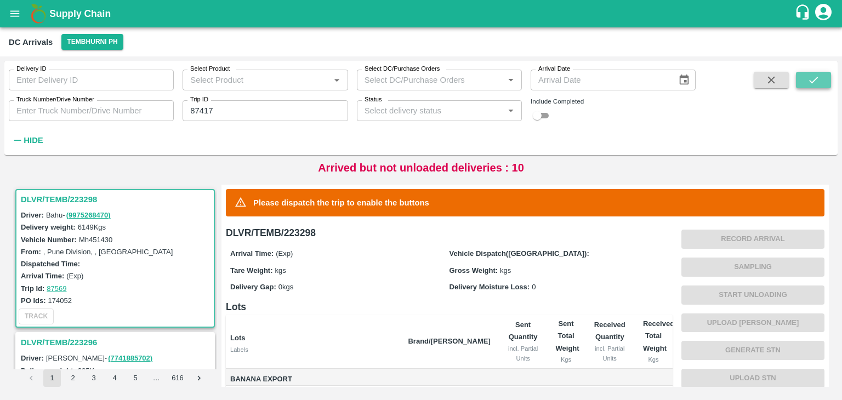
click at [821, 77] on button "submit" at bounding box center [813, 80] width 35 height 16
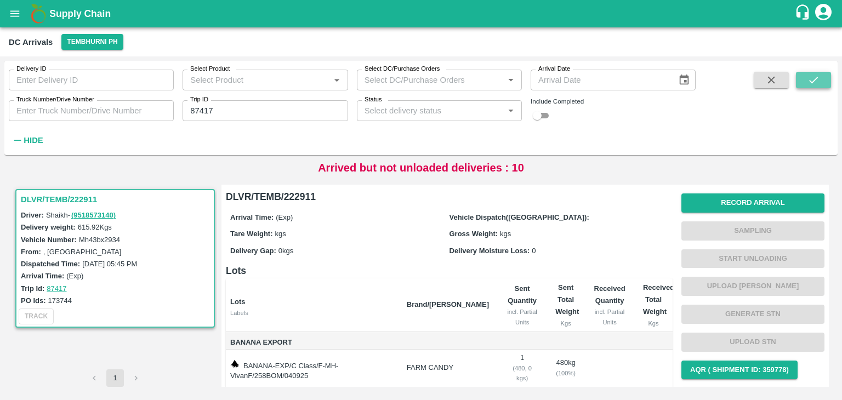
click at [821, 77] on button "submit" at bounding box center [813, 80] width 35 height 16
click at [765, 201] on button "Record Arrival" at bounding box center [752, 202] width 143 height 19
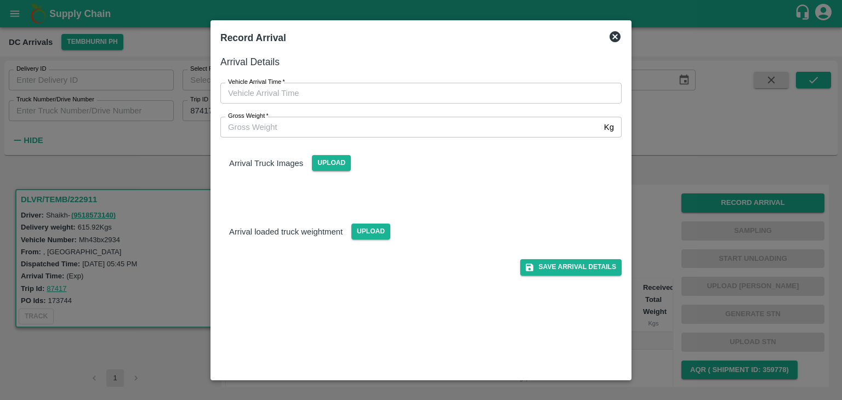
type input "DD/MM/YYYY hh:mm aa"
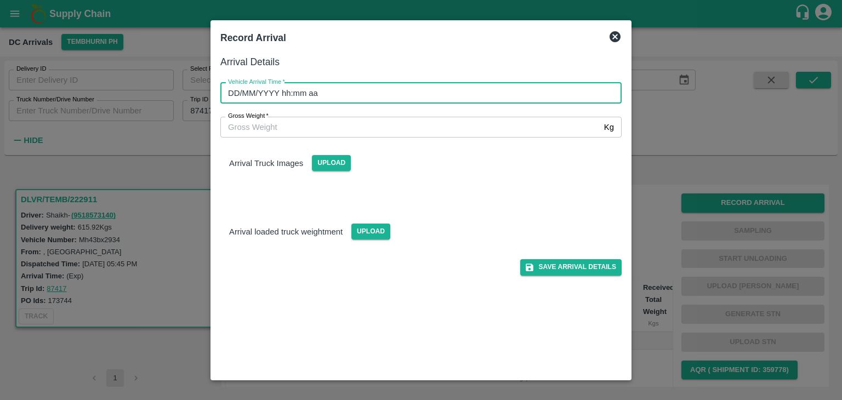
click at [552, 96] on input "DD/MM/YYYY hh:mm aa" at bounding box center [417, 93] width 394 height 21
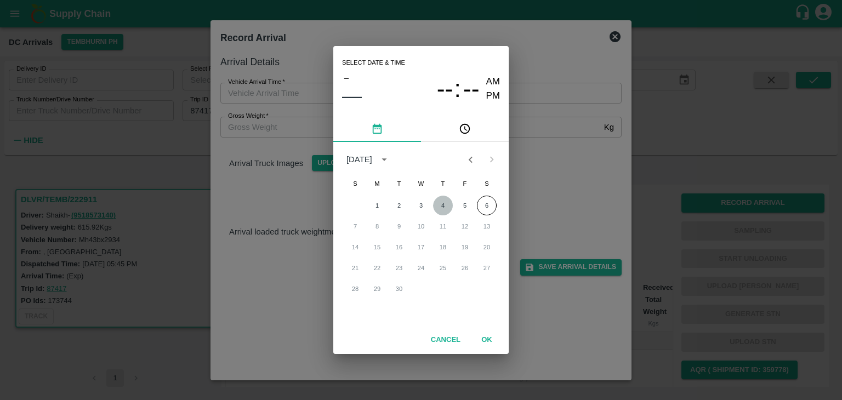
click at [441, 207] on button "4" at bounding box center [443, 206] width 20 height 20
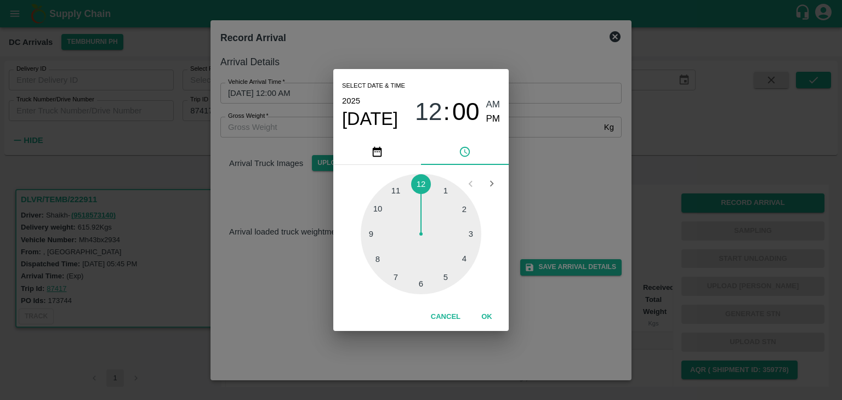
click at [388, 200] on div at bounding box center [421, 234] width 121 height 121
click at [500, 118] on div "Select date & time 2025 Sep 4 11 : 53 AM PM" at bounding box center [420, 104] width 175 height 70
click at [494, 116] on span "PM" at bounding box center [493, 119] width 14 height 15
type input "04/09/2025 11:53 PM"
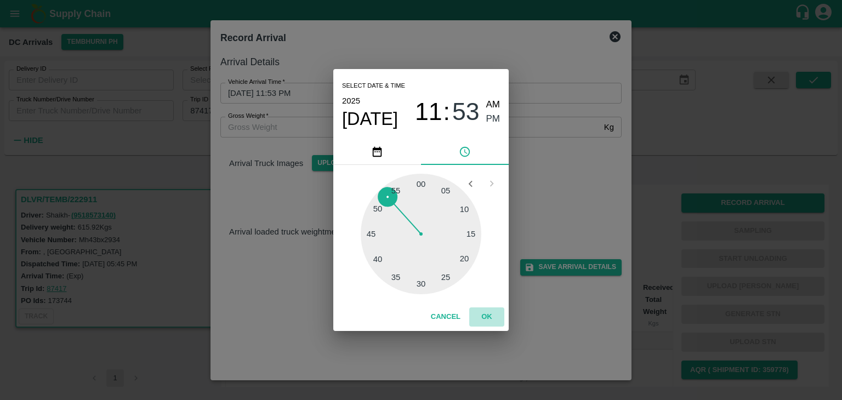
click at [489, 314] on button "OK" at bounding box center [486, 316] width 35 height 19
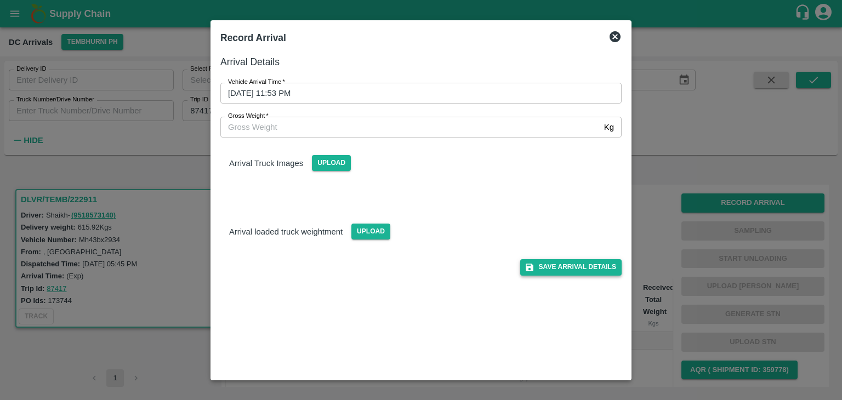
drag, startPoint x: 564, startPoint y: 255, endPoint x: 577, endPoint y: 270, distance: 19.4
click at [577, 270] on div "Save Arrival Details" at bounding box center [417, 262] width 410 height 25
click at [577, 270] on button "Save Arrival Details" at bounding box center [570, 267] width 101 height 16
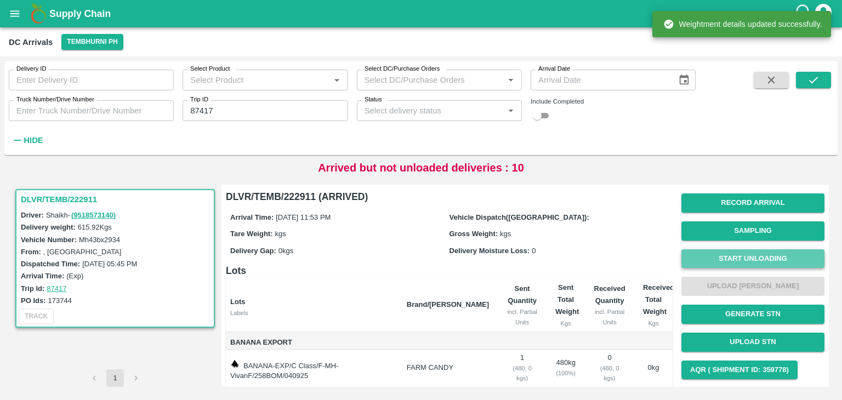
click at [745, 260] on button "Start Unloading" at bounding box center [752, 258] width 143 height 19
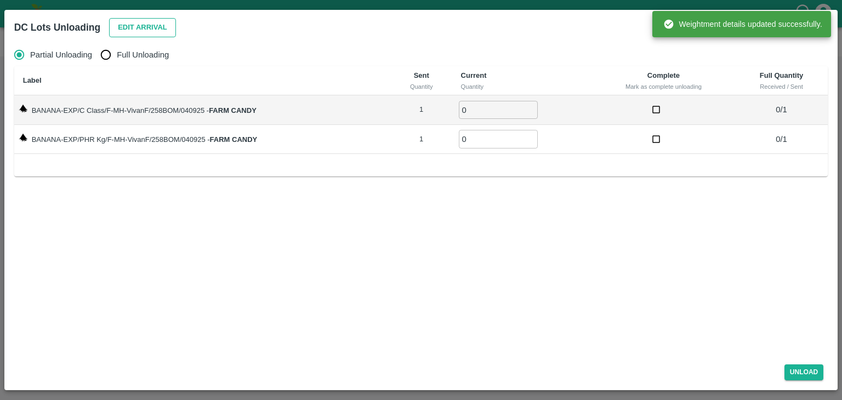
click at [140, 26] on button "Edit Arrival" at bounding box center [142, 27] width 67 height 19
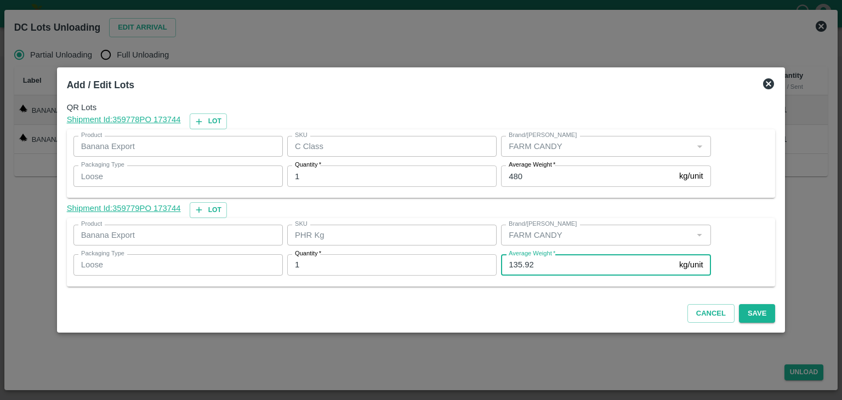
click at [538, 268] on input "135.92" at bounding box center [588, 264] width 174 height 21
type input "135"
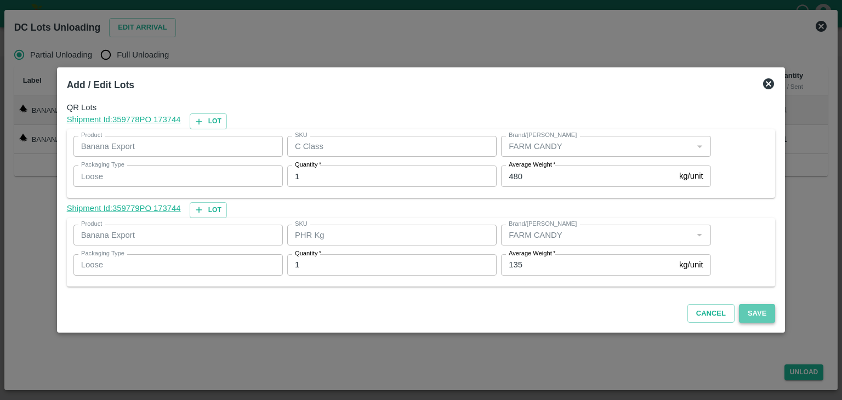
click at [748, 305] on button "Save" at bounding box center [757, 313] width 36 height 19
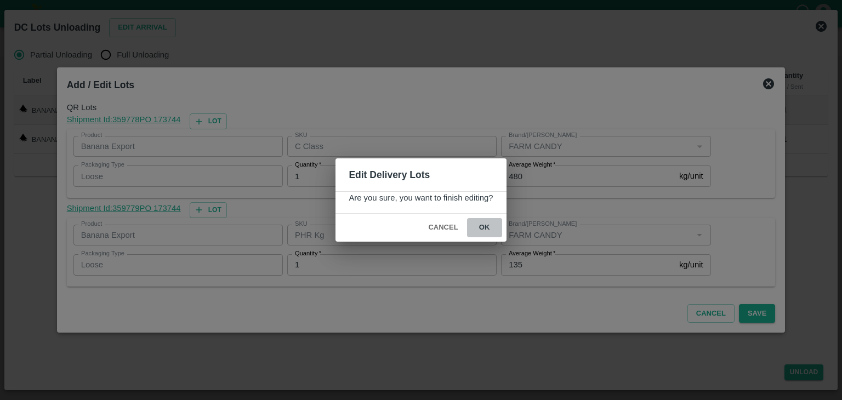
click at [487, 224] on button "ok" at bounding box center [484, 227] width 35 height 19
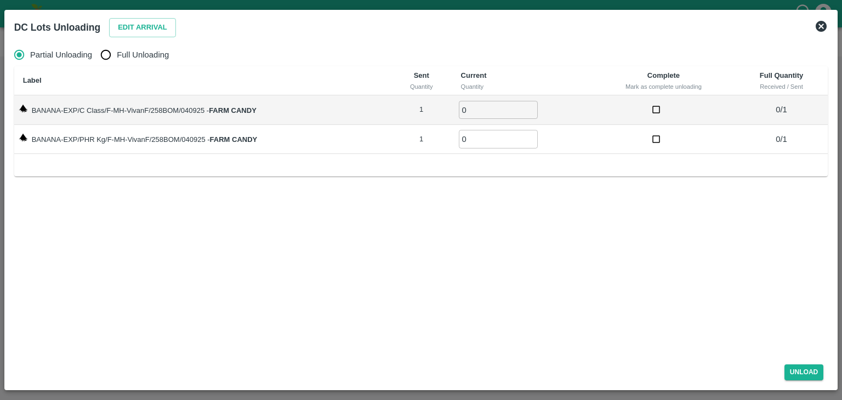
click at [133, 60] on span "Full Unloading" at bounding box center [143, 55] width 52 height 12
click at [117, 60] on input "Full Unloading" at bounding box center [106, 55] width 22 height 22
radio input "true"
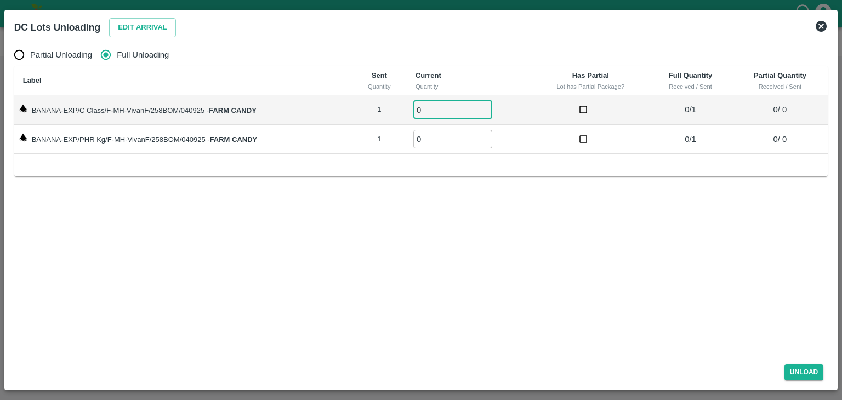
click at [440, 112] on input "0" at bounding box center [452, 110] width 79 height 18
type input "01"
click at [446, 133] on input "0" at bounding box center [452, 139] width 79 height 18
type input "01"
click at [628, 300] on div "Partial Unloading Full Unloading Label Sent Quantity Current Quantity Has Parti…" at bounding box center [421, 197] width 823 height 316
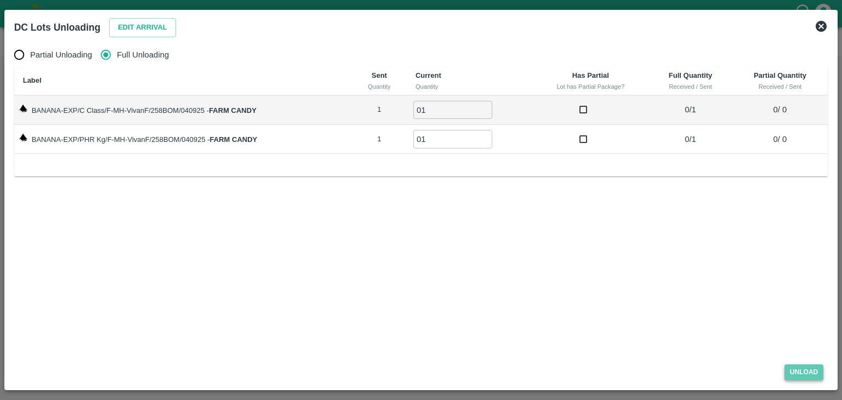
click at [806, 367] on button "Unload" at bounding box center [803, 372] width 39 height 16
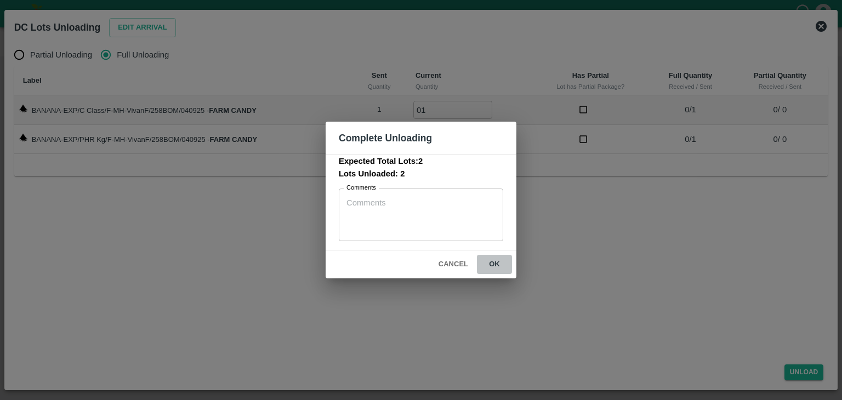
click at [506, 258] on button "ok" at bounding box center [494, 264] width 35 height 19
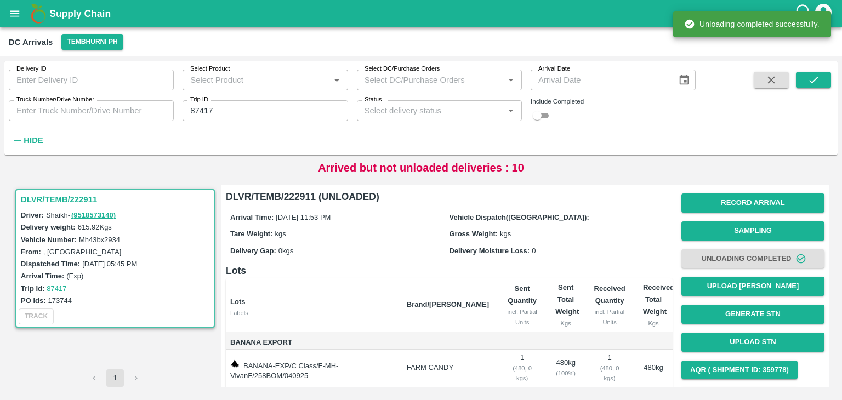
scroll to position [57, 0]
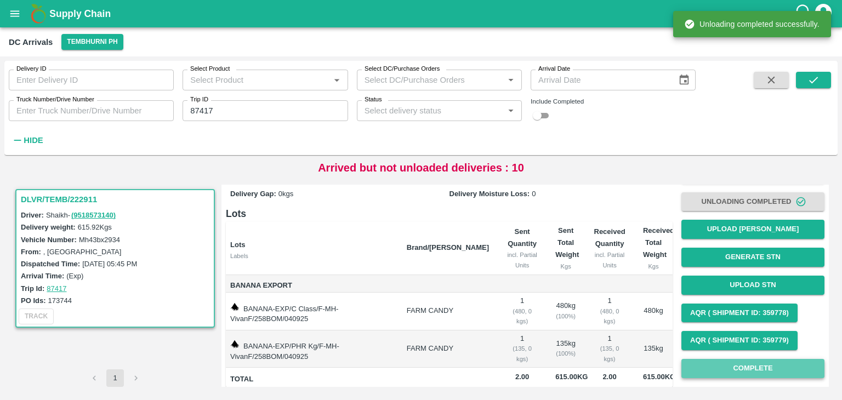
click at [753, 363] on button "Complete" at bounding box center [752, 368] width 143 height 19
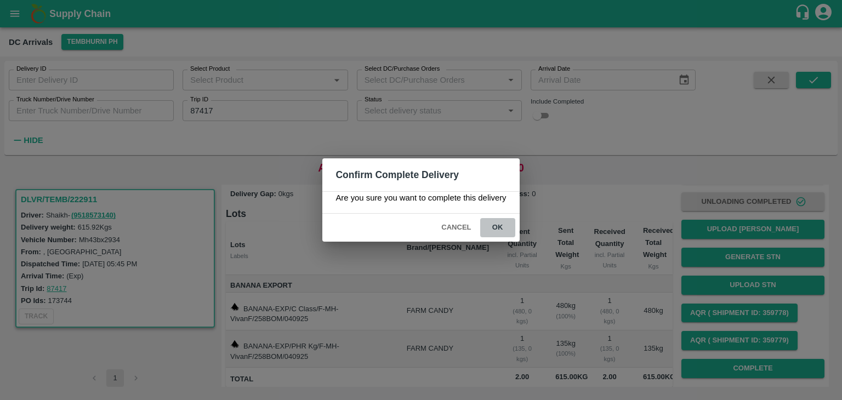
click at [493, 229] on button "ok" at bounding box center [497, 227] width 35 height 19
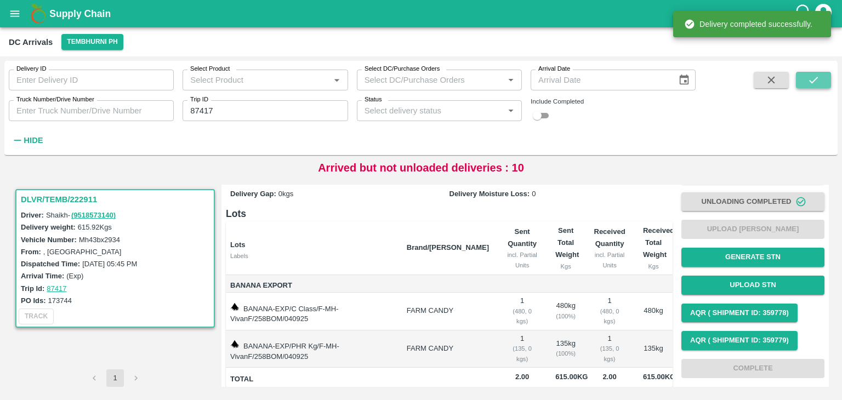
click at [825, 79] on button "submit" at bounding box center [813, 80] width 35 height 16
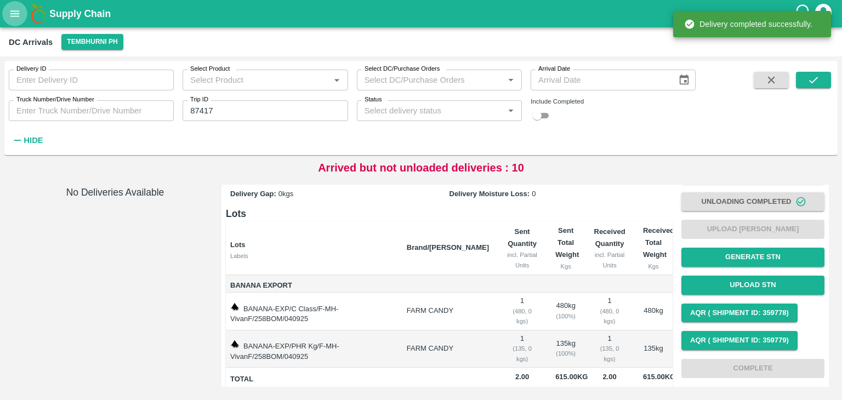
click at [16, 18] on icon "open drawer" at bounding box center [15, 14] width 12 height 12
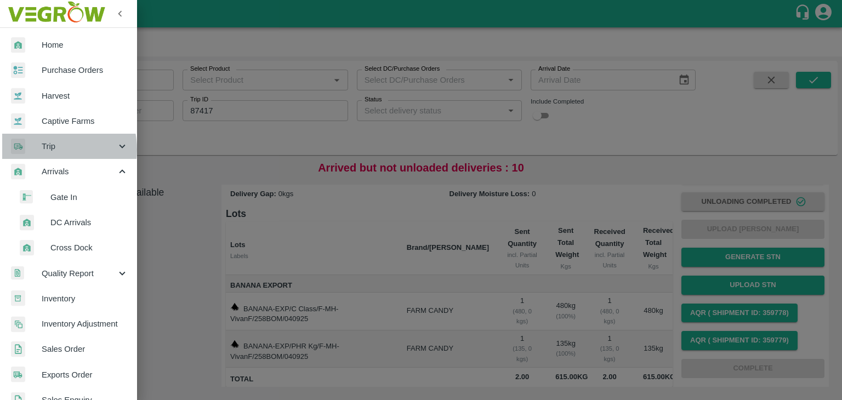
click at [48, 150] on span "Trip" at bounding box center [79, 146] width 75 height 12
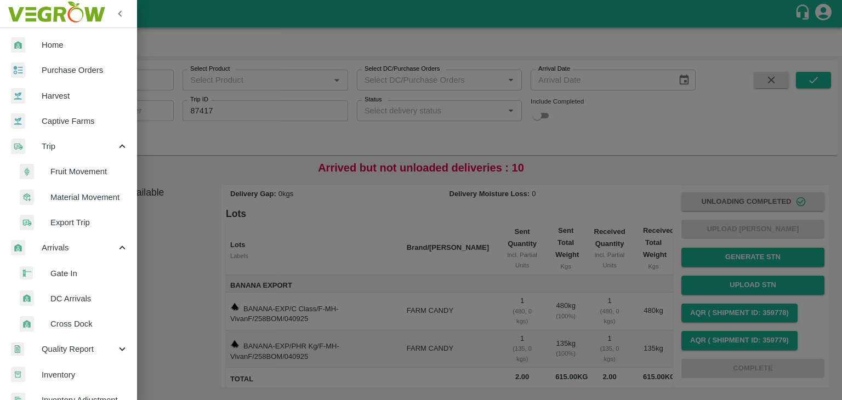
click at [81, 167] on span "Fruit Movement" at bounding box center [89, 172] width 78 height 12
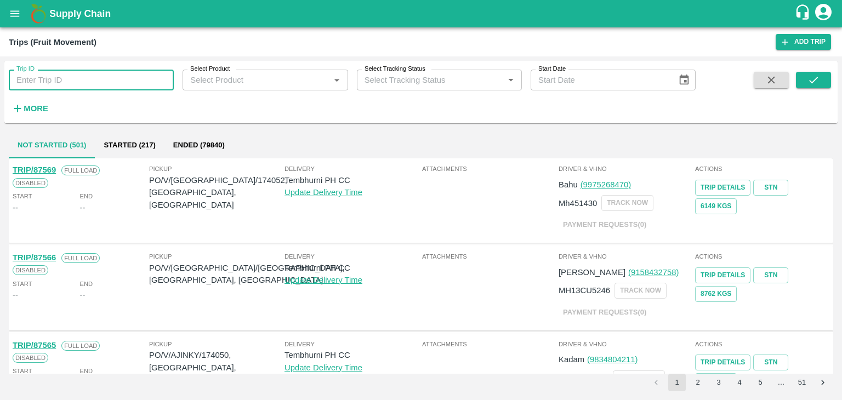
click at [99, 81] on input "Trip ID" at bounding box center [91, 80] width 165 height 21
type input "87417"
click at [809, 86] on button "submit" at bounding box center [813, 80] width 35 height 16
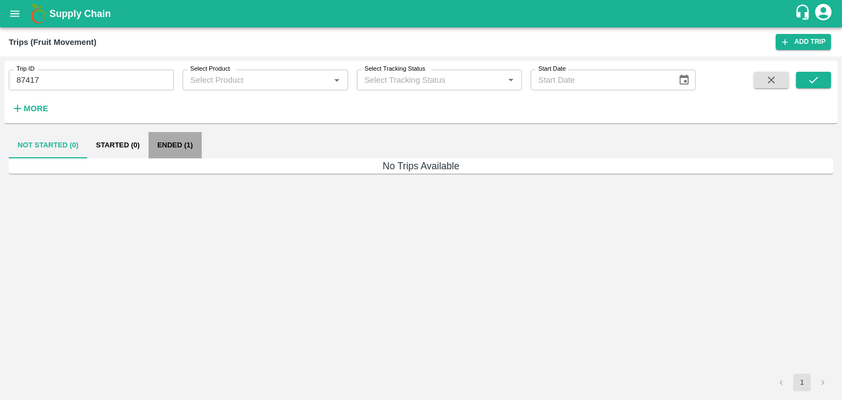
click at [177, 151] on button "Ended (1)" at bounding box center [175, 145] width 53 height 26
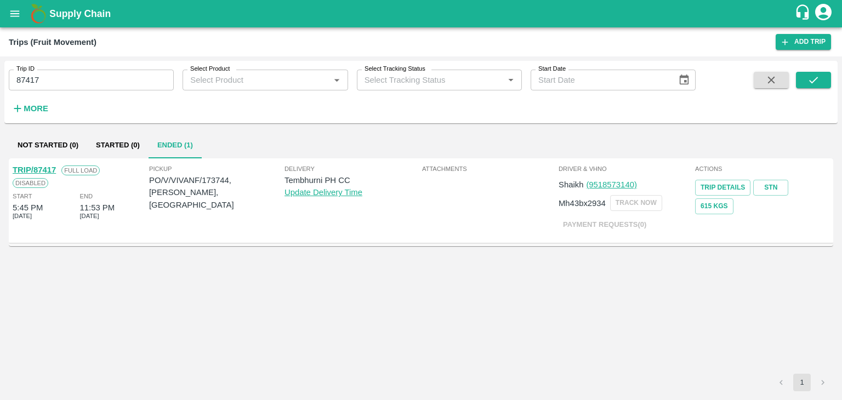
click at [45, 167] on link "TRIP/87417" at bounding box center [34, 170] width 43 height 9
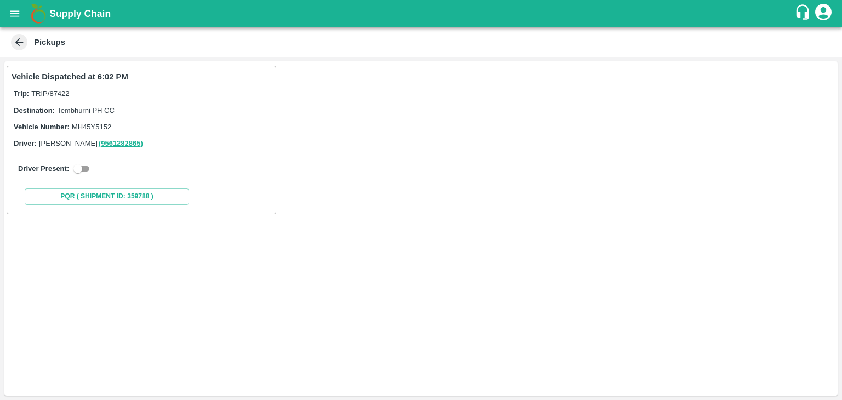
drag, startPoint x: 94, startPoint y: 172, endPoint x: 89, endPoint y: 169, distance: 5.6
click at [89, 169] on div "Driver Present:" at bounding box center [141, 168] width 247 height 13
click at [89, 169] on input "checkbox" at bounding box center [77, 168] width 39 height 13
checkbox input "true"
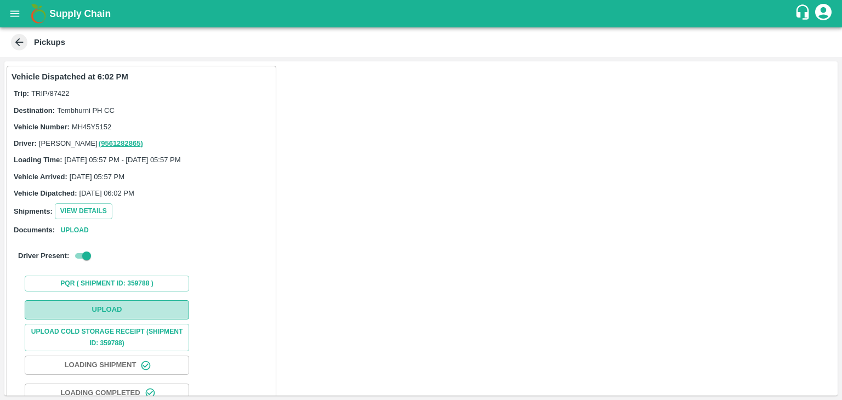
click at [118, 310] on button "Upload" at bounding box center [107, 309] width 164 height 19
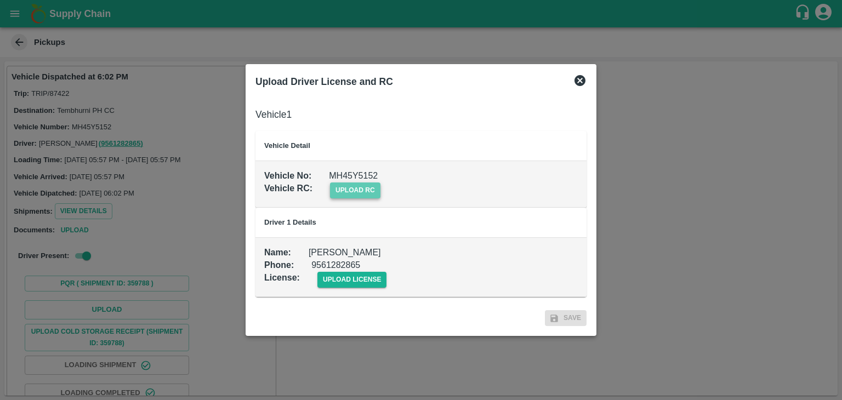
click at [364, 193] on span "upload rc" at bounding box center [355, 191] width 50 height 16
click at [0, 0] on input "upload rc" at bounding box center [0, 0] width 0 height 0
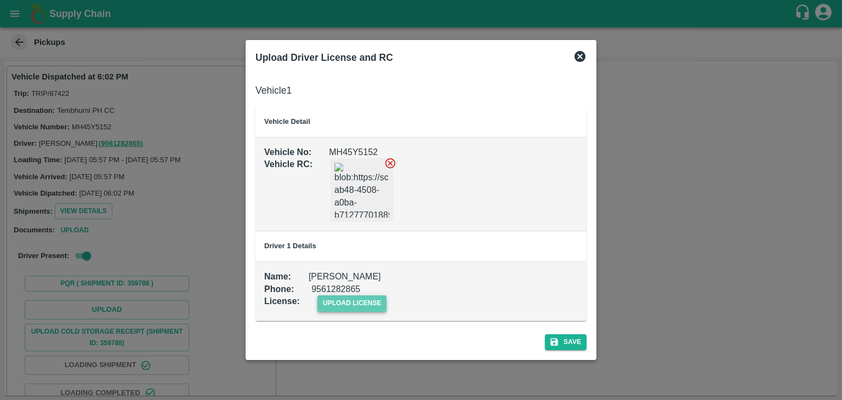
click at [356, 297] on span "upload license" at bounding box center [352, 303] width 70 height 16
click at [0, 0] on input "upload license" at bounding box center [0, 0] width 0 height 0
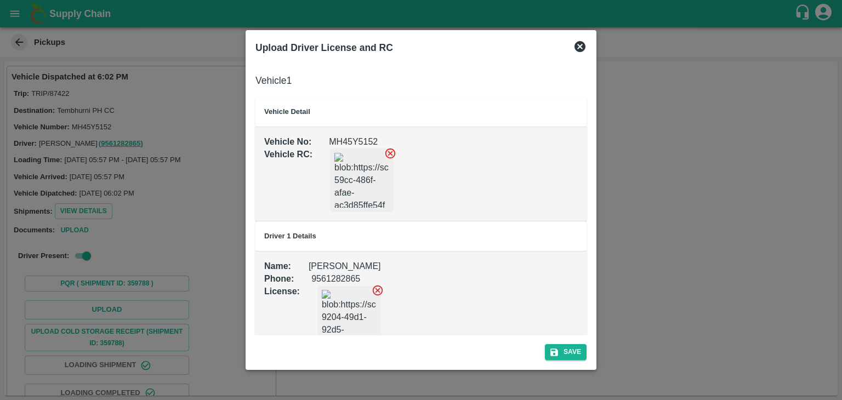
click at [394, 152] on icon at bounding box center [390, 153] width 12 height 12
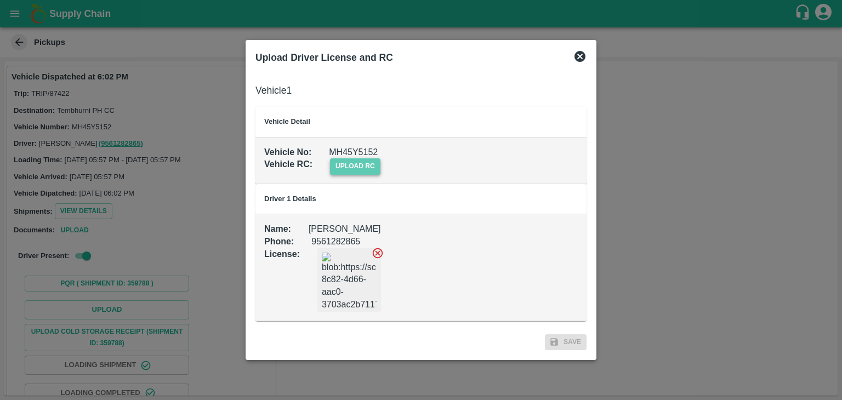
click at [368, 172] on span "upload rc" at bounding box center [355, 166] width 50 height 16
click at [0, 0] on input "upload rc" at bounding box center [0, 0] width 0 height 0
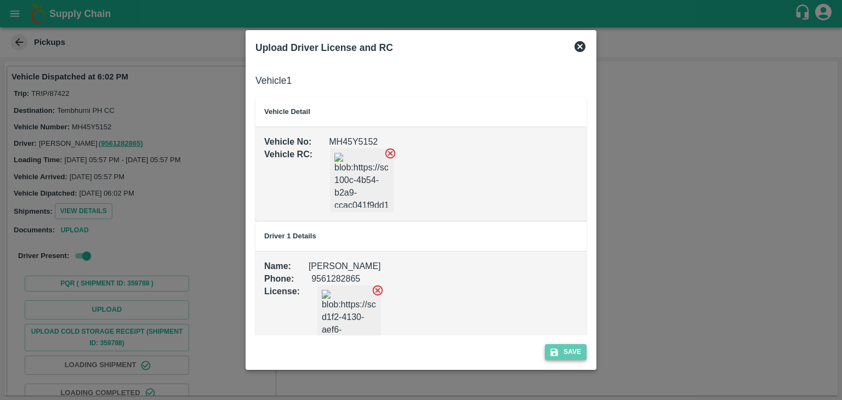
click at [575, 356] on button "Save" at bounding box center [566, 352] width 42 height 16
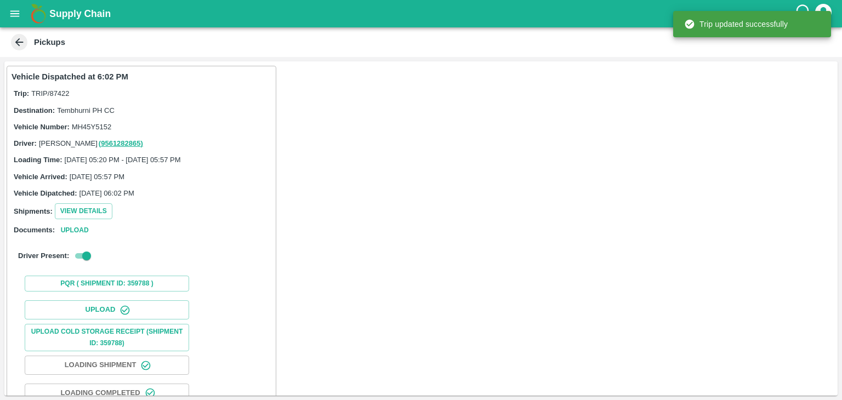
scroll to position [115, 0]
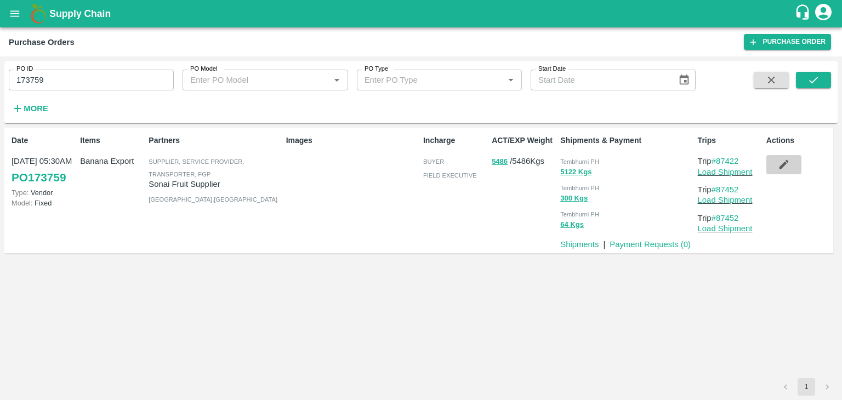
click at [783, 164] on icon "button" at bounding box center [783, 164] width 9 height 9
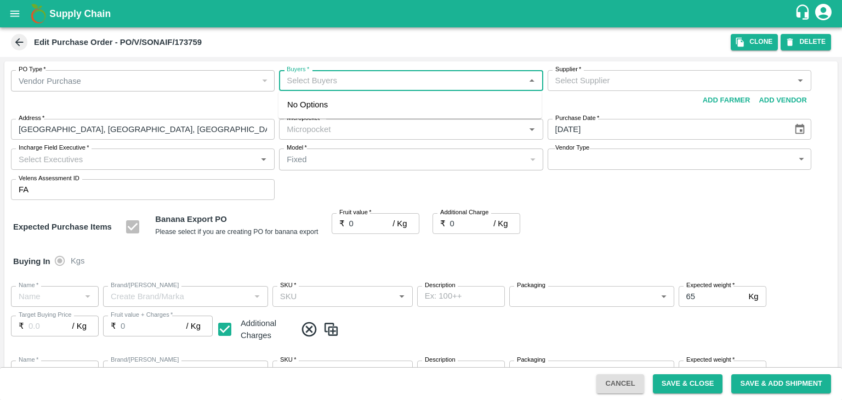
click at [351, 75] on input "Buyers   *" at bounding box center [401, 80] width 239 height 14
type input "Ajit"
type input "Sonai Fruit Supplier-undefined"
type input "109-Tembhurni"
type input "Banana Export"
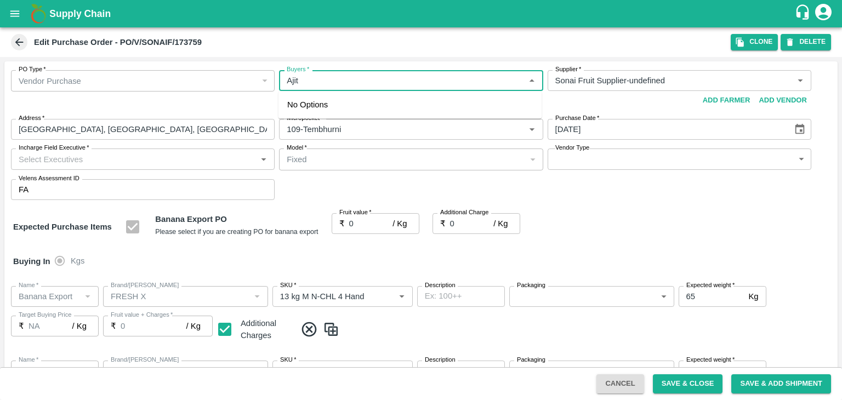
type input "FRESH X"
type input "13 kg M N-CHL 4 Hand"
type input "NA"
type input "Banana Export"
type input "FRESH X"
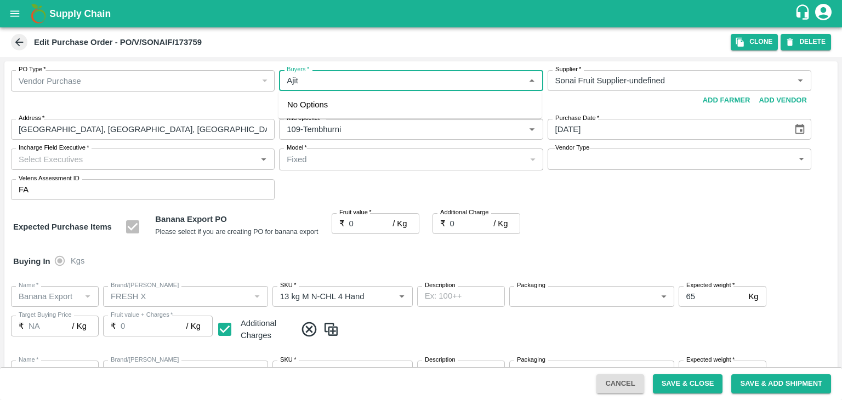
type input "13 kg M N-CHL 5 Hand"
type input "NA"
type input "Banana Export"
type input "FRESH X"
type input "13 kg M N-CHL 6 Hand"
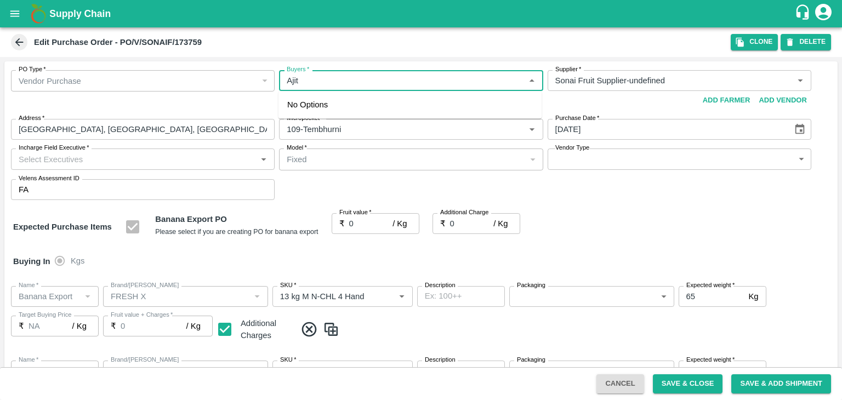
type input "NA"
type input "Banana Export"
type input "FRESH X"
type input "13 kg M N-CHL 8 Hand"
type input "NA"
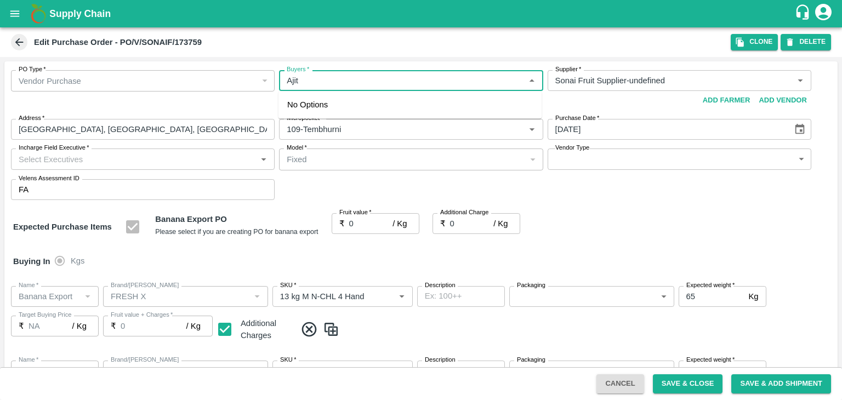
type input "Banana Export"
type input "FRESH X"
type input "13 kg M N-CHL CL"
type input "NA"
type input "Banana Export"
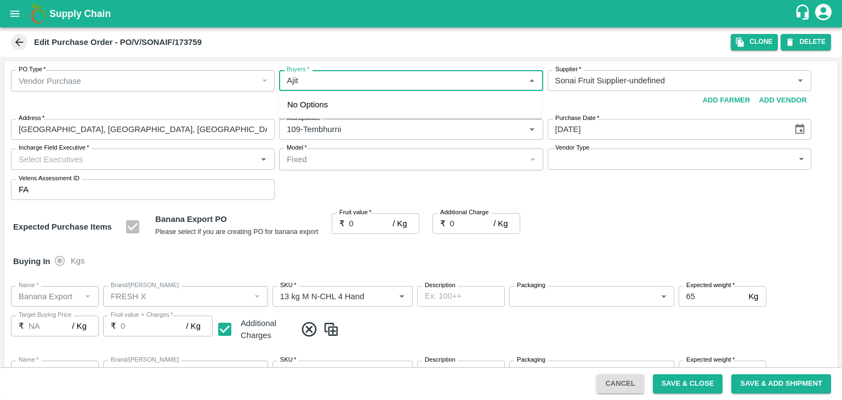
type input "FRESH X"
type input "C Class"
type input "NA"
type input "Banana Export"
type input "FRESH X"
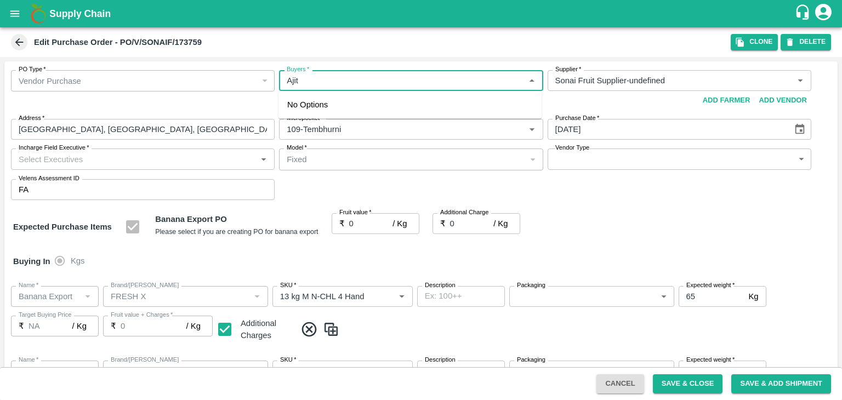
type input "PHR Kg"
type input "NA"
click at [338, 99] on div "[PERSON_NAME]" at bounding box center [409, 109] width 263 height 29
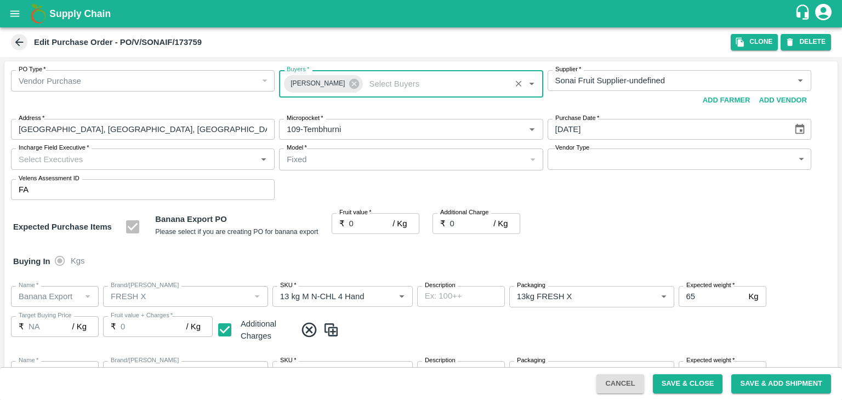
click at [175, 158] on input "Incharge Field Executive   *" at bounding box center [133, 159] width 239 height 14
type input "[PERSON_NAME]"
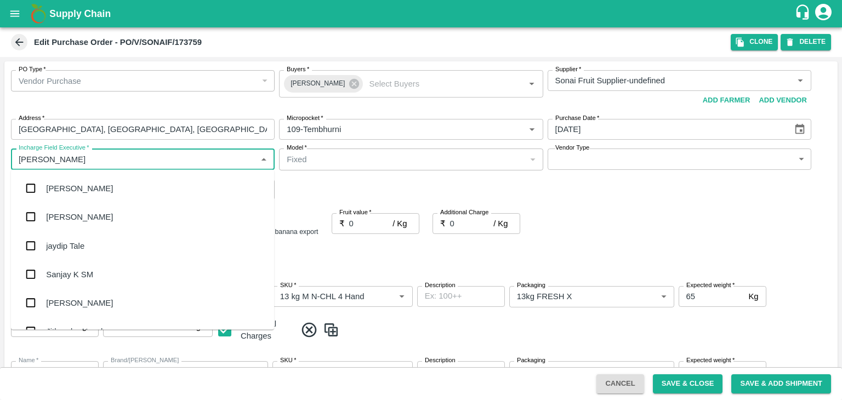
click at [114, 240] on div "jaydip Tale" at bounding box center [142, 245] width 263 height 29
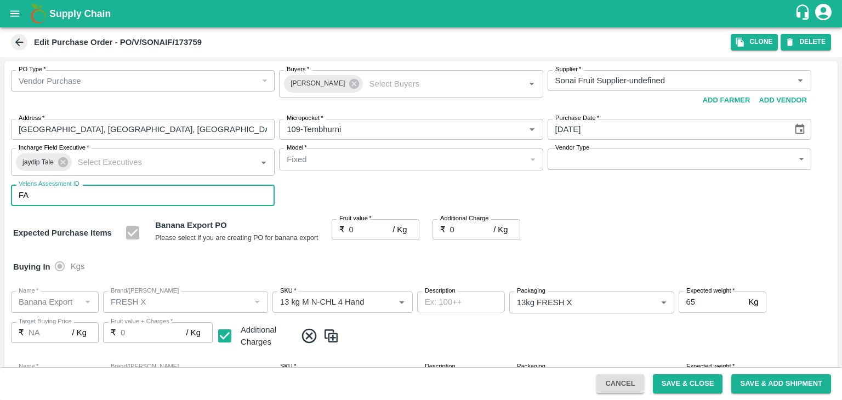
click at [606, 165] on body "Supply Chain Edit Purchase Order - PO/V/SONAIF/173759 Clone DELETE PO Type   * …" at bounding box center [421, 200] width 842 height 400
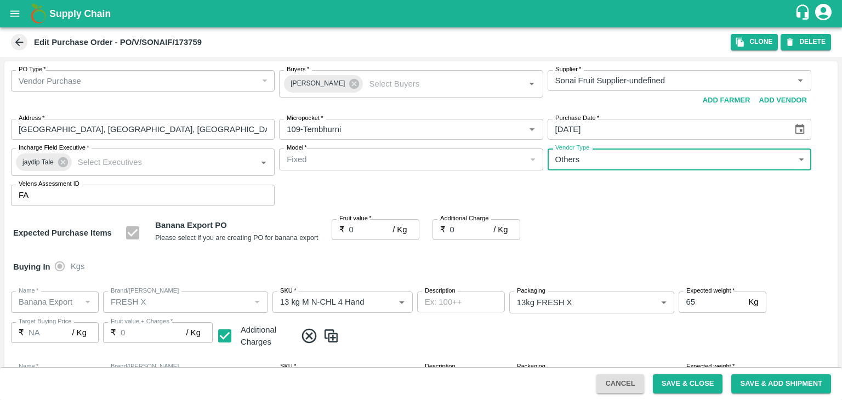
type input "OTHER"
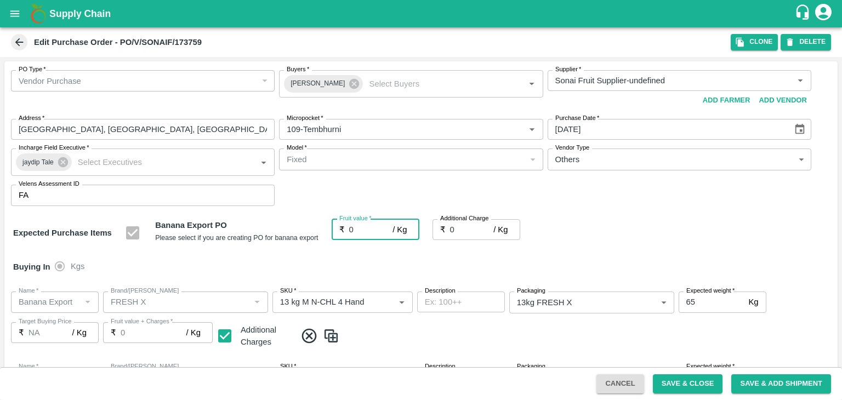
type input "2"
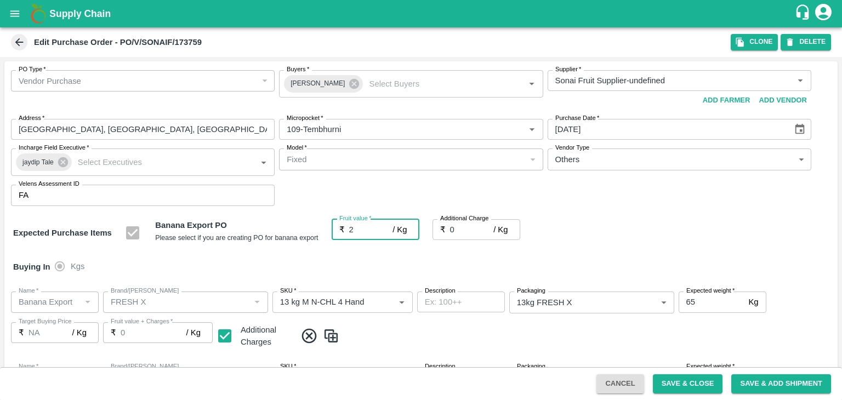
type input "2"
type input "24"
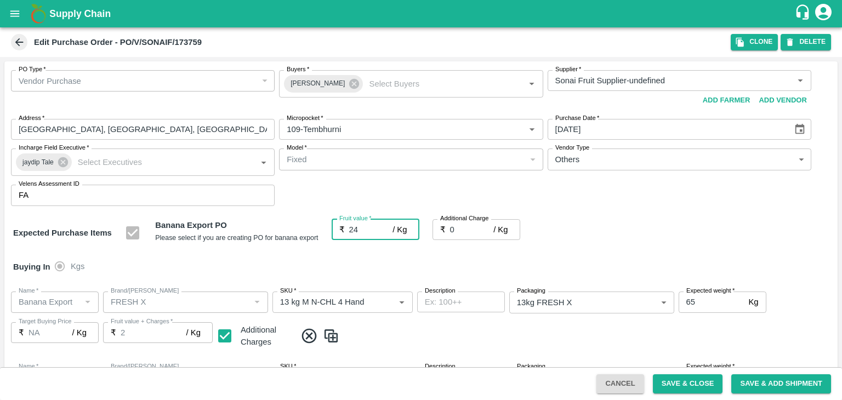
type input "24"
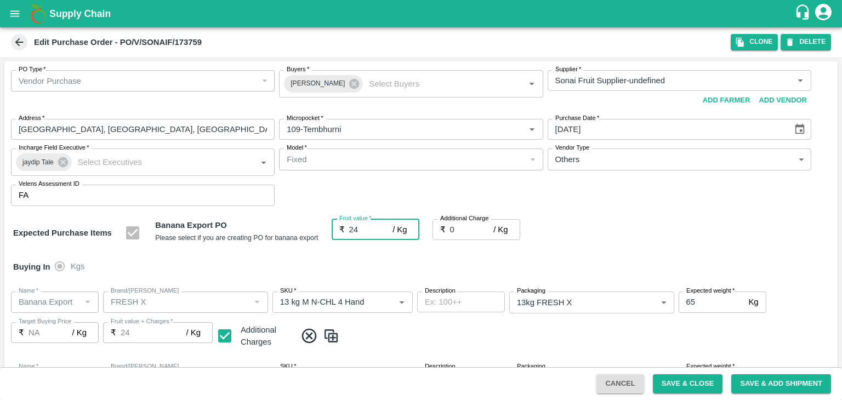
type input "24"
type input "2"
type input "26"
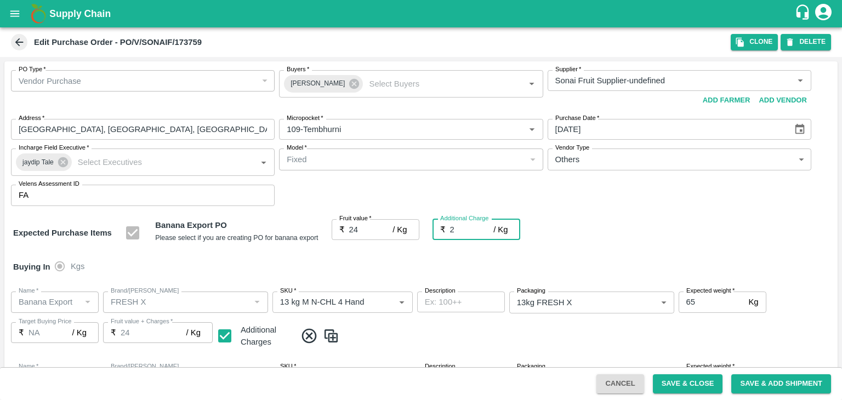
type input "26"
type input "2.7"
type input "26.7"
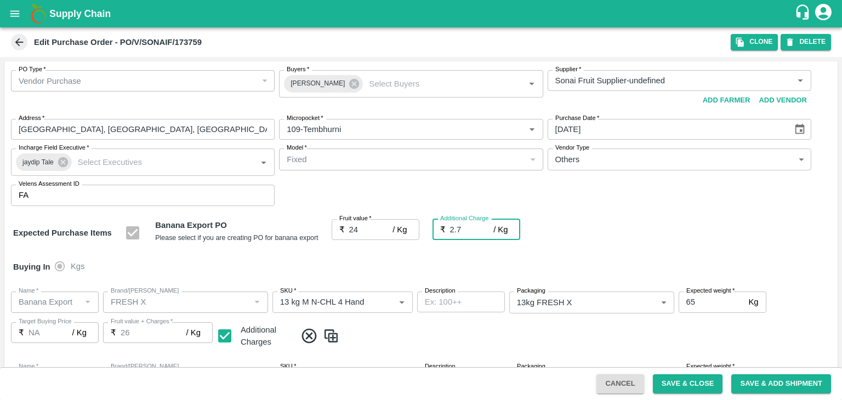
type input "26.7"
type input "2.75"
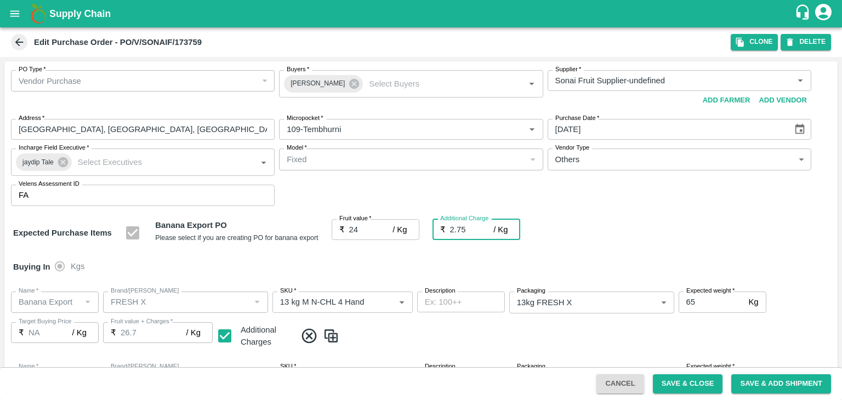
type input "26.75"
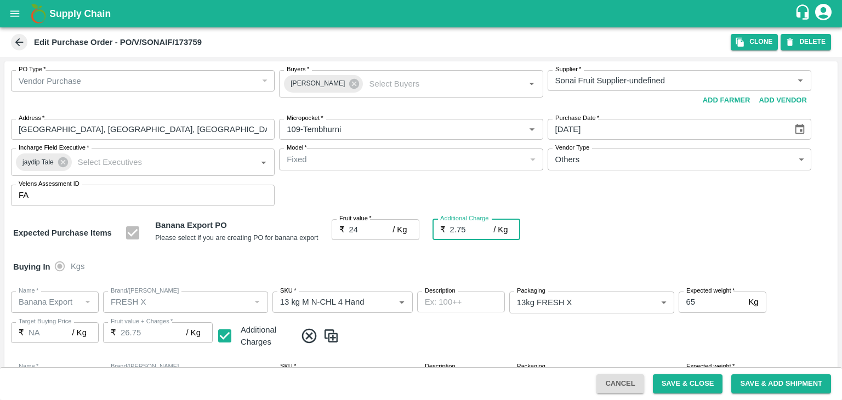
type input "2.75"
click at [458, 264] on div "Buying In Kgs" at bounding box center [420, 267] width 833 height 32
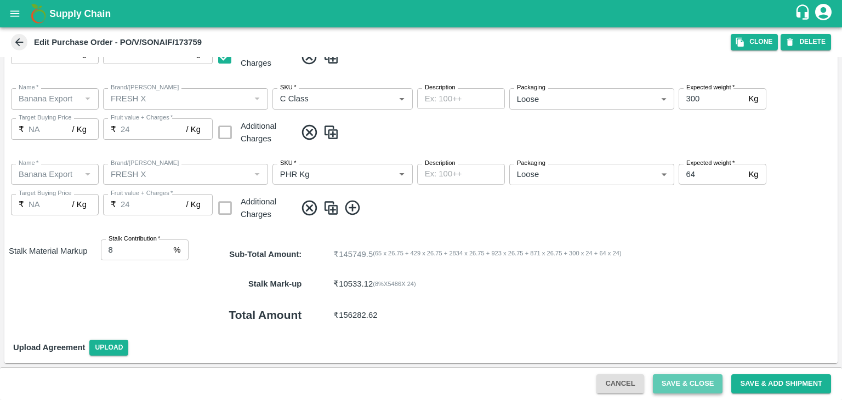
click at [709, 377] on button "Save & Close" at bounding box center [688, 383] width 70 height 19
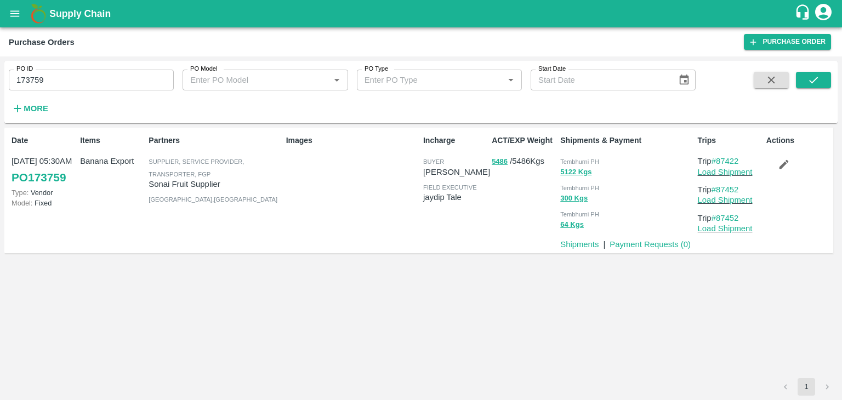
click at [118, 82] on input "173759" at bounding box center [91, 80] width 165 height 21
paste input "text"
type input "173744"
click at [805, 84] on button "submit" at bounding box center [813, 80] width 35 height 16
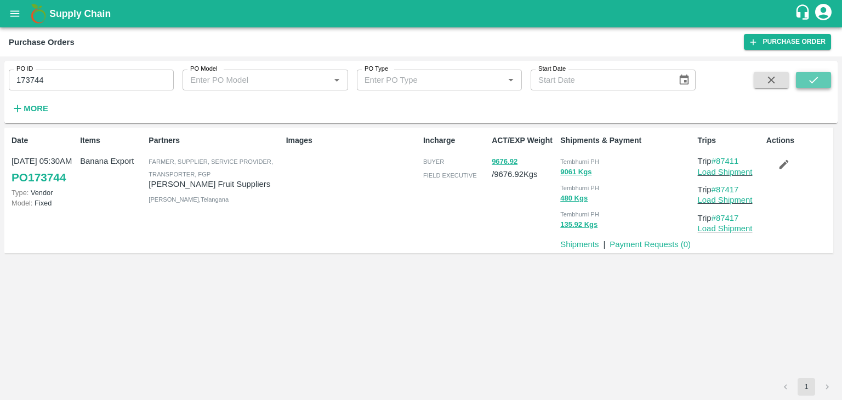
click at [815, 82] on icon "submit" at bounding box center [813, 80] width 12 height 12
click at [724, 168] on link "Load Shipment" at bounding box center [725, 172] width 55 height 9
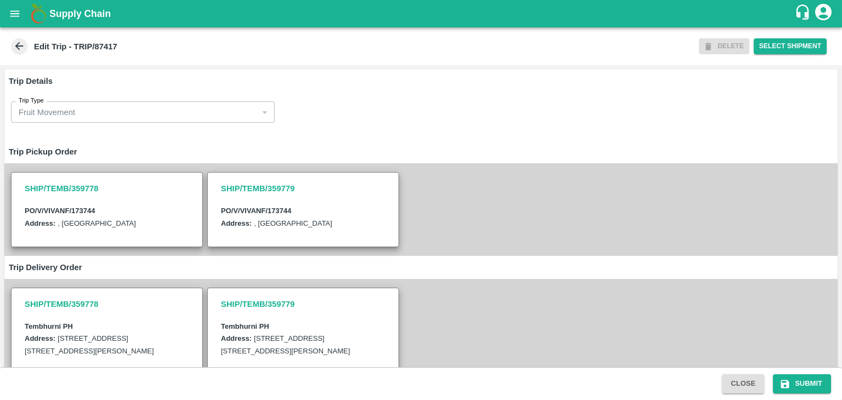
scroll to position [257, 0]
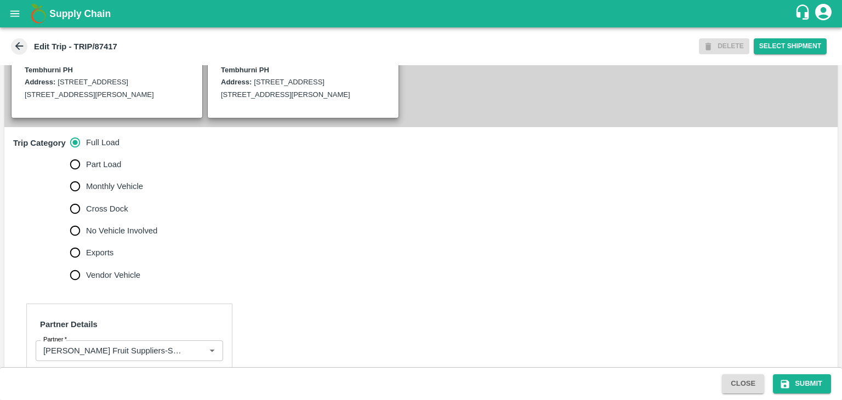
click at [117, 237] on span "No Vehicle Involved" at bounding box center [121, 231] width 71 height 12
click at [86, 242] on input "No Vehicle Involved" at bounding box center [75, 231] width 22 height 22
radio input "true"
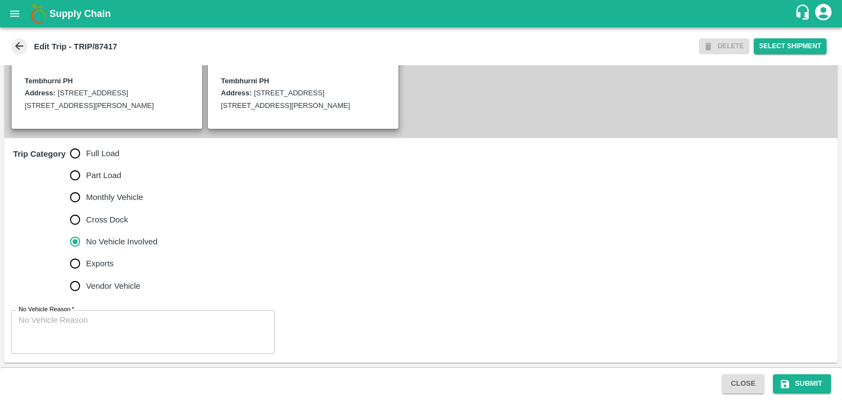
scroll to position [269, 0]
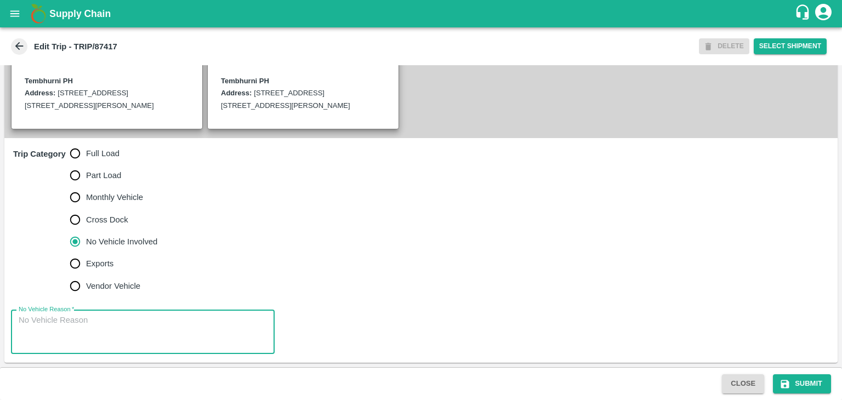
click at [184, 324] on textarea "No Vehicle Reason   *" at bounding box center [143, 332] width 248 height 35
type textarea "Field Dump"
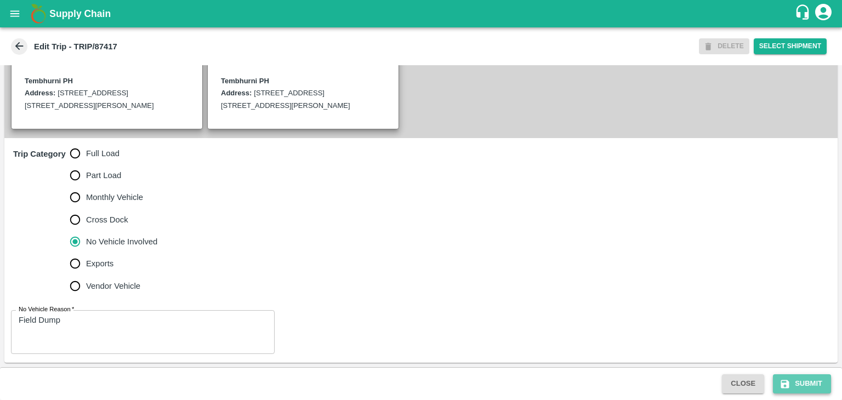
click at [801, 386] on button "Submit" at bounding box center [802, 383] width 58 height 19
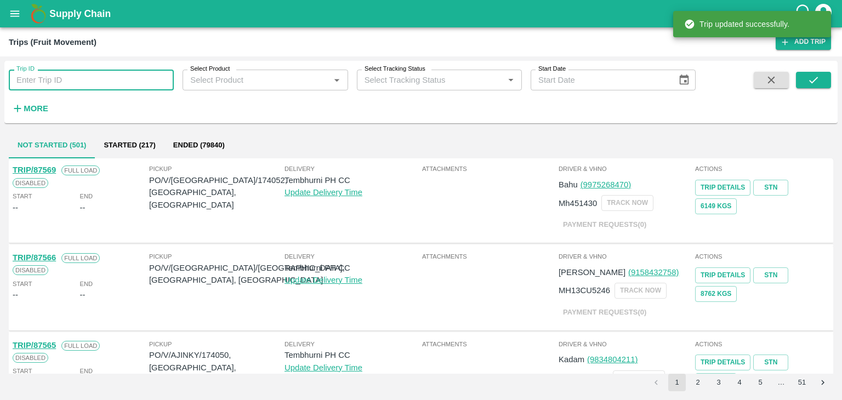
click at [94, 79] on input "Trip ID" at bounding box center [91, 80] width 165 height 21
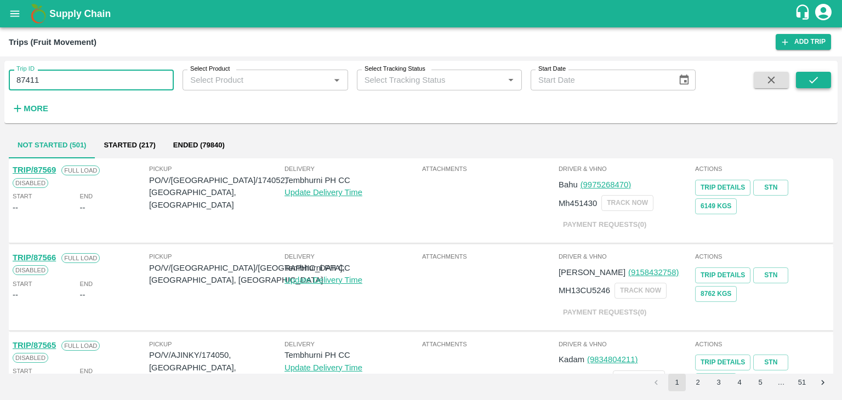
type input "87411"
click at [818, 82] on icon "submit" at bounding box center [813, 80] width 12 height 12
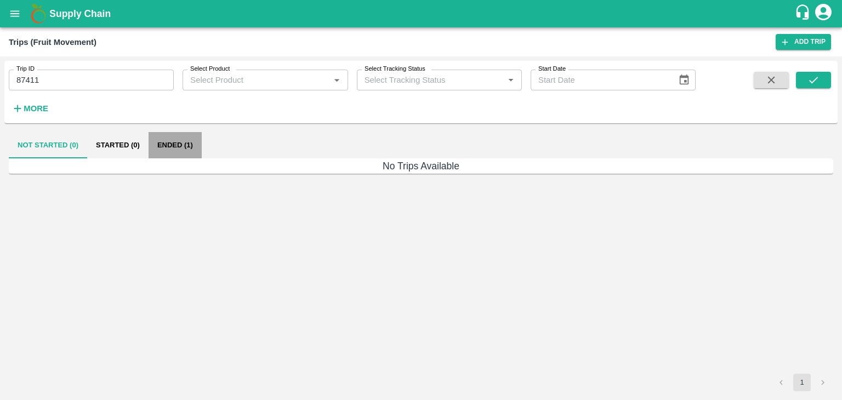
click at [187, 153] on button "Ended (1)" at bounding box center [175, 145] width 53 height 26
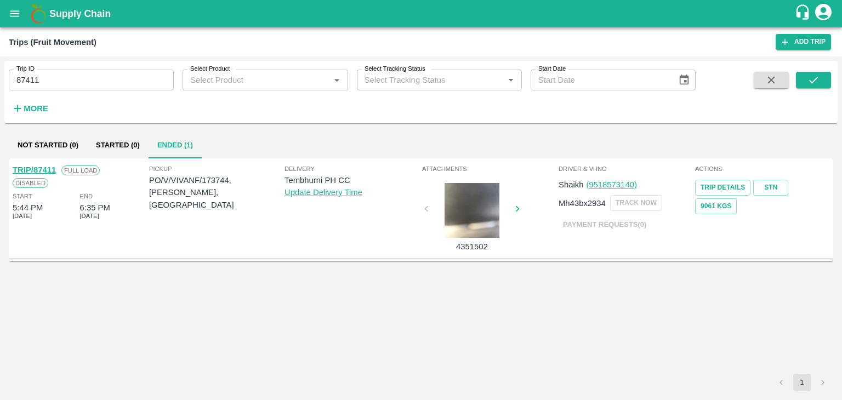
click at [38, 172] on link "TRIP/87411" at bounding box center [34, 170] width 43 height 9
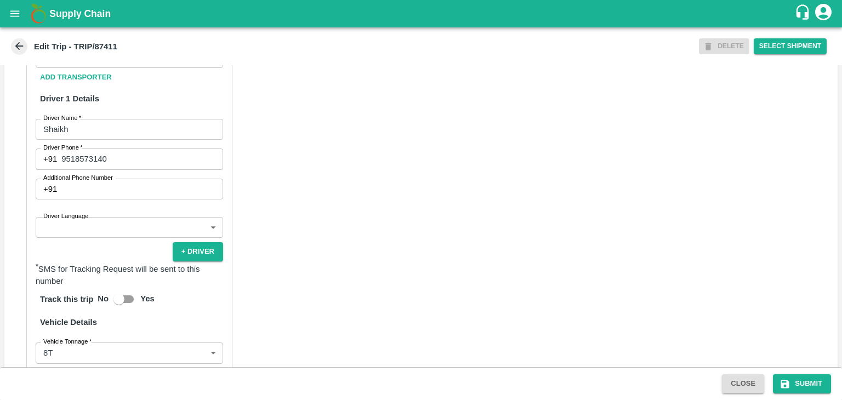
scroll to position [550, 0]
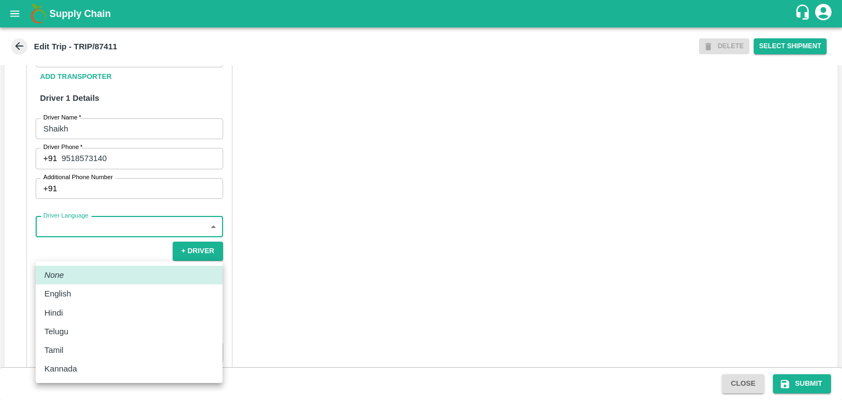
click at [67, 256] on body "Supply Chain Edit Trip - TRIP/87411 DELETE Select Shipment Trip Details Trip Ty…" at bounding box center [421, 200] width 842 height 400
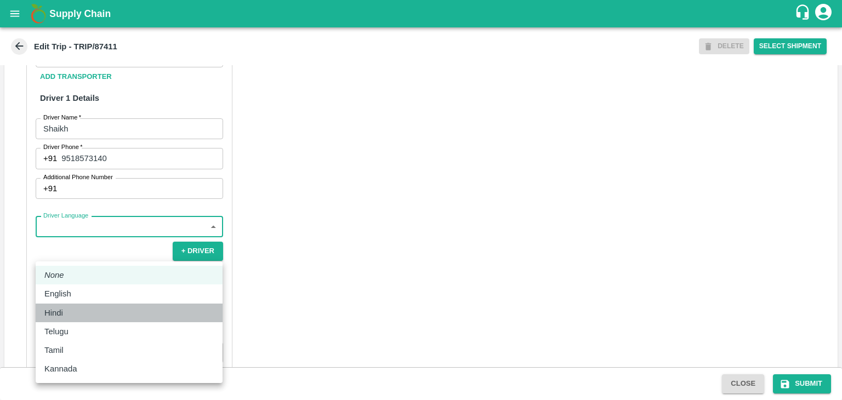
click at [77, 310] on div "Hindi" at bounding box center [128, 313] width 169 height 12
type input "hi"
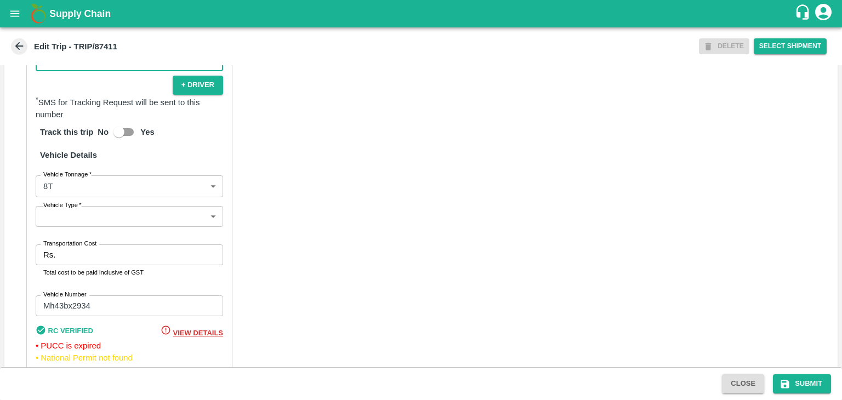
scroll to position [727, 0]
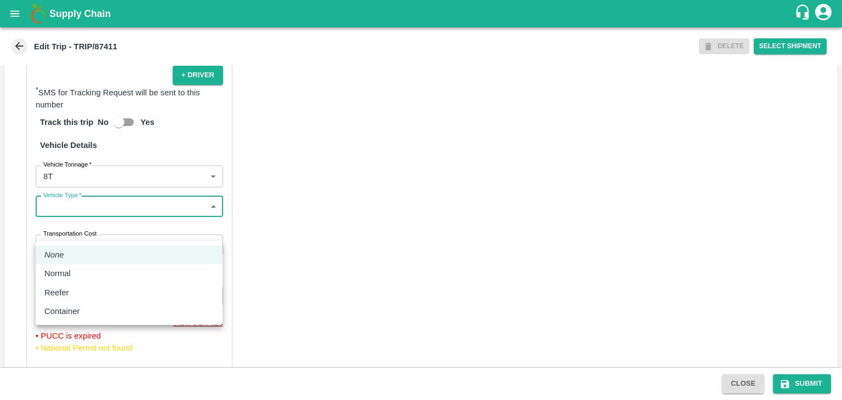
click at [94, 231] on body "Supply Chain Edit Trip - TRIP/87411 DELETE Select Shipment Trip Details Trip Ty…" at bounding box center [421, 200] width 842 height 400
click at [81, 267] on div "Normal" at bounding box center [128, 273] width 169 height 12
type input "Normal"
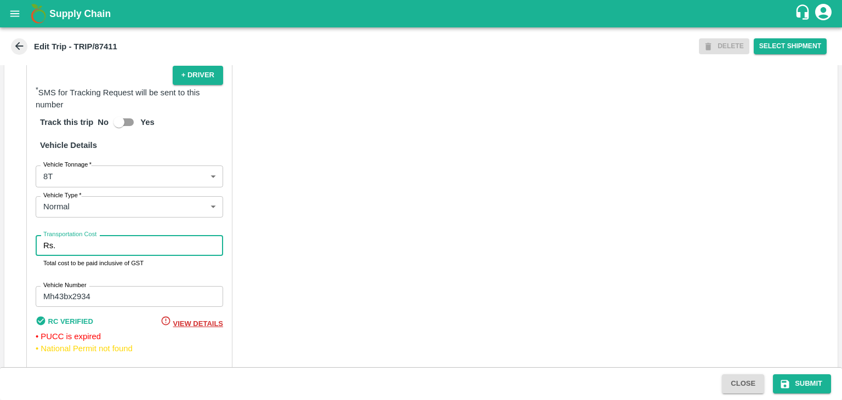
click at [116, 256] on input "Transportation Cost" at bounding box center [141, 245] width 163 height 21
type input "5000"
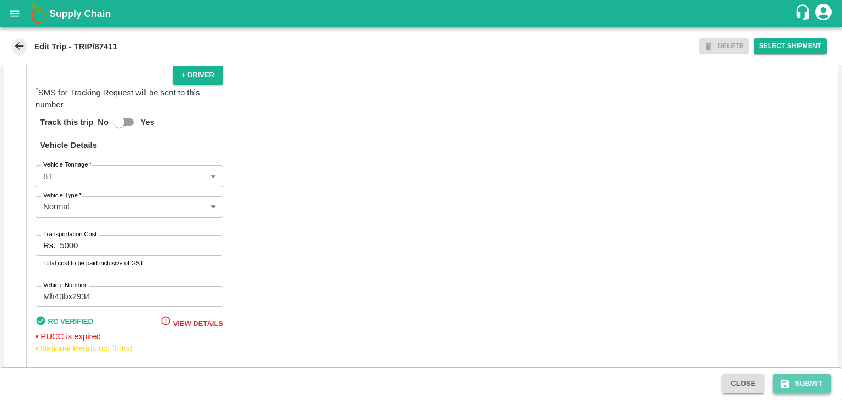
click at [809, 382] on button "Submit" at bounding box center [802, 383] width 58 height 19
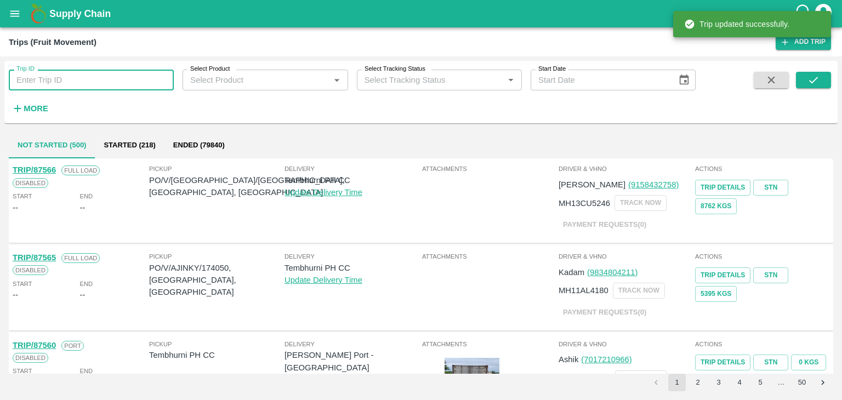
click at [128, 73] on input "Trip ID" at bounding box center [91, 80] width 165 height 21
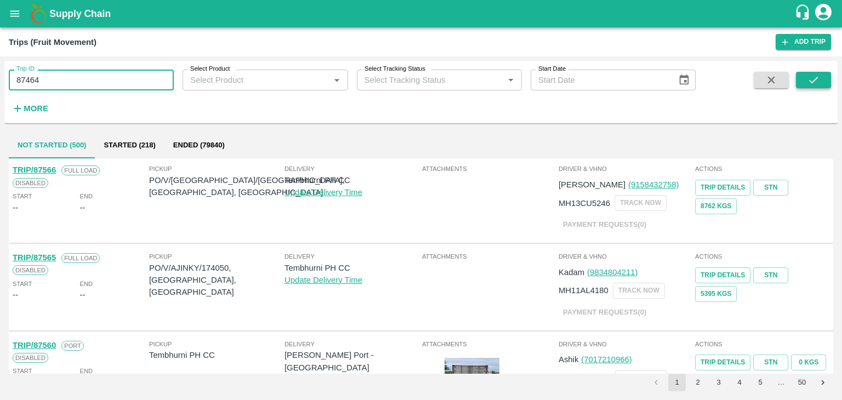
type input "87464"
click at [825, 83] on button "submit" at bounding box center [813, 80] width 35 height 16
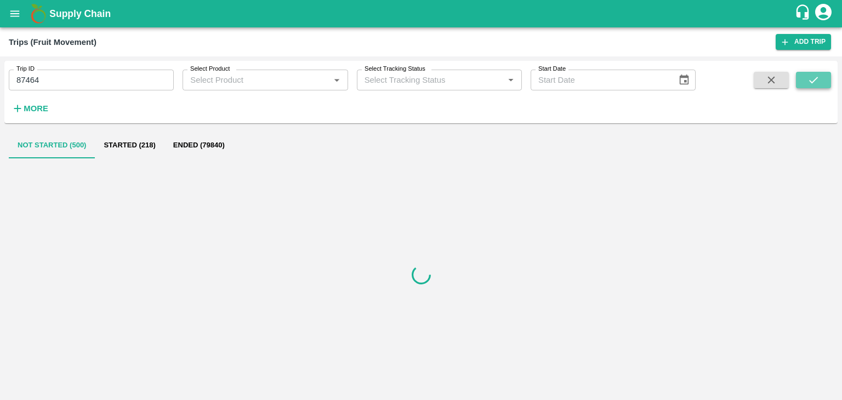
click at [825, 83] on button "submit" at bounding box center [813, 80] width 35 height 16
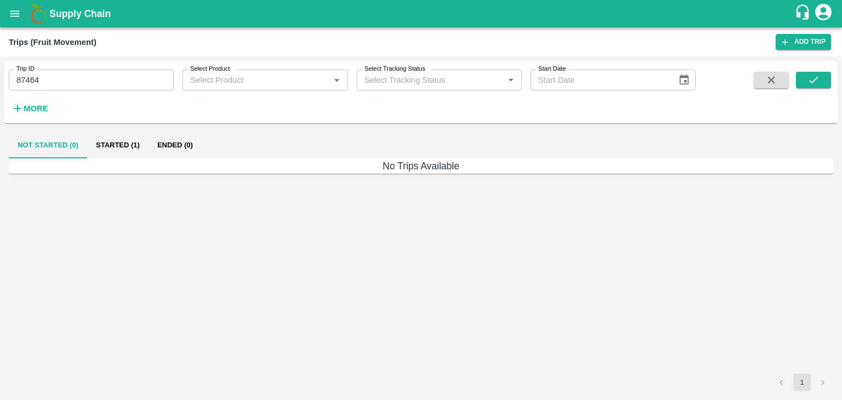
click at [126, 141] on button "Started (1)" at bounding box center [117, 145] width 61 height 26
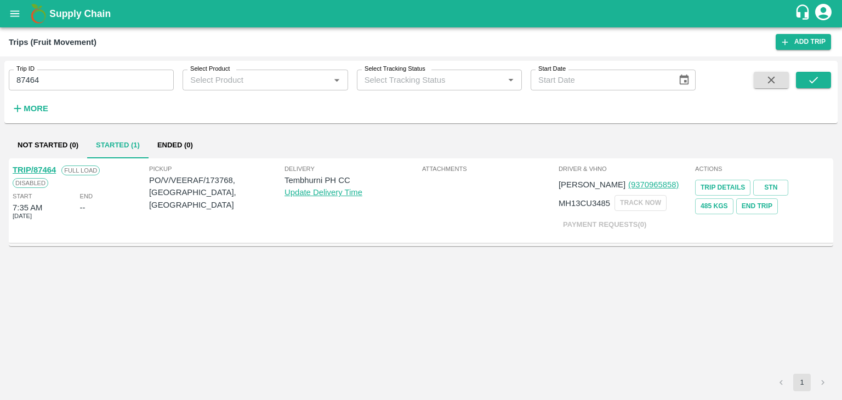
click at [36, 169] on link "TRIP/87464" at bounding box center [34, 170] width 43 height 9
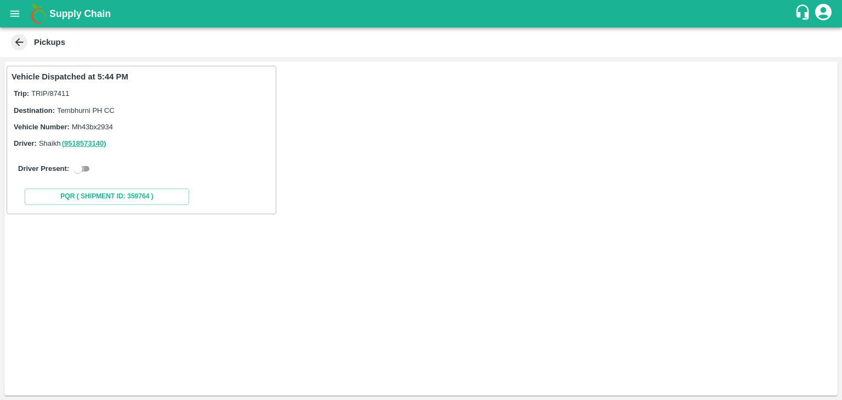
click at [88, 166] on input "checkbox" at bounding box center [77, 168] width 39 height 13
checkbox input "true"
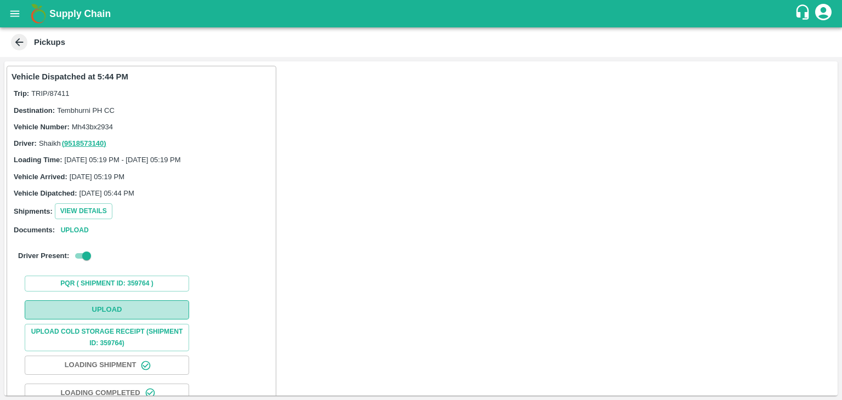
click at [124, 309] on button "Upload" at bounding box center [107, 309] width 164 height 19
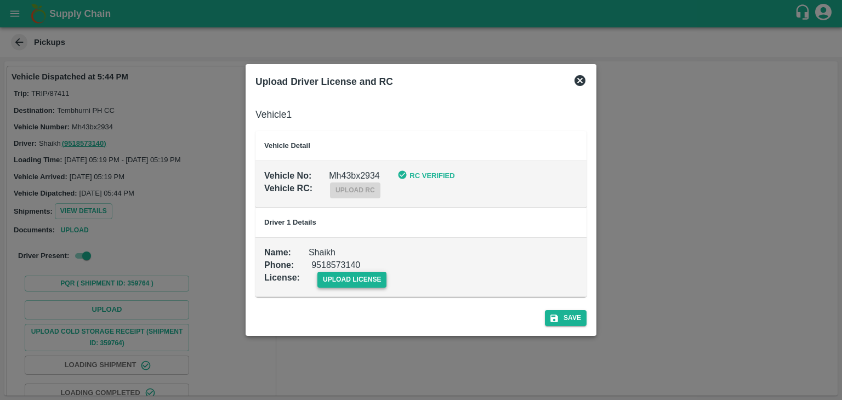
click at [353, 280] on span "upload license" at bounding box center [352, 280] width 70 height 16
click at [0, 0] on input "upload license" at bounding box center [0, 0] width 0 height 0
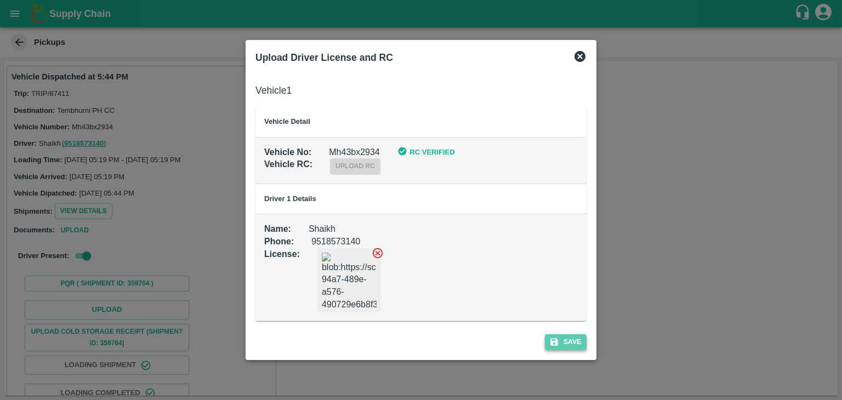
click at [557, 338] on icon "submit" at bounding box center [554, 342] width 10 height 10
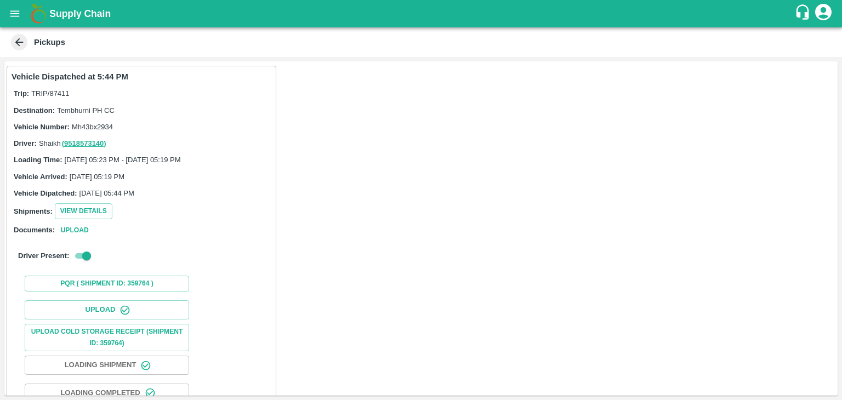
scroll to position [115, 0]
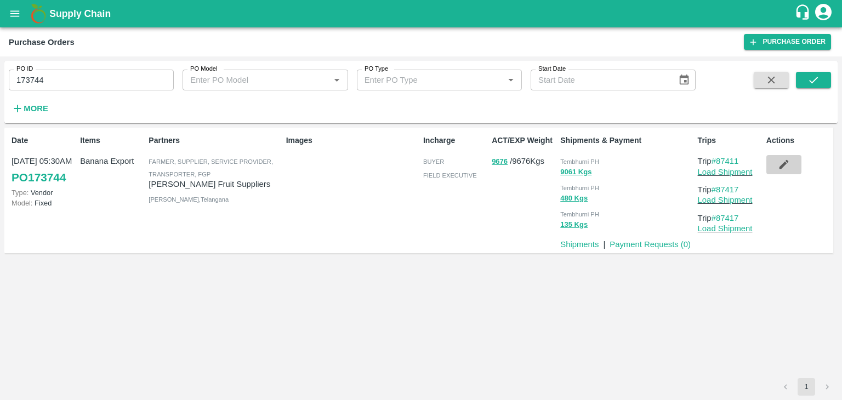
click at [770, 166] on button "button" at bounding box center [783, 164] width 35 height 19
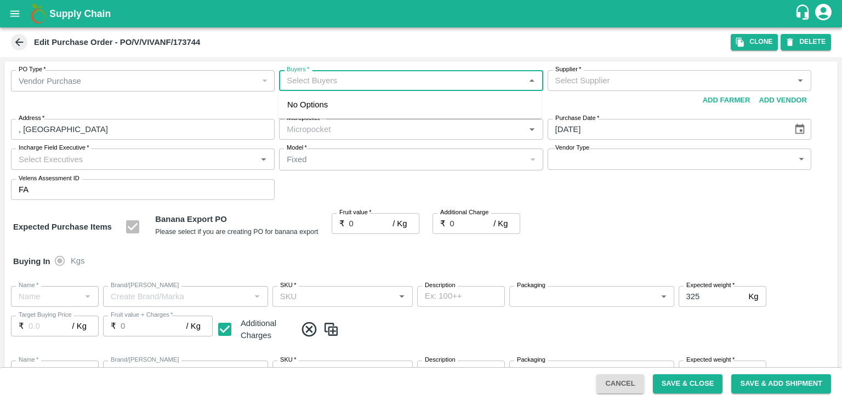
click at [339, 73] on input "Buyers   *" at bounding box center [401, 80] width 239 height 14
type input "Ajit"
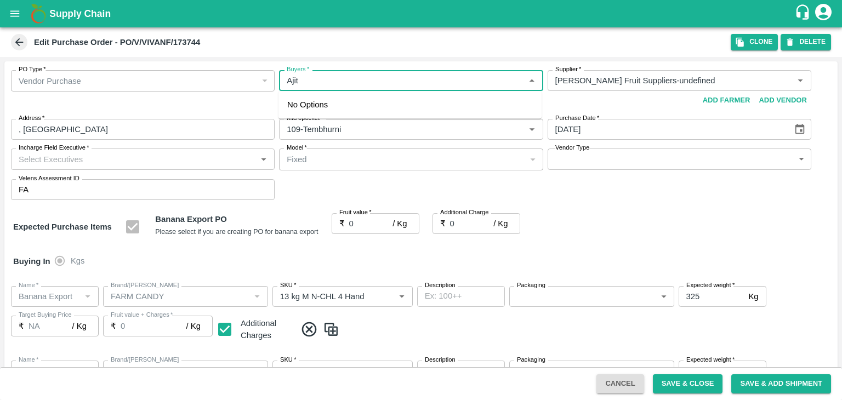
type input "Vivan Fruit Suppliers-undefined"
type input "109-Tembhurni"
type input "Banana Export"
type input "FARM CANDY"
type input "13 kg M N-CHL 4 Hand"
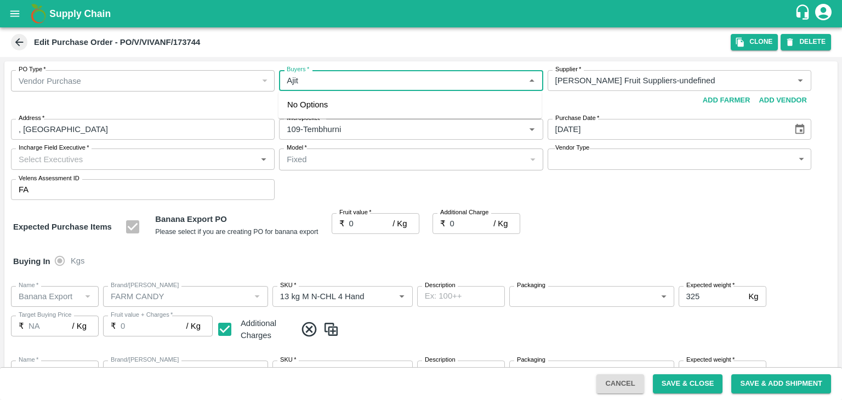
type input "NA"
type input "Banana Export"
type input "FARM CANDY"
type input "13 kg M N-CHL 5 Hand"
type input "NA"
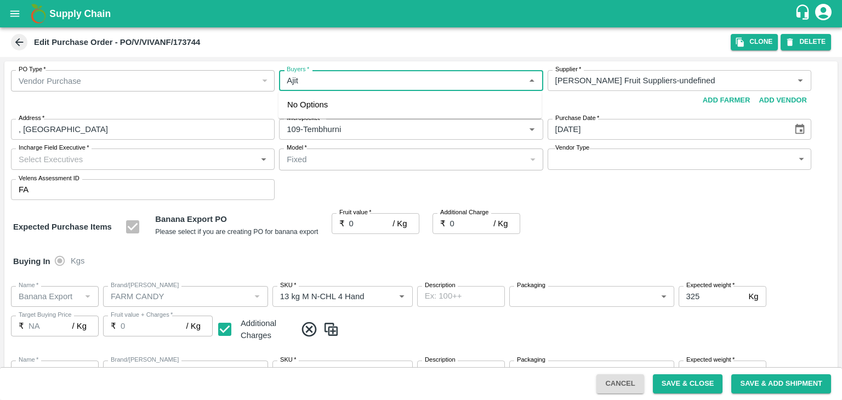
type input "Banana Export"
type input "FARM CANDY"
type input "13 kg M N-CHL 6 Hand"
type input "NA"
type input "Banana Export"
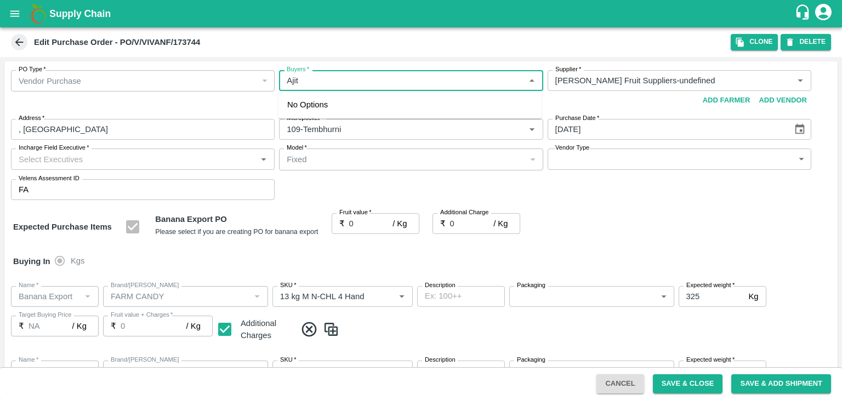
type input "FARM CANDY"
type input "13 kg M N-CHL 8 Hand"
type input "NA"
type input "Banana Export"
type input "FARM CANDY"
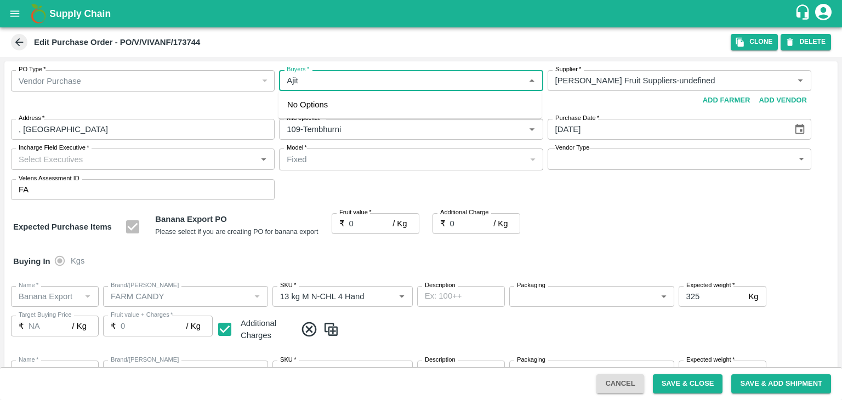
type input "13 kg M N-CHL CL"
type input "NA"
type input "Banana Export"
type input "FARM CANDY"
type input "PHR Kg"
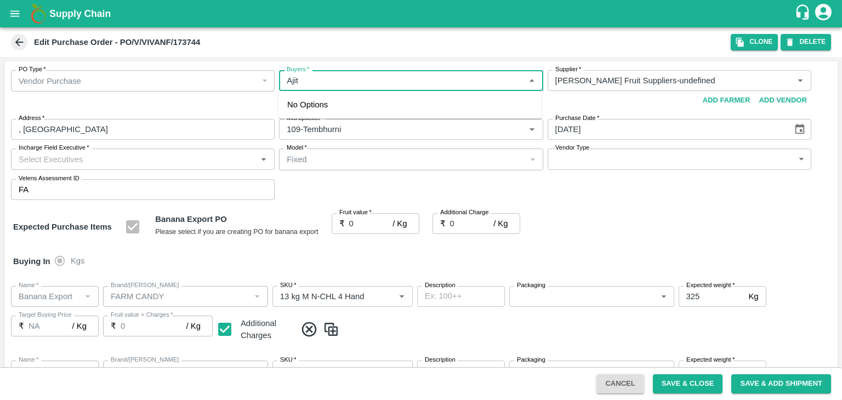
type input "NA"
type input "Banana Export"
type input "FARM CANDY"
type input "C Class"
type input "NA"
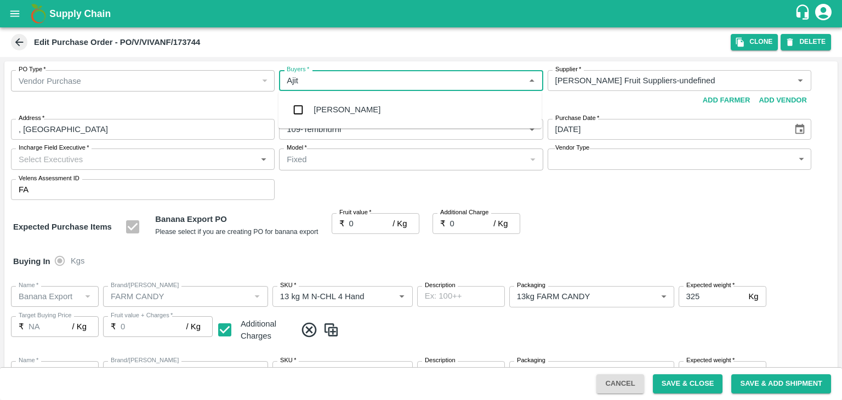
click at [338, 95] on div "Ajit Otari" at bounding box center [409, 109] width 263 height 29
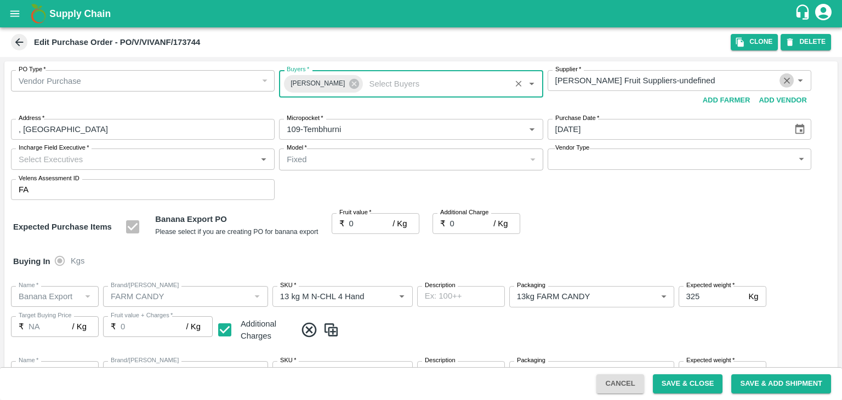
click at [787, 79] on icon "Clear" at bounding box center [787, 81] width 10 height 10
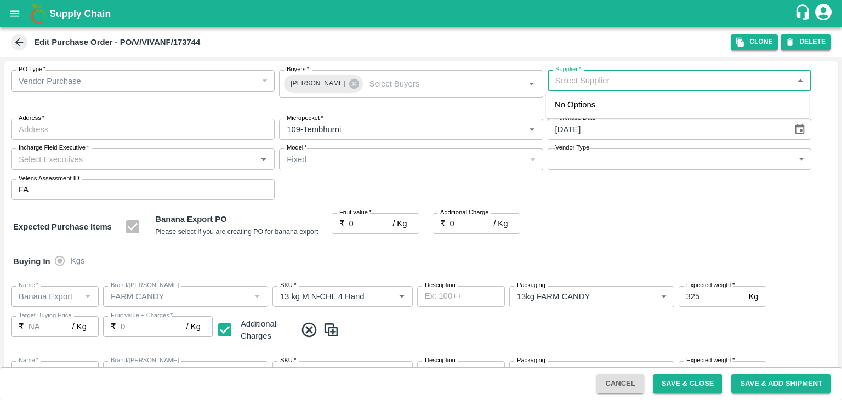
click at [670, 77] on input "Supplier   *" at bounding box center [670, 80] width 239 height 14
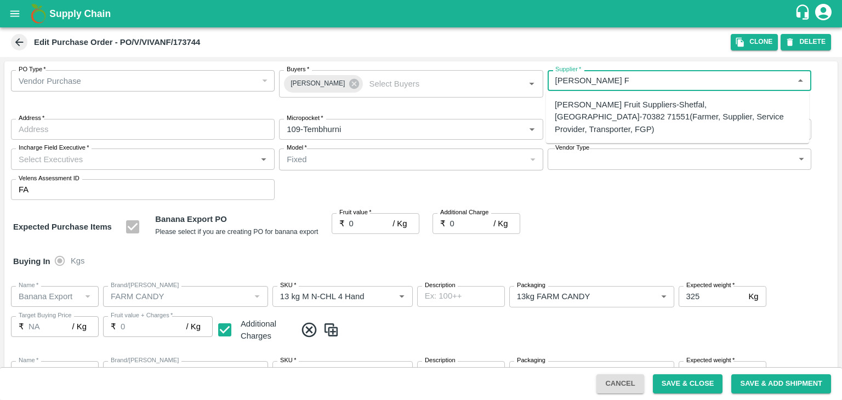
click at [654, 102] on div "Vivan Fruit Suppliers-Shetfal, Solapur-70382 71551(Farmer, Supplier, Service Pr…" at bounding box center [678, 117] width 246 height 37
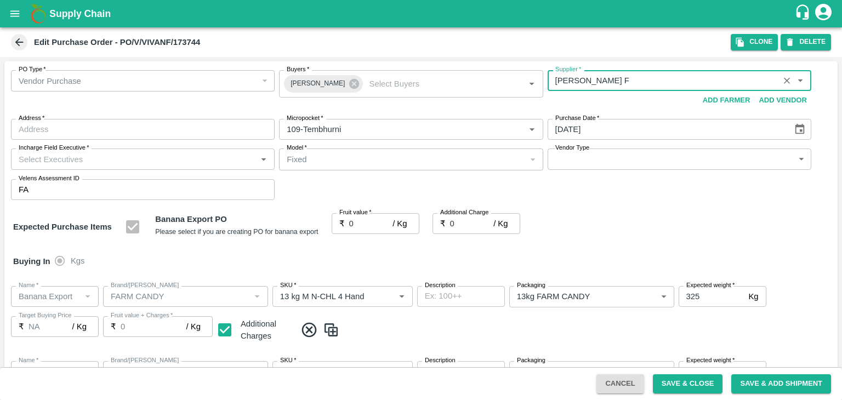
type input "Vivan Fruit Suppliers-Shetfal, Solapur-70382 71551(Farmer, Supplier, Service Pr…"
type input "Shetfal, Solapur, Madha, Maharashtra"
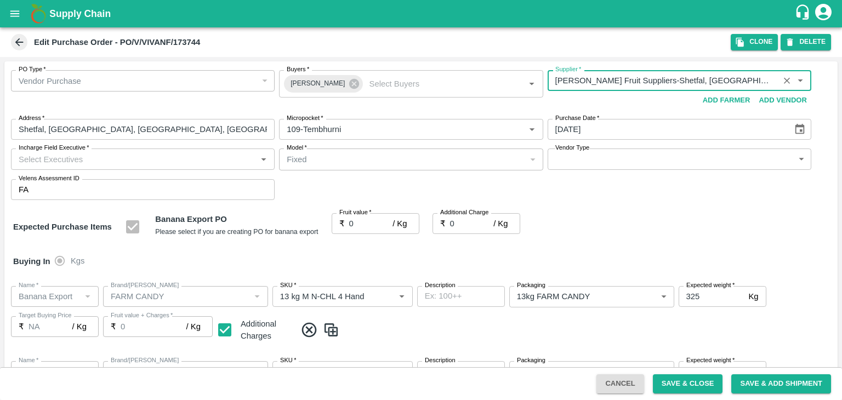
type input "Vivan Fruit Suppliers-Shetfal, Solapur-70382 71551(Farmer, Supplier, Service Pr…"
click at [653, 167] on body "Supply Chain Edit Purchase Order - PO/V/VIVANF/173744 Clone DELETE PO Type   * …" at bounding box center [421, 200] width 842 height 400
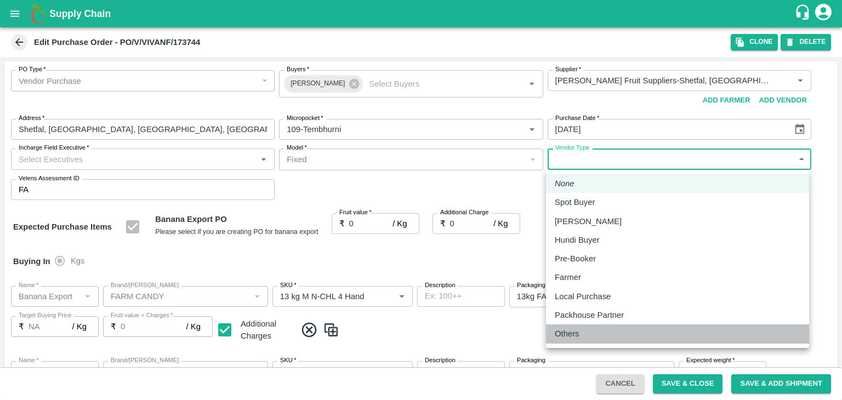
click at [602, 329] on div "Others" at bounding box center [678, 334] width 246 height 12
type input "OTHER"
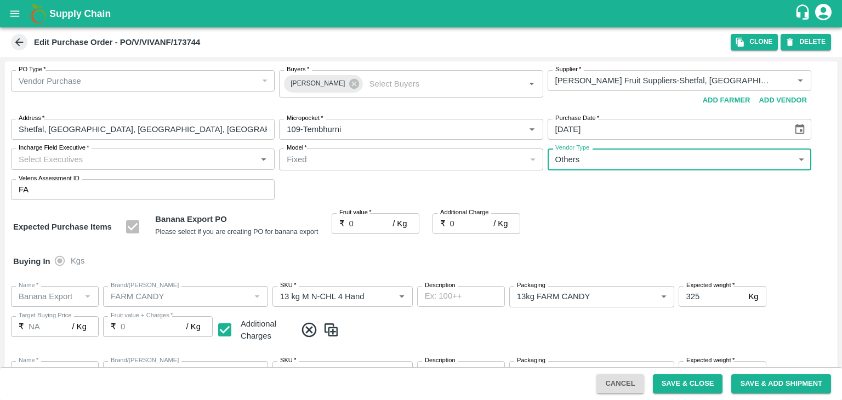
click at [152, 160] on input "Incharge Field Executive   *" at bounding box center [133, 159] width 239 height 14
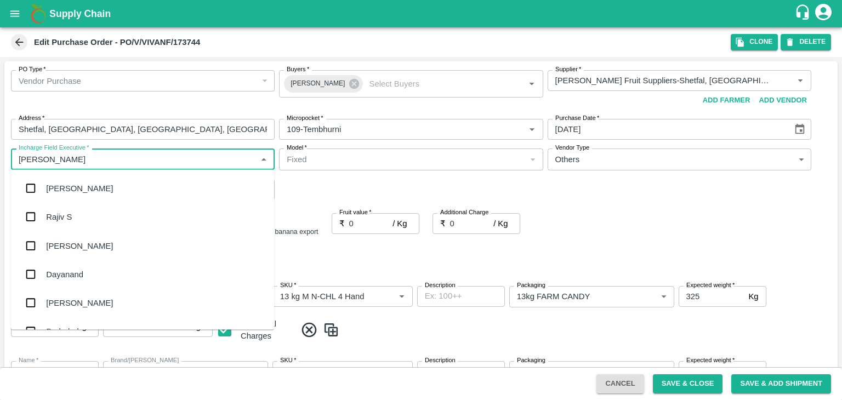
type input "[PERSON_NAME]"
click at [105, 244] on div "jaydip Tale" at bounding box center [142, 245] width 263 height 29
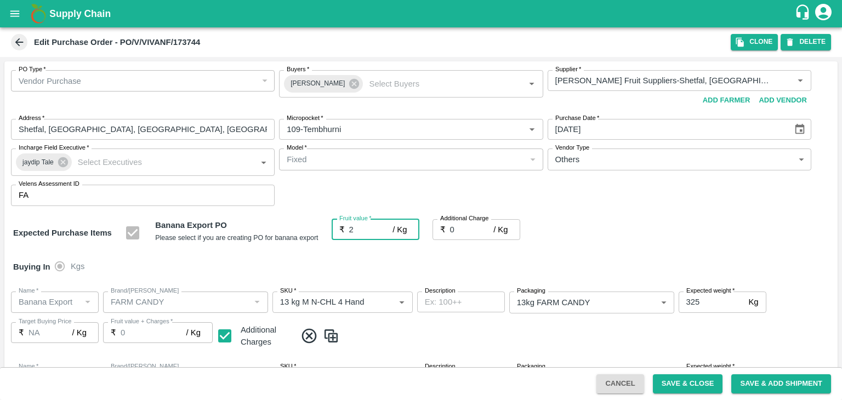
type input "24"
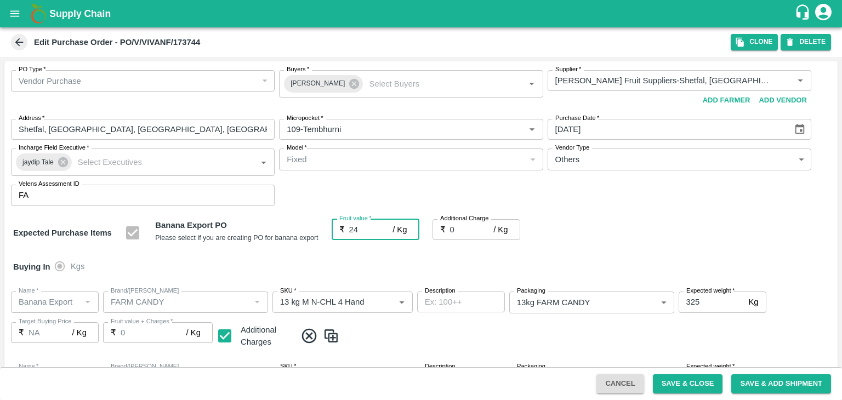
type input "24"
type input "2"
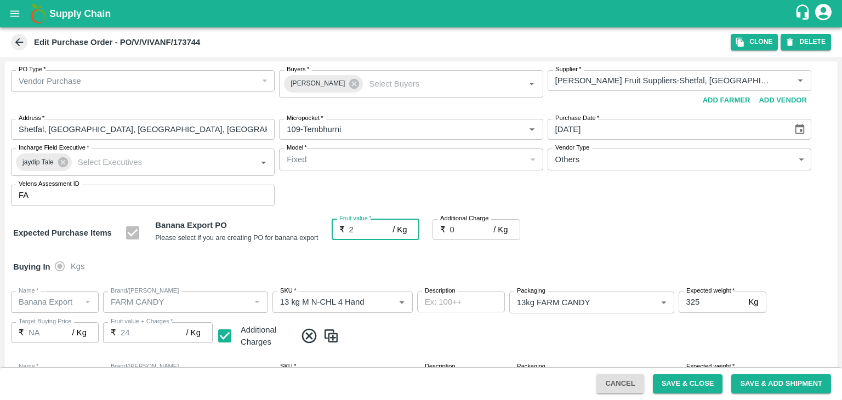
type input "2"
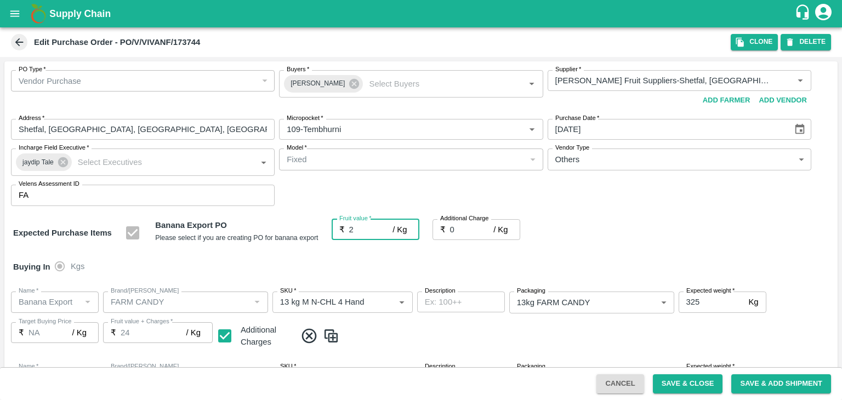
type input "2"
type input "25"
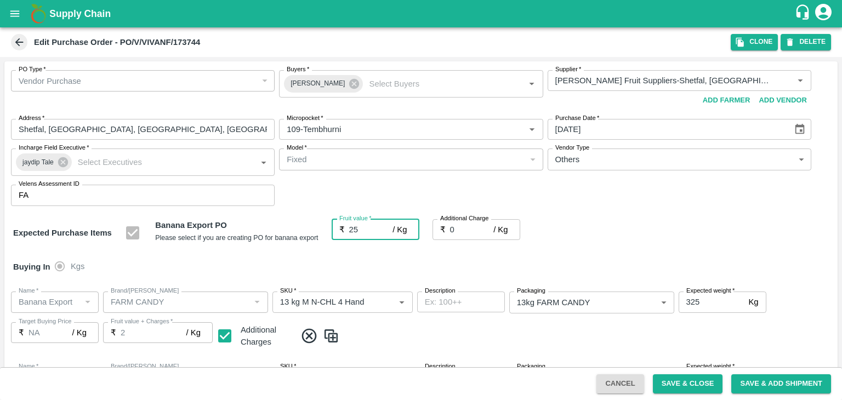
type input "25"
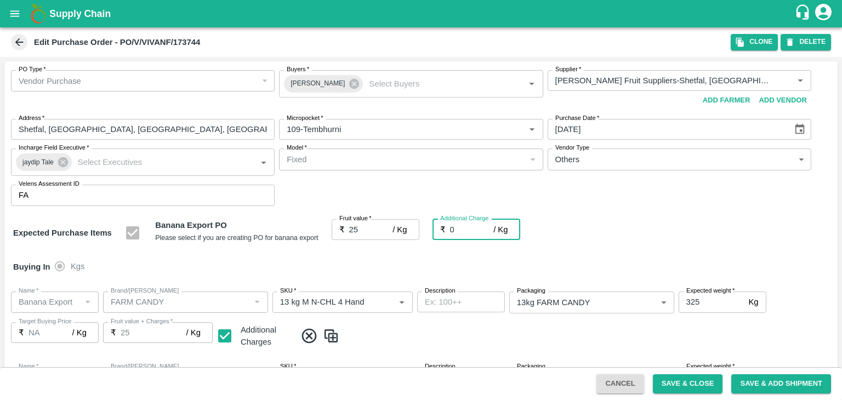
type input "2"
type input "27"
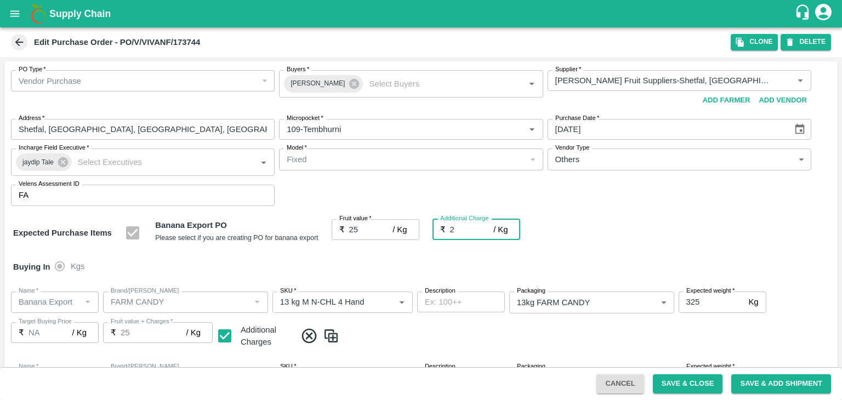
type input "27"
type input "2.7"
type input "27.7"
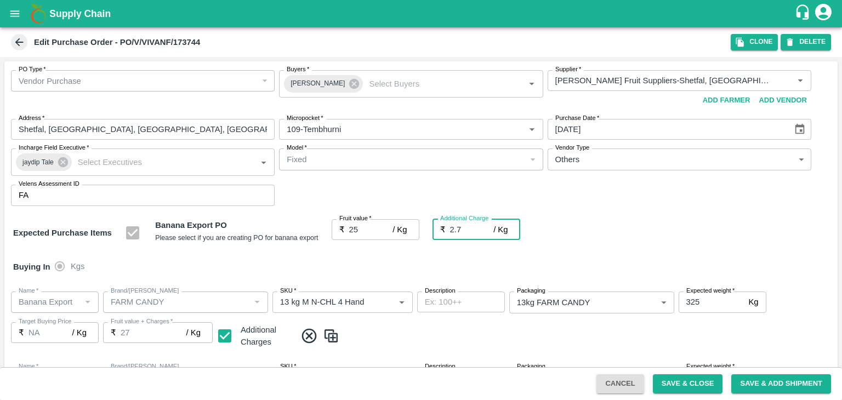
type input "27.7"
type input "2.75"
type input "27.75"
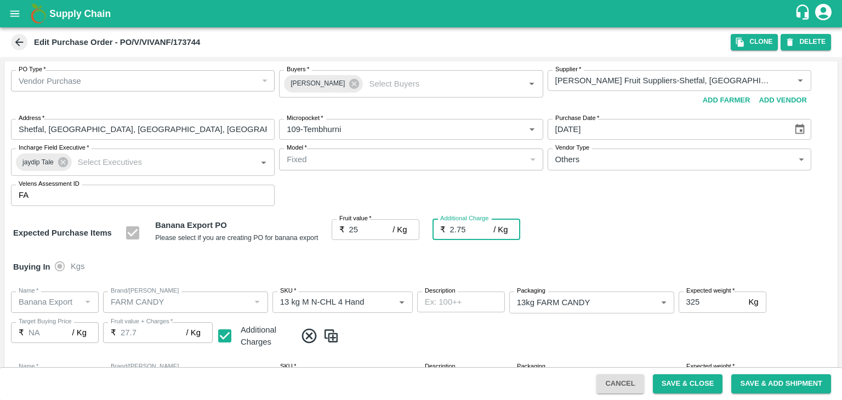
type input "27.75"
type input "2.75"
click at [328, 257] on div "Buying In Kgs" at bounding box center [420, 267] width 833 height 32
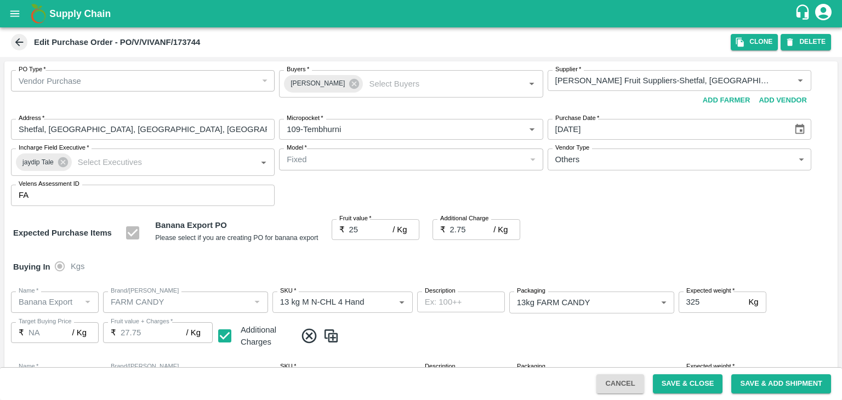
scroll to position [581, 0]
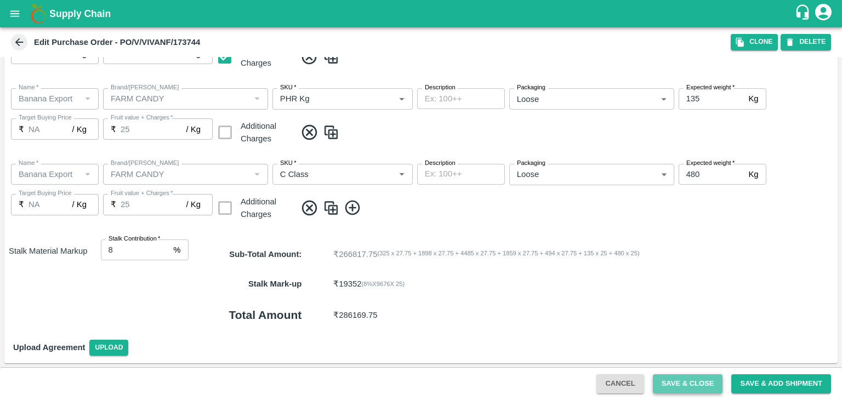
click at [697, 378] on button "Save & Close" at bounding box center [688, 383] width 70 height 19
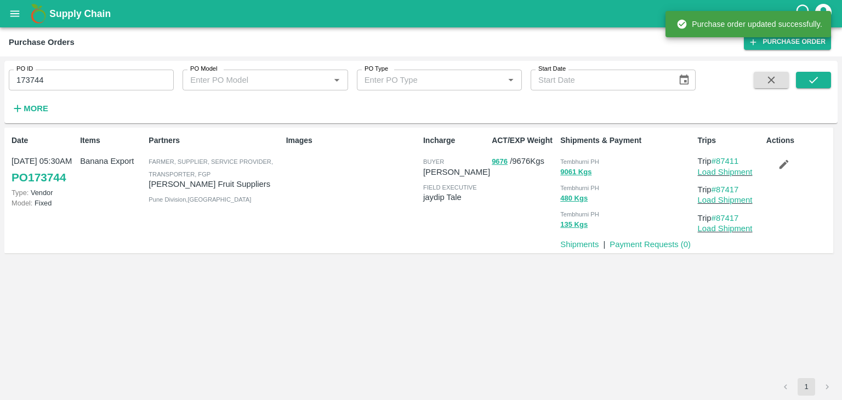
click at [77, 85] on input "173744" at bounding box center [91, 80] width 165 height 21
paste input "text"
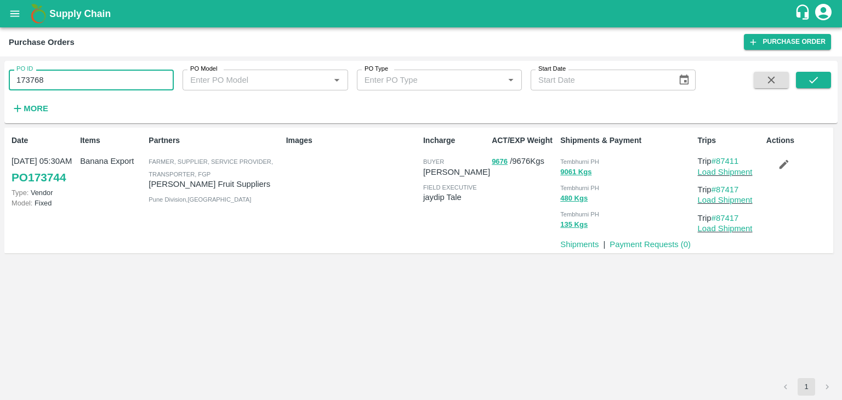
type input "173768"
click at [831, 77] on div "PO ID 173768 PO ID PO Model PO Model   * PO Type PO Type   * Start Date Start D…" at bounding box center [420, 92] width 833 height 54
click at [811, 79] on icon "submit" at bounding box center [813, 80] width 12 height 12
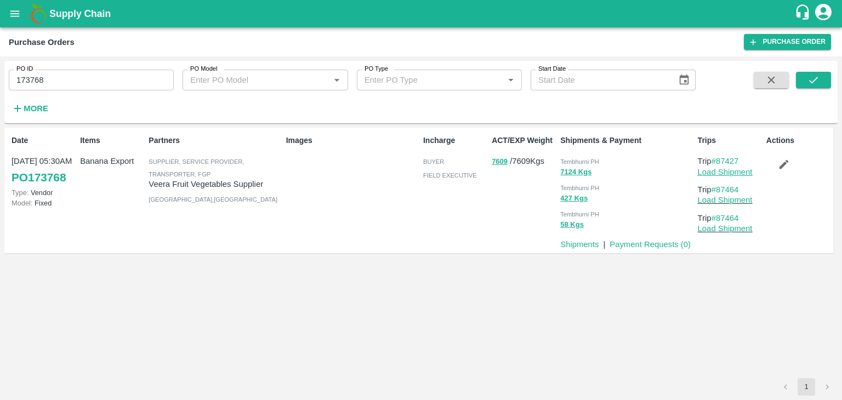
click at [731, 168] on link "Load Shipment" at bounding box center [725, 172] width 55 height 9
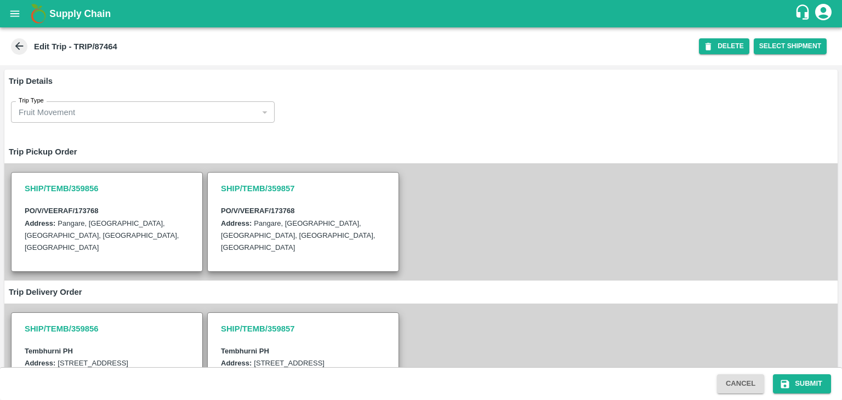
scroll to position [270, 0]
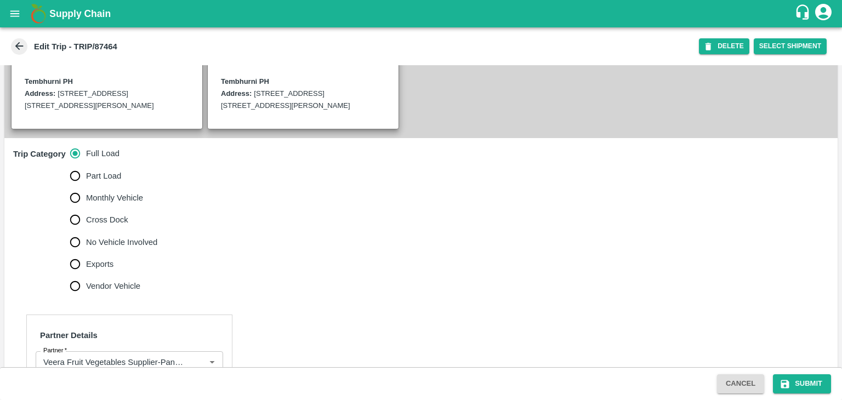
click at [112, 248] on span "No Vehicle Involved" at bounding box center [121, 242] width 71 height 12
click at [86, 253] on input "No Vehicle Involved" at bounding box center [75, 242] width 22 height 22
radio input "true"
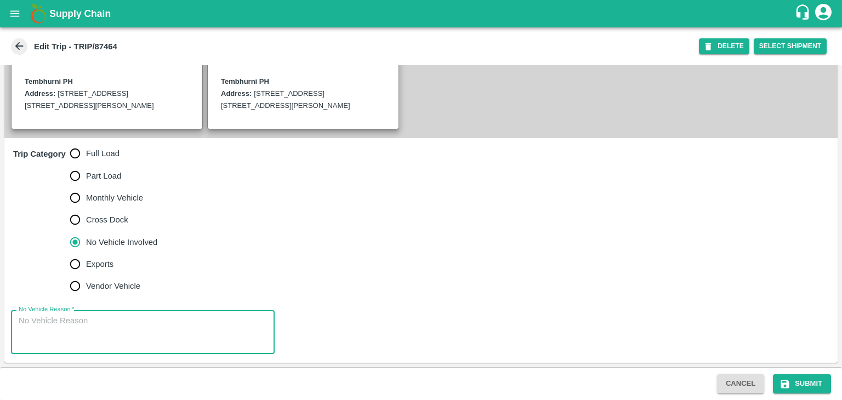
click at [150, 333] on textarea "No Vehicle Reason   *" at bounding box center [143, 332] width 248 height 35
type textarea "Field Dump"
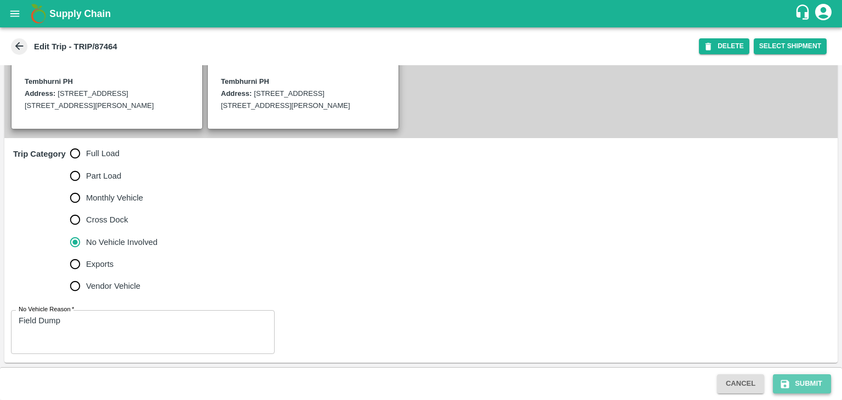
click at [802, 378] on button "Submit" at bounding box center [802, 383] width 58 height 19
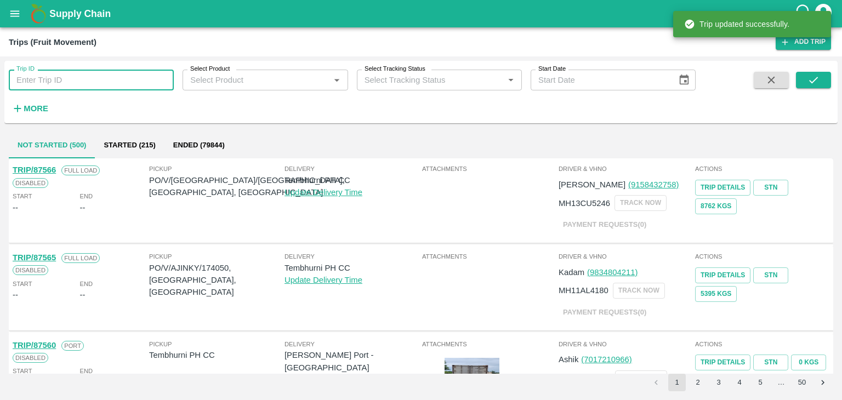
click at [119, 78] on input "Trip ID" at bounding box center [91, 80] width 165 height 21
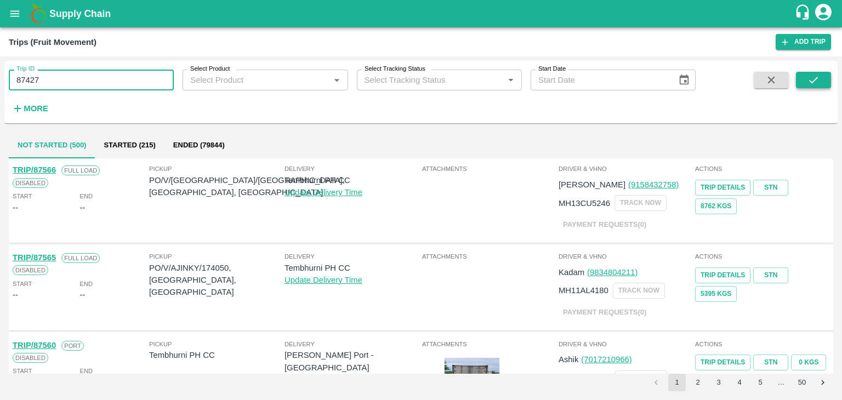
type input "87427"
click at [824, 85] on button "submit" at bounding box center [813, 80] width 35 height 16
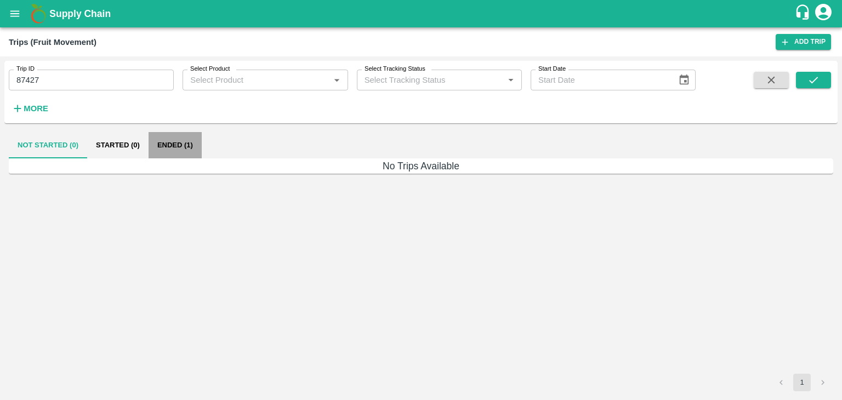
click at [175, 138] on button "Ended (1)" at bounding box center [175, 145] width 53 height 26
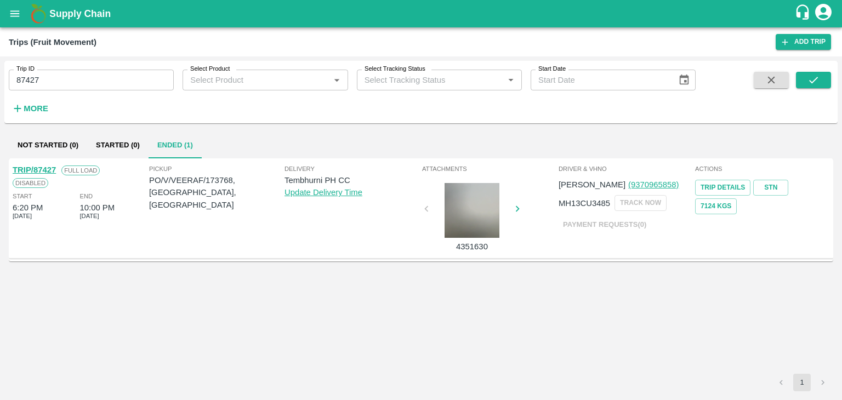
click at [37, 169] on link "TRIP/87427" at bounding box center [34, 170] width 43 height 9
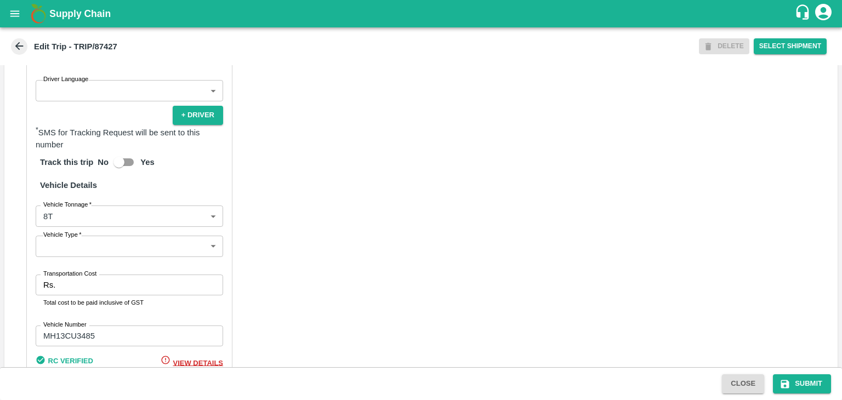
scroll to position [706, 0]
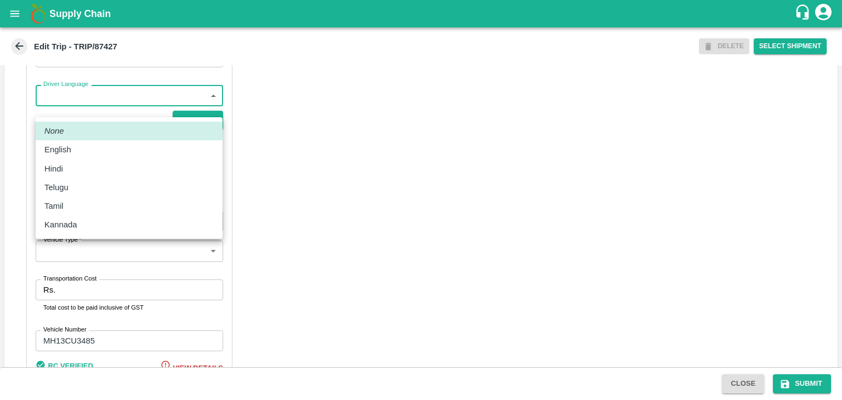
click at [86, 109] on body "Supply Chain Edit Trip - TRIP/87427 DELETE Select Shipment Trip Details Trip Ty…" at bounding box center [421, 200] width 842 height 400
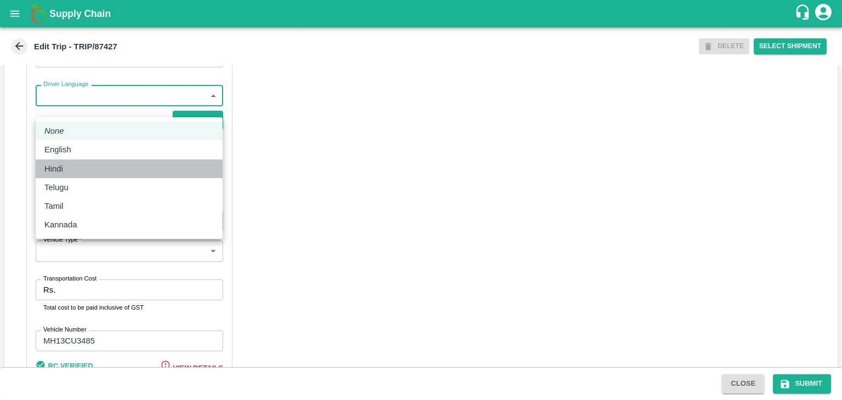
click at [73, 174] on div "Hindi" at bounding box center [128, 169] width 169 height 12
type input "hi"
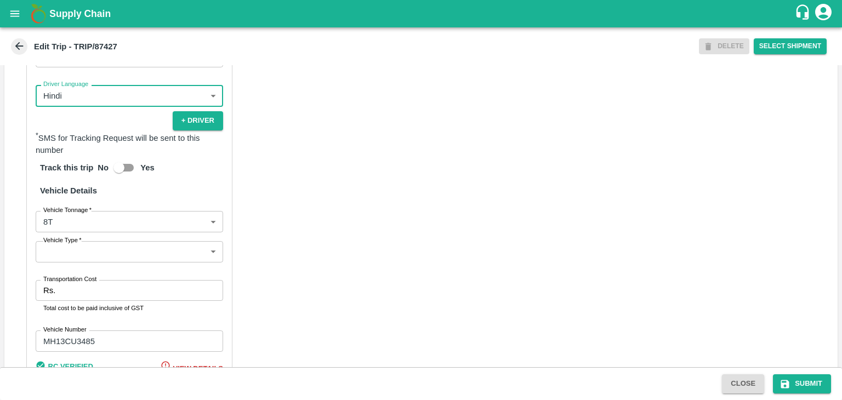
scroll to position [781, 0]
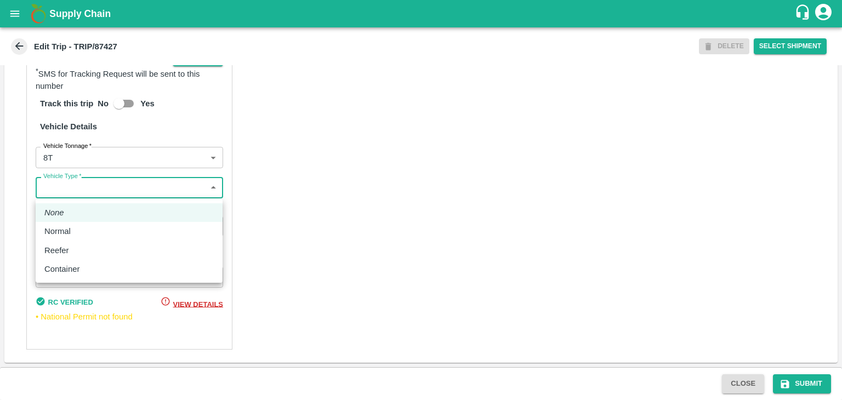
click at [70, 190] on body "Supply Chain Edit Trip - TRIP/87427 DELETE Select Shipment Trip Details Trip Ty…" at bounding box center [421, 200] width 842 height 400
click at [73, 228] on div "Normal" at bounding box center [60, 231] width 32 height 12
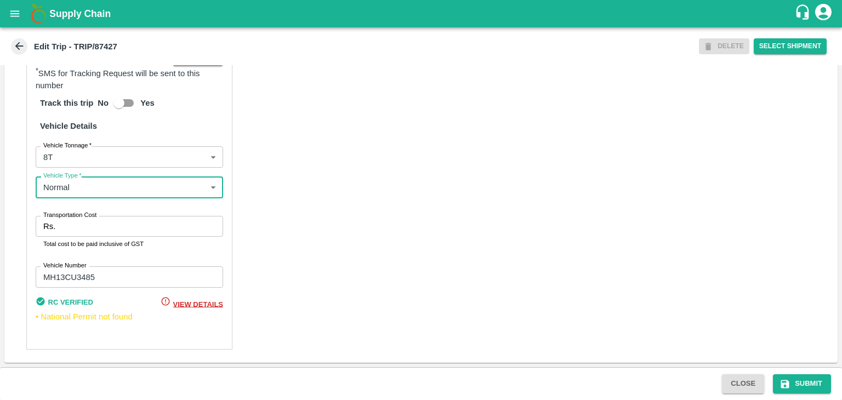
type input "Normal"
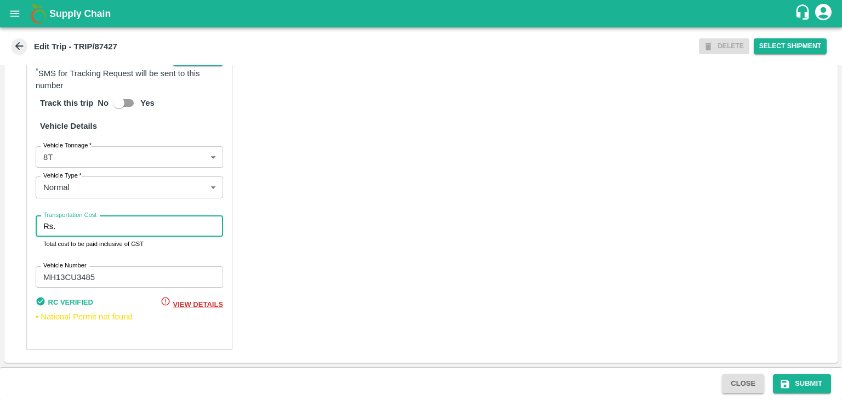
click at [90, 228] on input "Transportation Cost" at bounding box center [141, 226] width 163 height 21
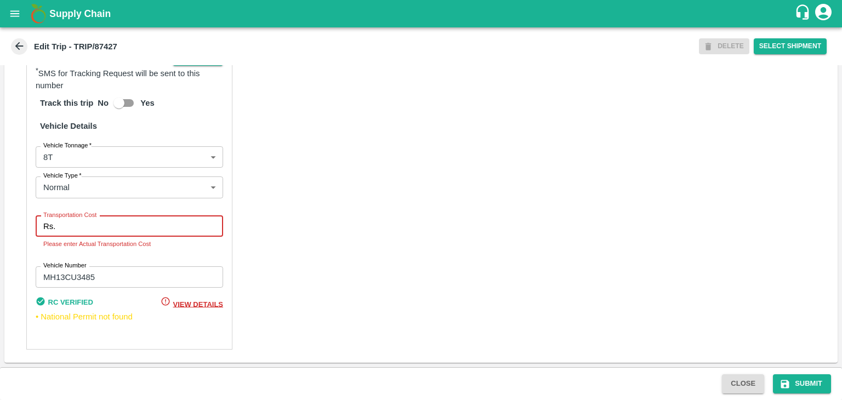
click at [145, 226] on input "Transportation Cost" at bounding box center [141, 226] width 163 height 21
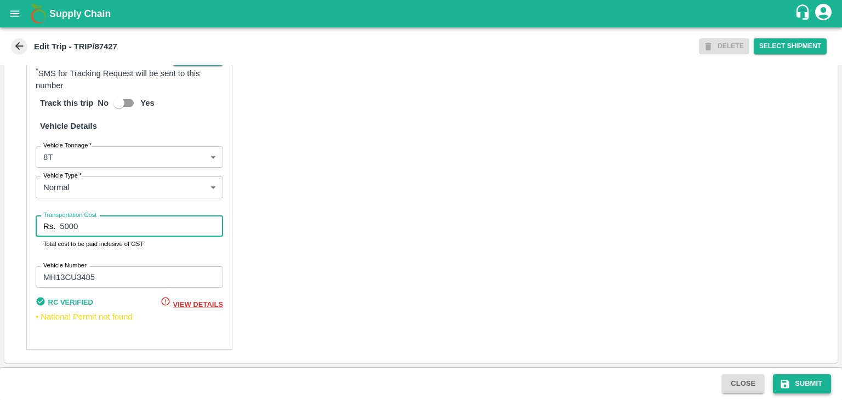
type input "5000"
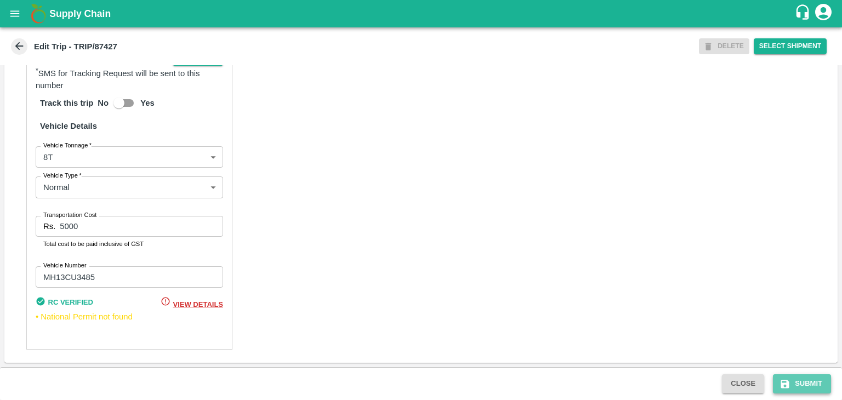
click at [816, 376] on button "Submit" at bounding box center [802, 383] width 58 height 19
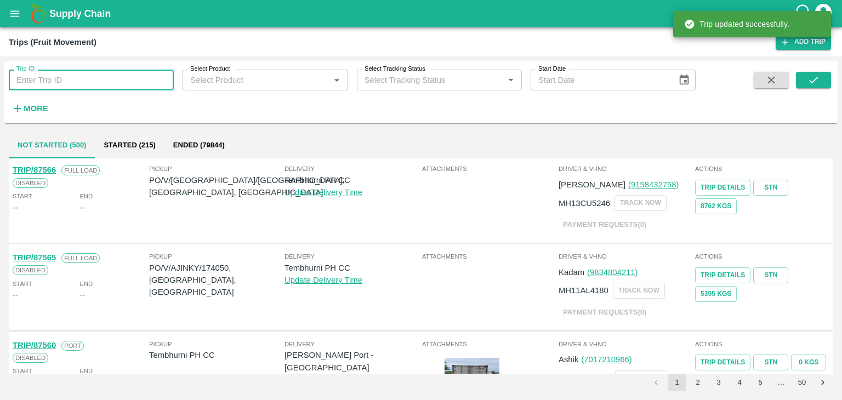
click at [81, 90] on input "Trip ID" at bounding box center [91, 80] width 165 height 21
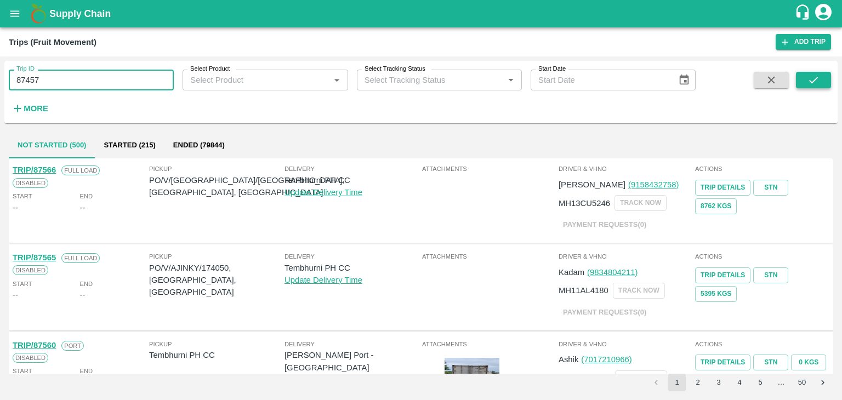
type input "87457"
click at [815, 76] on icon "submit" at bounding box center [813, 80] width 12 height 12
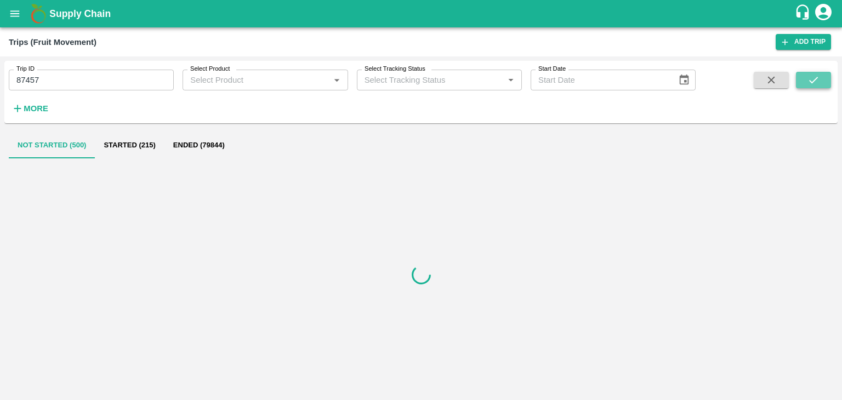
click at [815, 76] on icon "submit" at bounding box center [813, 80] width 12 height 12
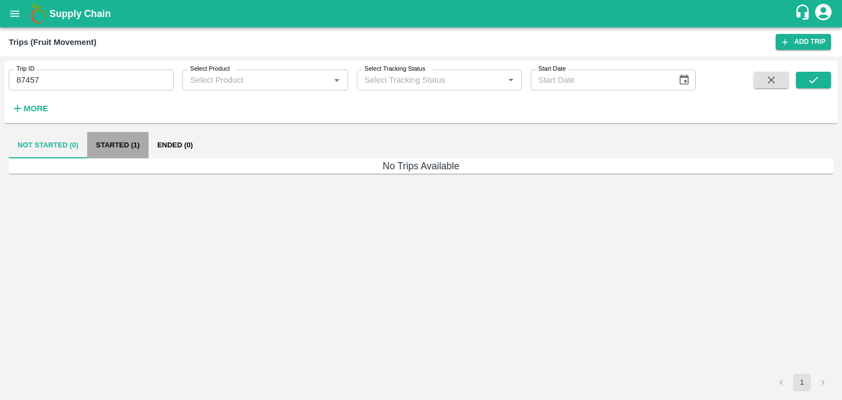
click at [143, 149] on button "Started (1)" at bounding box center [117, 145] width 61 height 26
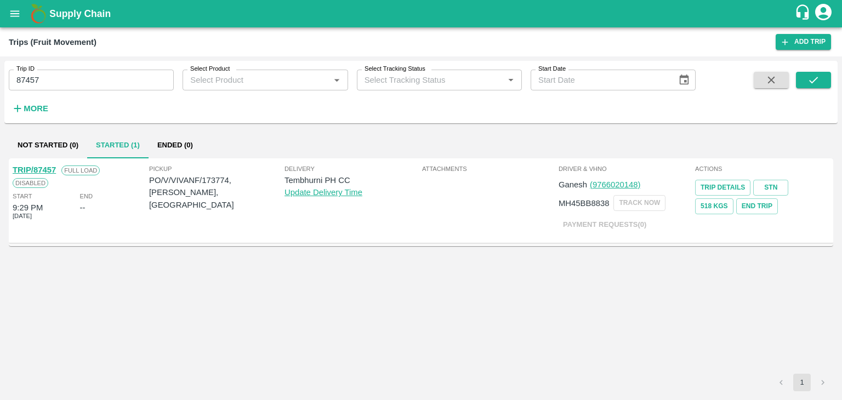
click at [37, 166] on link "TRIP/87457" at bounding box center [34, 170] width 43 height 9
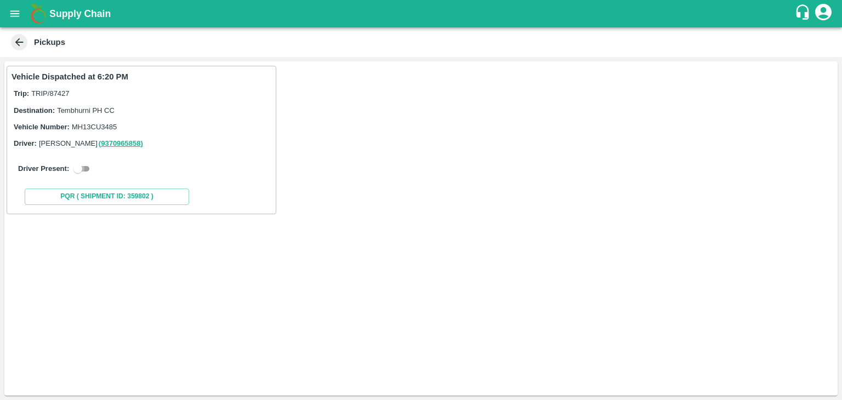
click at [84, 167] on input "checkbox" at bounding box center [77, 168] width 39 height 13
checkbox input "true"
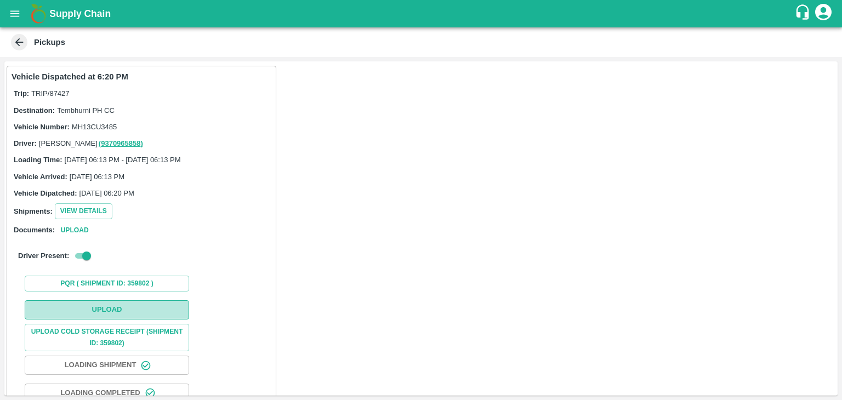
click at [107, 314] on button "Upload" at bounding box center [107, 309] width 164 height 19
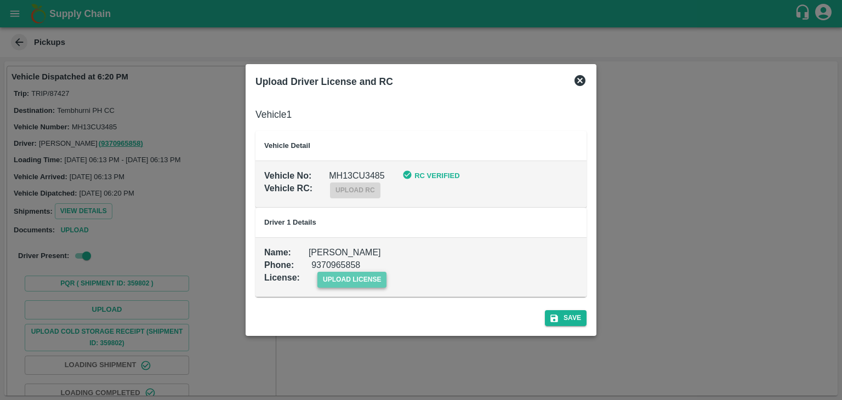
click at [373, 282] on span "upload license" at bounding box center [352, 280] width 70 height 16
click at [0, 0] on input "upload license" at bounding box center [0, 0] width 0 height 0
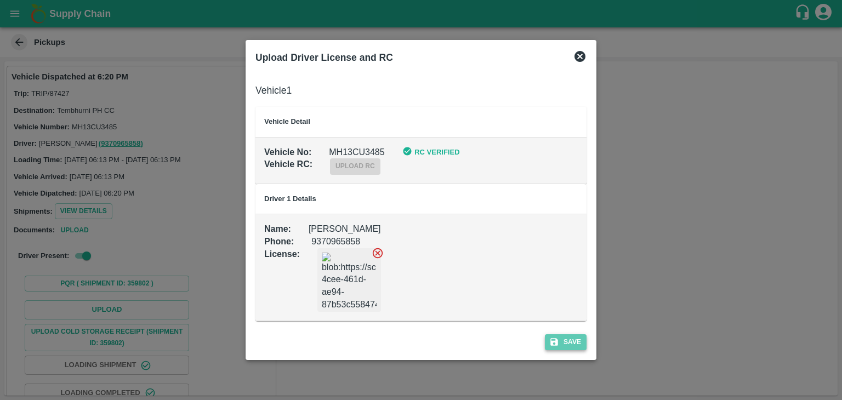
click at [569, 343] on button "Save" at bounding box center [566, 342] width 42 height 16
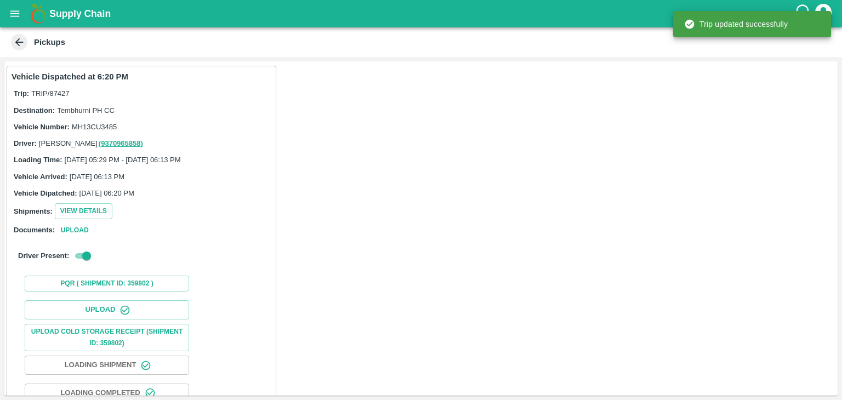
scroll to position [115, 0]
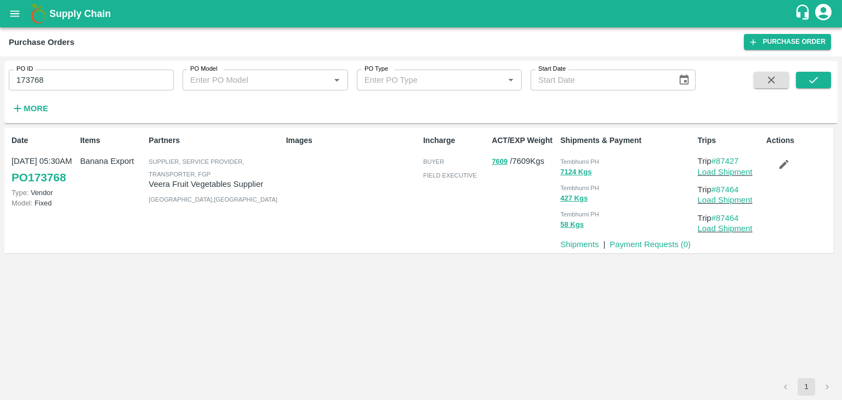
click at [789, 163] on icon "button" at bounding box center [784, 164] width 12 height 12
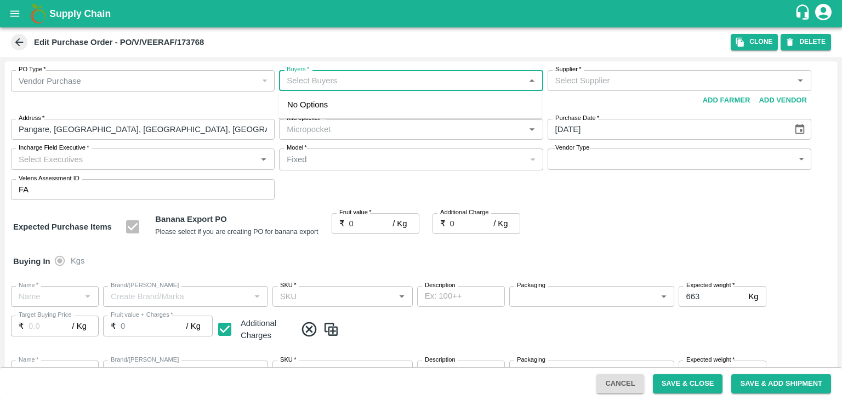
click at [384, 79] on input "Buyers   *" at bounding box center [401, 80] width 239 height 14
type input "Ajit"
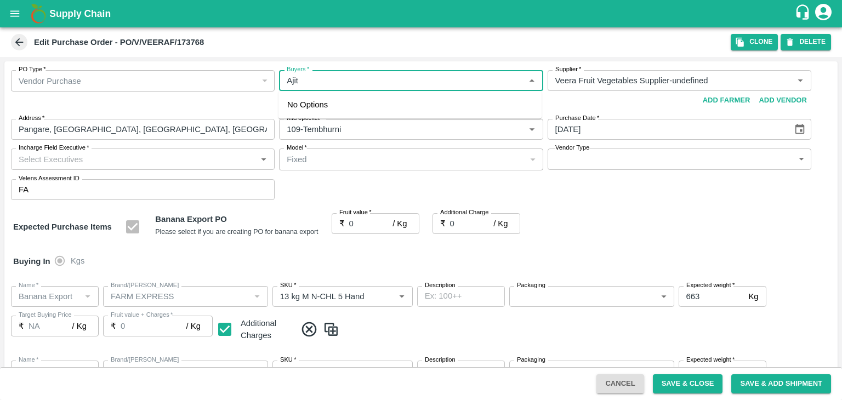
type input "Veera Fruit Vegetables Supplier-undefined"
type input "109-Tembhurni"
type input "Banana Export"
type input "FARM EXPRESS"
type input "13 kg M N-CHL 5 Hand"
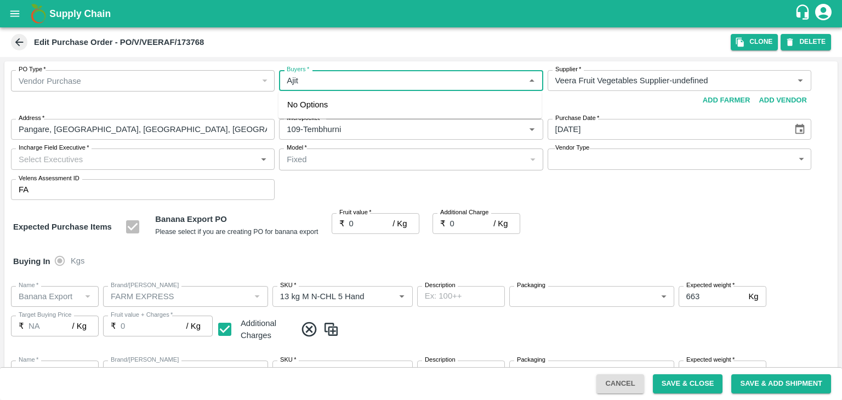
type input "NA"
type input "Banana Export"
type input "FARM EXPRESS"
type input "13 kg M N-CHL 6 Hand"
type input "NA"
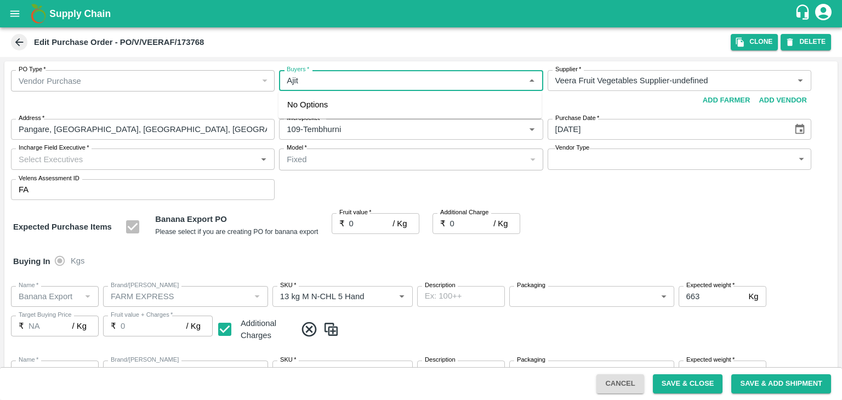
type input "Banana Export"
type input "FARM EXPRESS"
type input "13 kg M N-CHL 8 Hand"
type input "NA"
type input "Banana Export"
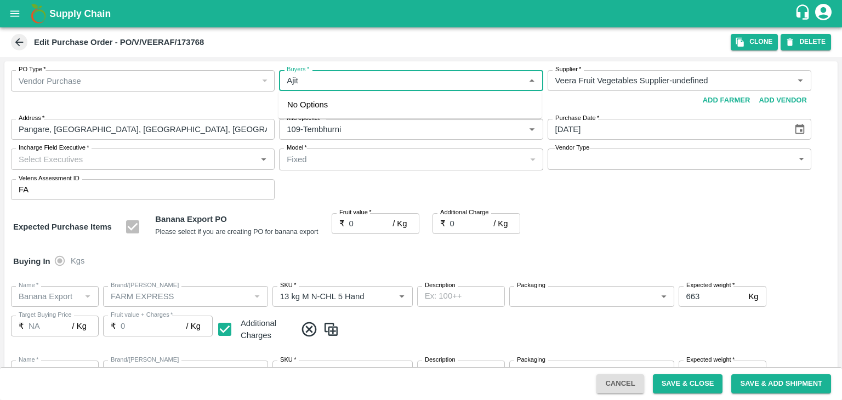
type input "FARM EXPRESS"
type input "13 kg M N-CHL CL"
type input "NA"
type input "Banana Export"
type input "FARM EXPRESS"
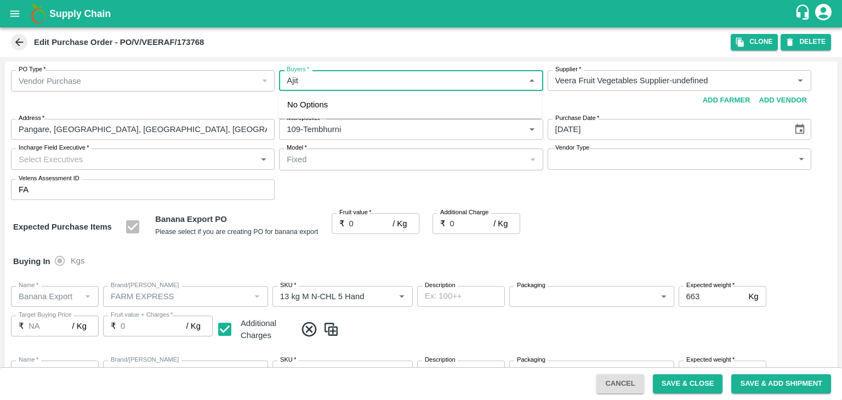
type input "C Class"
type input "NA"
type input "Banana Export"
type input "FARM EXPRESS"
type input "PHR Kg"
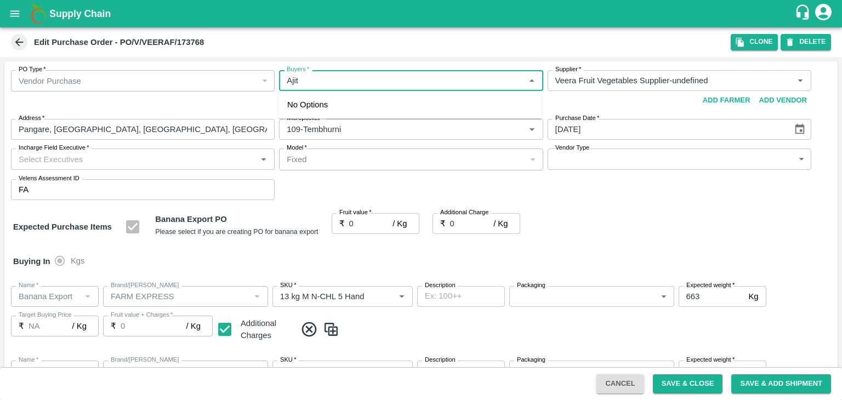
type input "NA"
click at [348, 104] on div "[PERSON_NAME]" at bounding box center [409, 109] width 263 height 29
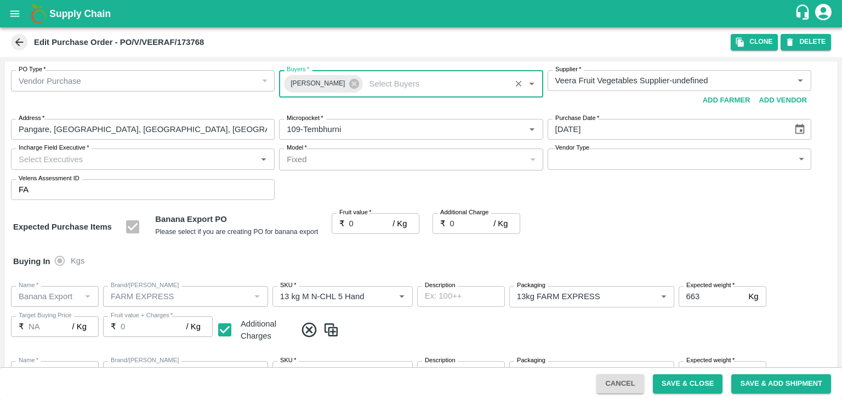
click at [154, 163] on input "Incharge Field Executive   *" at bounding box center [133, 159] width 239 height 14
type input "[PERSON_NAME]"
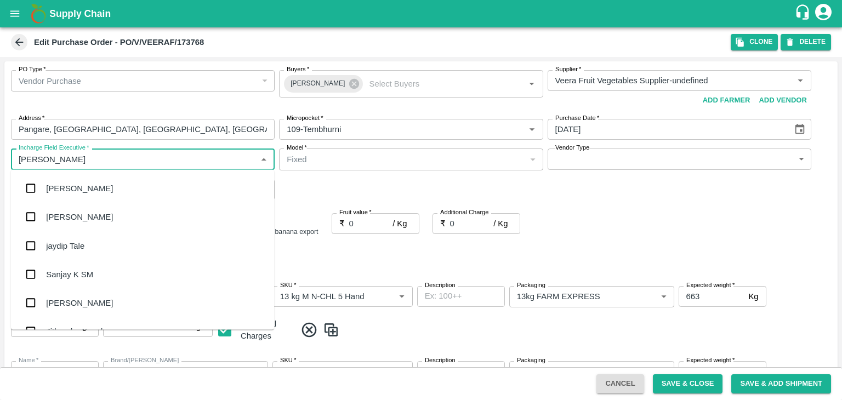
click at [96, 259] on div "jaydip Tale" at bounding box center [142, 245] width 263 height 29
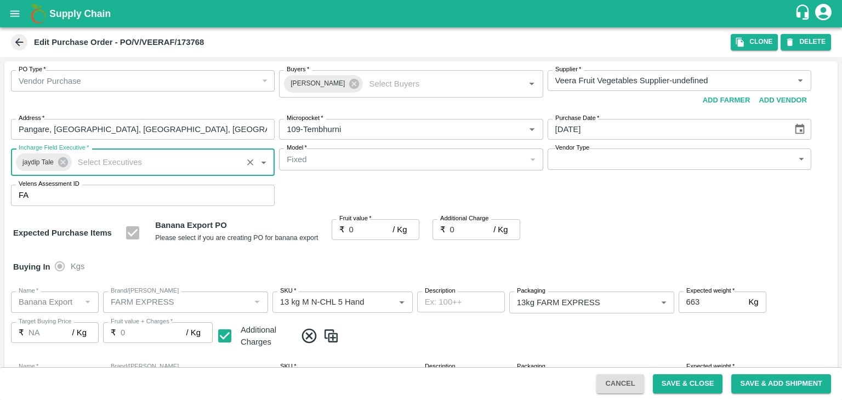
click at [607, 154] on body "Supply Chain Edit Purchase Order - PO/V/VEERAF/173768 Clone DELETE PO Type   * …" at bounding box center [421, 200] width 842 height 400
type input "OTHER"
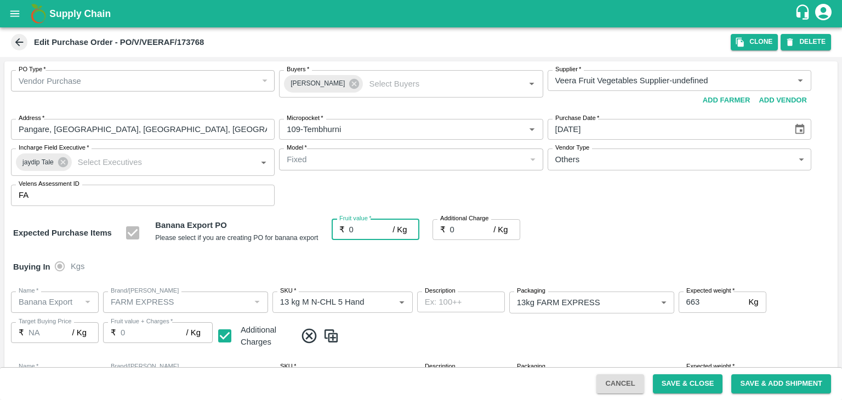
type input "2"
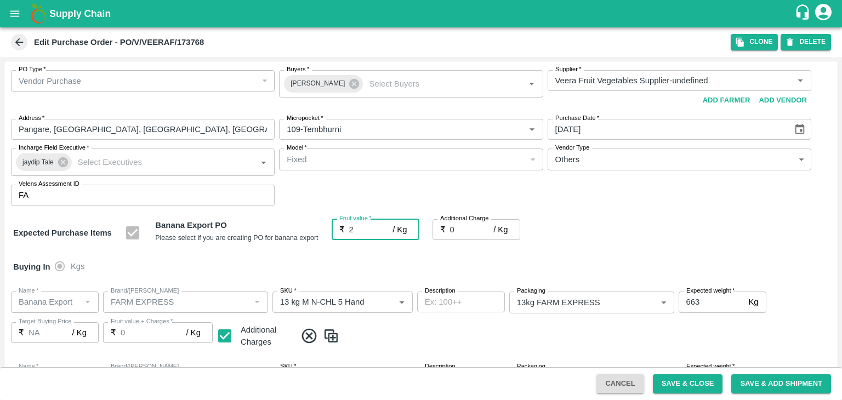
type input "2"
type input "23"
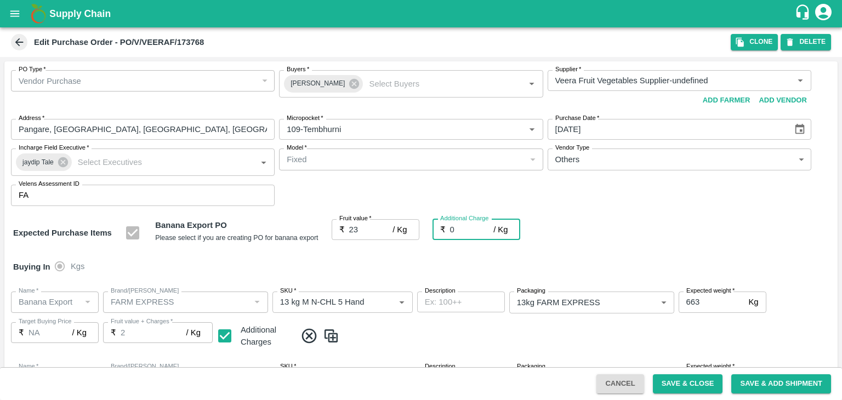
type input "23"
type input "2"
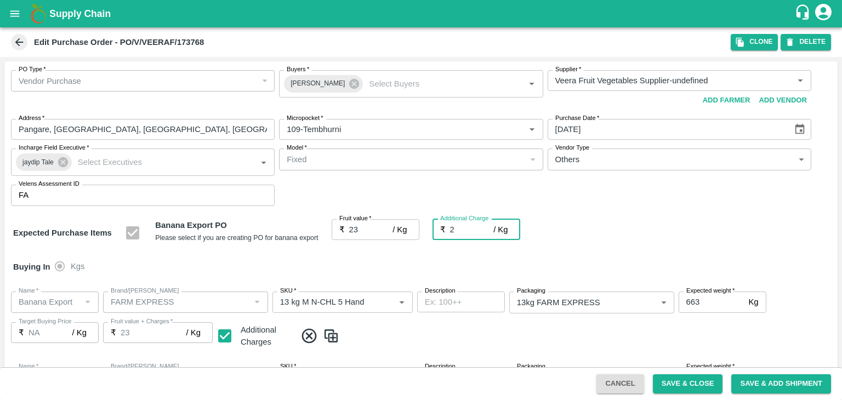
type input "25"
type input "2.7"
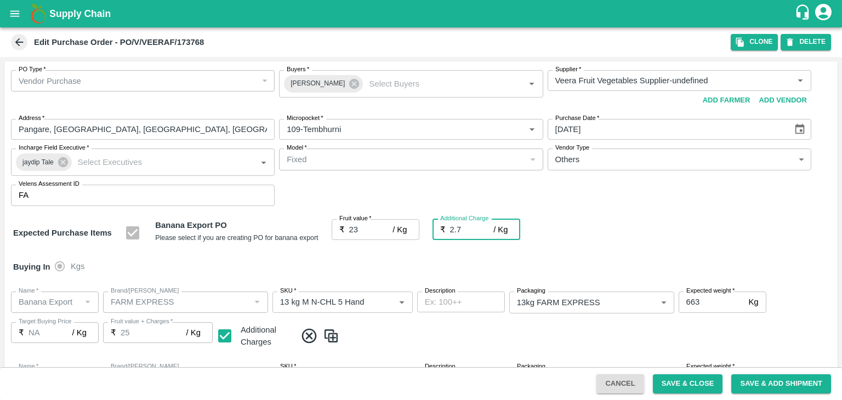
type input "25.7"
type input "2.75"
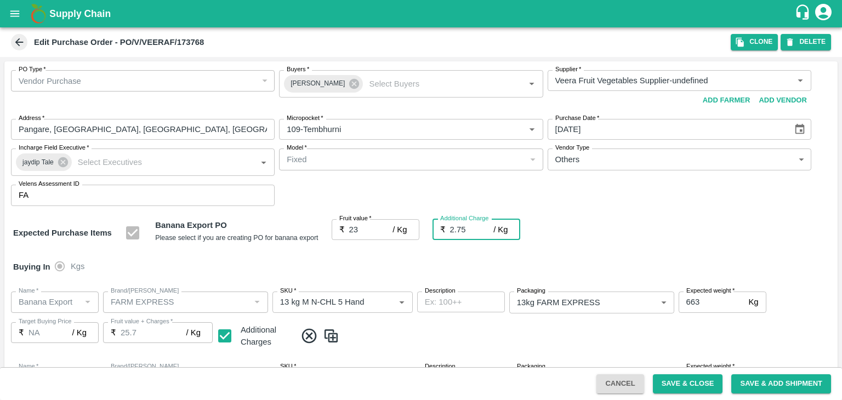
type input "25.75"
type input "2.75"
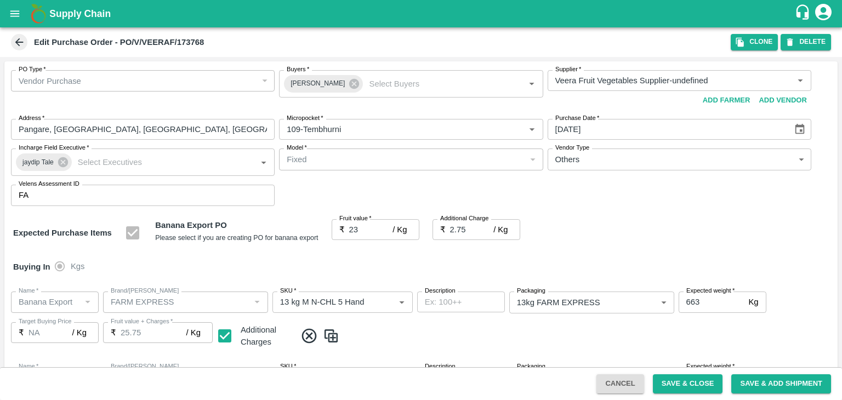
click at [358, 257] on div "Buying In Kgs" at bounding box center [420, 267] width 833 height 32
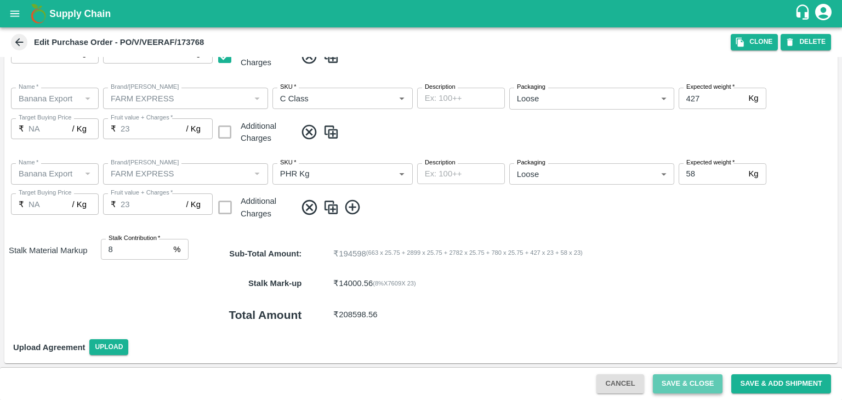
click at [700, 382] on button "Save & Close" at bounding box center [688, 383] width 70 height 19
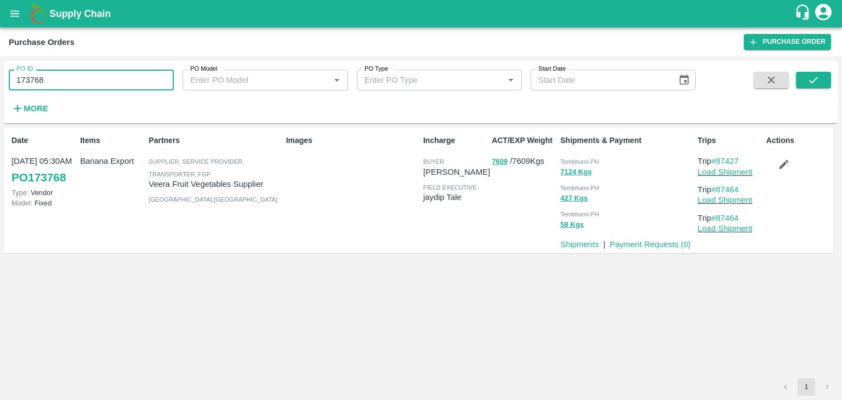
click at [85, 85] on input "173768" at bounding box center [91, 80] width 165 height 21
paste input "text"
type input "173774"
click at [818, 77] on icon "submit" at bounding box center [813, 80] width 12 height 12
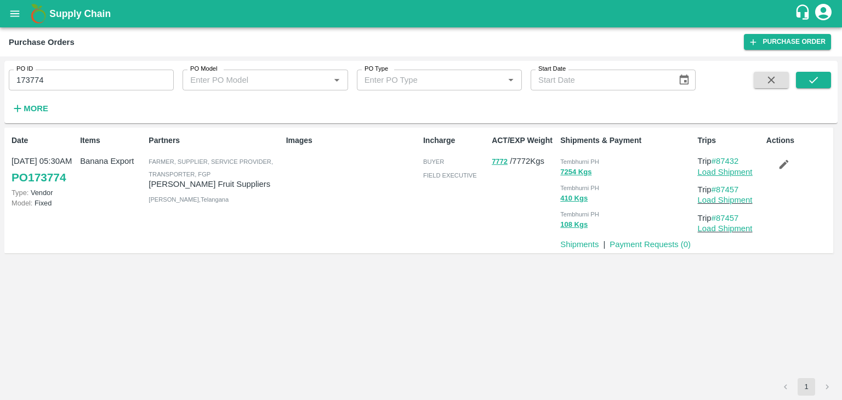
click at [734, 169] on link "Load Shipment" at bounding box center [725, 172] width 55 height 9
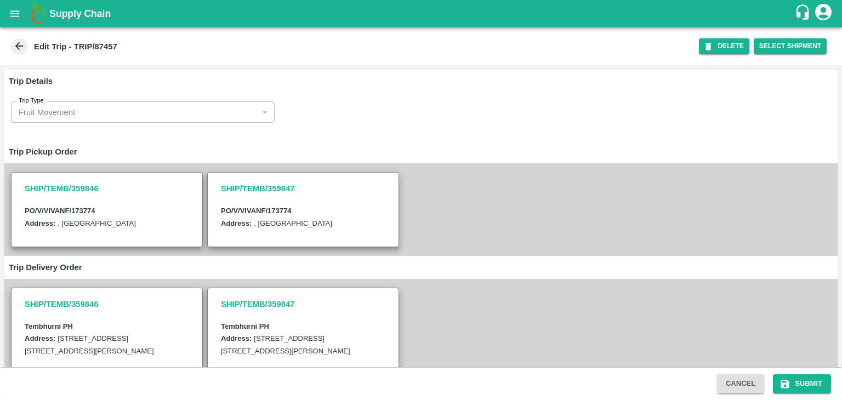
scroll to position [337, 0]
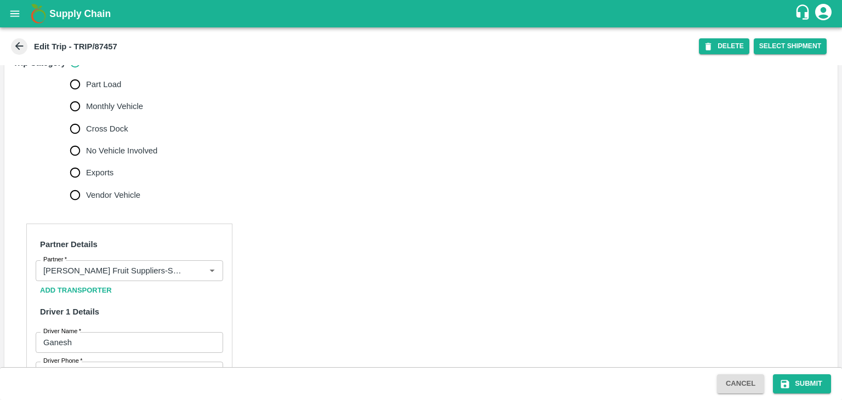
click at [123, 157] on span "No Vehicle Involved" at bounding box center [121, 151] width 71 height 12
click at [86, 162] on input "No Vehicle Involved" at bounding box center [75, 151] width 22 height 22
radio input "true"
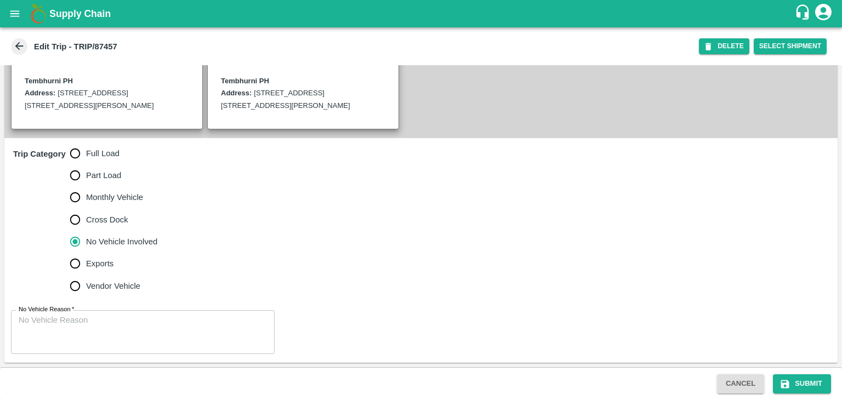
scroll to position [269, 0]
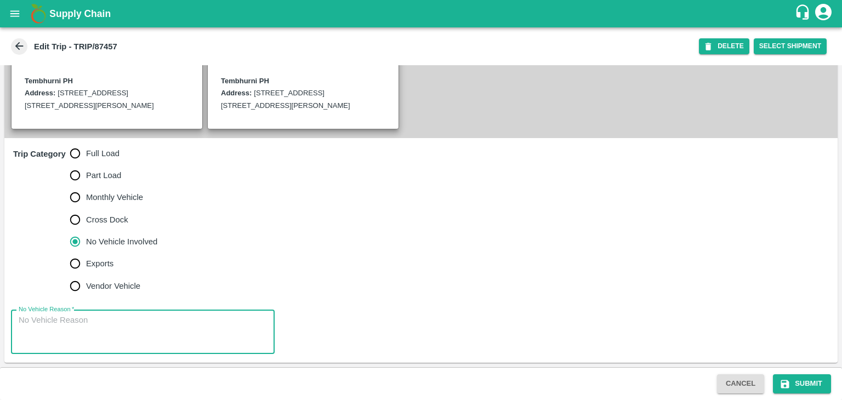
click at [156, 323] on textarea "No Vehicle Reason   *" at bounding box center [143, 332] width 248 height 35
type textarea "Field Dump"
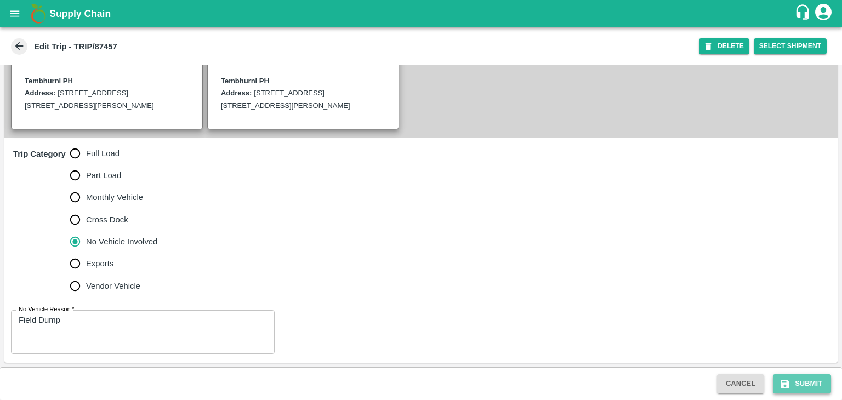
click at [806, 384] on button "Submit" at bounding box center [802, 383] width 58 height 19
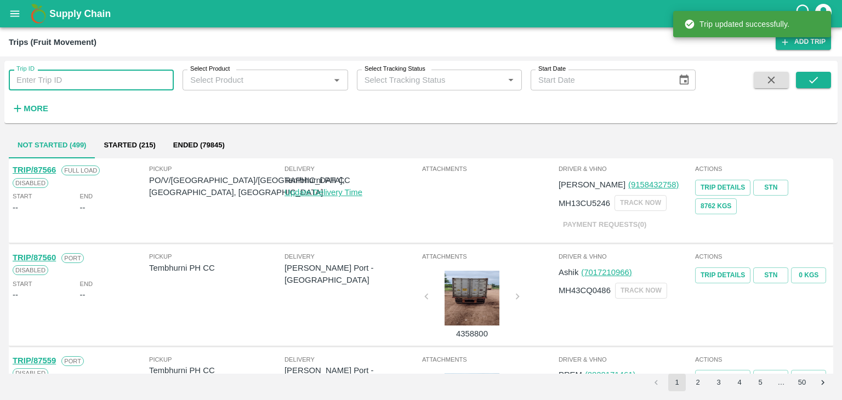
click at [65, 78] on input "Trip ID" at bounding box center [91, 80] width 165 height 21
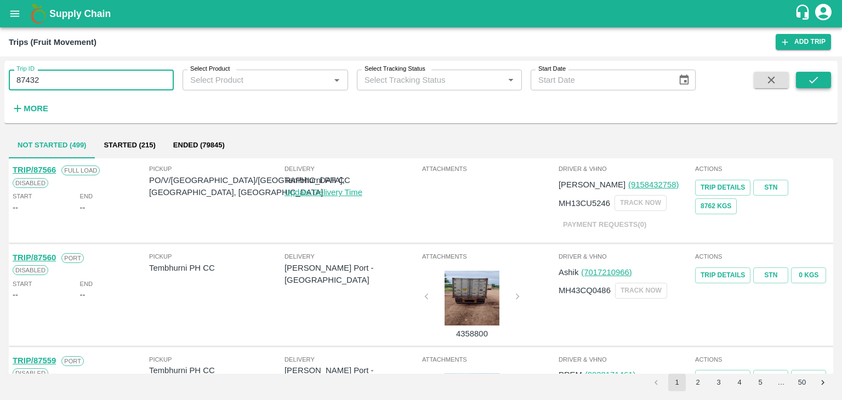
type input "87432"
click at [818, 79] on icon "submit" at bounding box center [813, 80] width 12 height 12
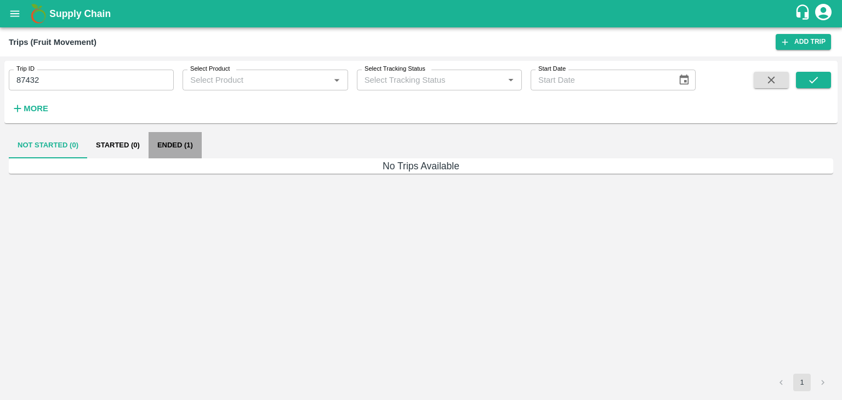
click at [178, 146] on button "Ended (1)" at bounding box center [175, 145] width 53 height 26
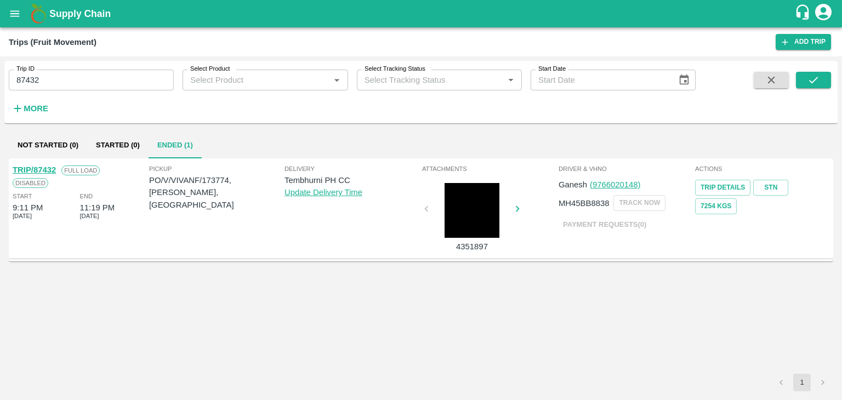
click at [39, 167] on link "TRIP/87432" at bounding box center [34, 170] width 43 height 9
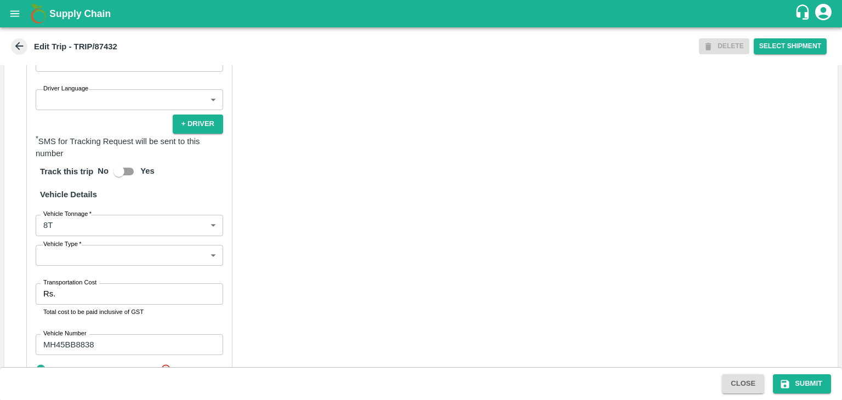
scroll to position [680, 0]
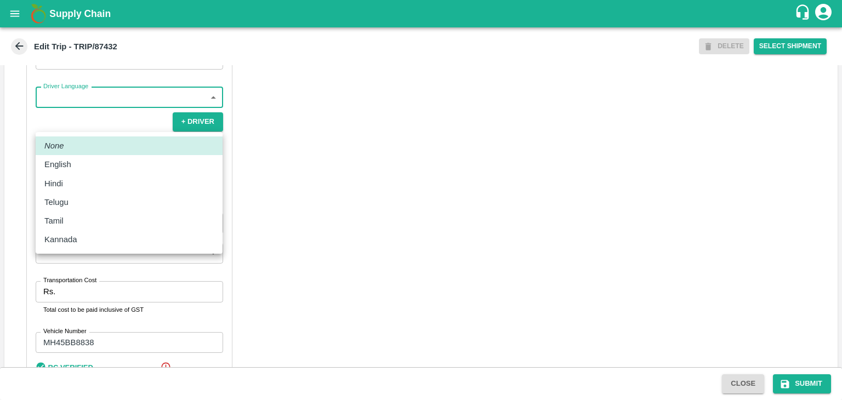
click at [65, 129] on body "Supply Chain Edit Trip - TRIP/87432 DELETE Select Shipment Trip Details Trip Ty…" at bounding box center [421, 200] width 842 height 400
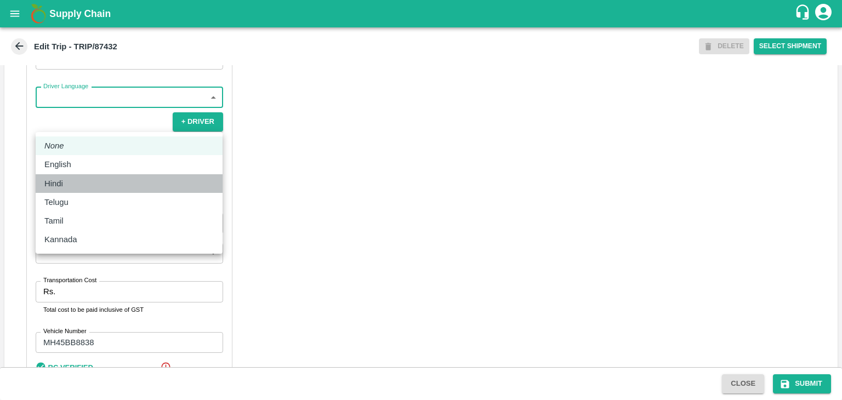
click at [66, 181] on div "Hindi" at bounding box center [56, 184] width 24 height 12
type input "hi"
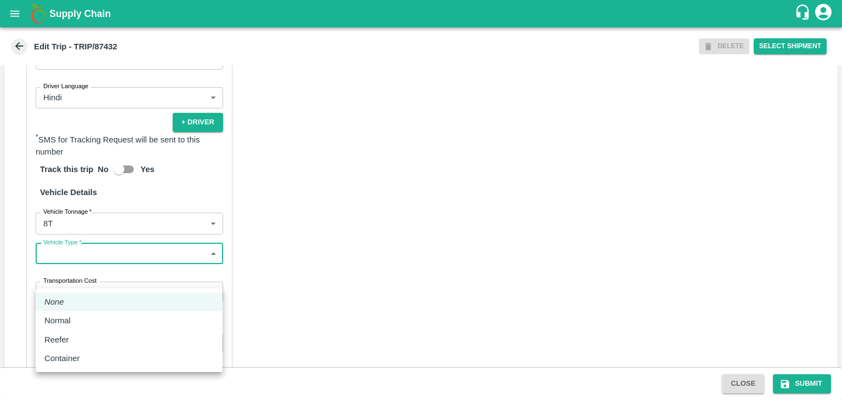
drag, startPoint x: 96, startPoint y: 283, endPoint x: 86, endPoint y: 322, distance: 40.4
click at [86, 322] on body "Supply Chain Edit Trip - TRIP/87432 DELETE Select Shipment Trip Details Trip Ty…" at bounding box center [421, 200] width 842 height 400
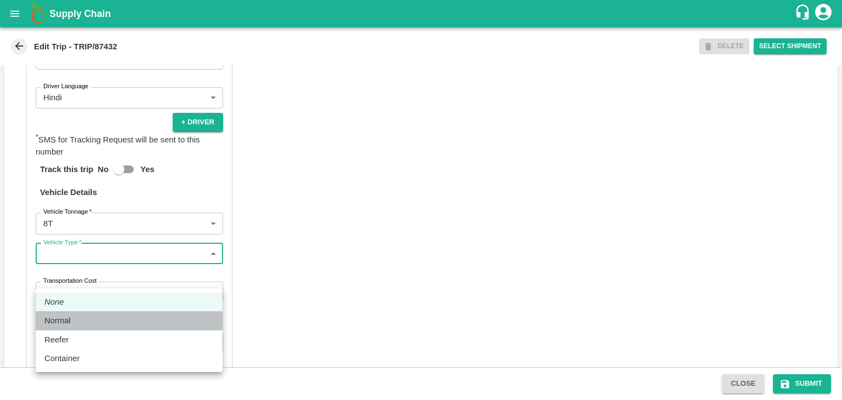
click at [86, 322] on div "Normal" at bounding box center [128, 321] width 169 height 12
type input "Normal"
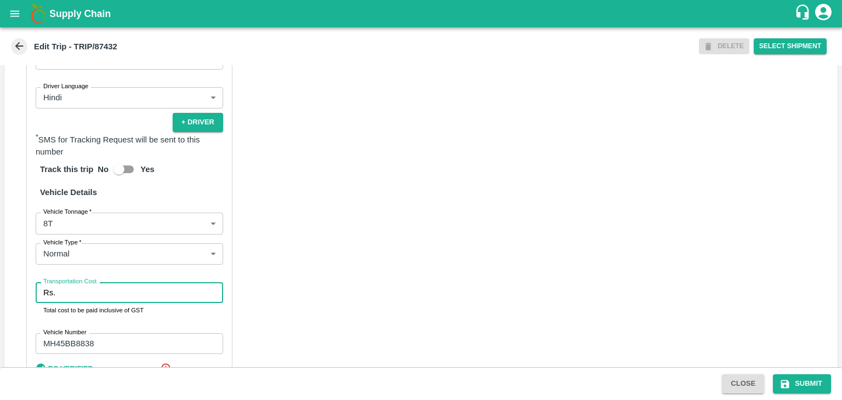
click at [110, 303] on input "Transportation Cost" at bounding box center [141, 292] width 163 height 21
click at [152, 303] on input "Transportation Cost" at bounding box center [141, 292] width 163 height 21
type input "5000"
drag, startPoint x: 799, startPoint y: 373, endPoint x: 824, endPoint y: 395, distance: 33.4
click at [824, 395] on div "Close Submit" at bounding box center [421, 383] width 842 height 33
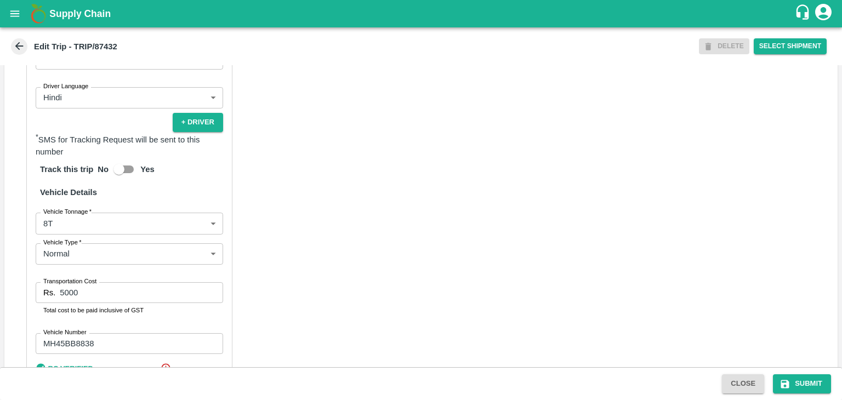
click at [824, 395] on div "Close Submit" at bounding box center [421, 383] width 842 height 33
click at [816, 380] on button "Submit" at bounding box center [802, 383] width 58 height 19
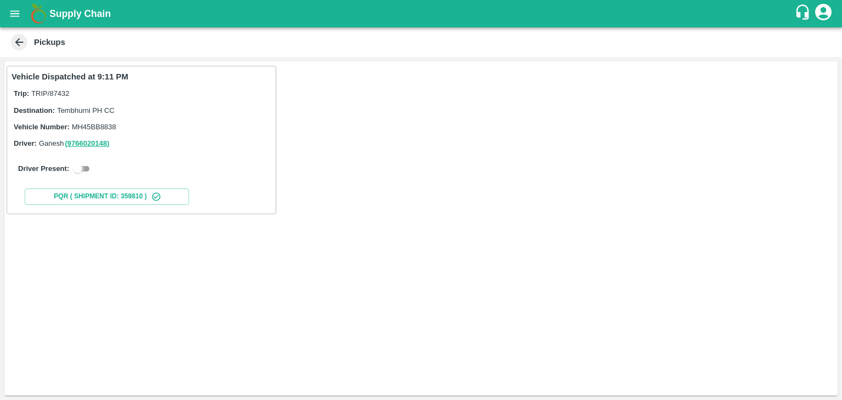
click at [92, 171] on input "checkbox" at bounding box center [77, 168] width 39 height 13
checkbox input "true"
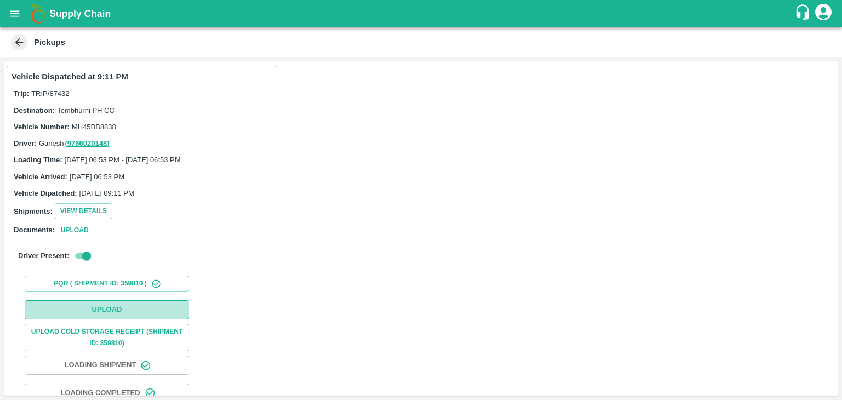
click at [106, 301] on button "Upload" at bounding box center [107, 309] width 164 height 19
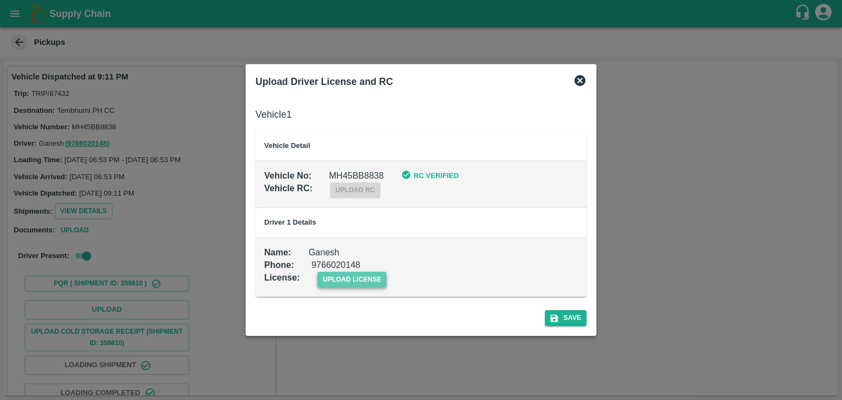
click at [354, 279] on span "upload license" at bounding box center [352, 280] width 70 height 16
click at [0, 0] on input "upload license" at bounding box center [0, 0] width 0 height 0
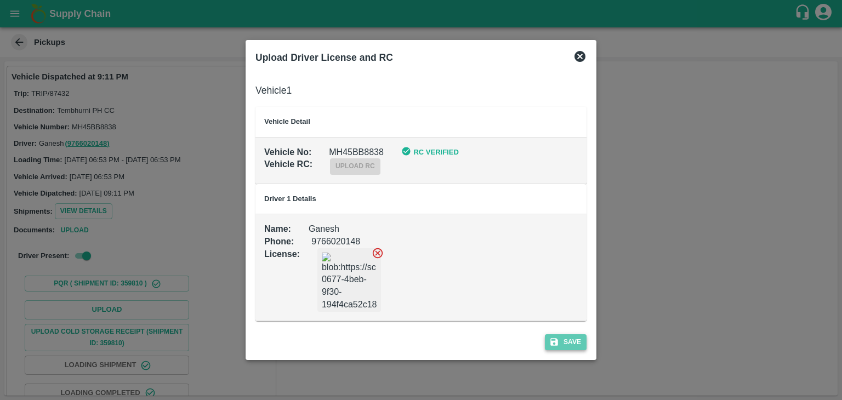
click at [559, 346] on button "Save" at bounding box center [566, 342] width 42 height 16
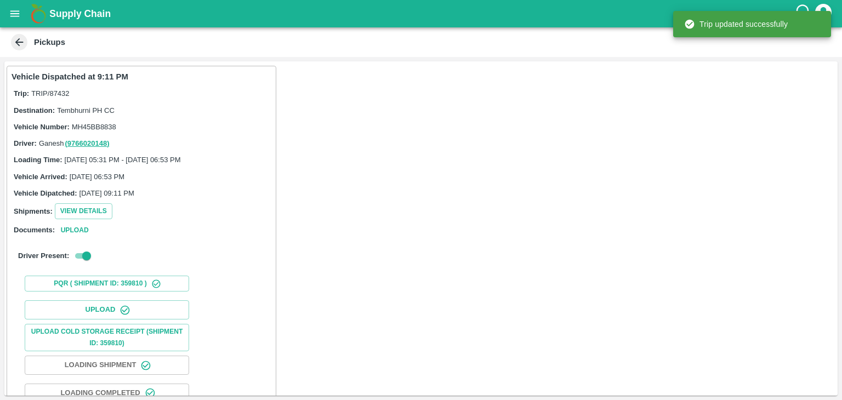
scroll to position [115, 0]
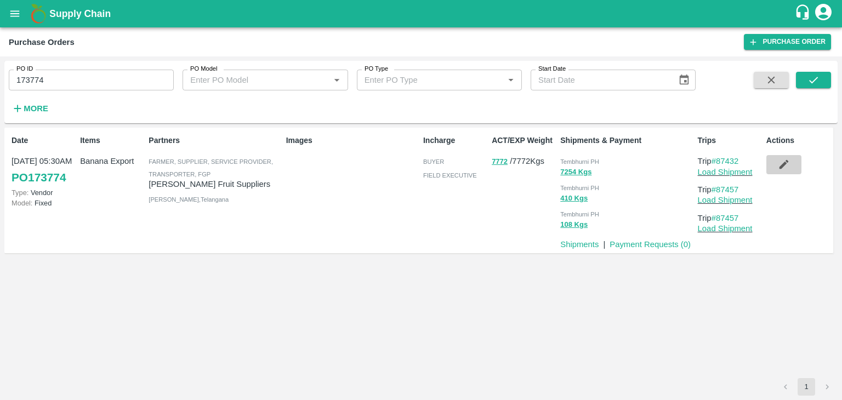
click at [788, 163] on icon "button" at bounding box center [784, 164] width 12 height 12
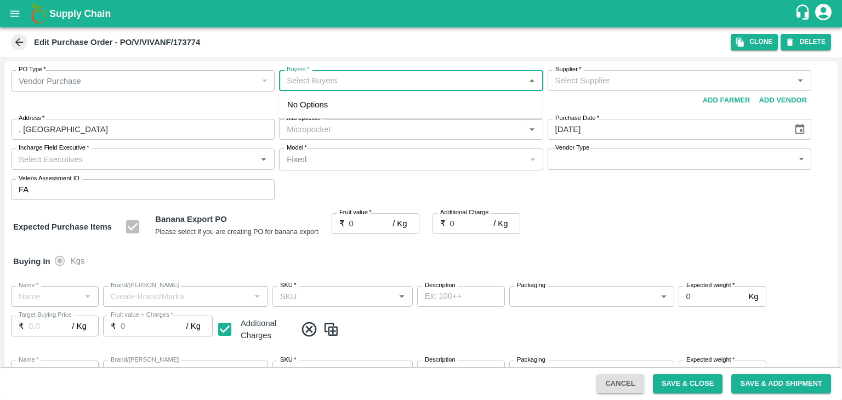
click at [366, 73] on input "Buyers   *" at bounding box center [401, 80] width 239 height 14
type input "Ajit"
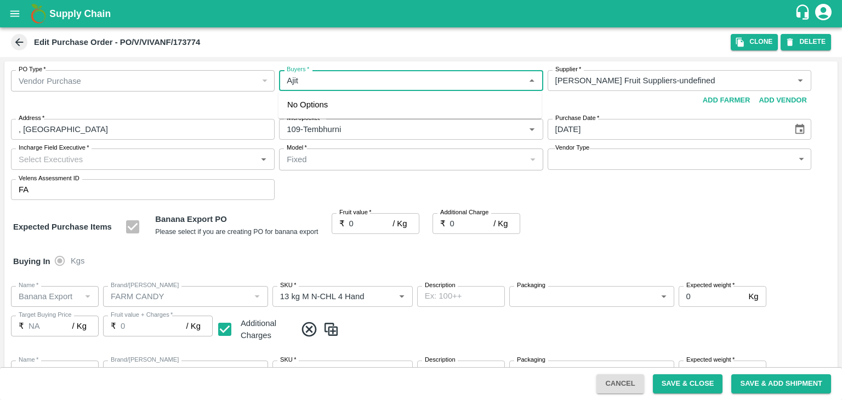
type input "[PERSON_NAME] Fruit Suppliers-undefined"
type input "109-Tembhurni"
type input "Banana Export"
type input "FARM CANDY"
type input "13 kg M N-CHL 4 Hand"
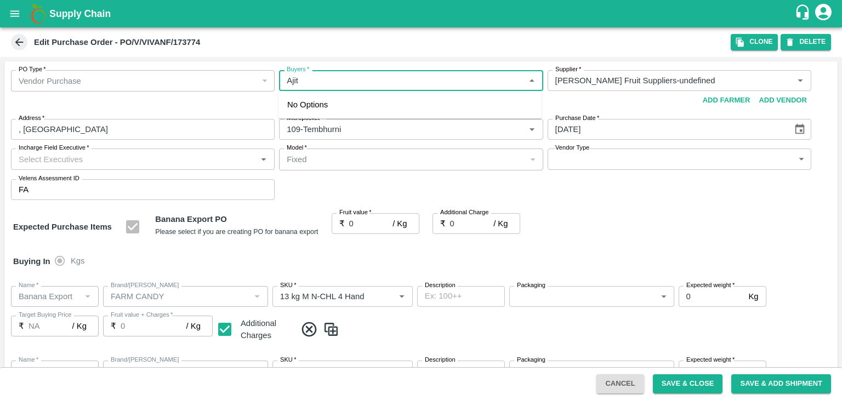
type input "NA"
type input "Banana Export"
type input "FARM CANDY"
type input "13 kg M N-CHL 5 Hand"
type input "NA"
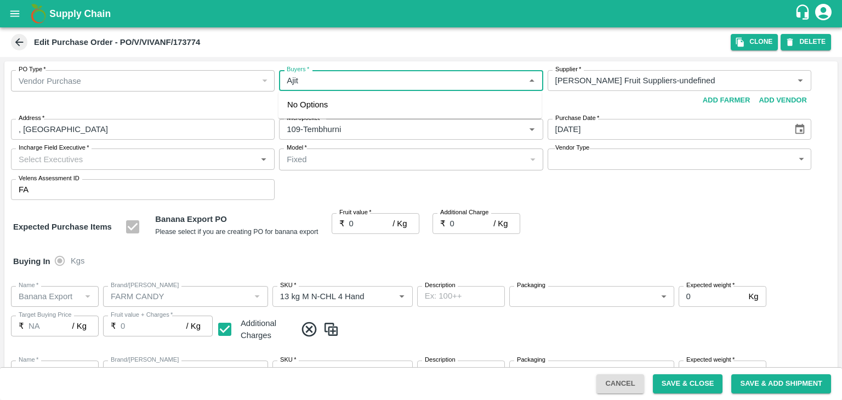
type input "Banana Export"
type input "FARM CANDY"
type input "13 kg M N-CHL 6 Hand"
type input "NA"
type input "Banana Export"
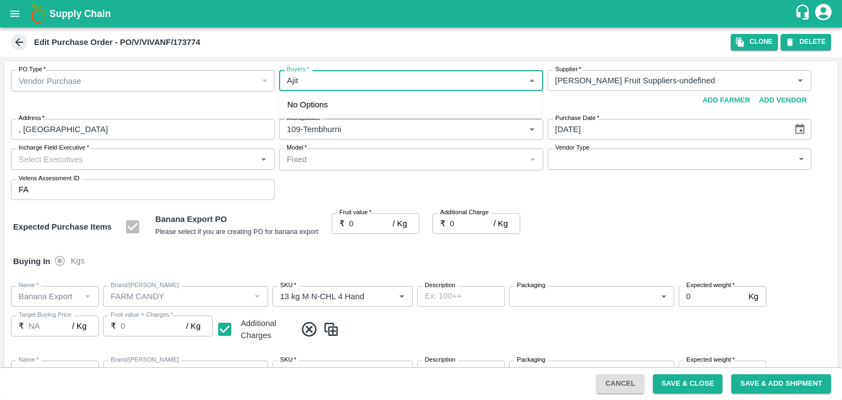
type input "FARM CANDY"
type input "13 kg M N-CHL 8 Hand"
type input "NA"
type input "Banana Export"
type input "FARM CANDY"
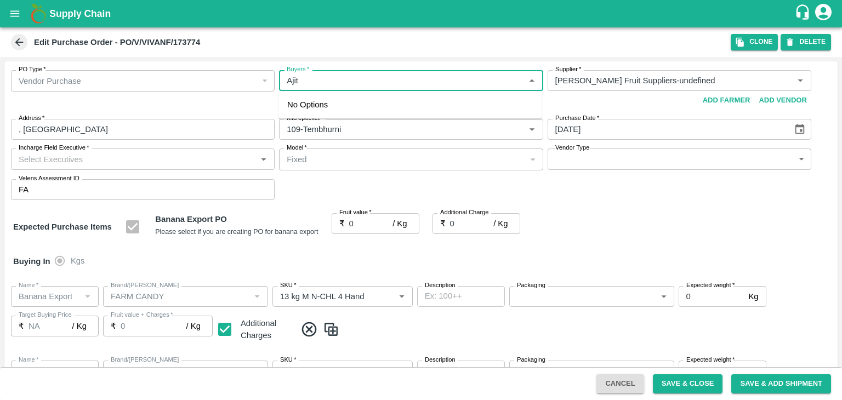
type input "13 kg M N-CHL CL"
type input "NA"
type input "Banana Export"
type input "FARM CANDY"
type input "C Class"
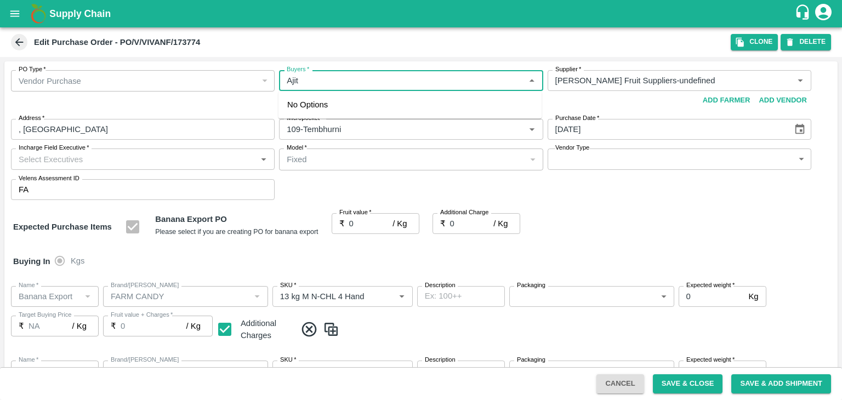
type input "NA"
type input "Banana Export"
type input "FARM CANDY"
type input "PHR Kg"
type input "NA"
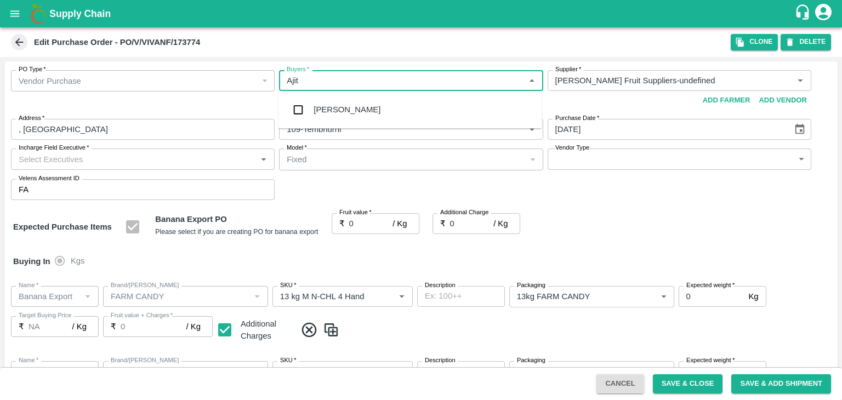
click at [351, 99] on div "[PERSON_NAME]" at bounding box center [409, 109] width 263 height 29
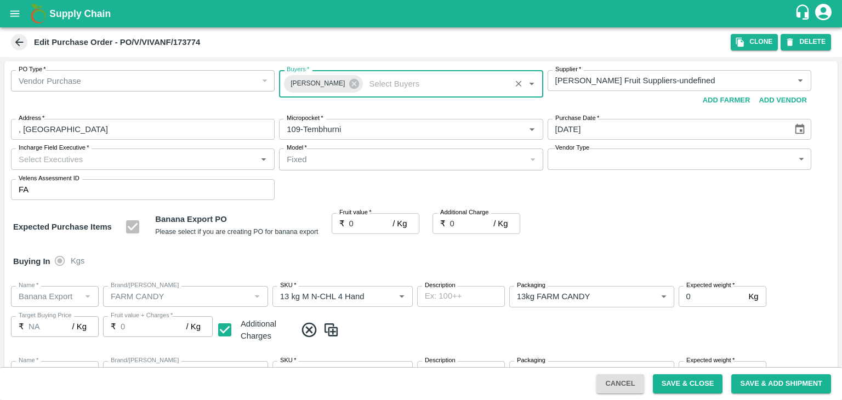
click at [155, 152] on input "Incharge Field Executive   *" at bounding box center [133, 159] width 239 height 14
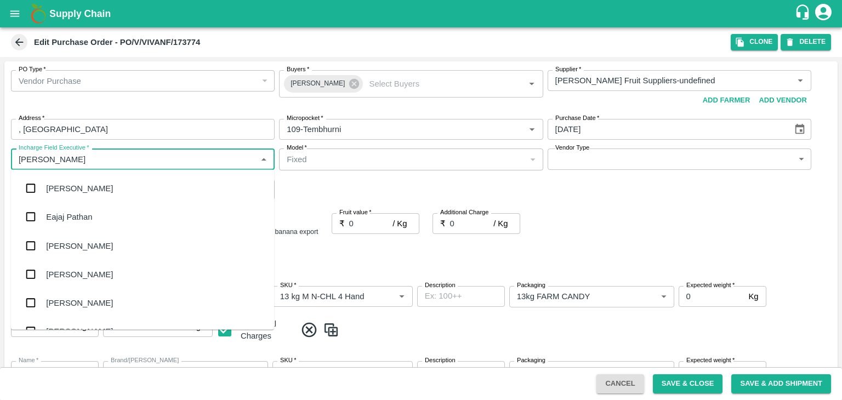
type input "[PERSON_NAME]"
click at [101, 236] on div "jaydip Tale" at bounding box center [142, 245] width 263 height 29
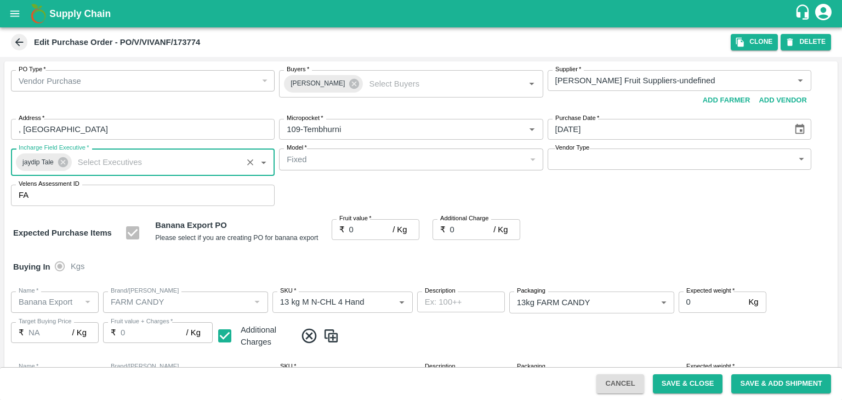
click at [611, 159] on body "Supply Chain Edit Purchase Order - PO/V/VIVANF/173774 Clone DELETE PO Type   * …" at bounding box center [421, 200] width 842 height 400
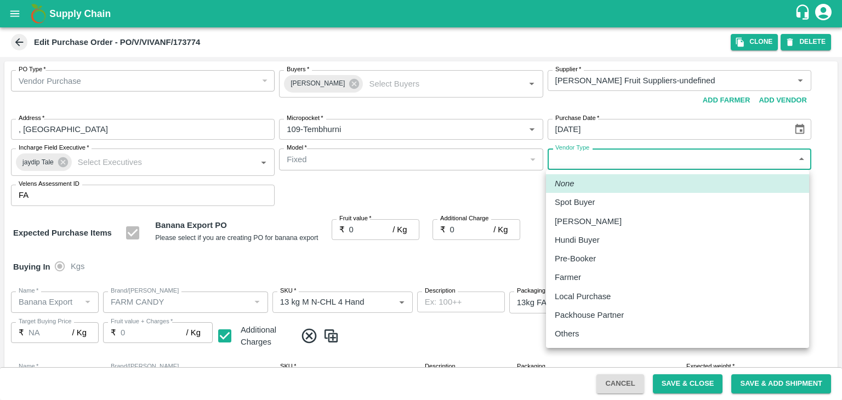
click at [578, 329] on p "Others" at bounding box center [567, 334] width 25 height 12
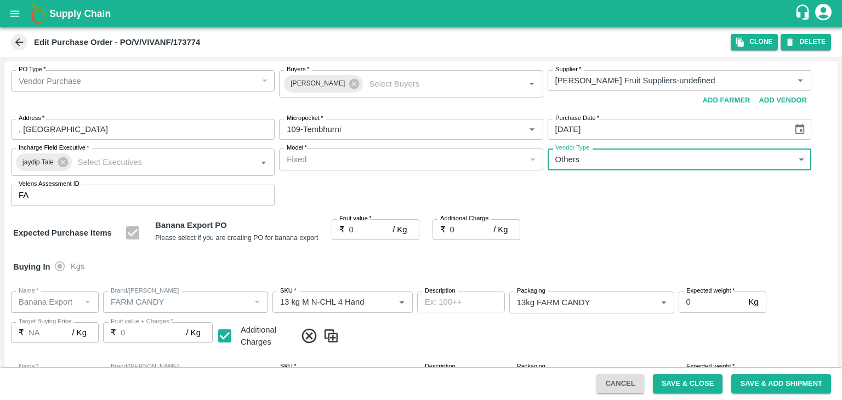
click at [370, 231] on div at bounding box center [421, 200] width 842 height 400
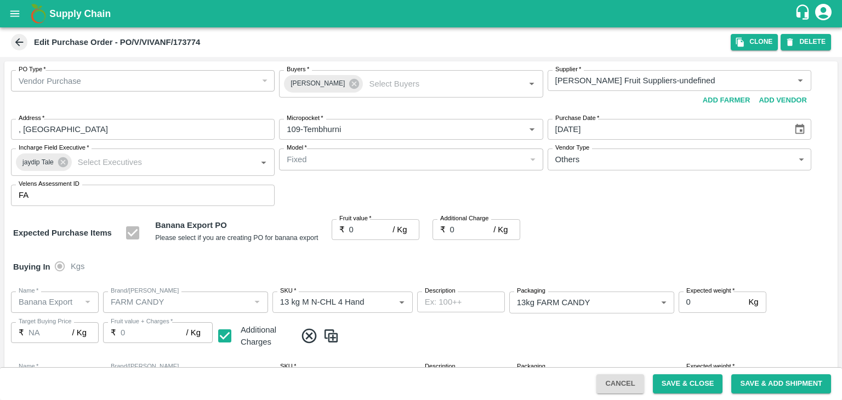
click at [620, 217] on div "Pre-Booker" at bounding box center [677, 220] width 184 height 7
click at [607, 166] on div at bounding box center [421, 200] width 842 height 400
click at [600, 159] on div at bounding box center [421, 200] width 842 height 400
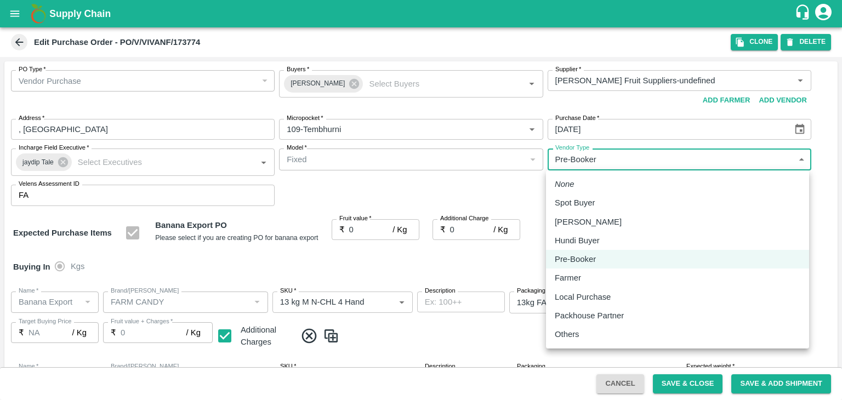
click at [600, 159] on body "Supply Chain Edit Purchase Order - PO/V/VIVANF/173774 Clone DELETE PO Type   * …" at bounding box center [421, 200] width 842 height 400
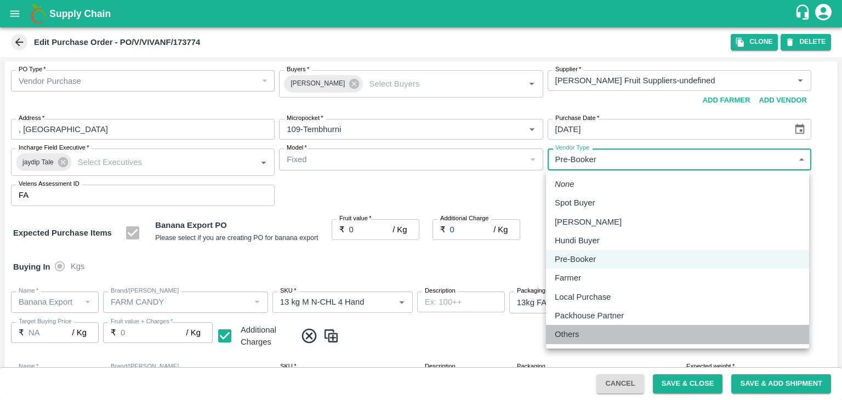
click at [595, 330] on div "Others" at bounding box center [678, 334] width 246 height 12
type input "OTHER"
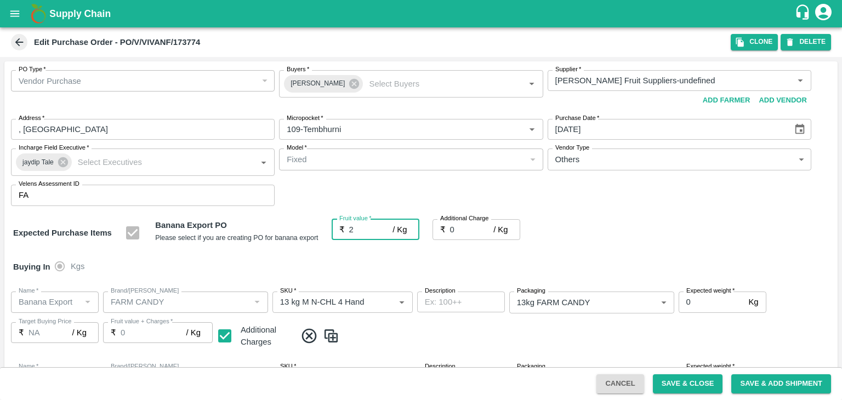
type input "26"
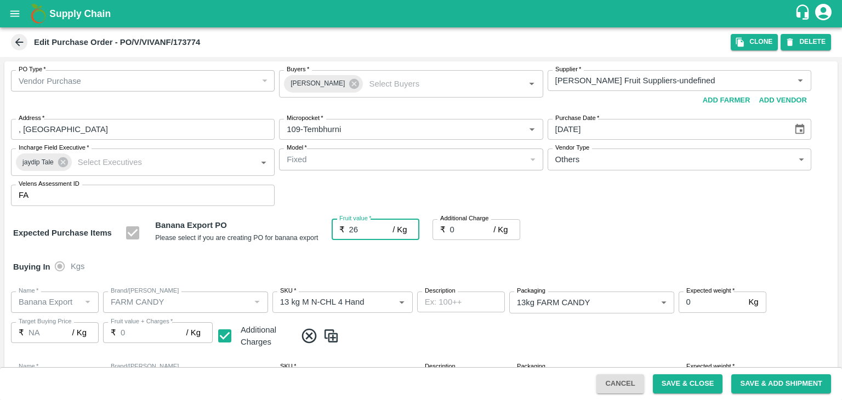
type input "26"
type input "2"
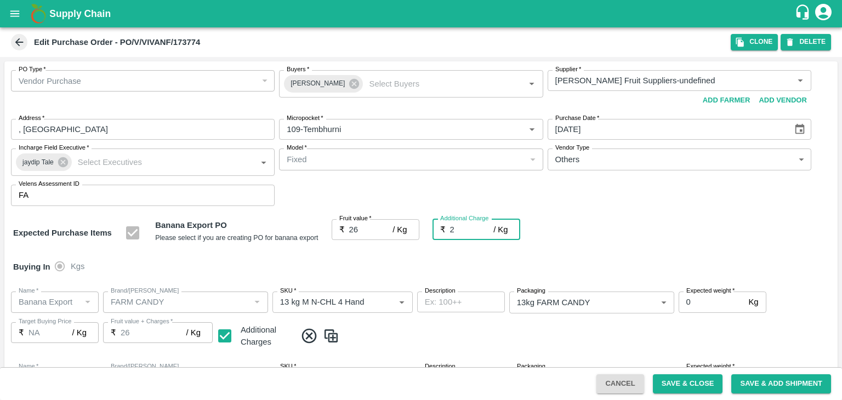
type input "28"
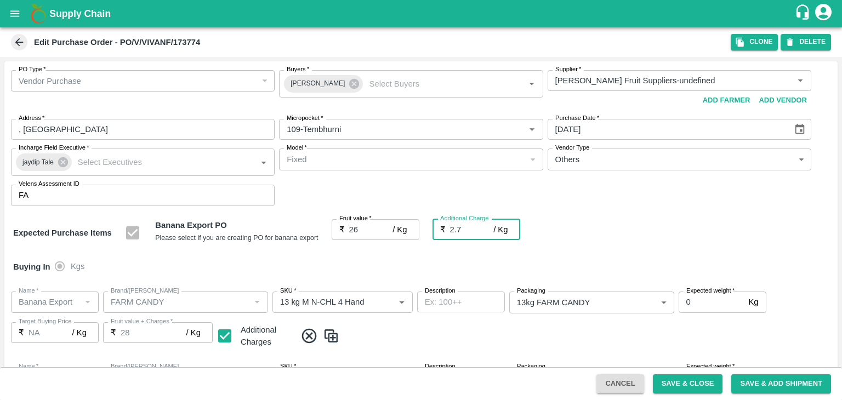
type input "2.75"
type input "28.75"
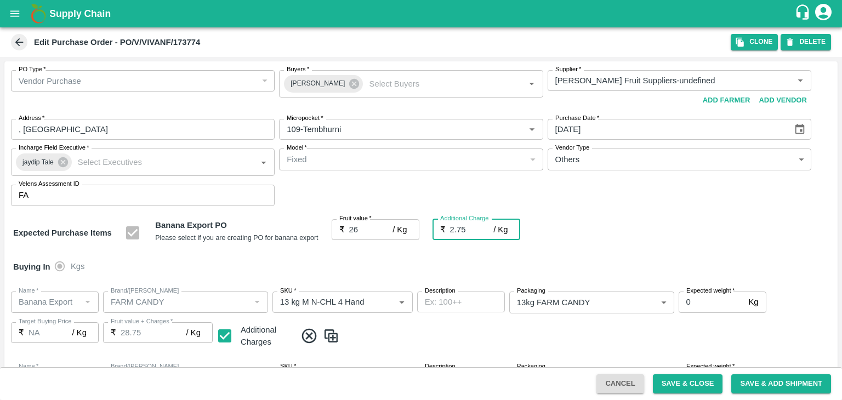
type input "28.75"
type input "2.75"
click at [393, 262] on div "Buying In Kgs" at bounding box center [420, 267] width 833 height 32
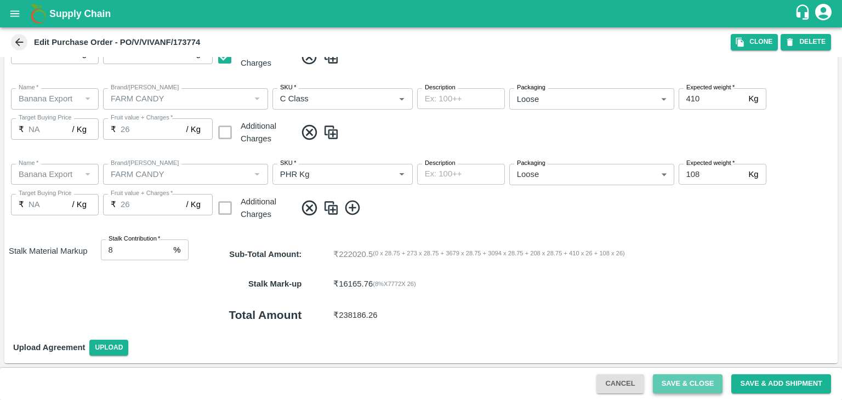
click at [677, 389] on button "Save & Close" at bounding box center [688, 383] width 70 height 19
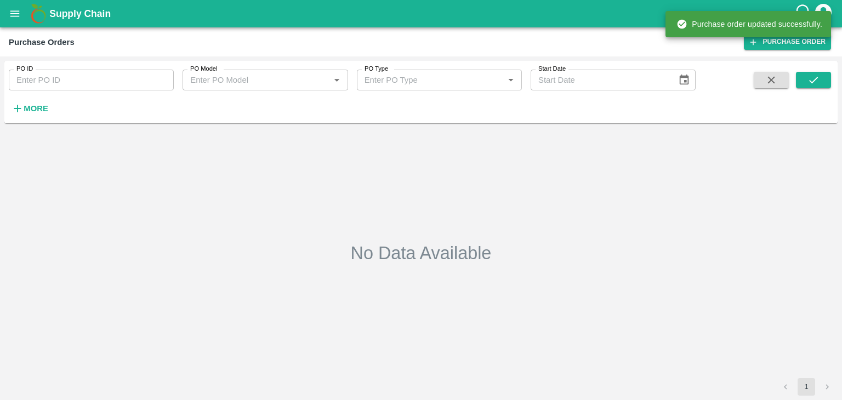
type input "173774"
